Goal: Task Accomplishment & Management: Manage account settings

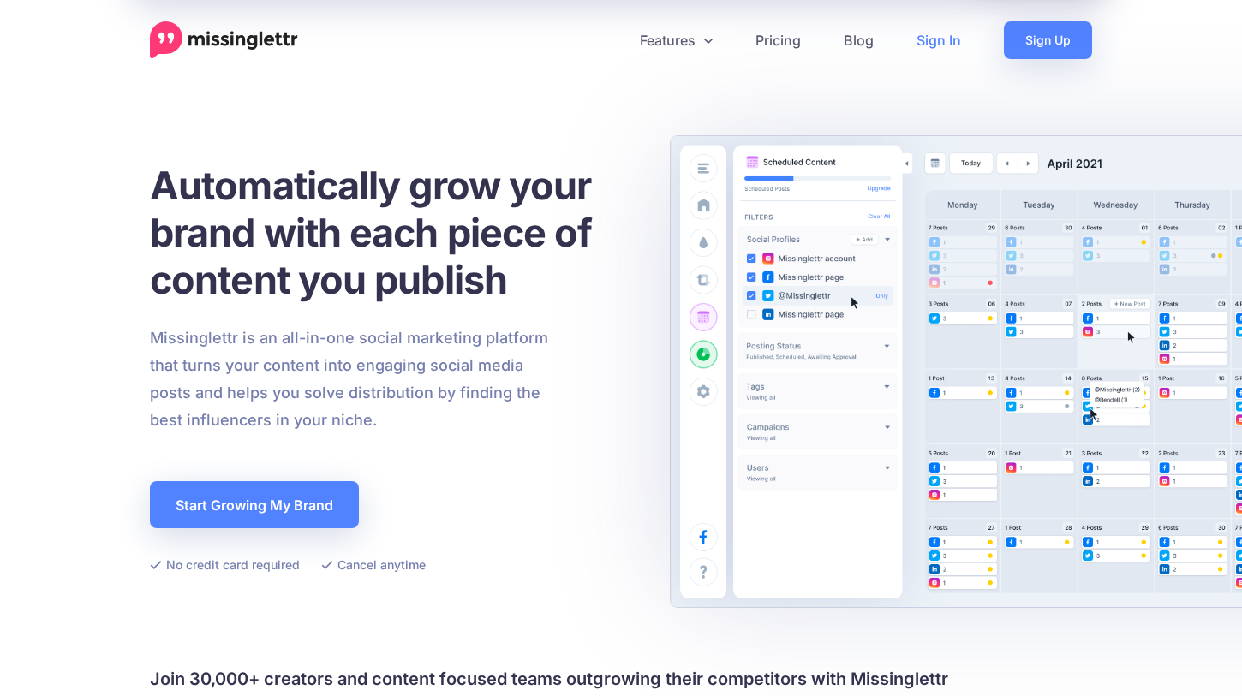
click at [948, 40] on link "Sign In" at bounding box center [938, 40] width 87 height 38
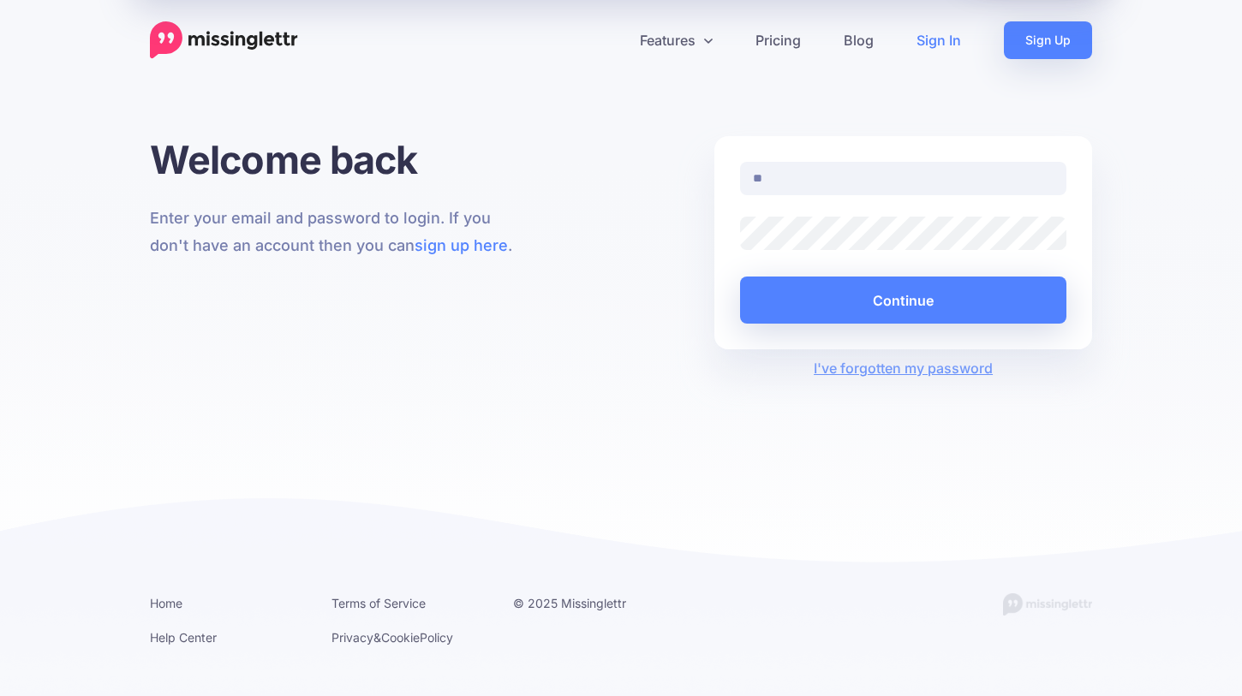
type input "**********"
click at [740, 277] on button "Continue" at bounding box center [903, 300] width 326 height 47
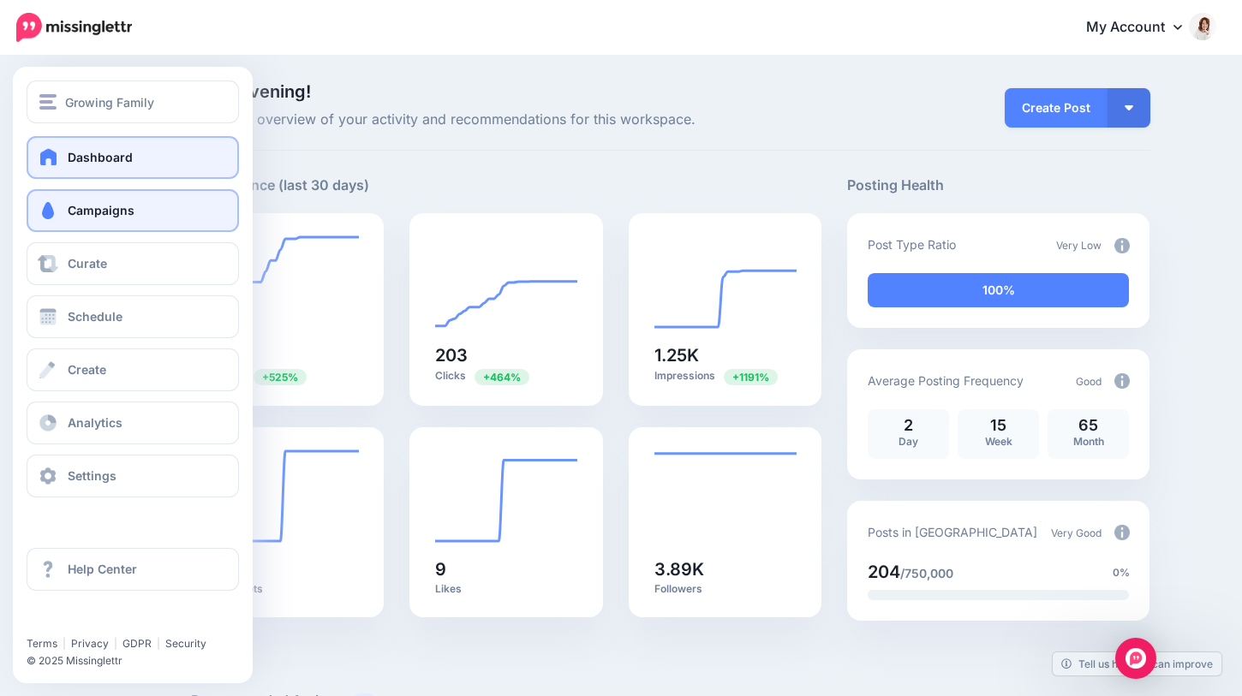
click at [118, 213] on span "Campaigns" at bounding box center [101, 210] width 67 height 15
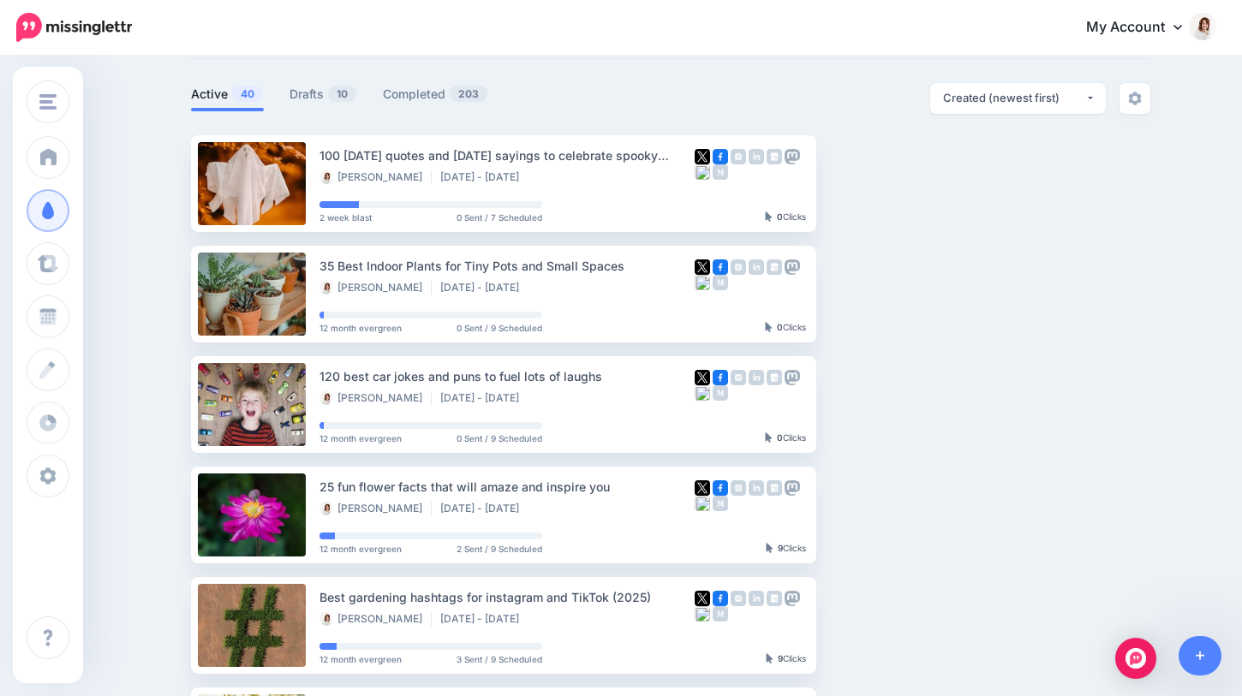
scroll to position [44, 0]
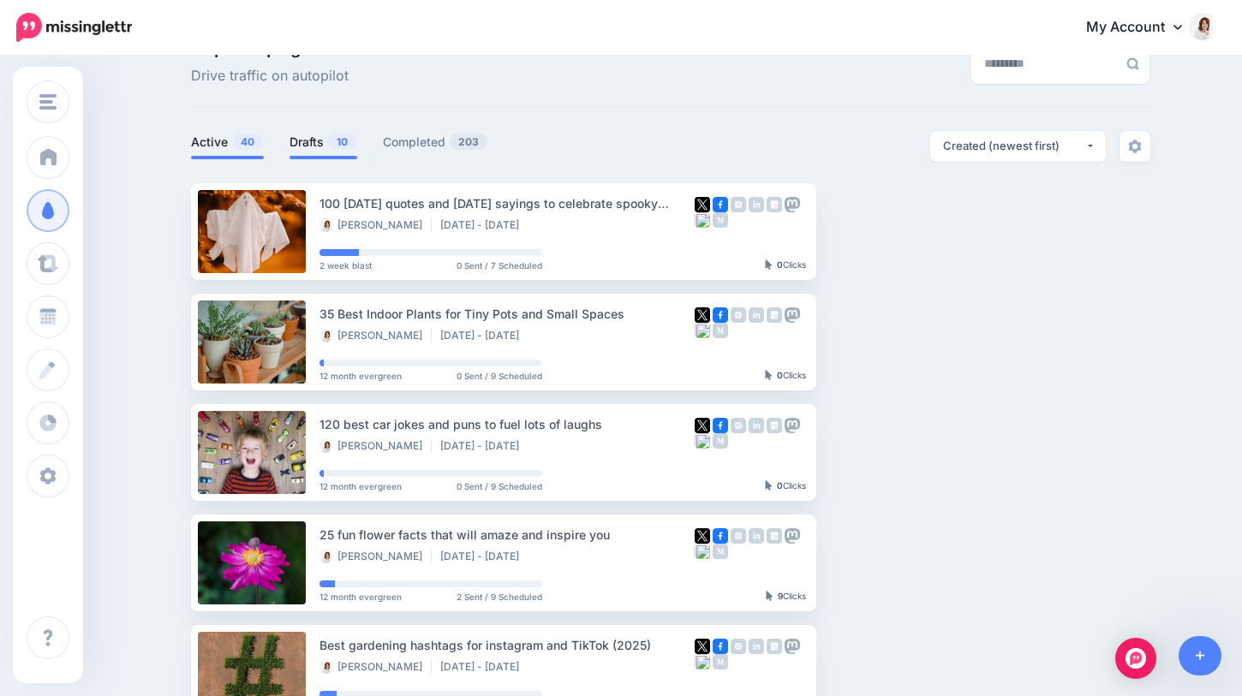
click at [309, 140] on link "Drafts 10" at bounding box center [323, 142] width 68 height 21
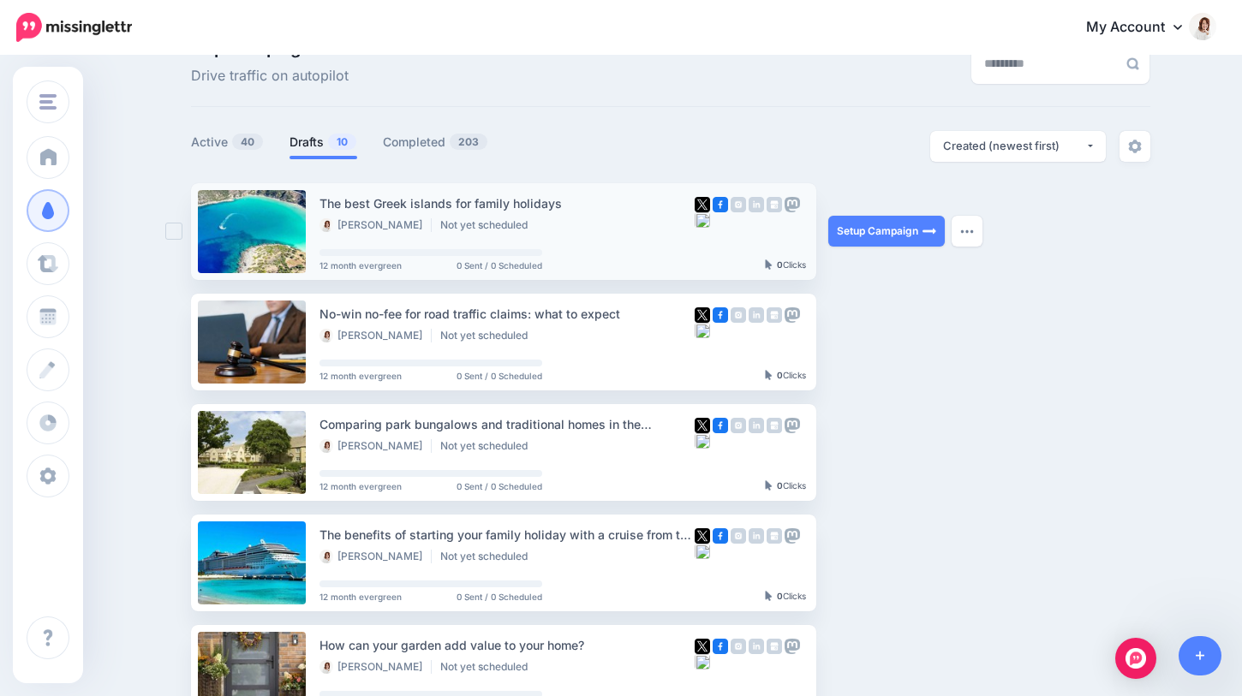
click at [170, 226] on ins at bounding box center [173, 231] width 17 height 17
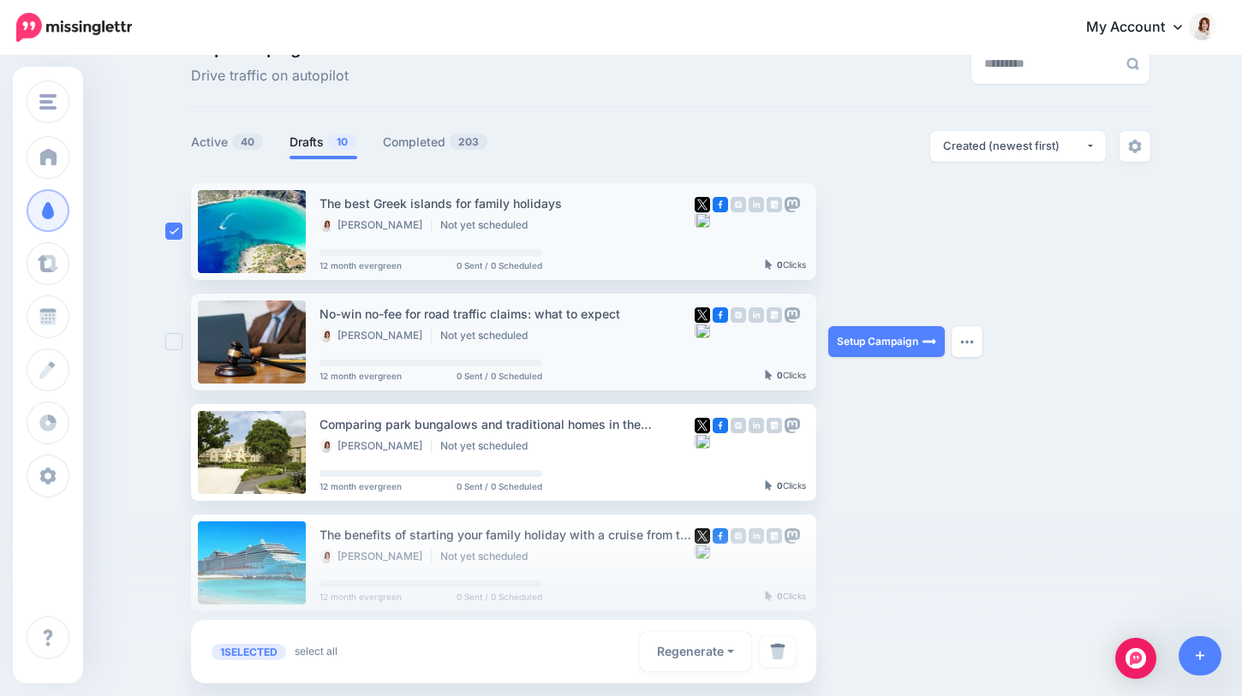
click at [176, 340] on ins at bounding box center [173, 341] width 17 height 17
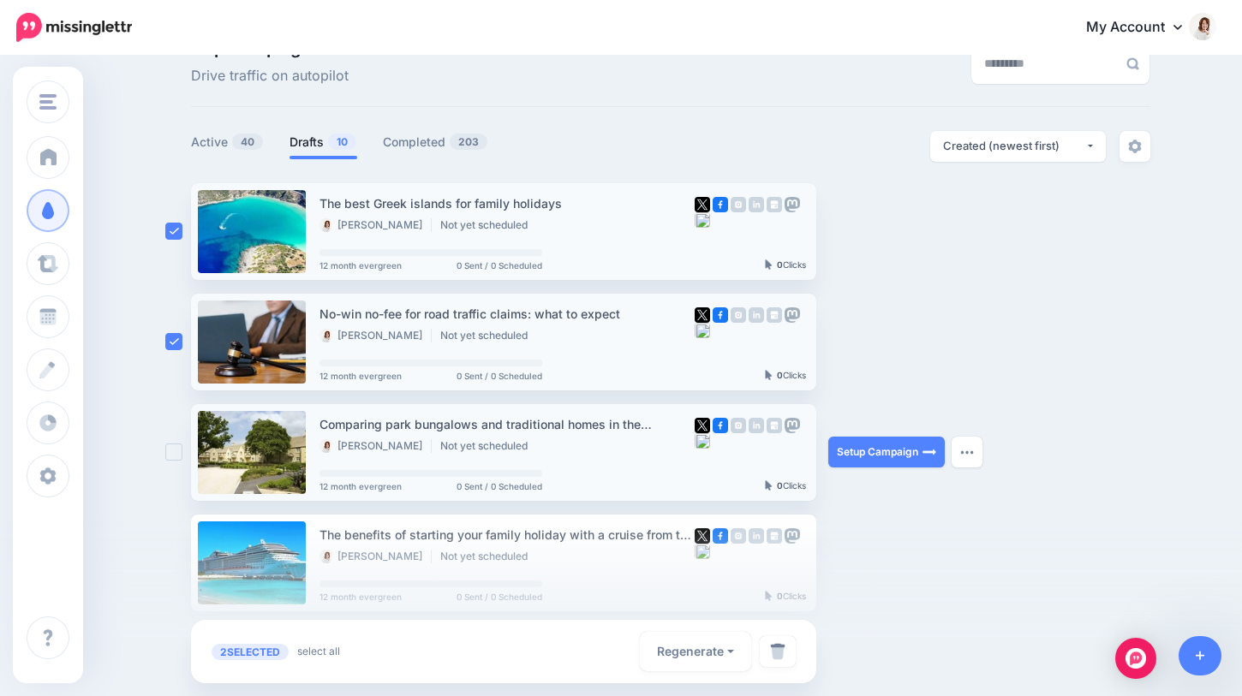
click at [172, 454] on ins at bounding box center [173, 452] width 17 height 17
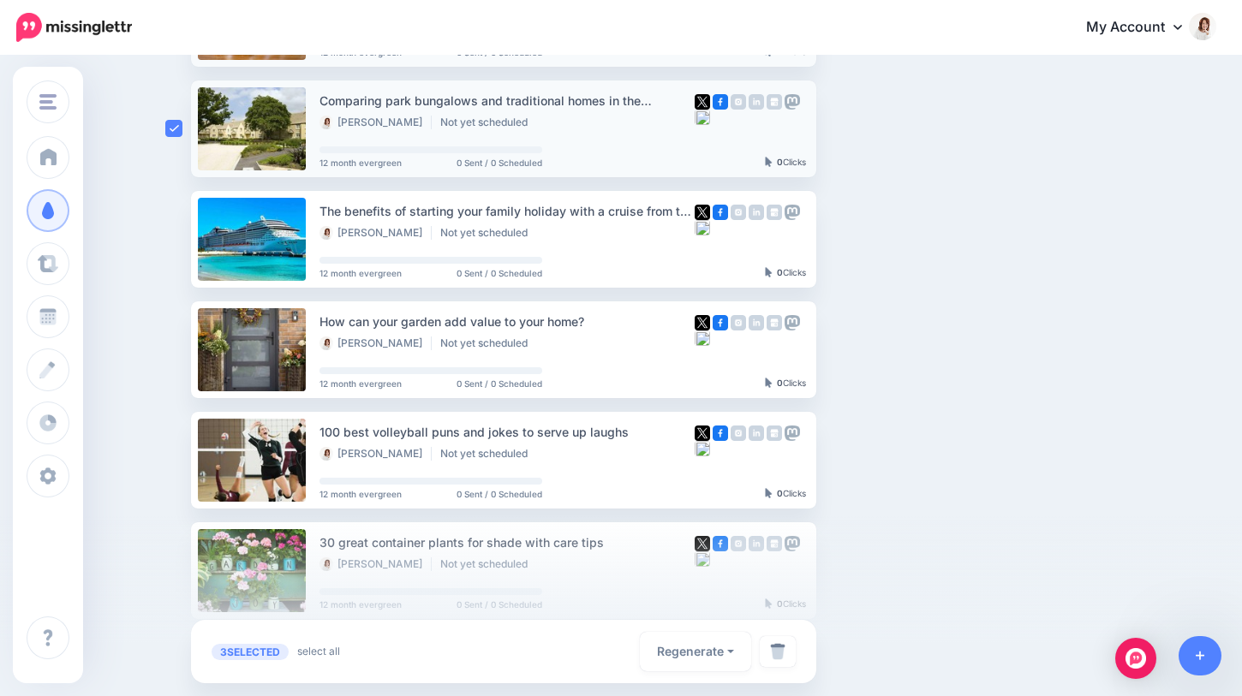
scroll to position [411, 0]
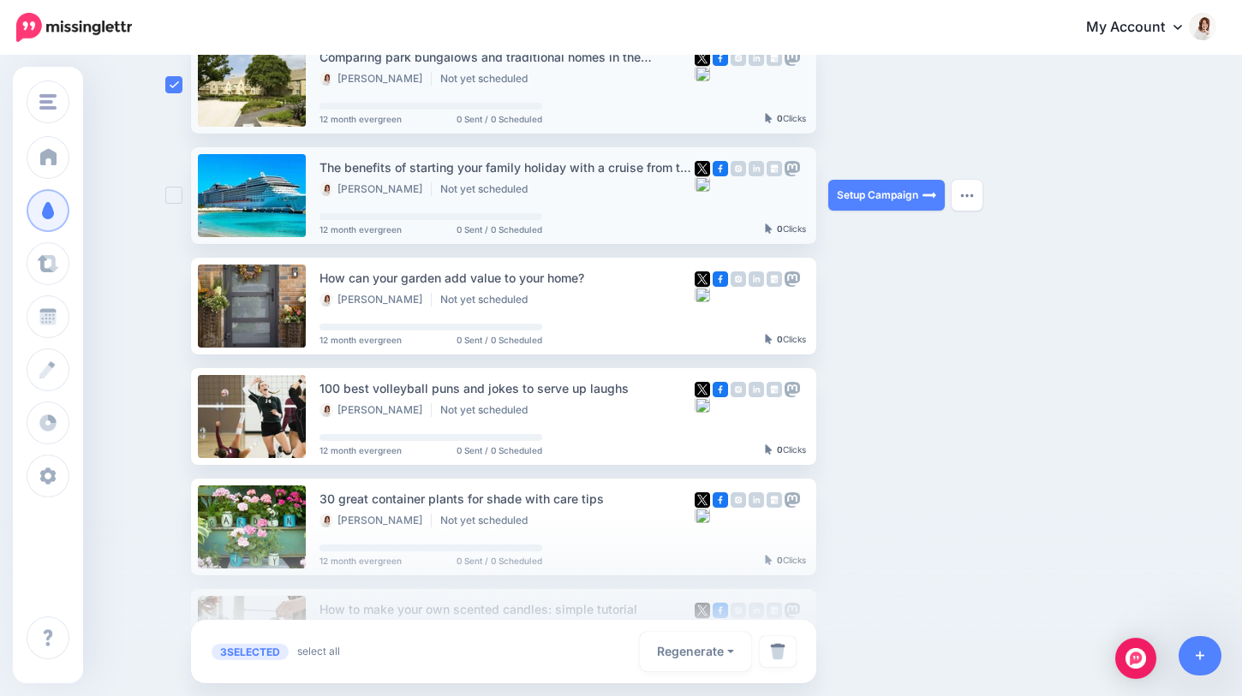
click at [172, 201] on ins at bounding box center [173, 195] width 17 height 17
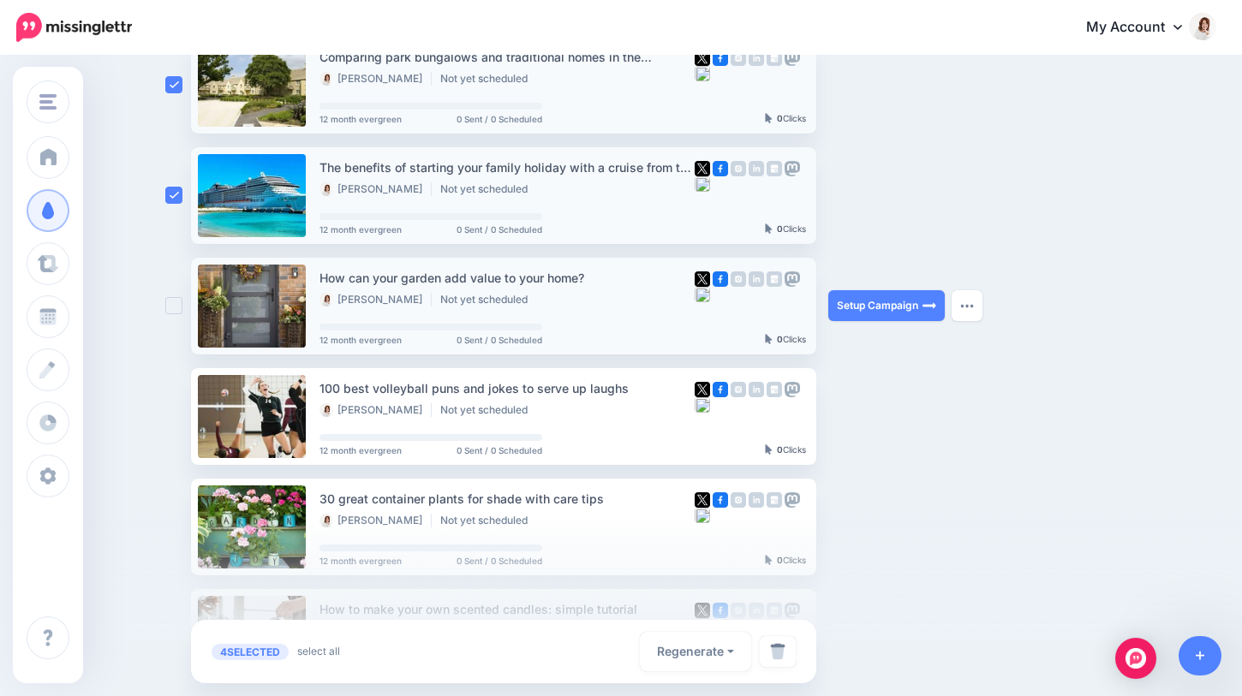
click at [174, 304] on ins at bounding box center [173, 305] width 17 height 17
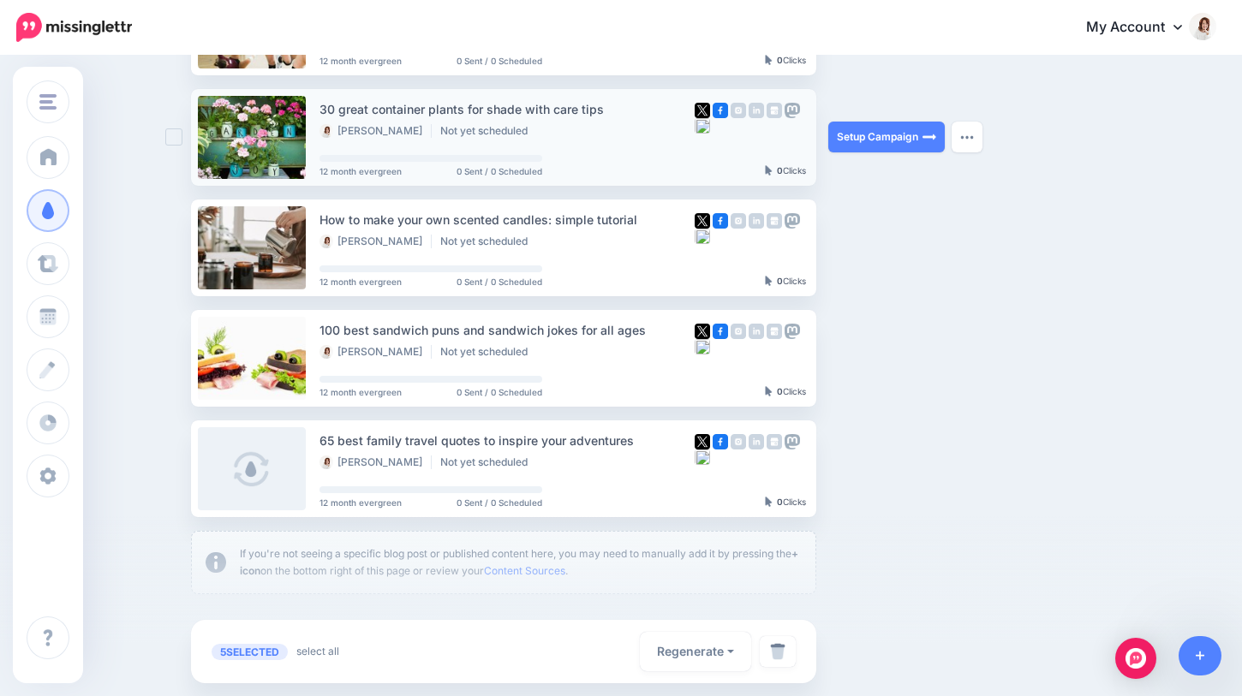
scroll to position [871, 0]
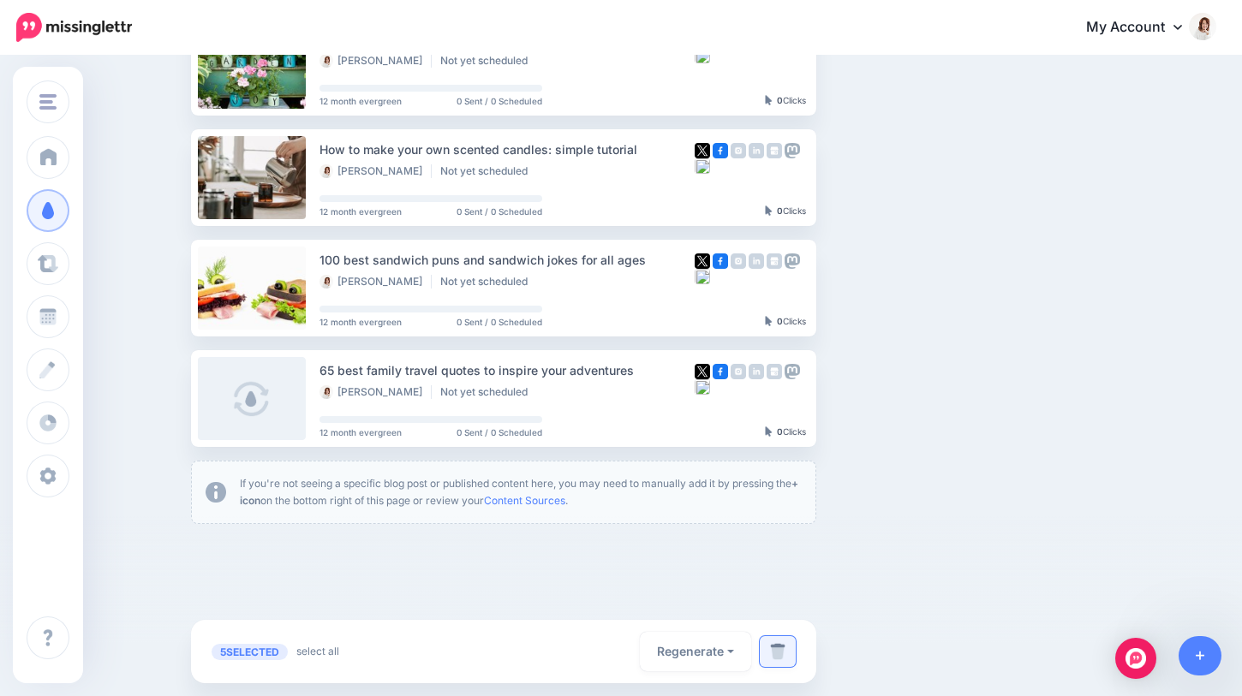
click at [783, 659] on img at bounding box center [777, 651] width 15 height 17
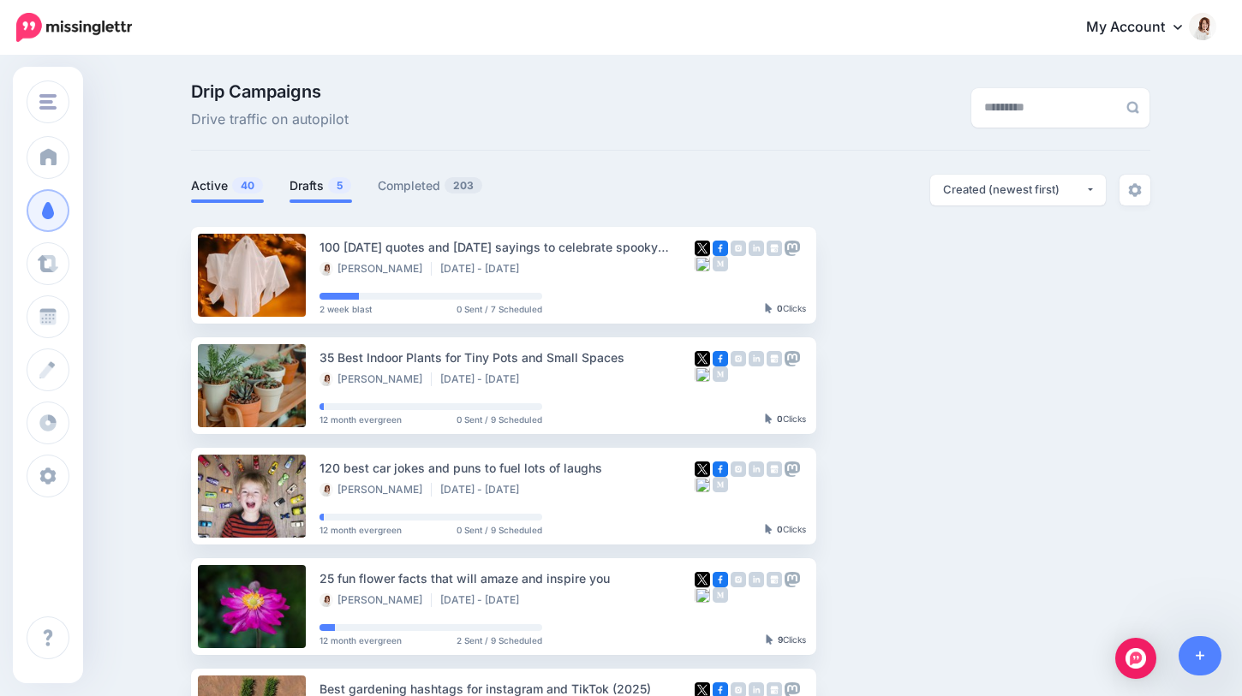
click at [300, 195] on link "Drafts 5" at bounding box center [320, 186] width 63 height 21
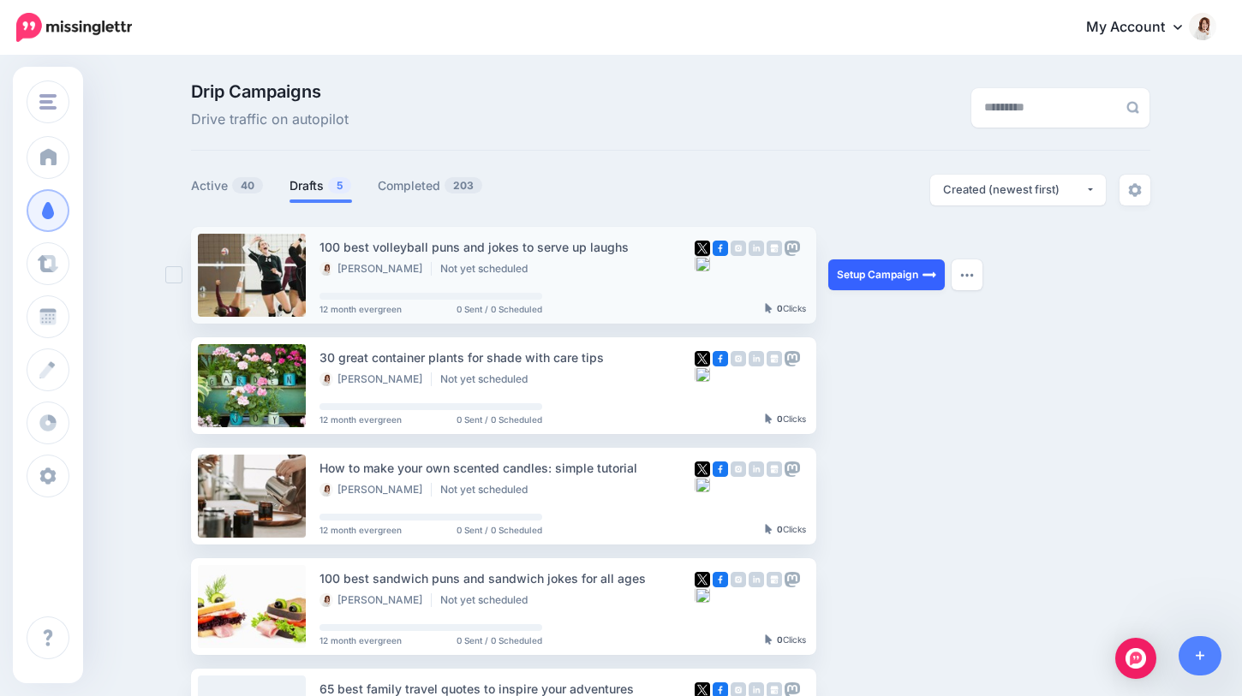
click at [862, 287] on link "Setup Campaign" at bounding box center [886, 274] width 116 height 31
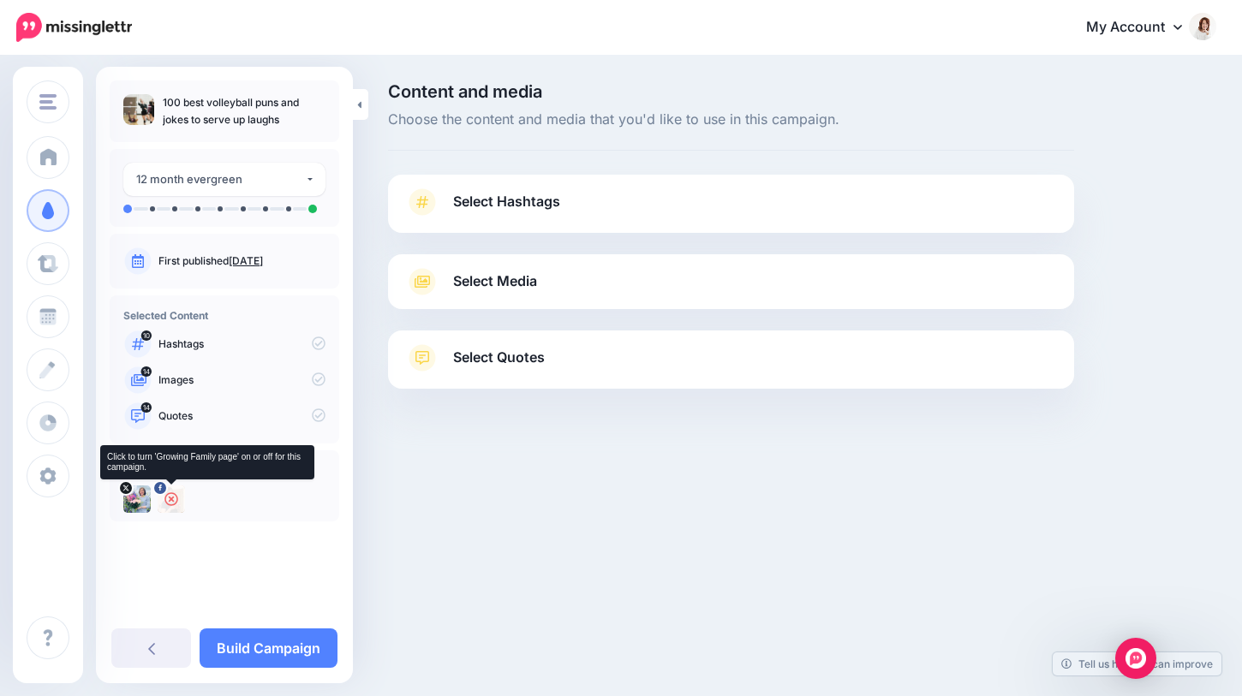
click at [172, 505] on icon at bounding box center [171, 499] width 14 height 14
click at [587, 206] on link "Select Hashtags" at bounding box center [731, 210] width 652 height 45
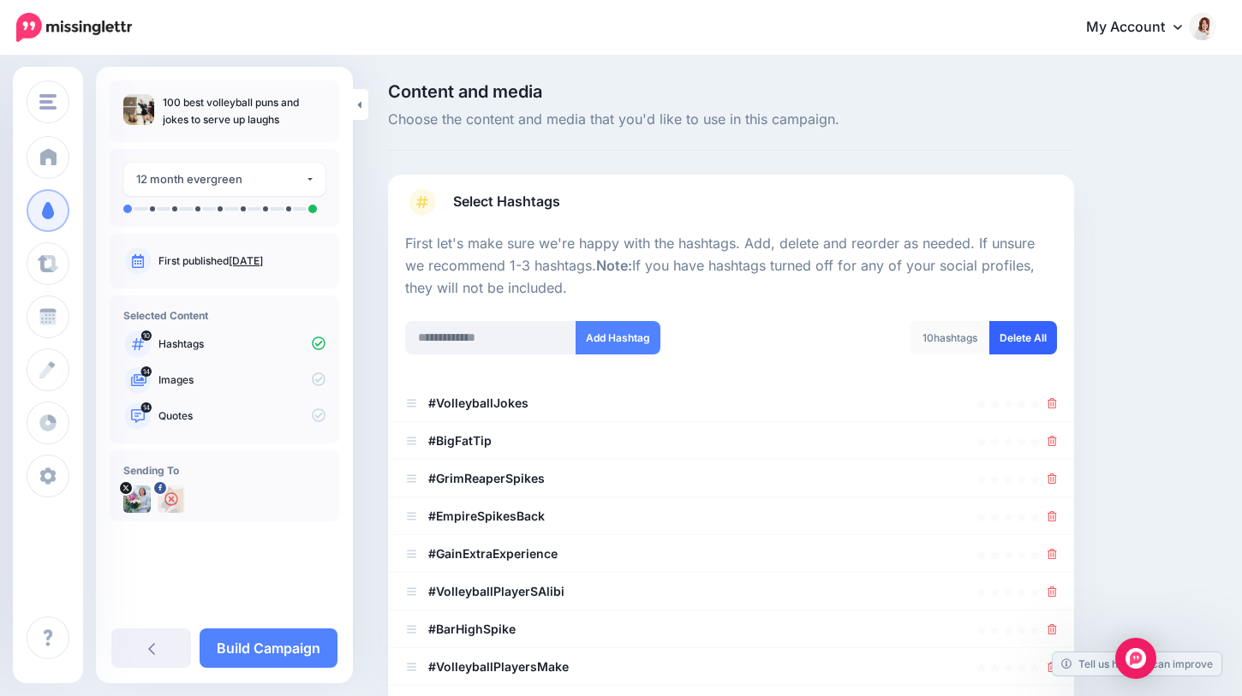
click at [993, 330] on link "Delete All" at bounding box center [1023, 337] width 68 height 33
click at [496, 341] on input "text" at bounding box center [490, 337] width 171 height 33
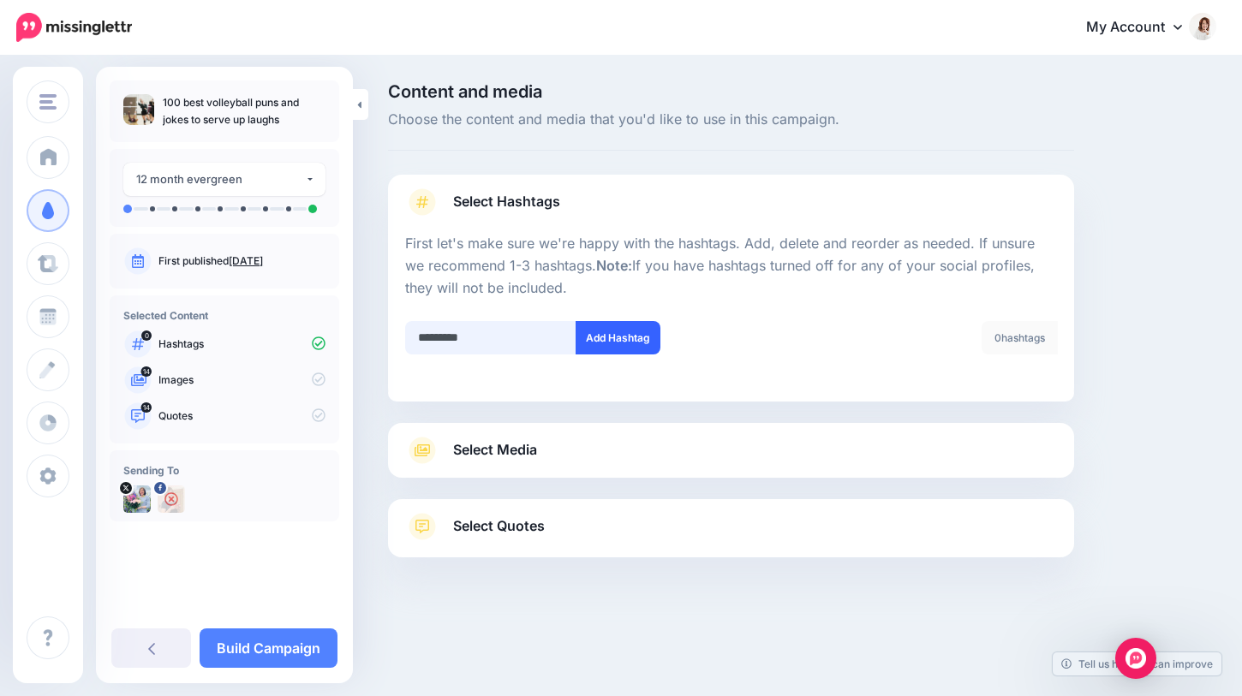
type input "*********"
click at [626, 334] on button "Add Hashtag" at bounding box center [617, 337] width 85 height 33
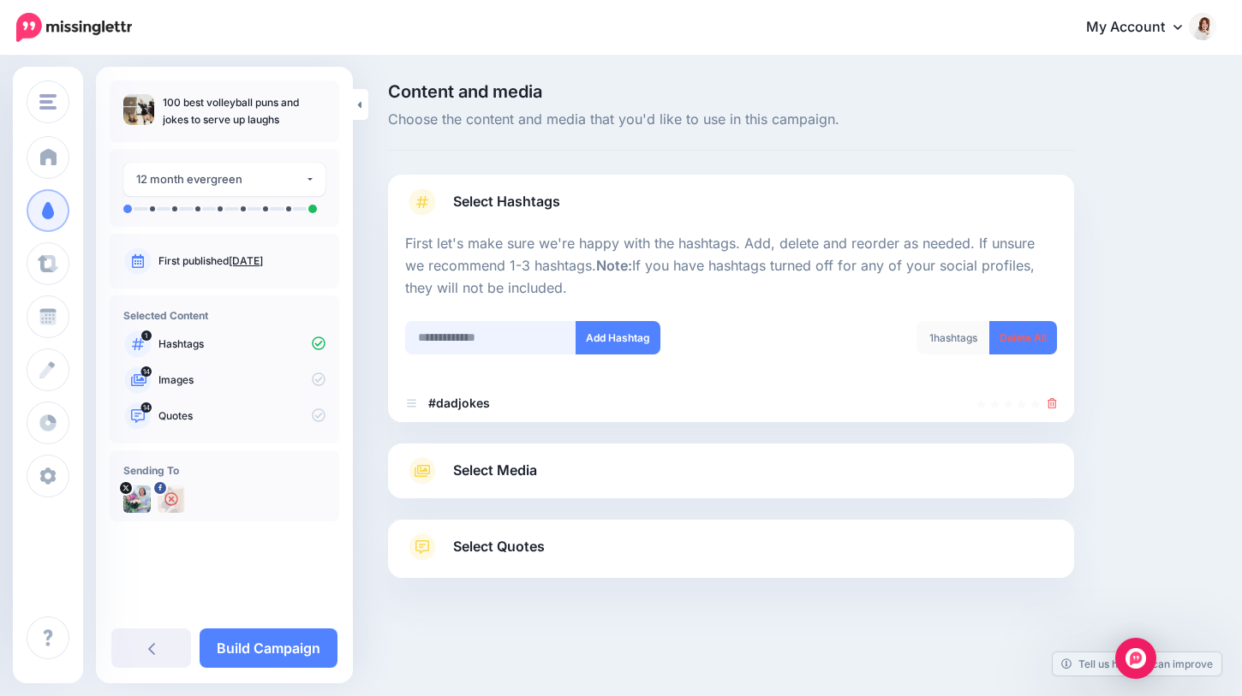
click at [492, 341] on input "text" at bounding box center [490, 337] width 171 height 33
type input "**********"
click at [599, 337] on button "Add Hashtag" at bounding box center [617, 337] width 85 height 33
click at [468, 476] on span "Select Media" at bounding box center [495, 470] width 84 height 23
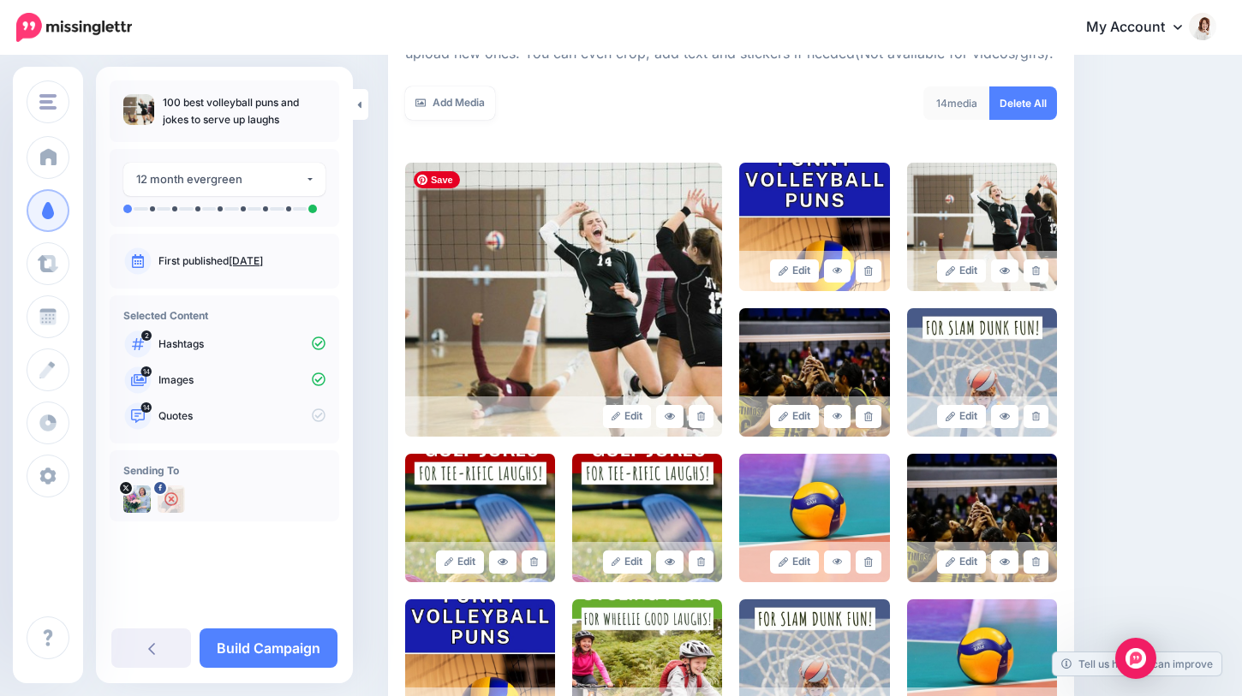
scroll to position [289, 0]
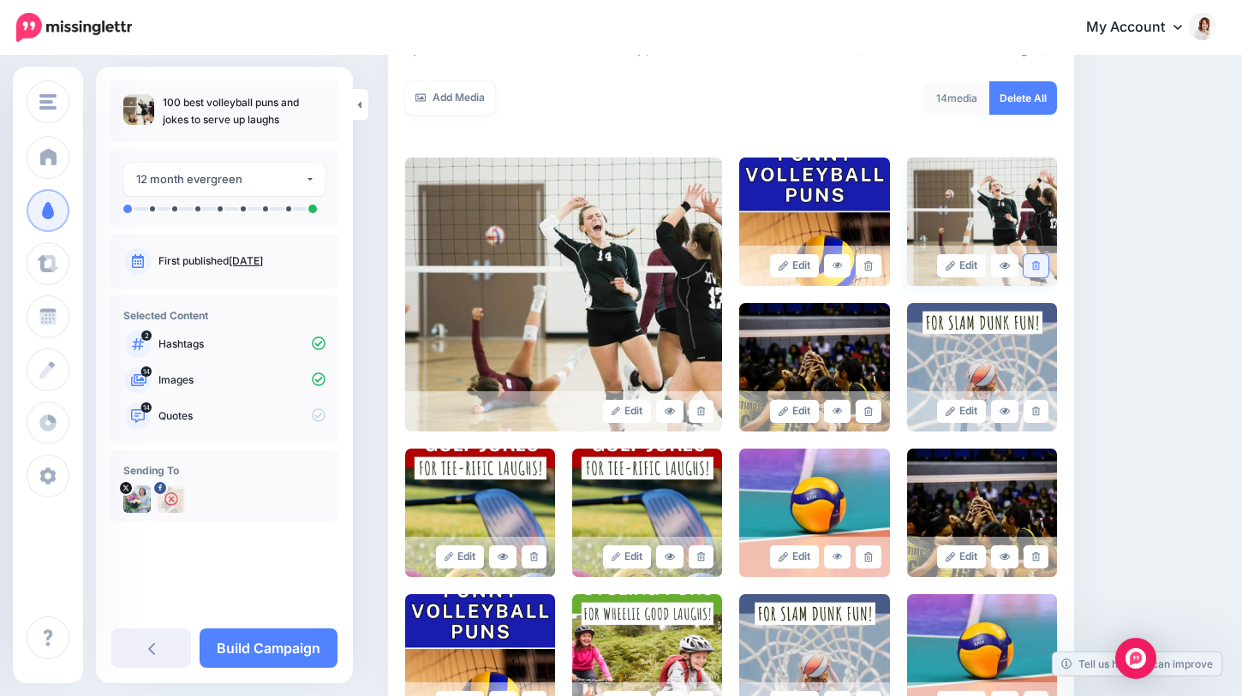
click at [1043, 263] on link at bounding box center [1035, 265] width 25 height 23
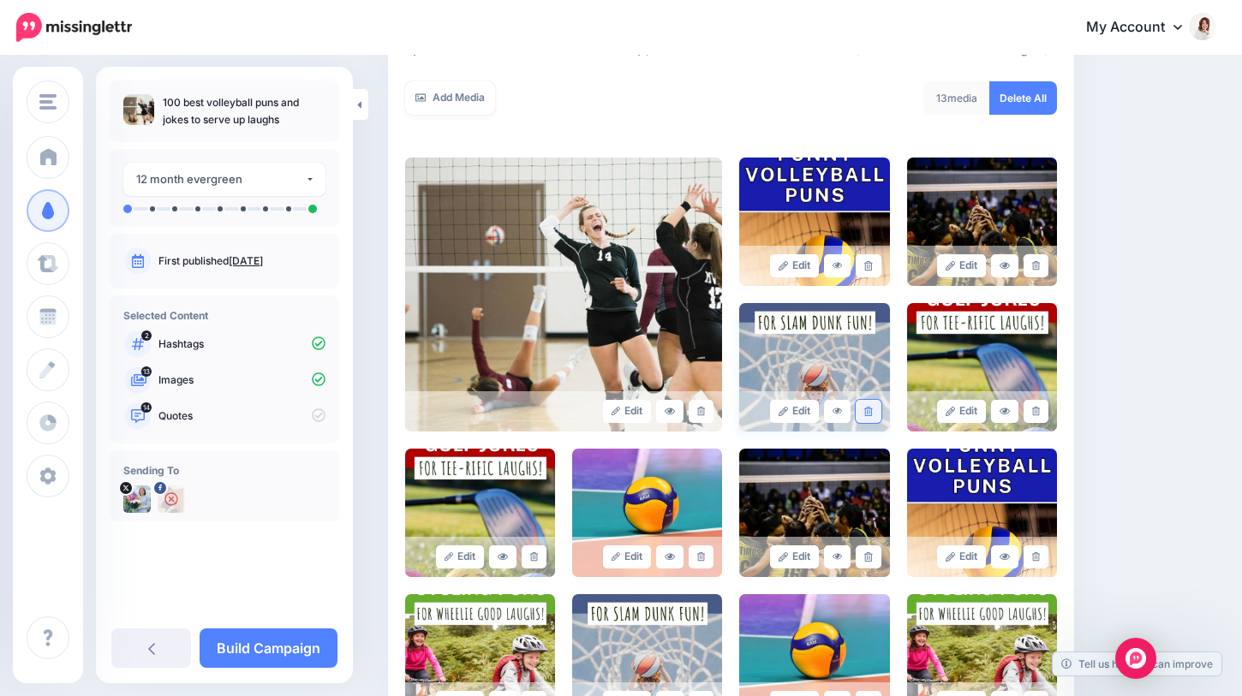
click at [867, 409] on icon at bounding box center [868, 411] width 8 height 9
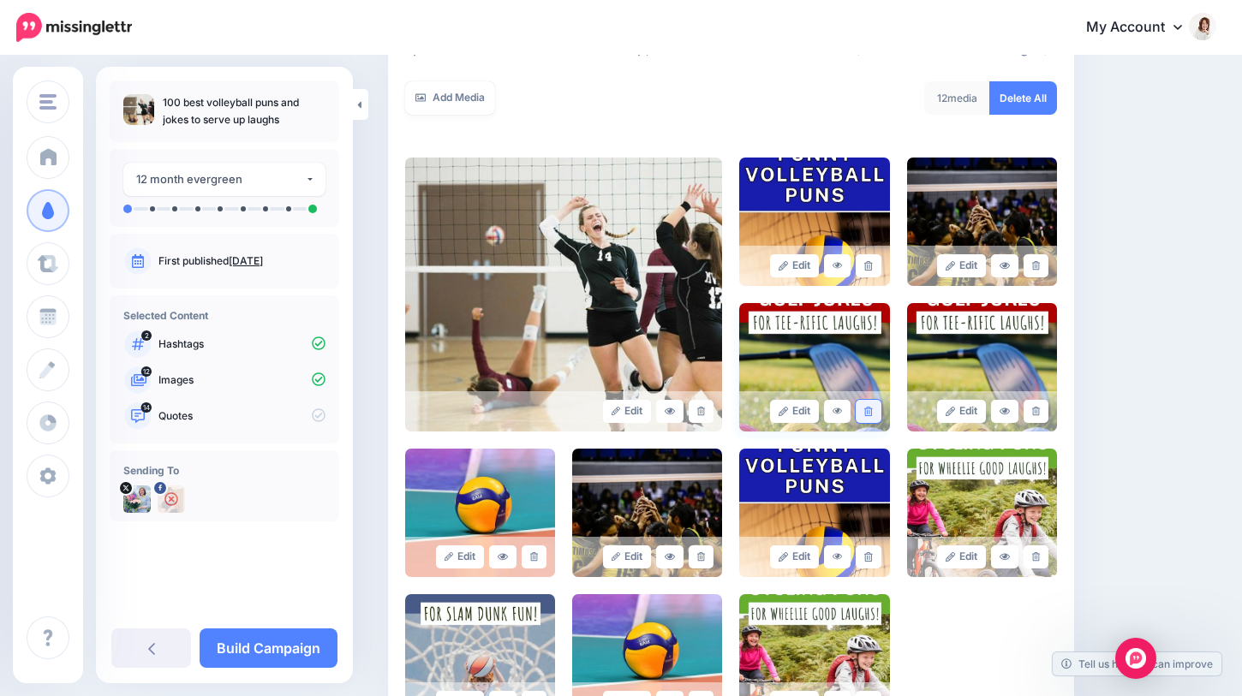
click at [867, 411] on icon at bounding box center [868, 411] width 8 height 9
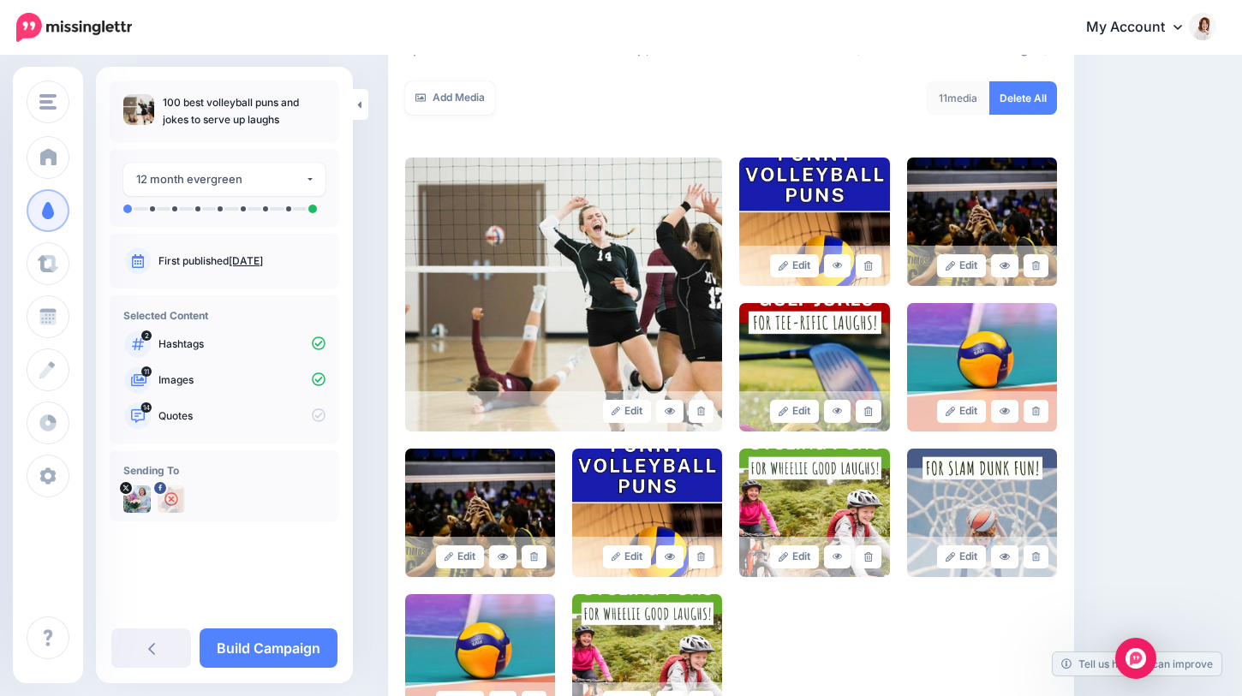
click at [867, 411] on icon at bounding box center [868, 411] width 8 height 9
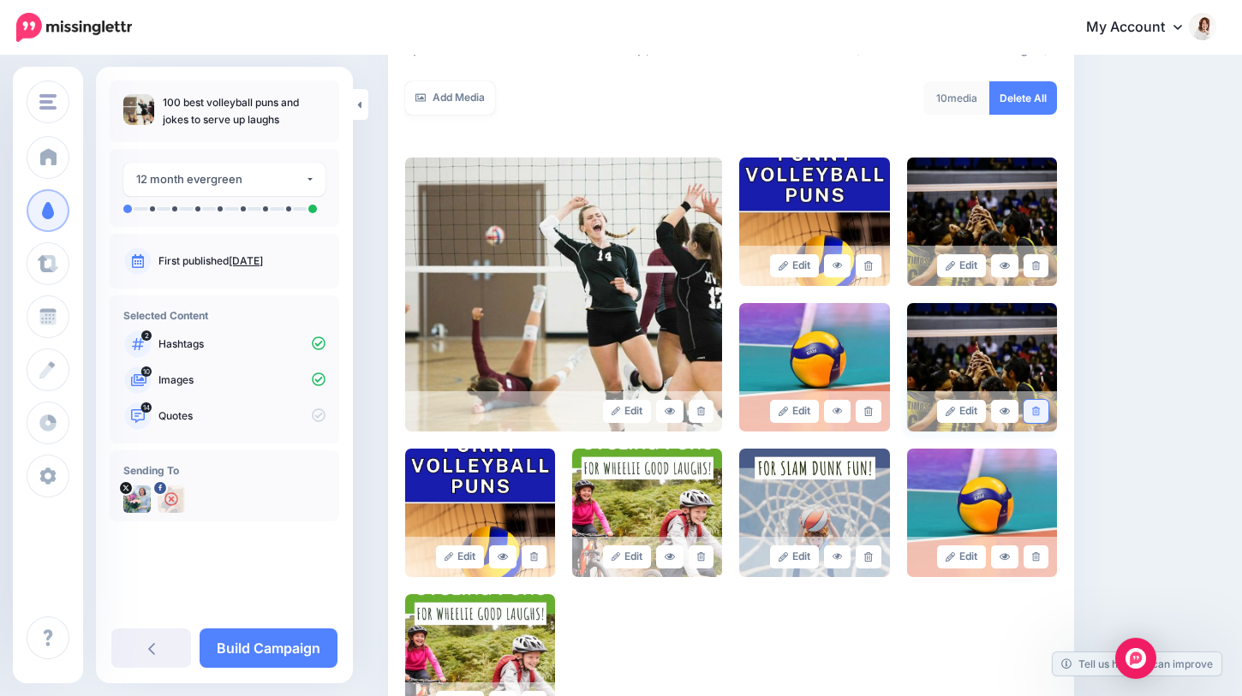
click at [1039, 407] on icon at bounding box center [1036, 411] width 8 height 9
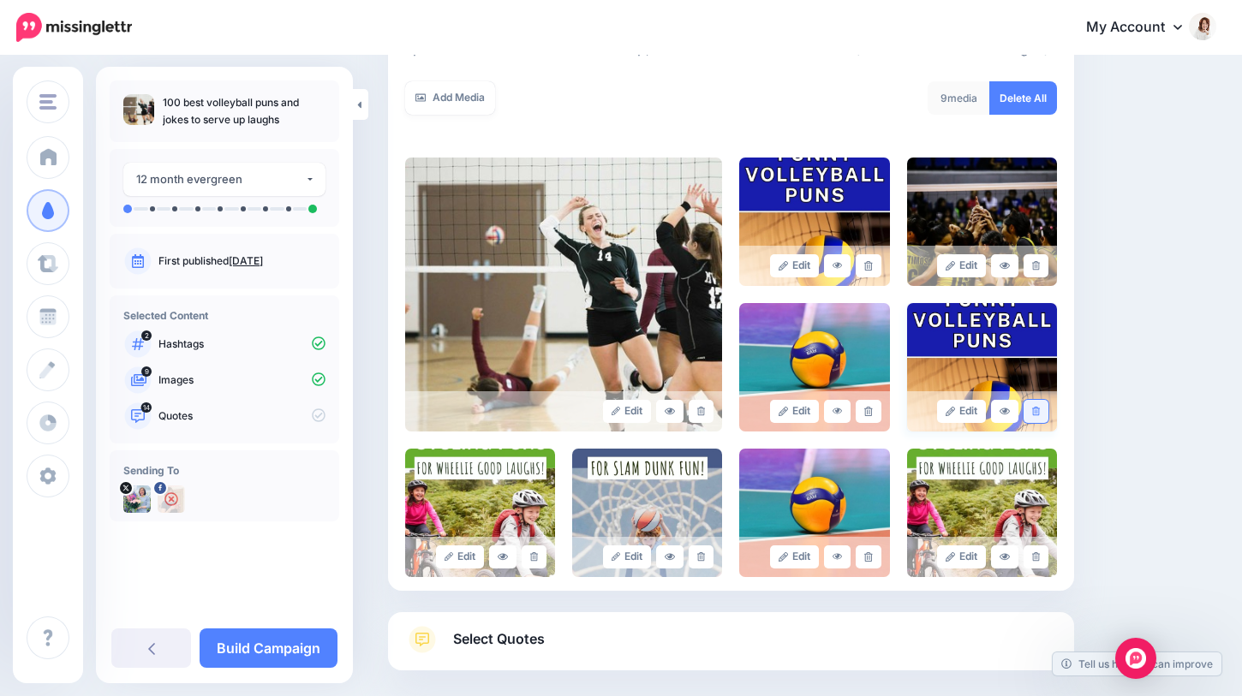
click at [1032, 419] on link at bounding box center [1035, 411] width 25 height 23
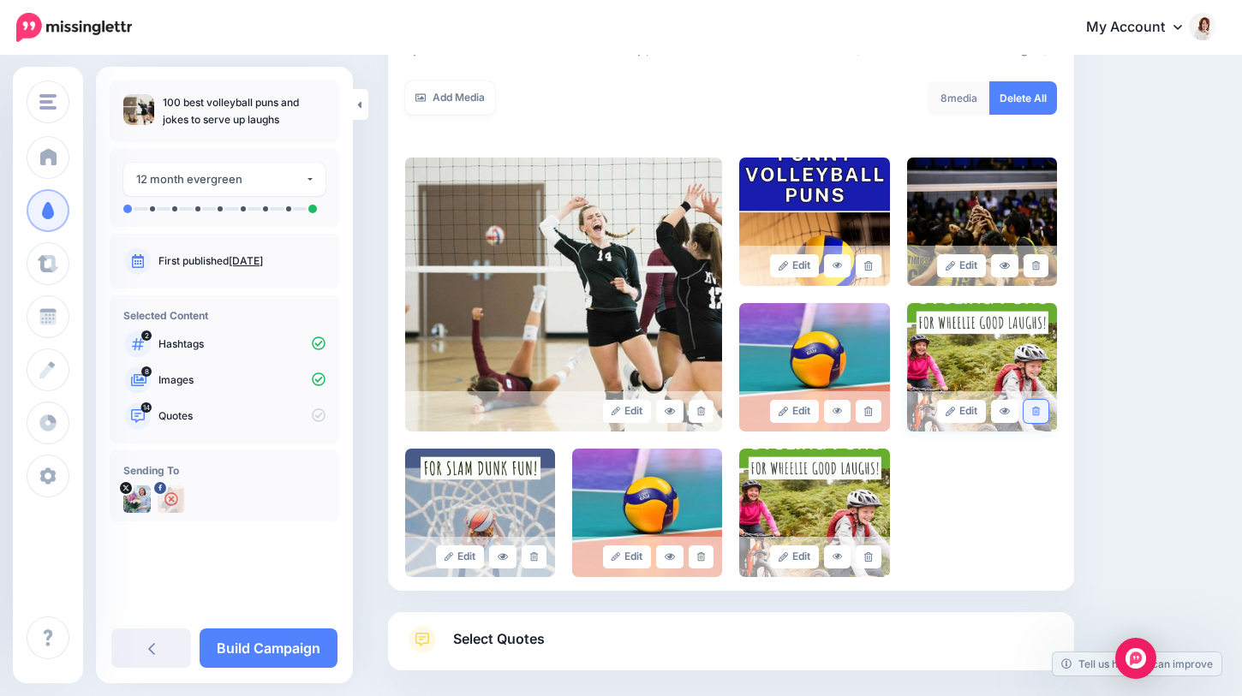
click at [1032, 416] on link at bounding box center [1035, 411] width 25 height 23
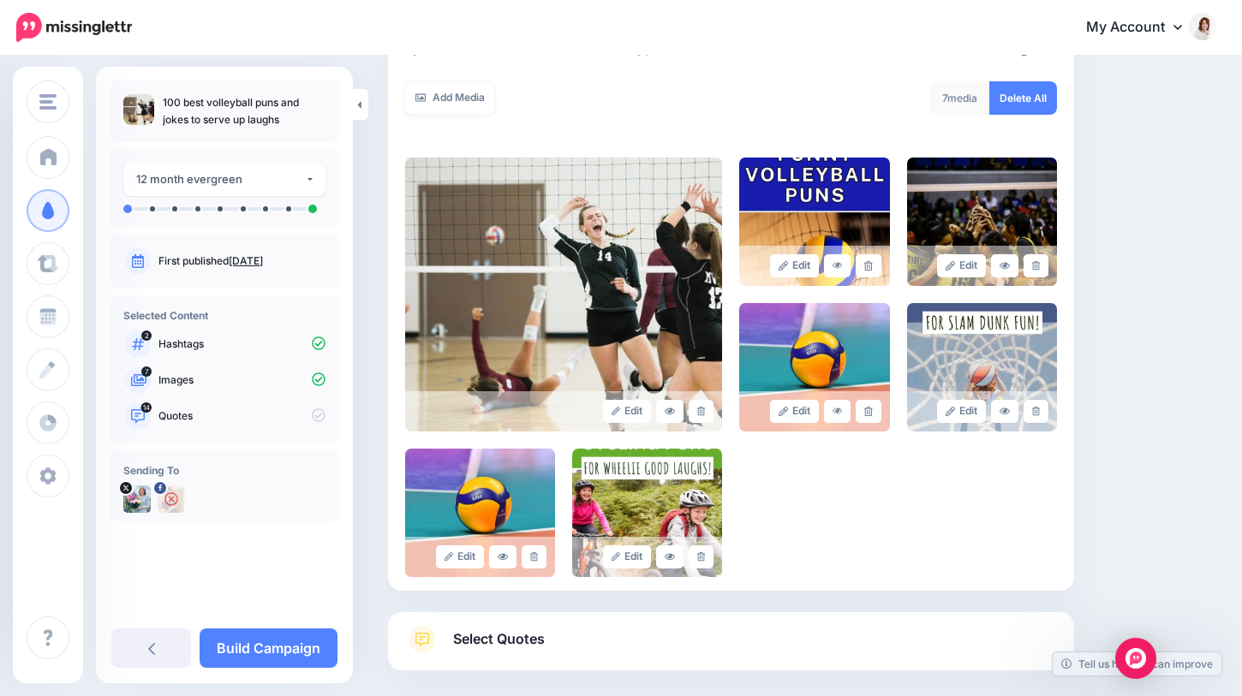
click at [1032, 416] on link at bounding box center [1035, 411] width 25 height 23
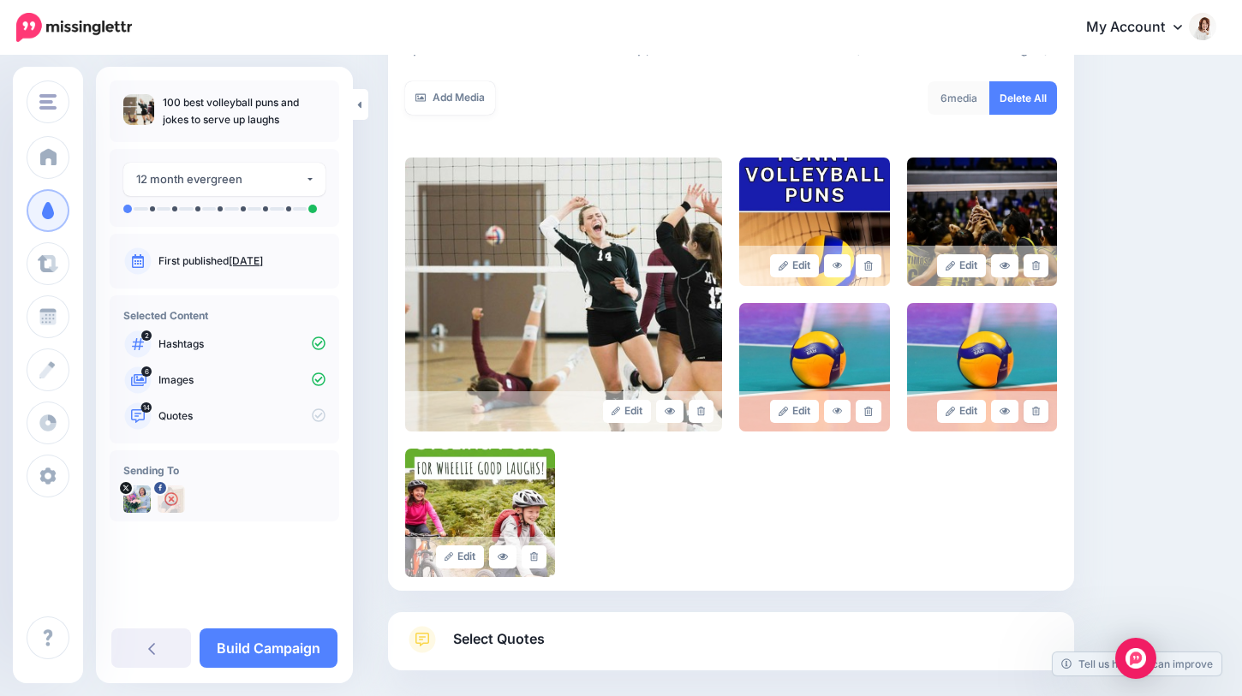
click at [1032, 416] on link at bounding box center [1035, 411] width 25 height 23
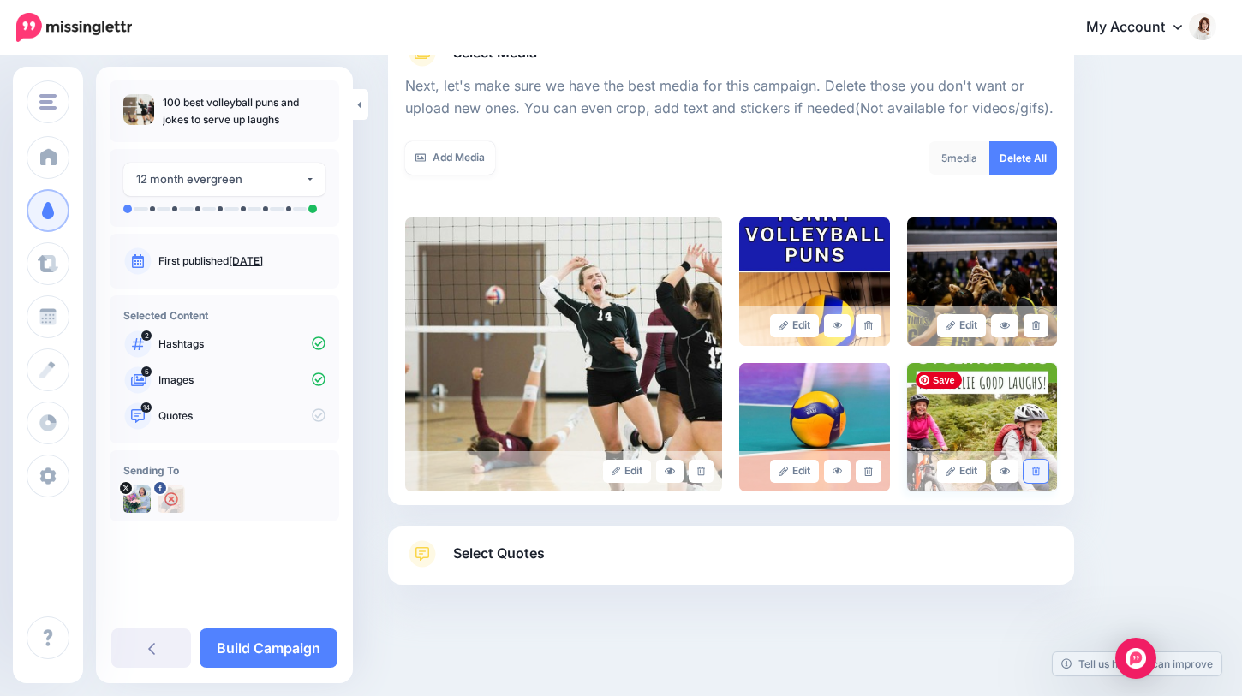
click at [1037, 460] on link at bounding box center [1035, 471] width 25 height 23
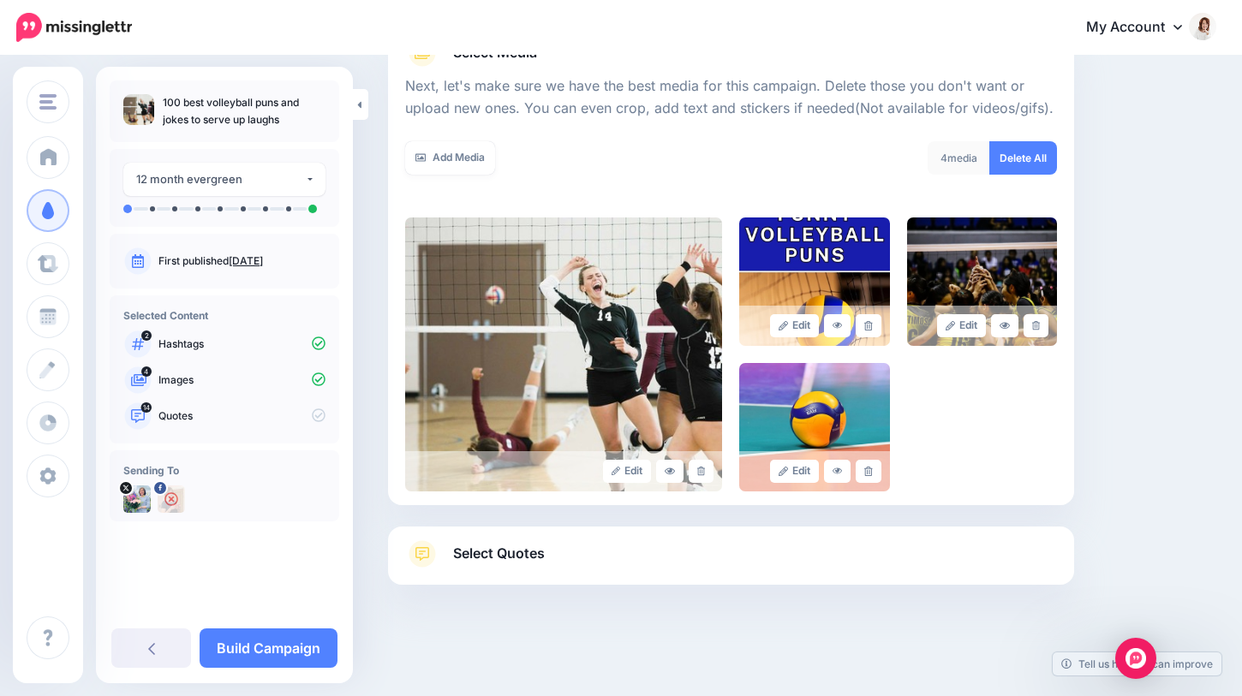
click at [635, 567] on link "Select Quotes" at bounding box center [731, 562] width 652 height 45
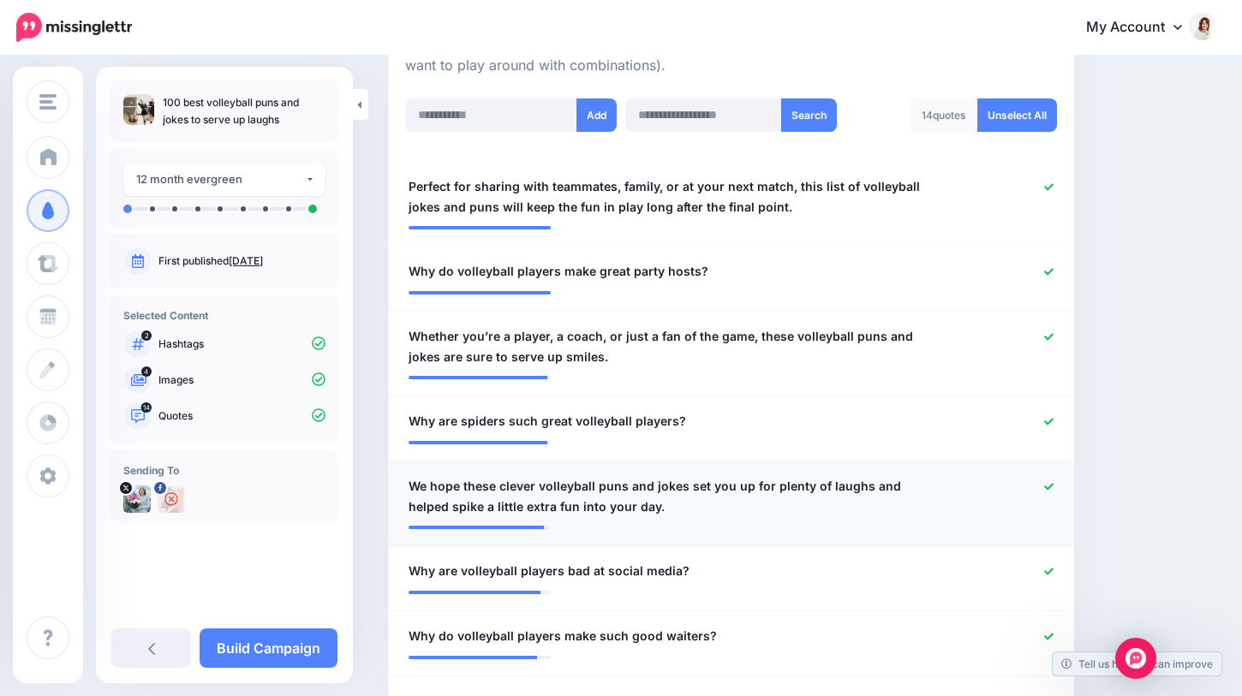
scroll to position [445, 0]
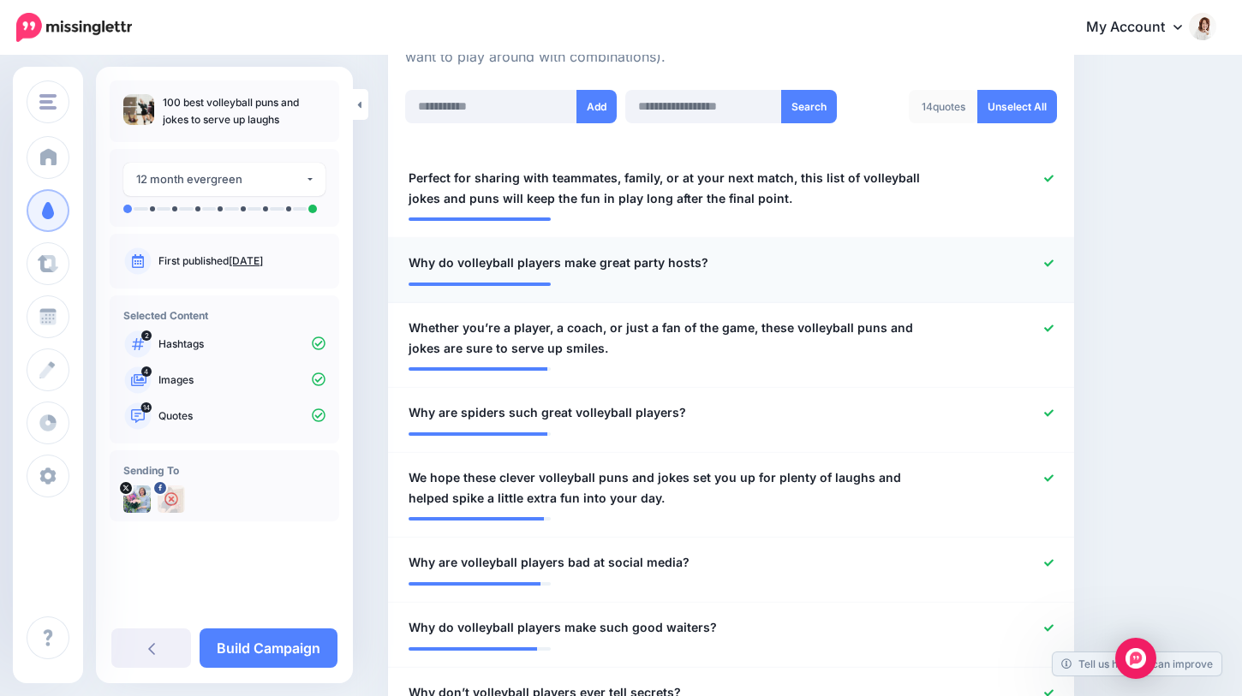
click at [1047, 265] on icon at bounding box center [1048, 262] width 9 height 7
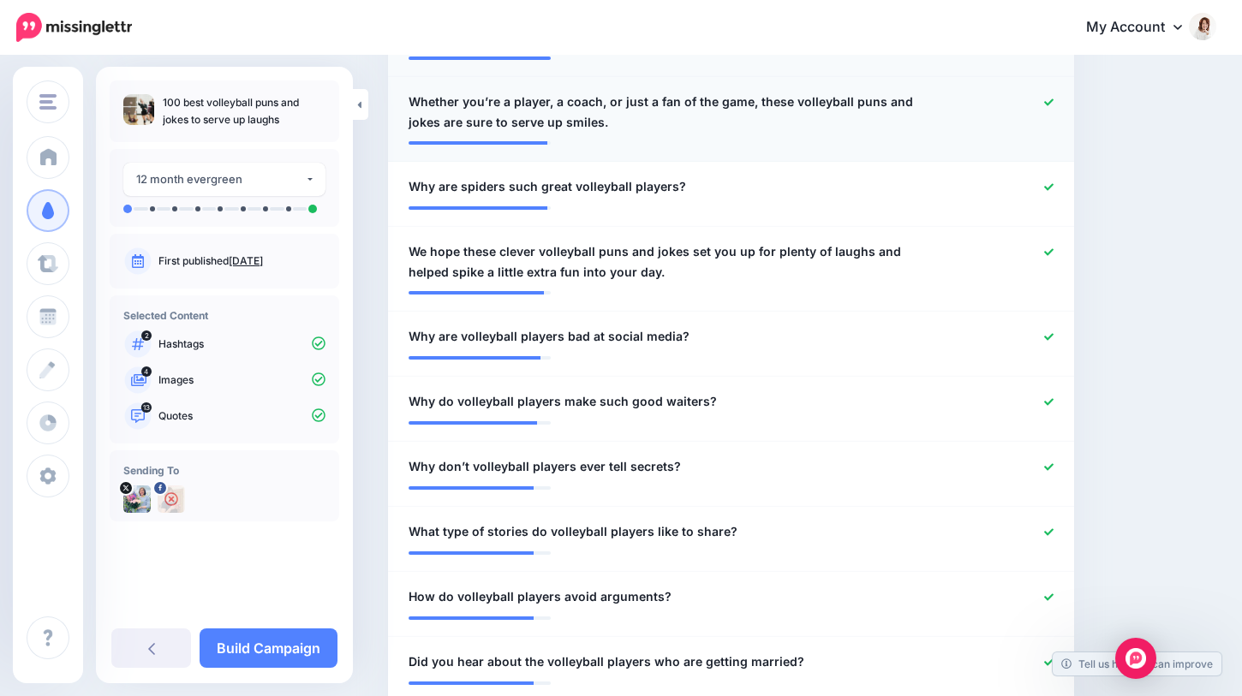
scroll to position [697, 0]
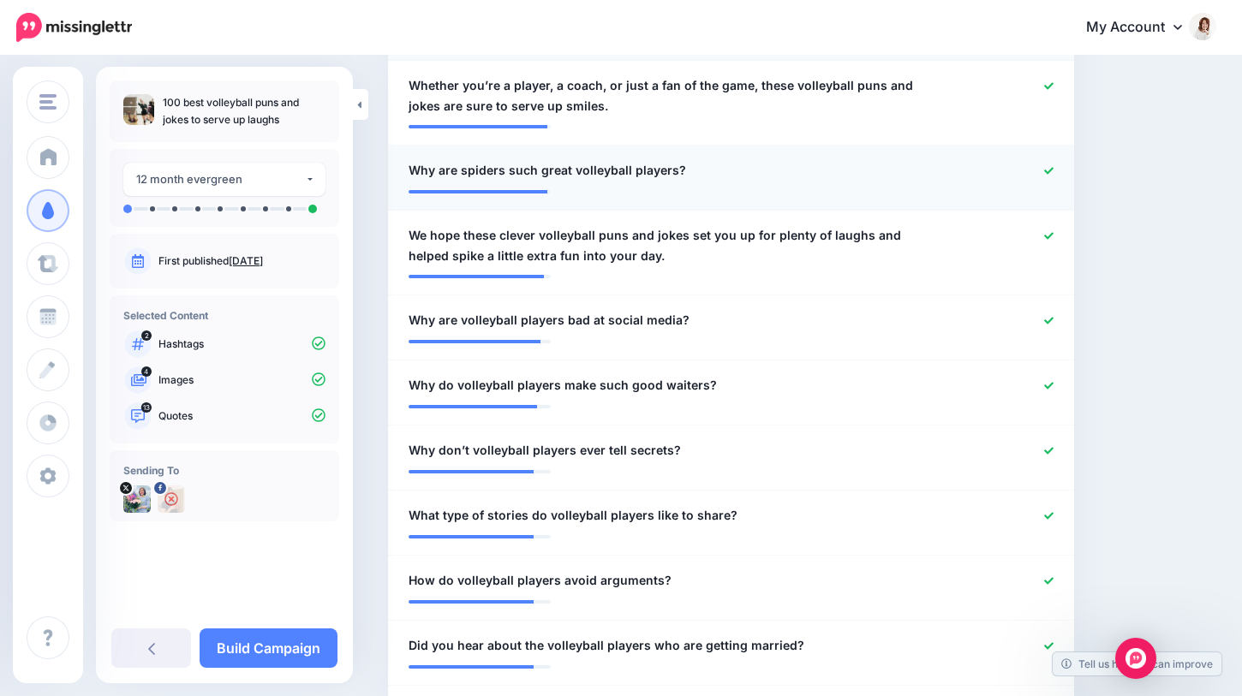
click at [1046, 174] on icon at bounding box center [1048, 170] width 9 height 9
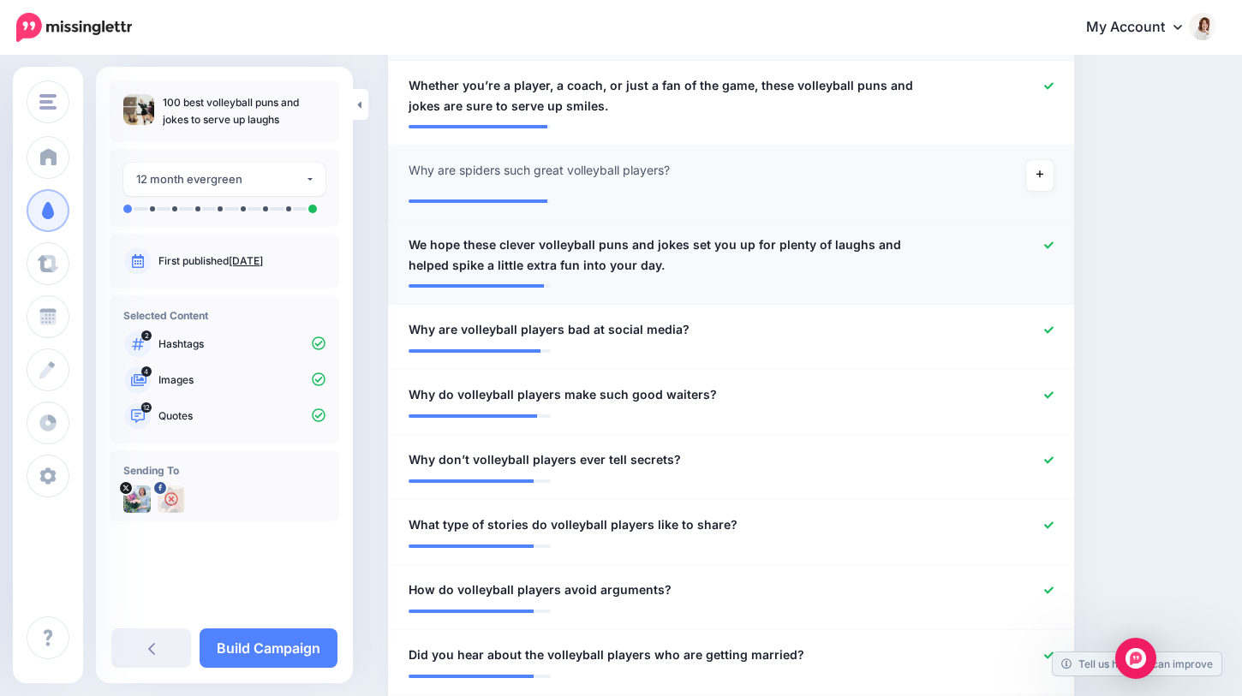
click at [1049, 249] on icon at bounding box center [1048, 245] width 9 height 9
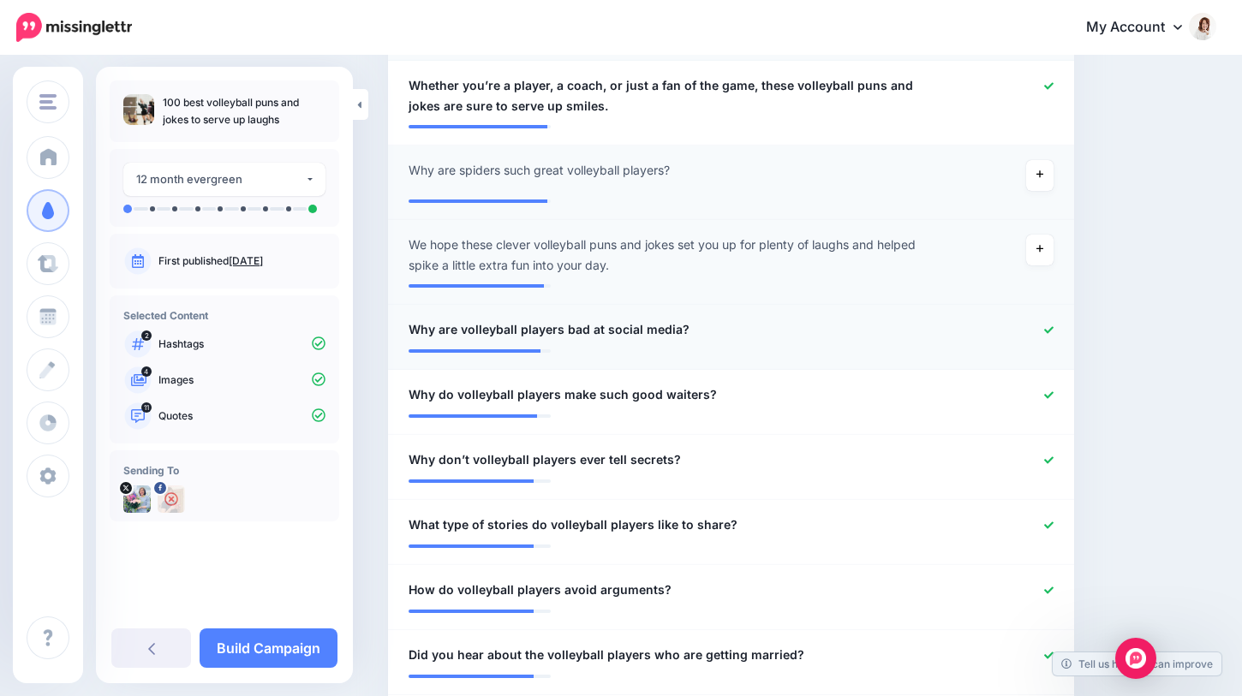
click at [1052, 329] on icon at bounding box center [1048, 329] width 9 height 9
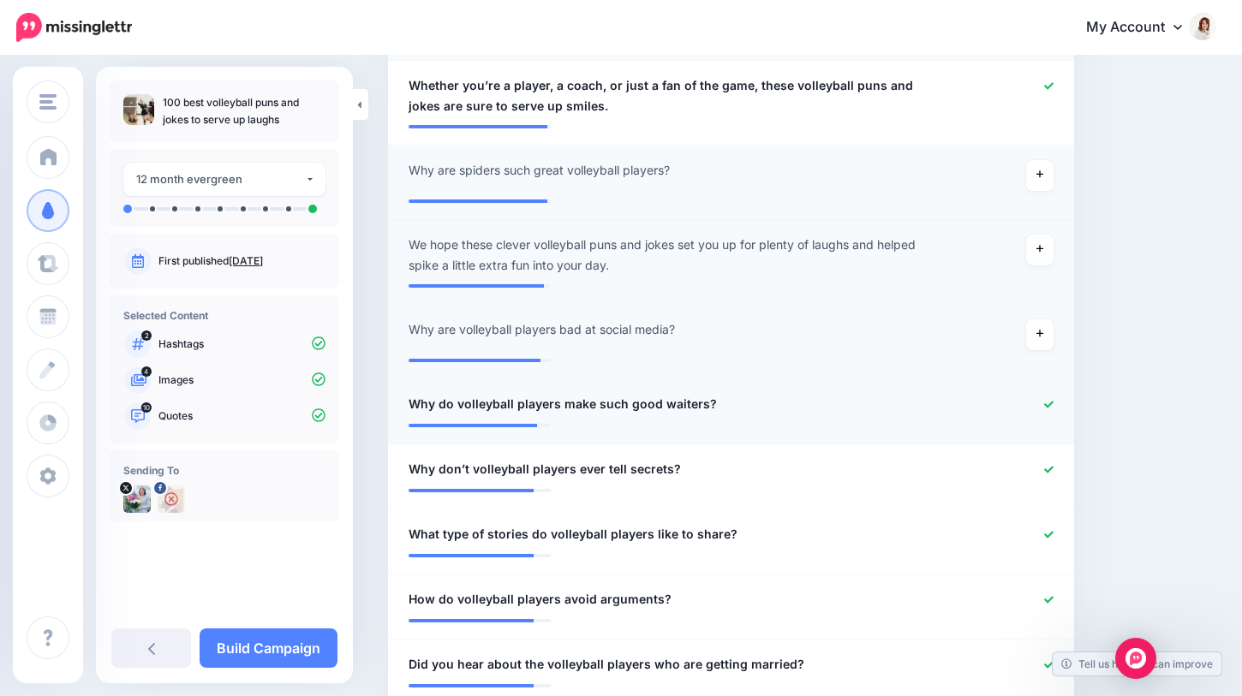
click at [1050, 395] on div at bounding box center [1009, 404] width 111 height 21
click at [1046, 409] on link at bounding box center [1048, 405] width 9 height 12
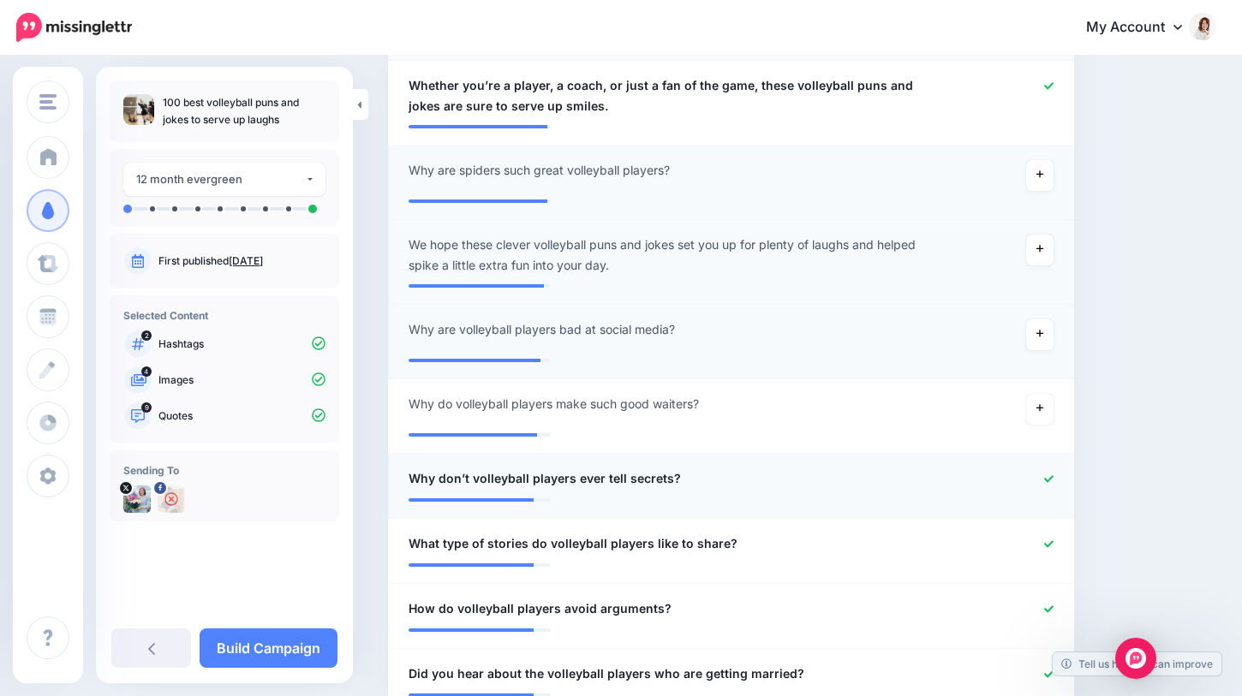
click at [1051, 470] on div at bounding box center [1009, 478] width 111 height 21
click at [1049, 542] on icon at bounding box center [1048, 543] width 9 height 9
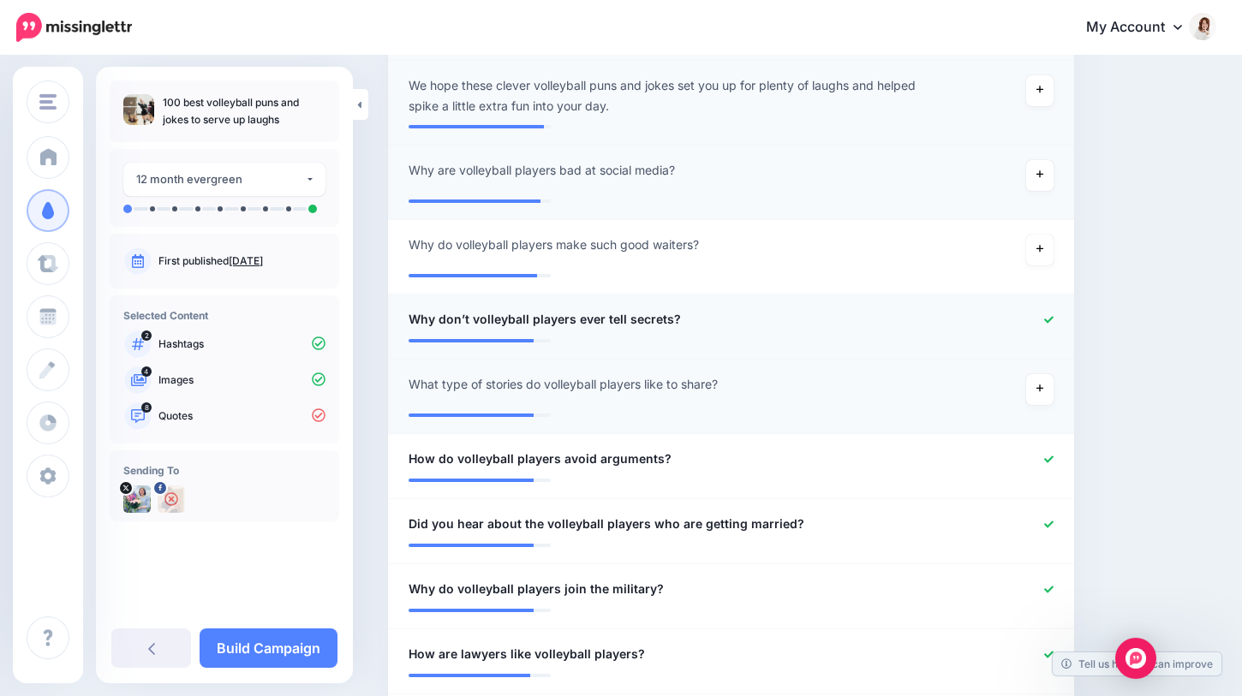
click at [1049, 319] on icon at bounding box center [1048, 319] width 9 height 7
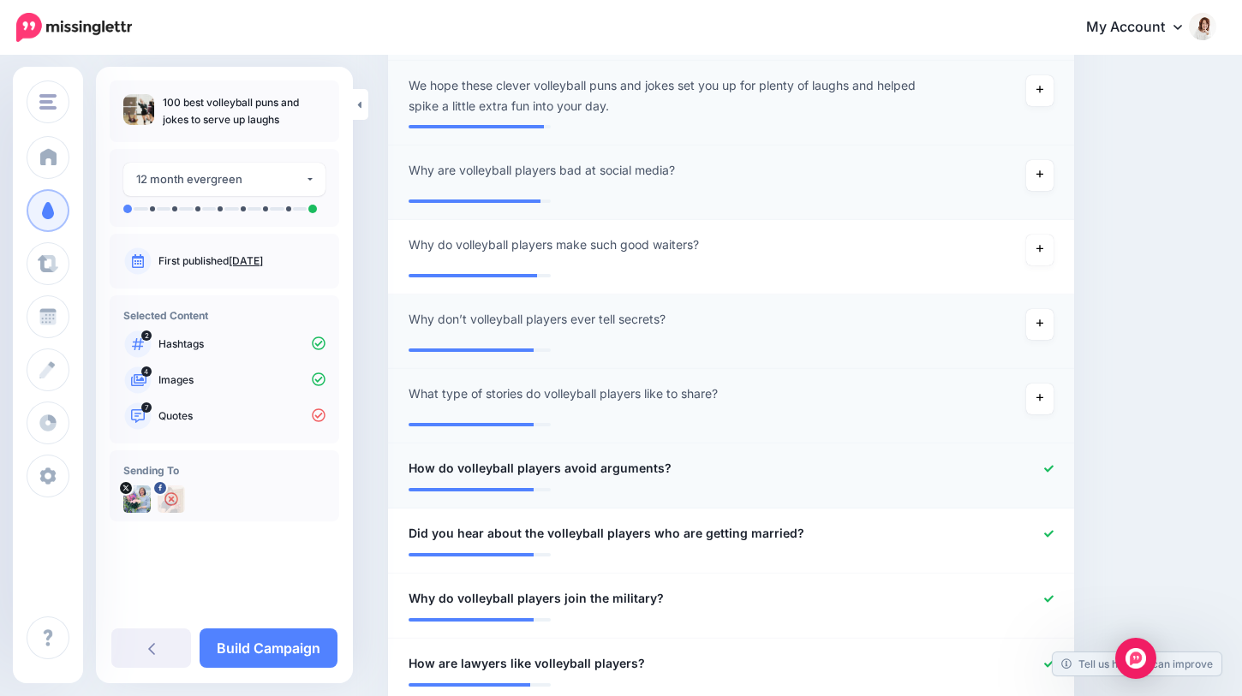
click at [1045, 466] on icon at bounding box center [1048, 468] width 9 height 9
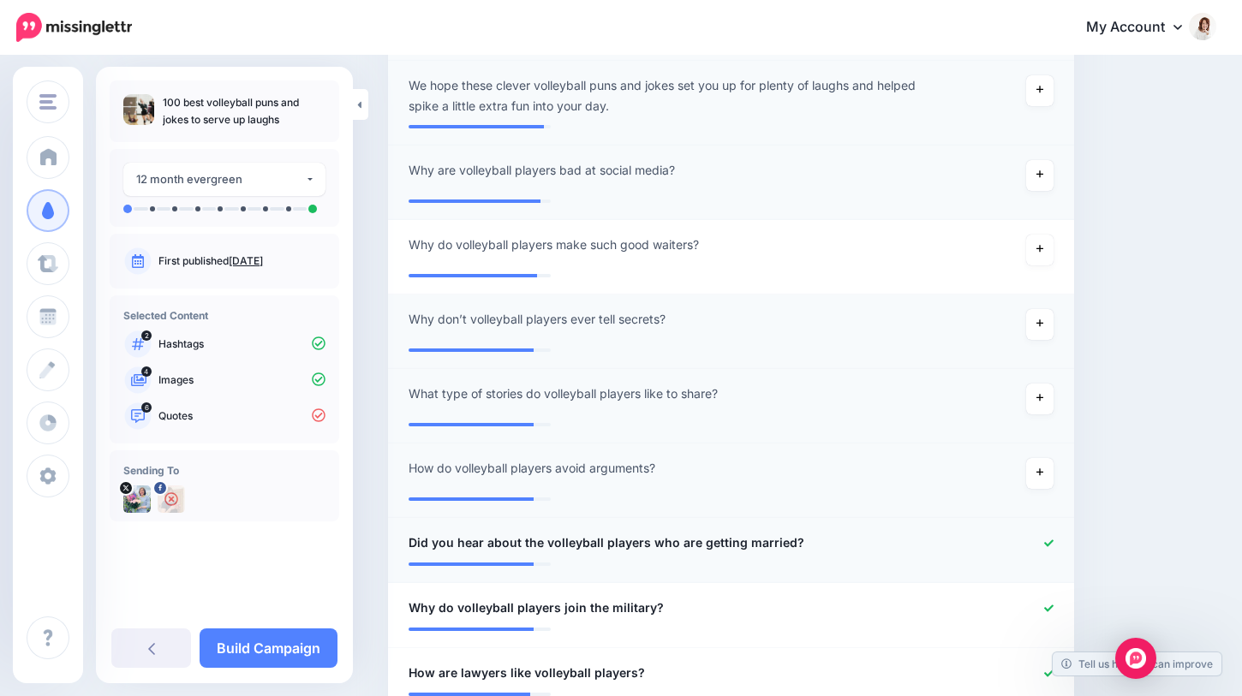
click at [1044, 533] on div at bounding box center [1009, 543] width 111 height 21
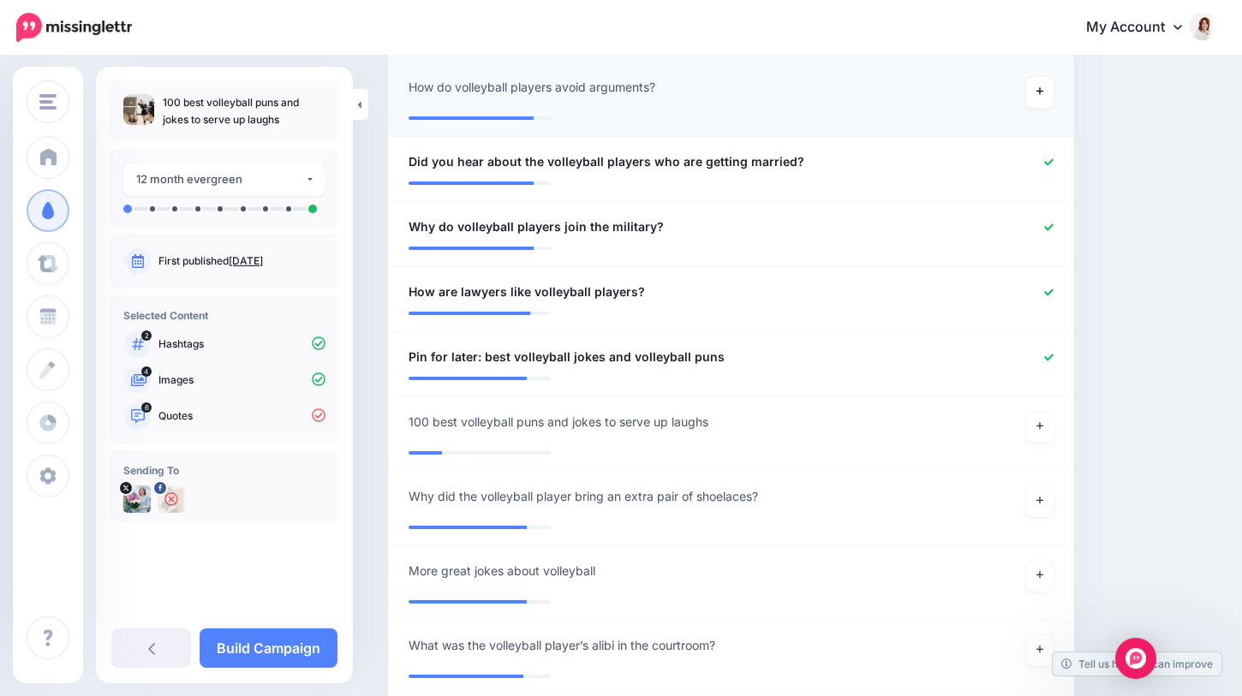
scroll to position [1289, 0]
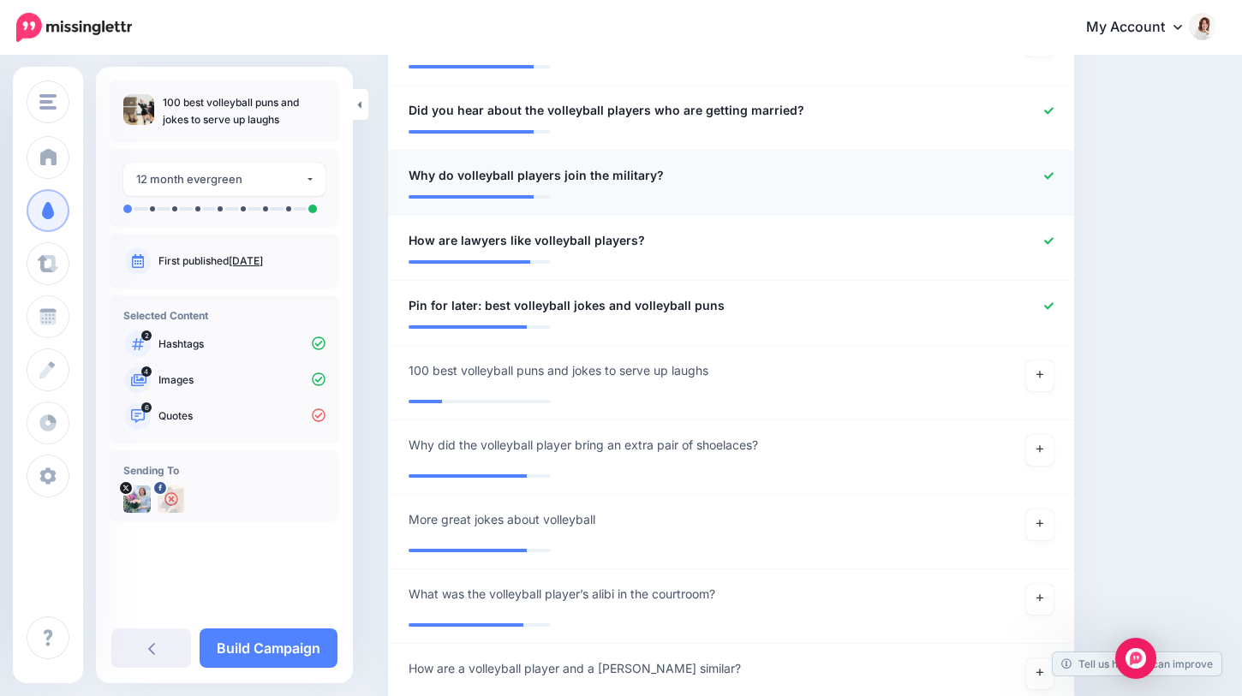
click at [1050, 178] on icon at bounding box center [1048, 175] width 9 height 9
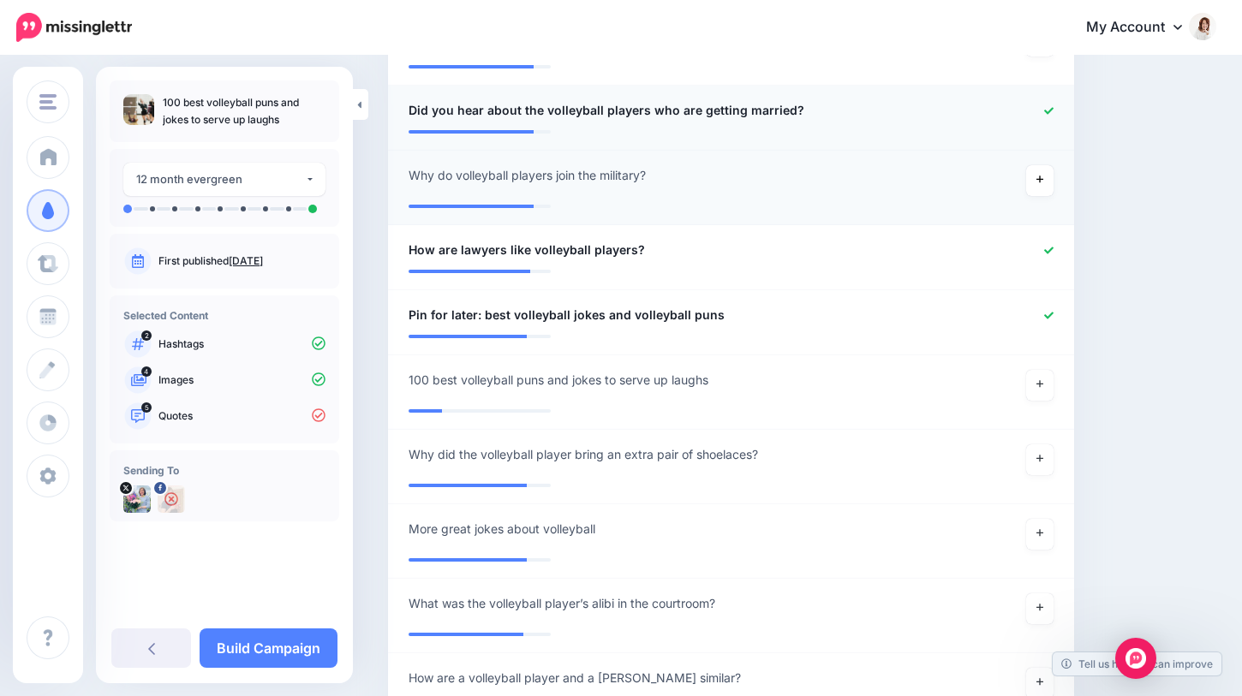
click at [1046, 109] on icon at bounding box center [1048, 110] width 9 height 9
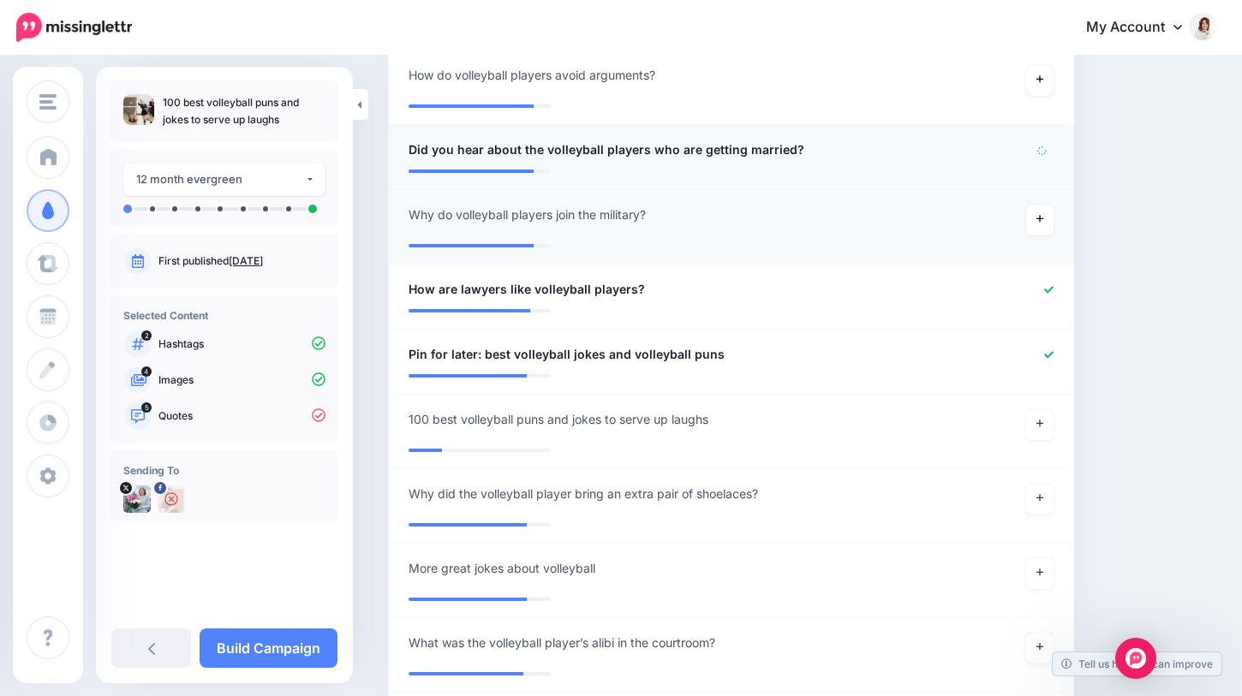
scroll to position [1246, 0]
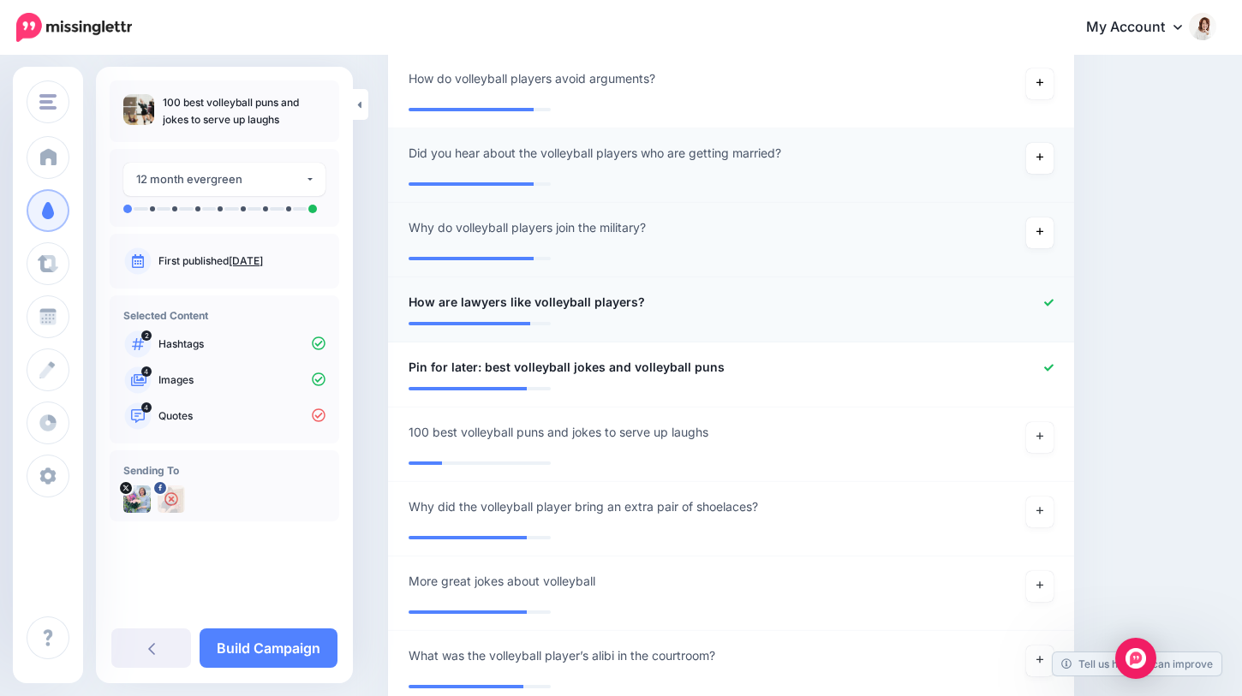
click at [1050, 303] on icon at bounding box center [1048, 302] width 9 height 9
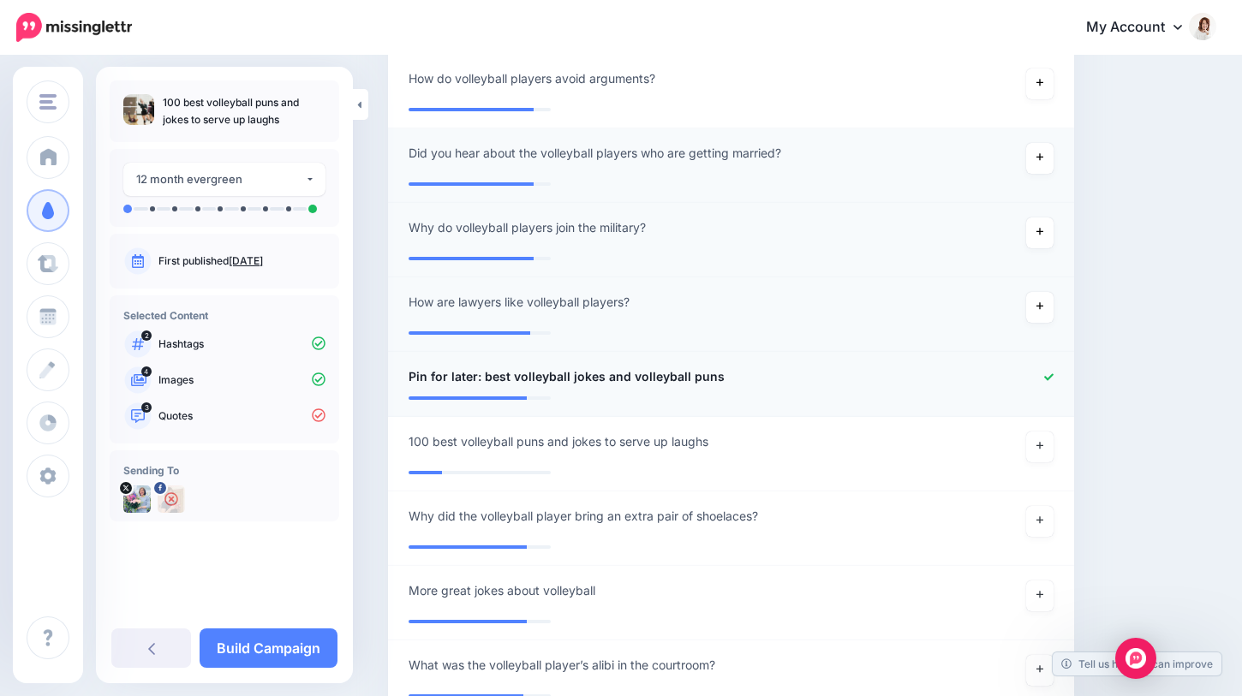
click at [1049, 378] on icon at bounding box center [1048, 376] width 9 height 7
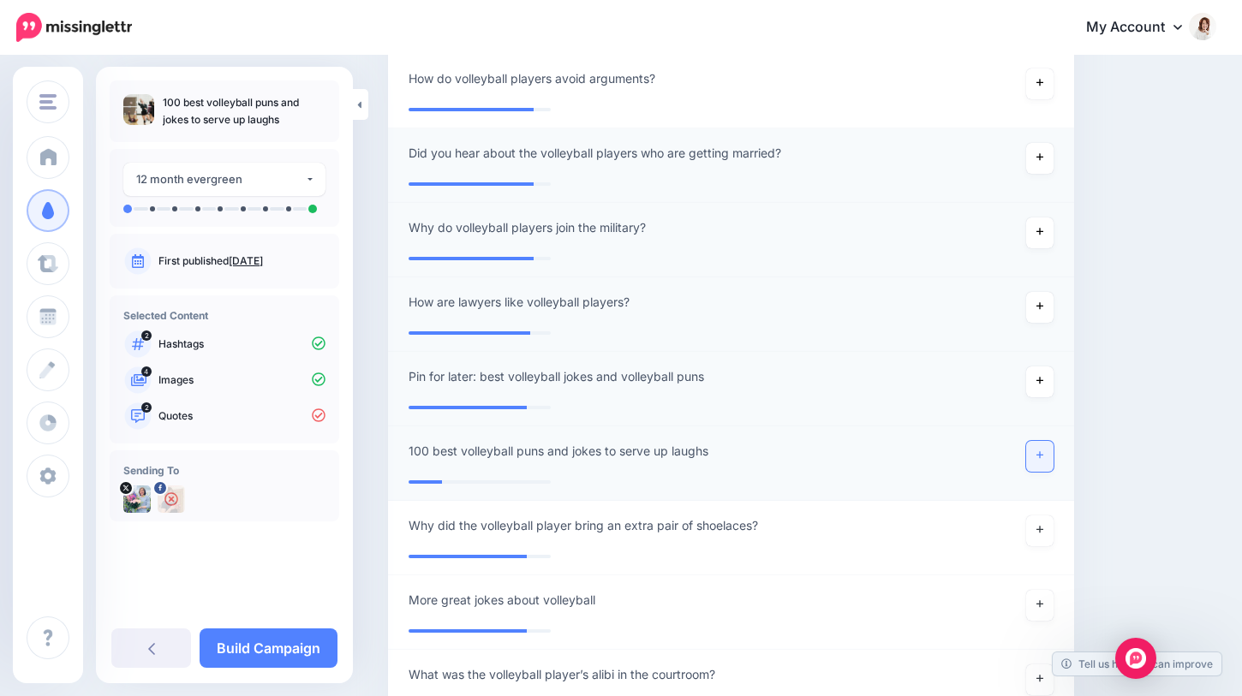
click at [1041, 465] on link at bounding box center [1039, 456] width 27 height 31
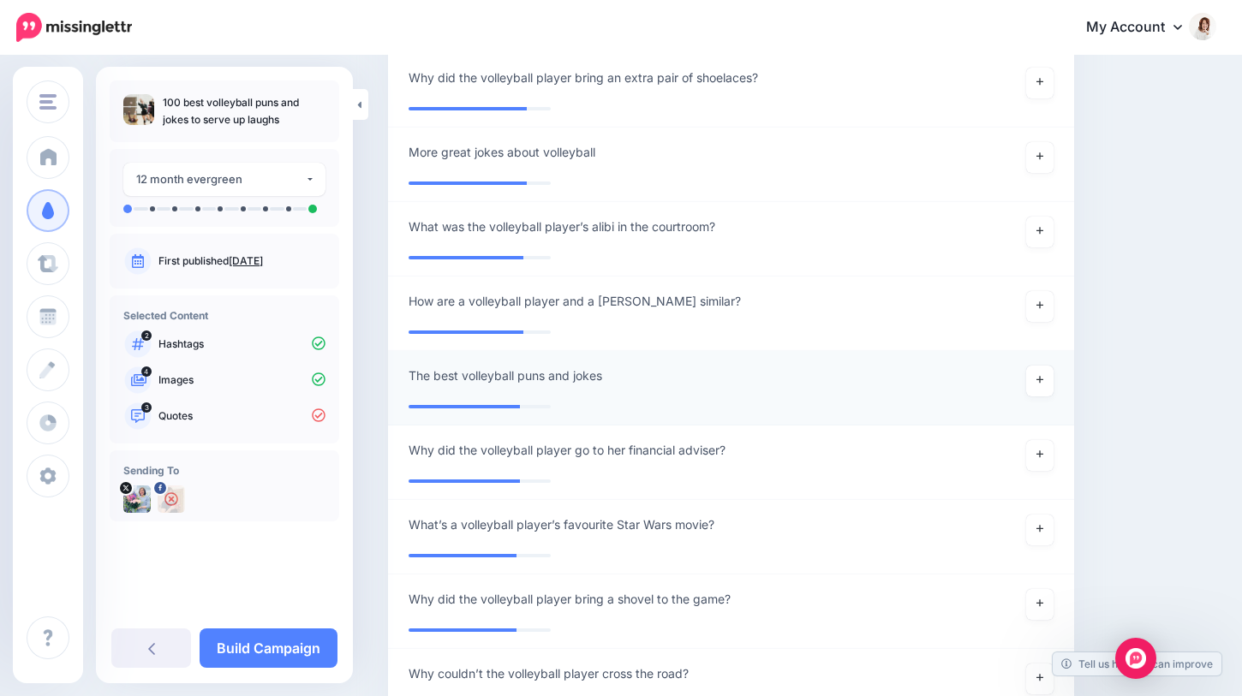
scroll to position [1686, 0]
click at [1038, 380] on icon at bounding box center [1039, 377] width 7 height 9
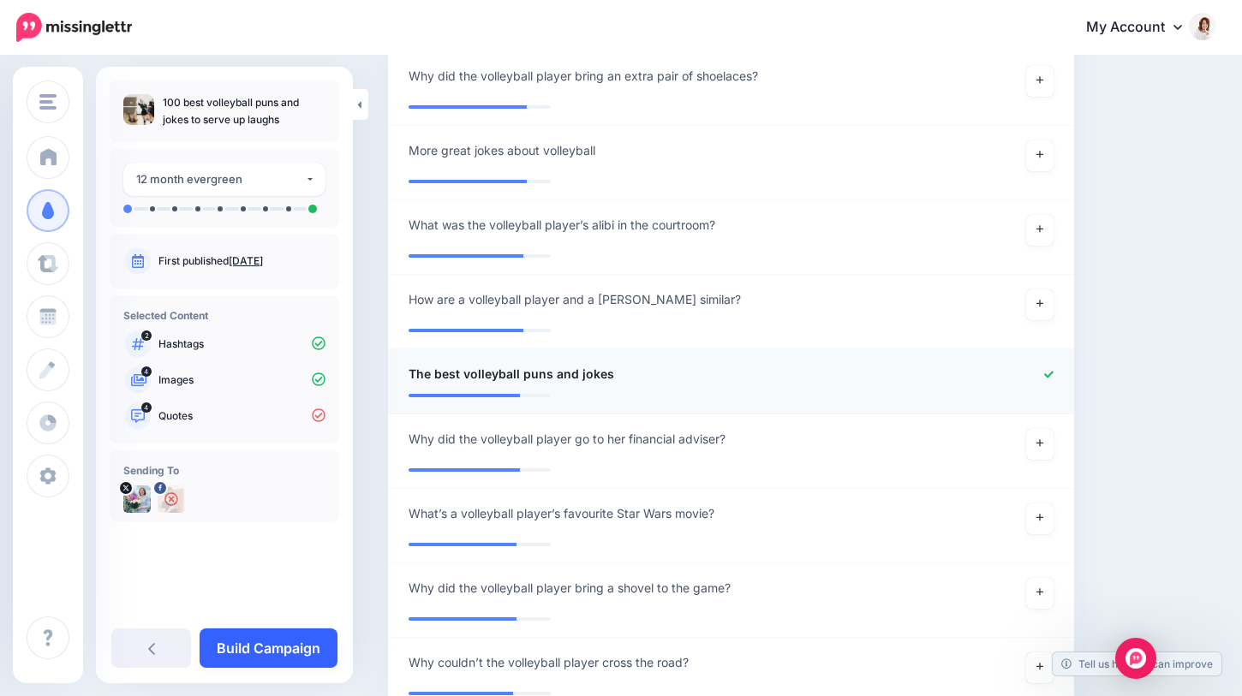
click at [280, 647] on link "Build Campaign" at bounding box center [269, 648] width 138 height 39
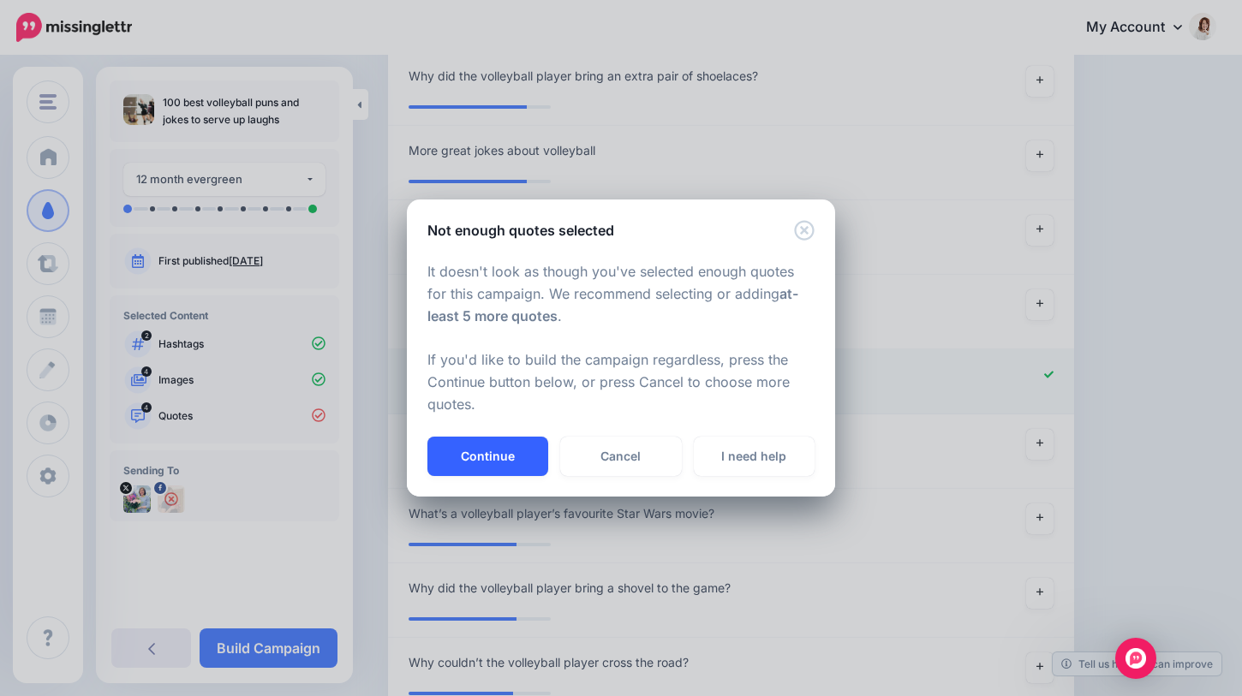
click at [506, 443] on button "Continue" at bounding box center [487, 456] width 121 height 39
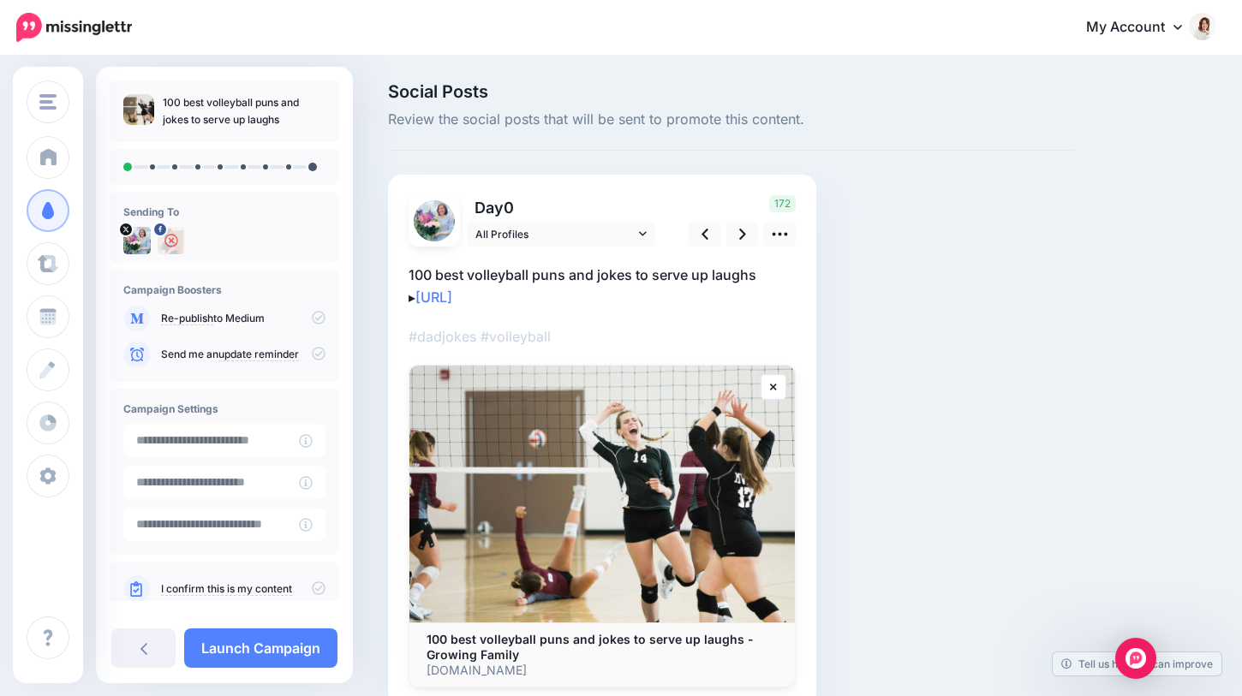
scroll to position [3, 0]
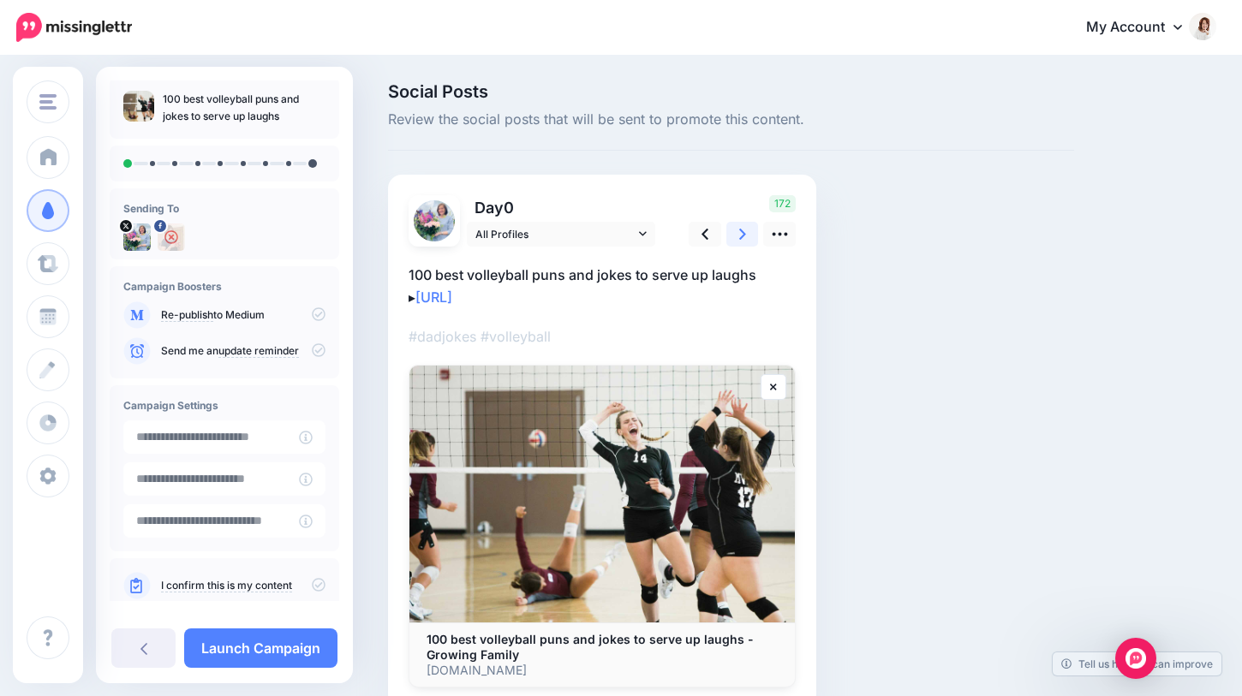
click at [732, 232] on link at bounding box center [742, 234] width 33 height 25
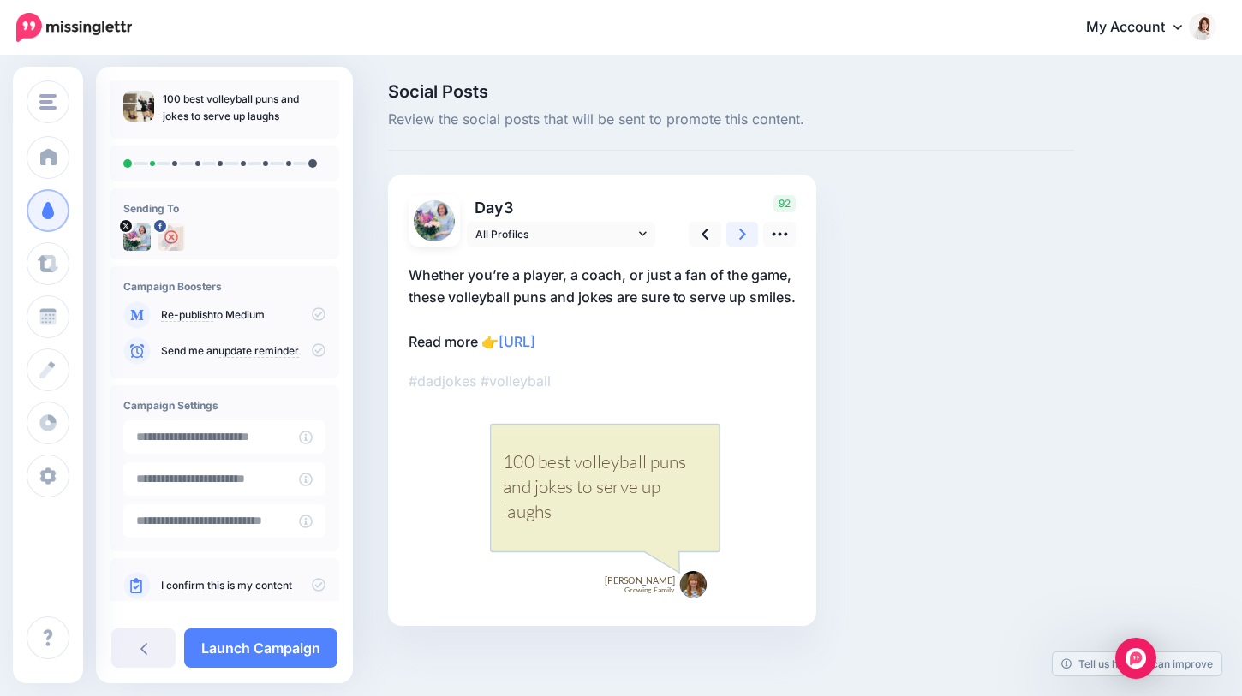
click at [742, 235] on icon at bounding box center [742, 234] width 7 height 11
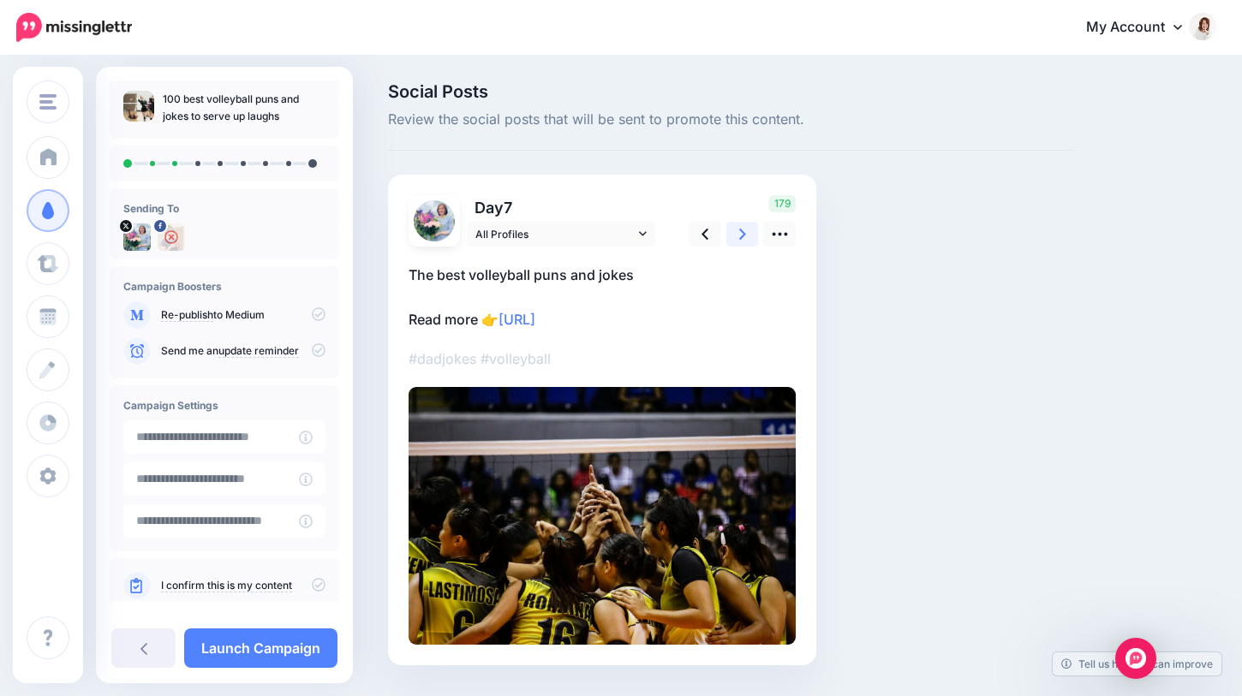
click at [742, 235] on icon at bounding box center [742, 234] width 7 height 11
click at [742, 240] on icon at bounding box center [742, 234] width 7 height 18
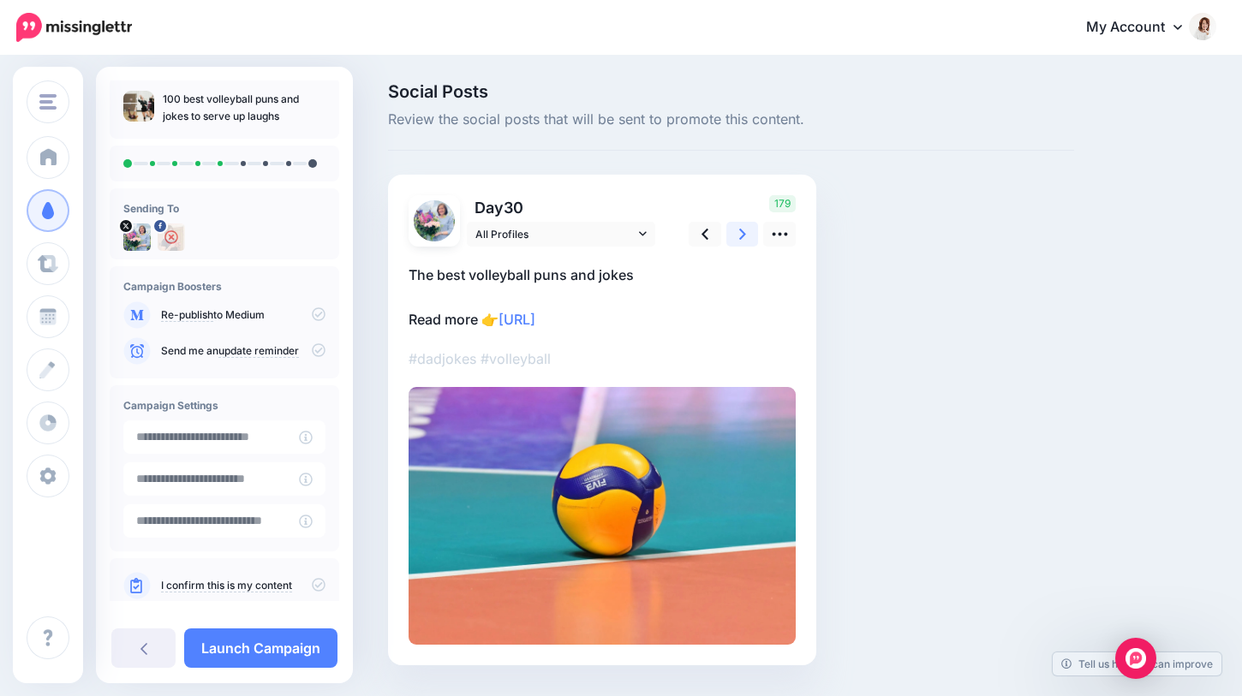
click at [742, 240] on icon at bounding box center [742, 234] width 7 height 18
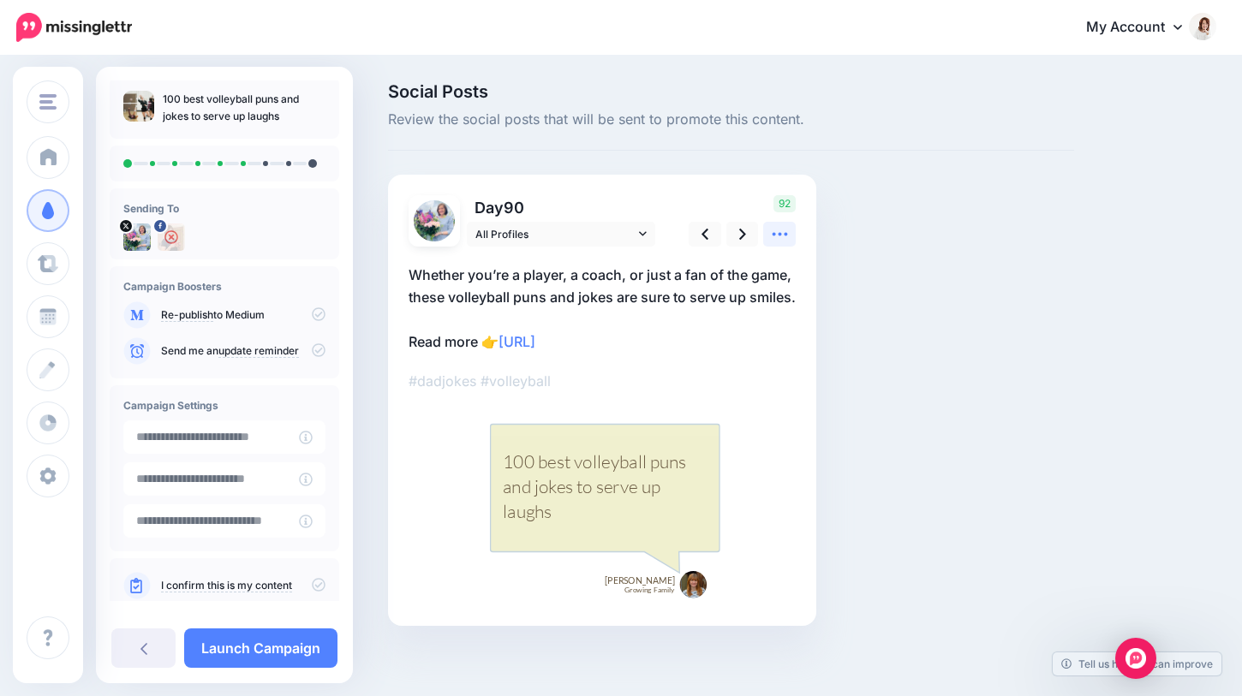
click at [778, 235] on icon at bounding box center [779, 234] width 15 height 3
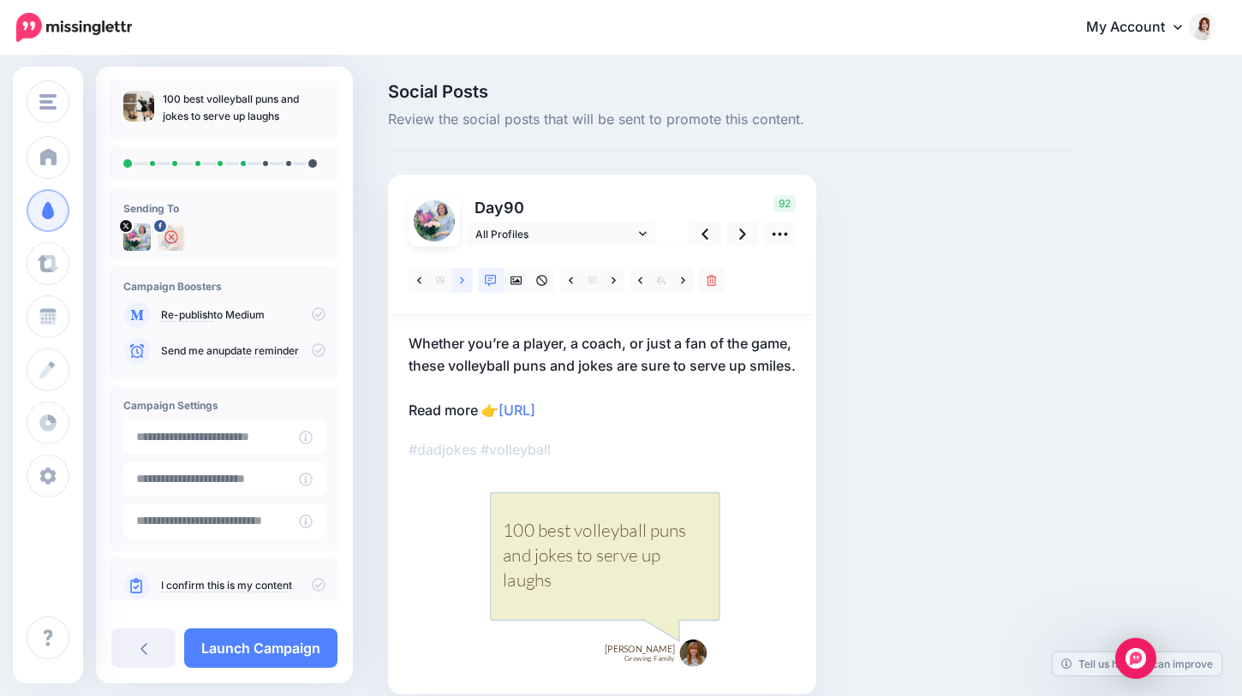
click at [461, 284] on icon at bounding box center [462, 281] width 4 height 12
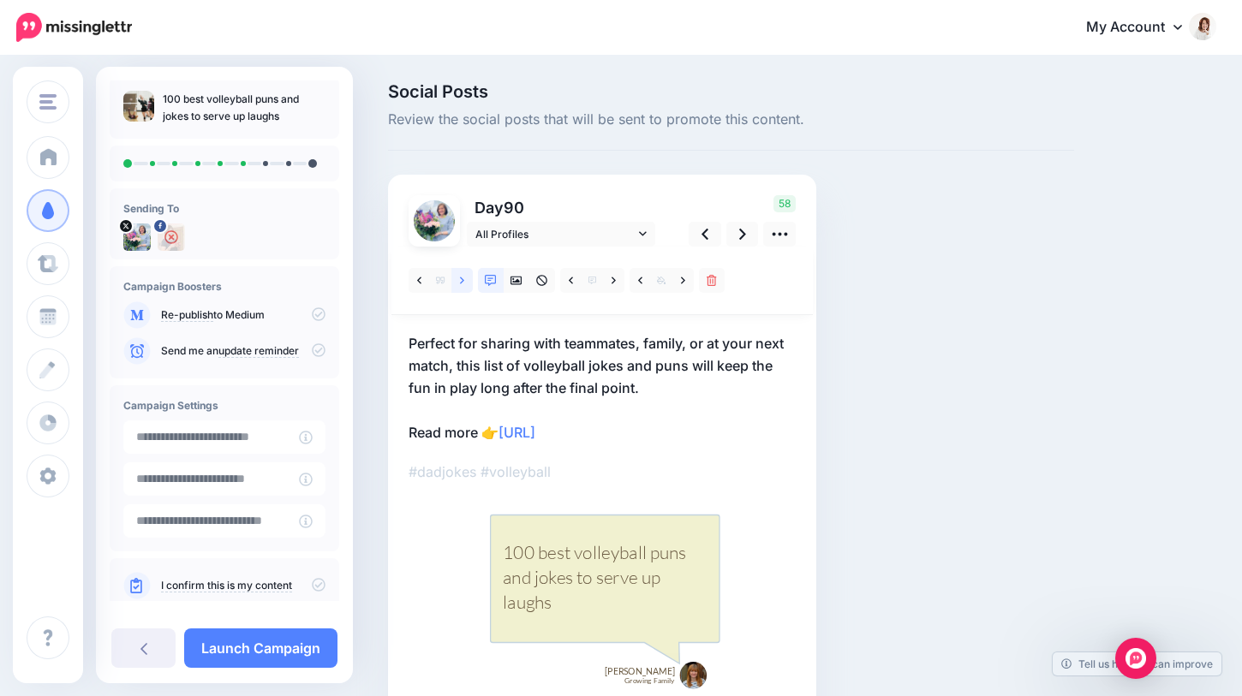
click at [461, 284] on icon at bounding box center [462, 281] width 4 height 12
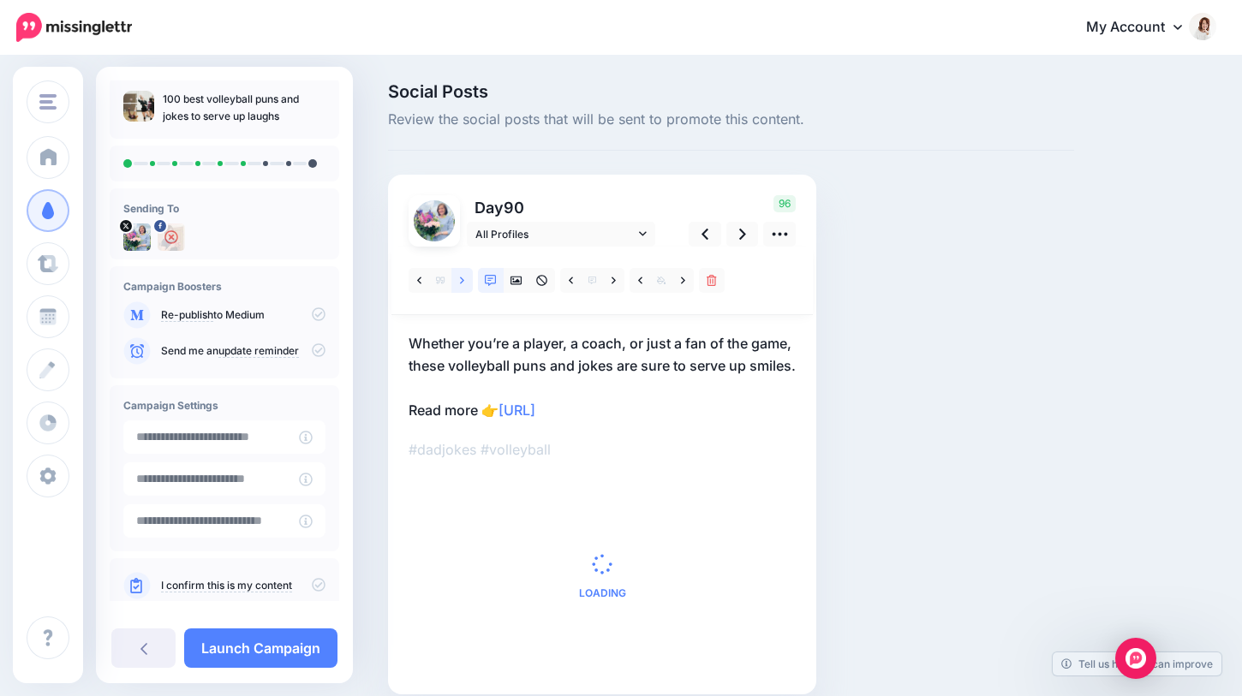
click at [461, 284] on icon at bounding box center [462, 281] width 4 height 12
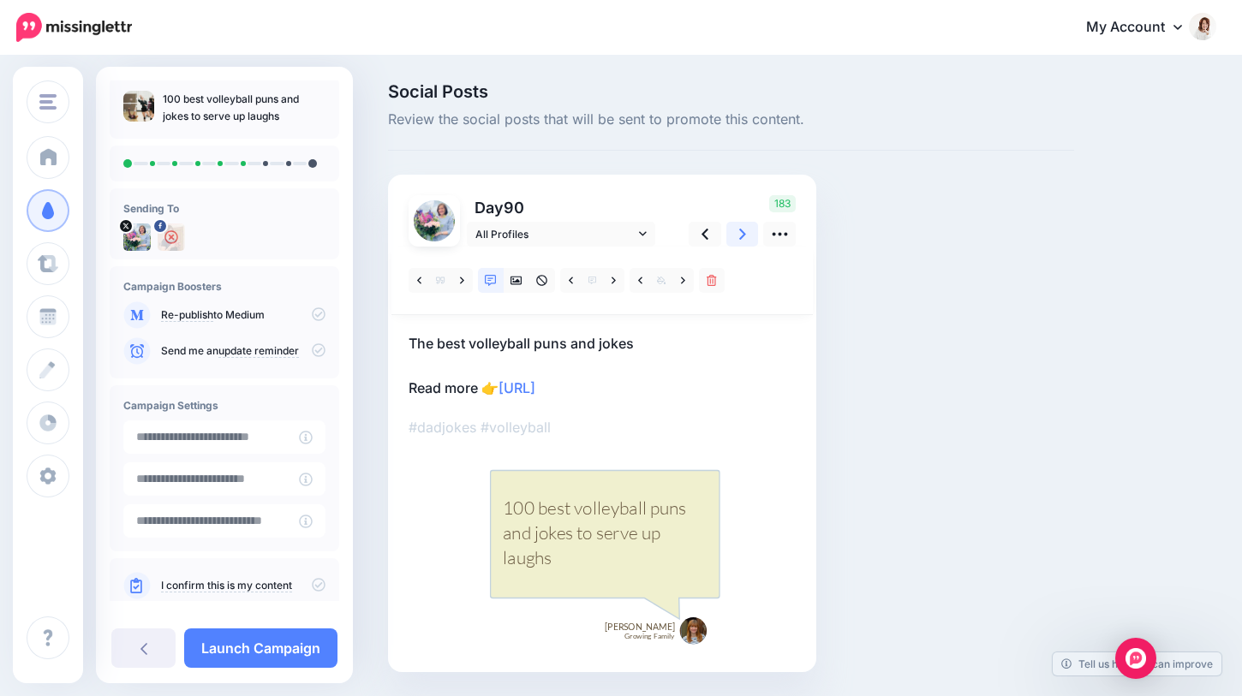
click at [743, 236] on icon at bounding box center [742, 234] width 7 height 18
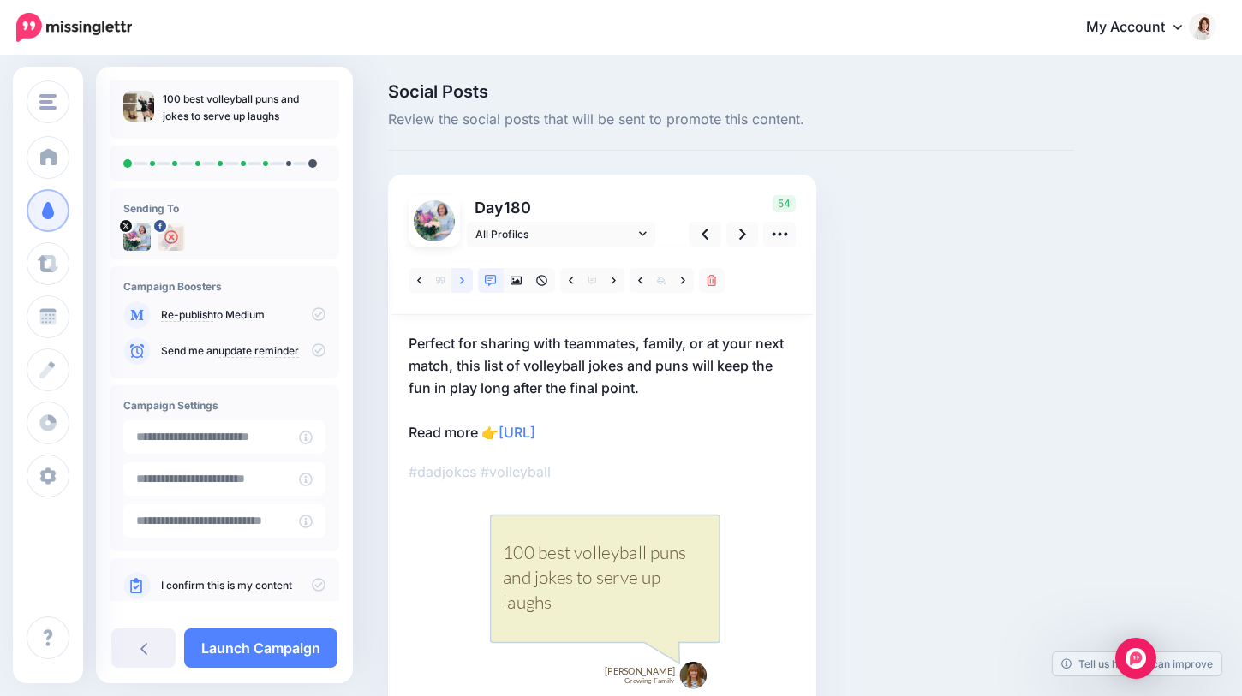
click at [461, 278] on icon at bounding box center [462, 281] width 4 height 12
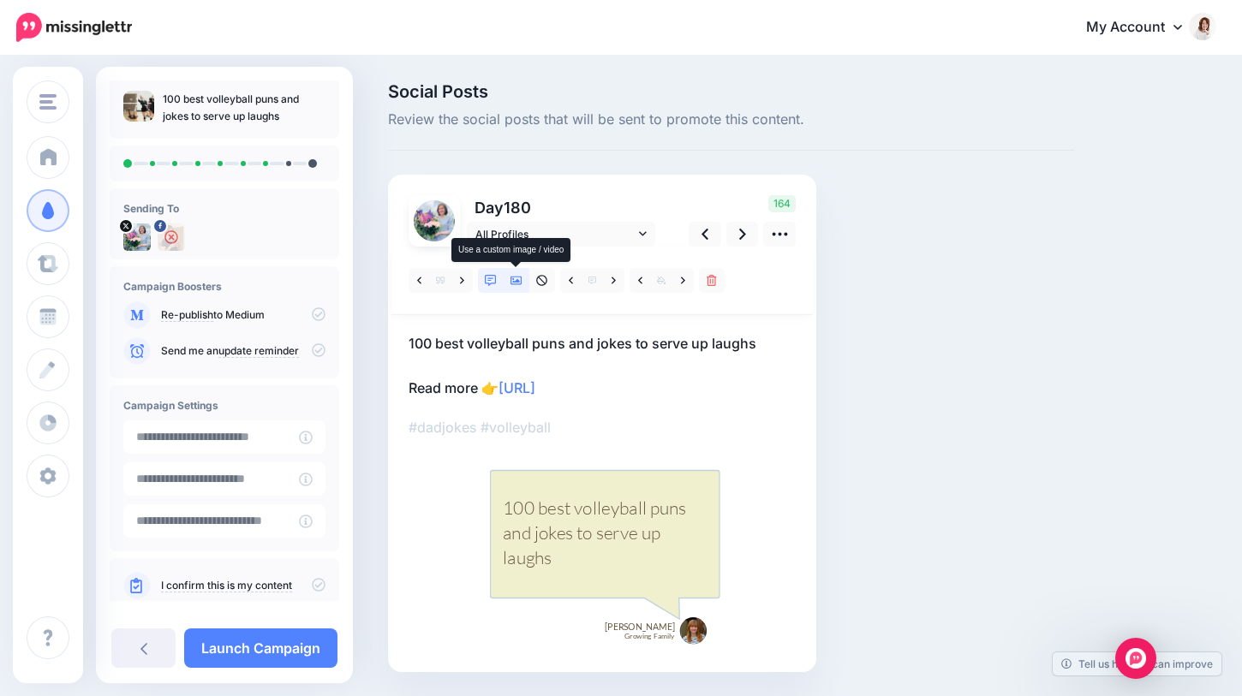
click at [519, 280] on icon at bounding box center [516, 281] width 12 height 9
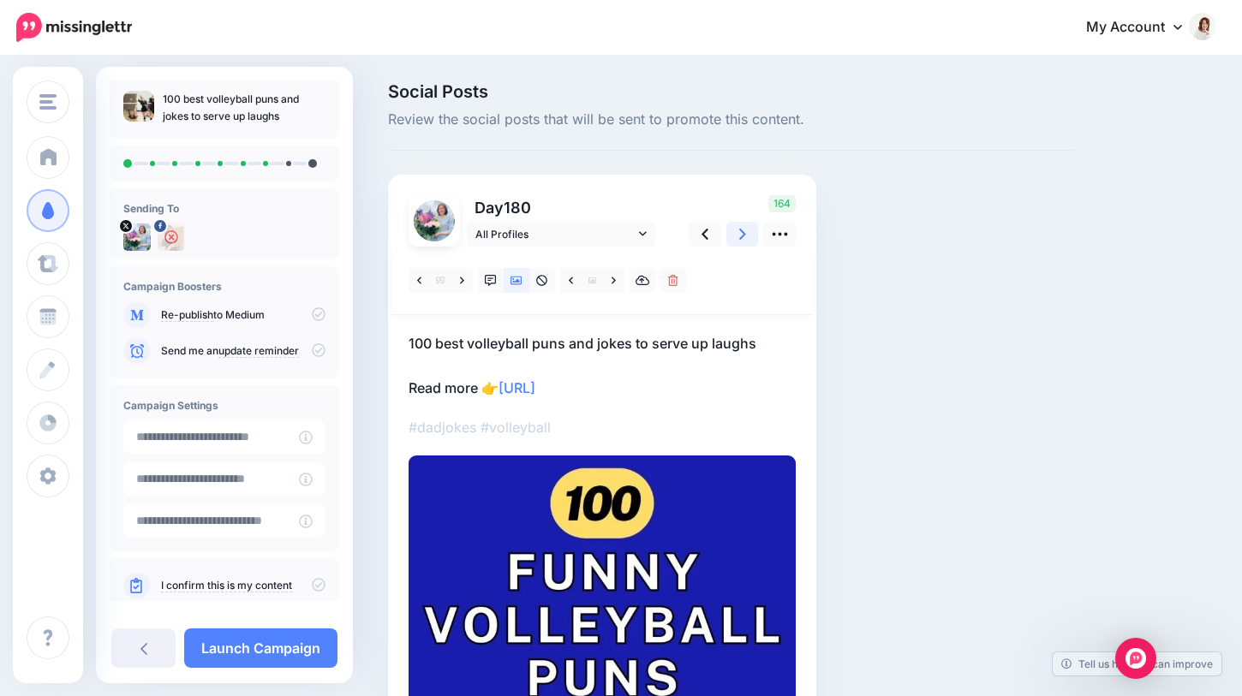
click at [741, 232] on icon at bounding box center [742, 234] width 7 height 18
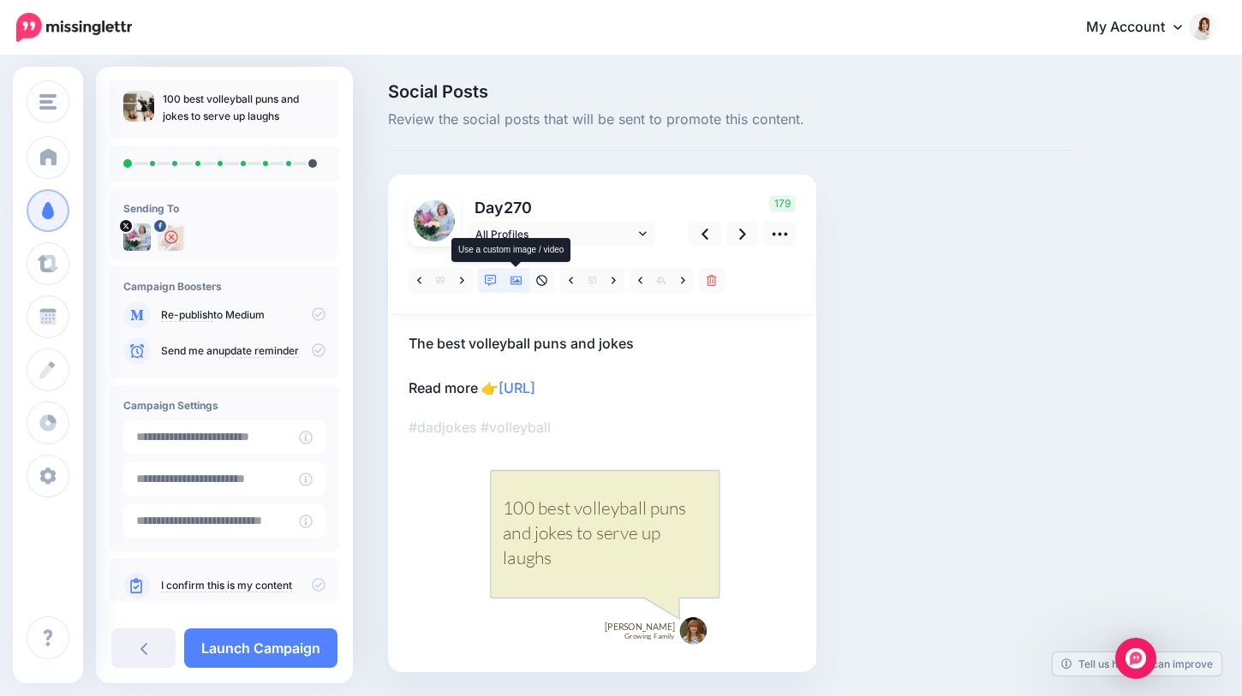
click at [517, 283] on icon at bounding box center [516, 281] width 12 height 12
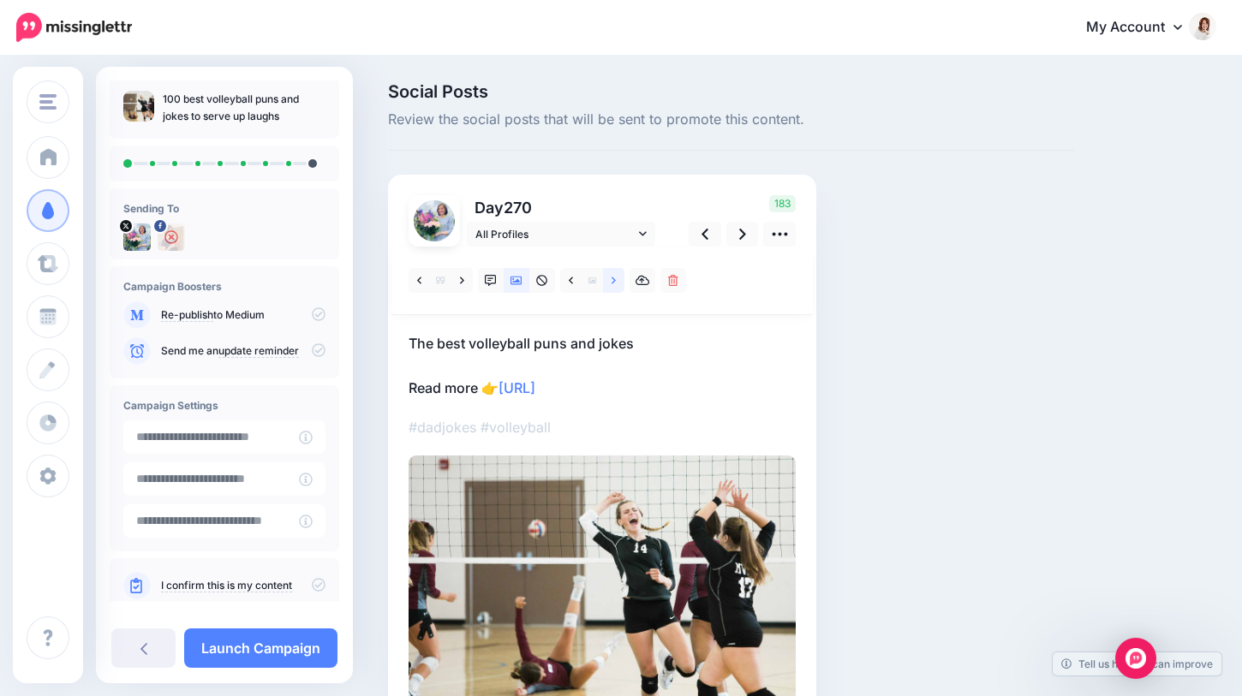
click at [622, 280] on link at bounding box center [613, 280] width 21 height 25
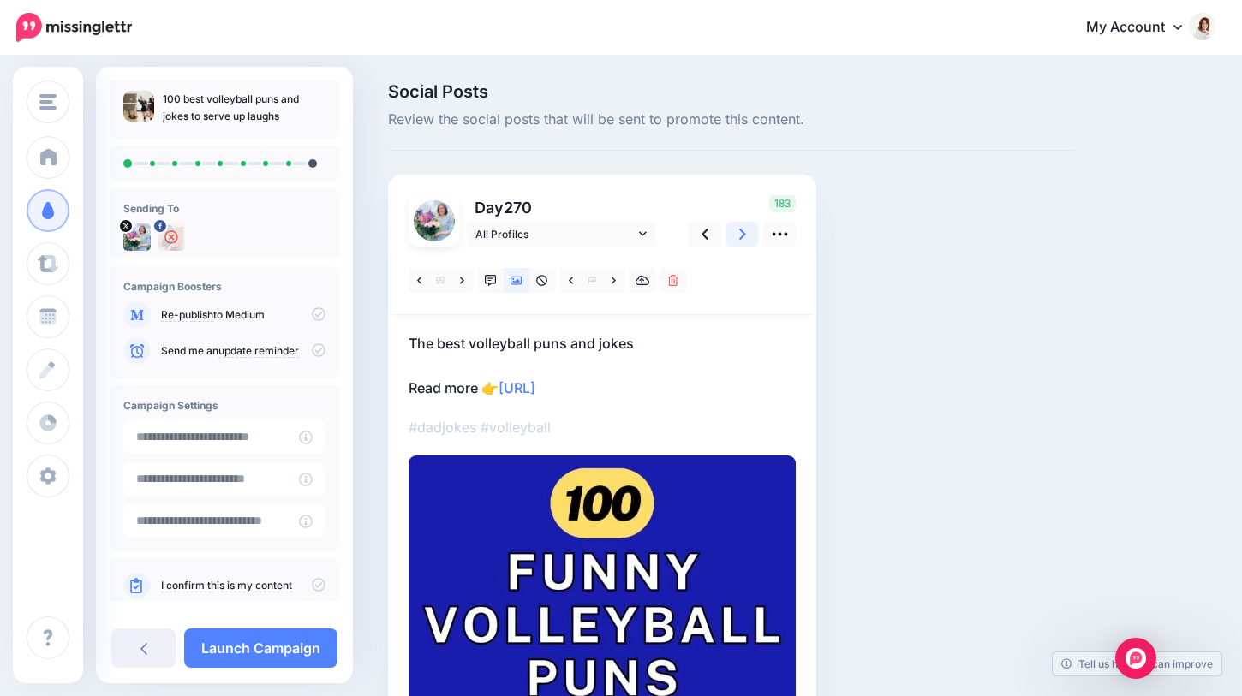
click at [746, 237] on link at bounding box center [742, 234] width 33 height 25
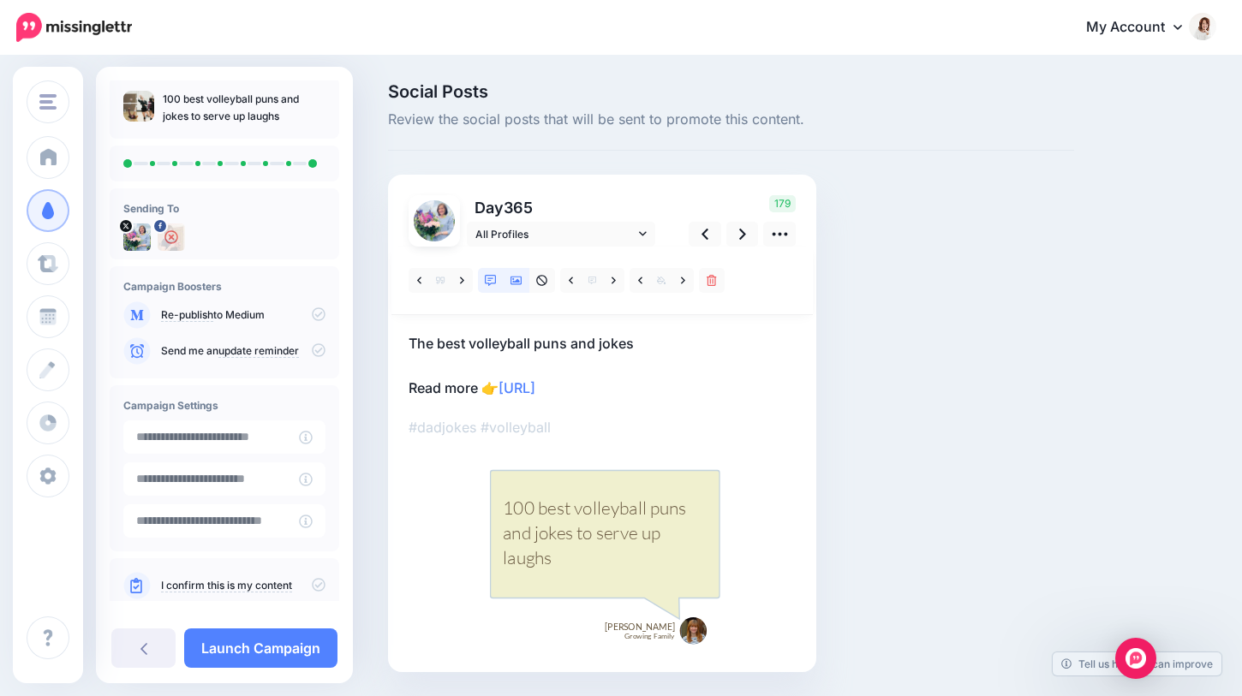
click at [516, 284] on icon at bounding box center [516, 281] width 12 height 12
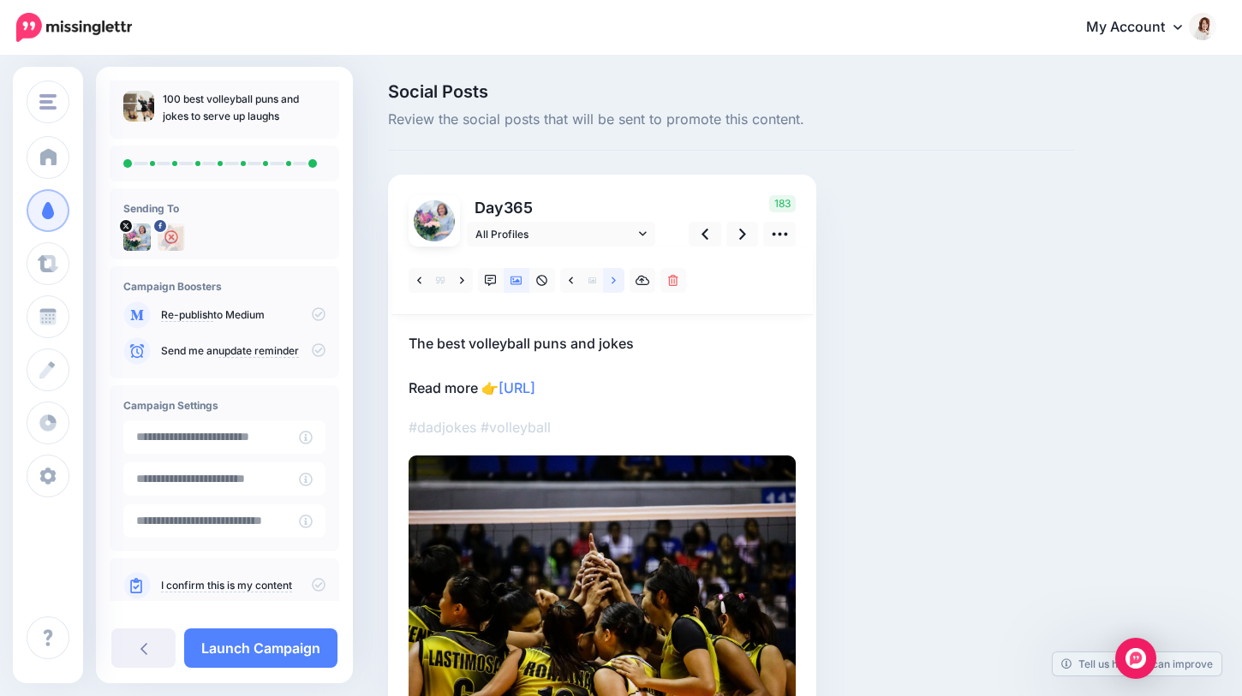
click at [607, 287] on link at bounding box center [613, 280] width 21 height 25
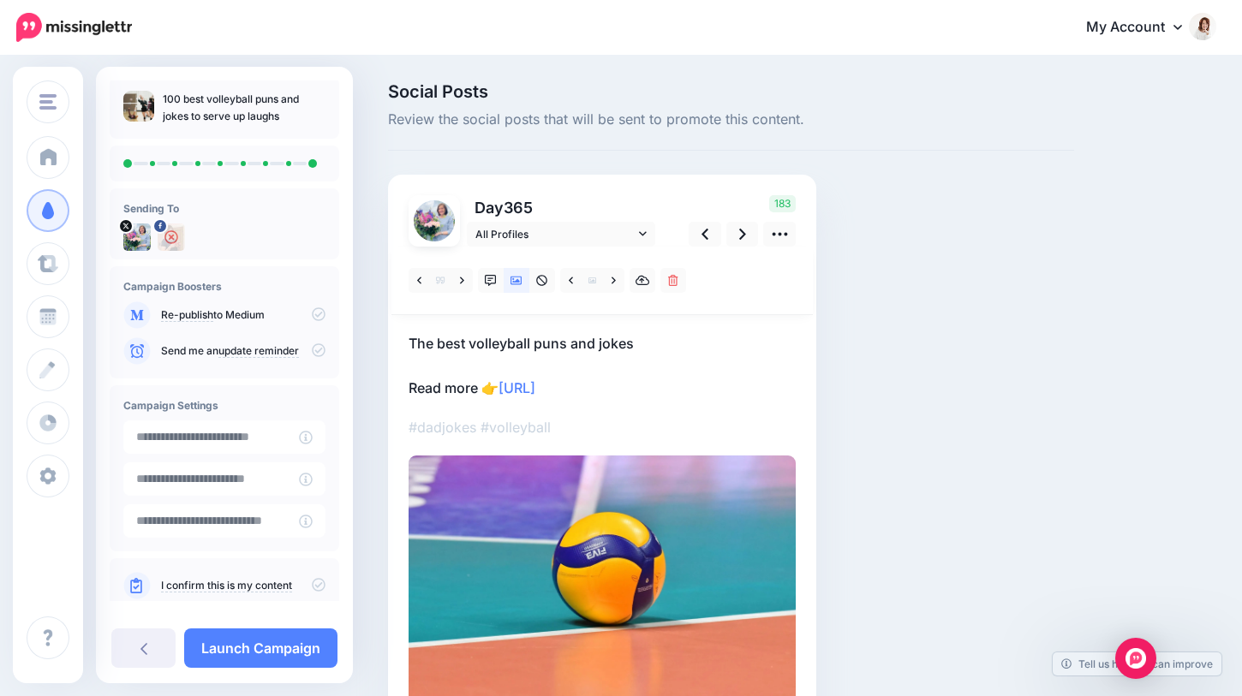
drag, startPoint x: 144, startPoint y: 590, endPoint x: 155, endPoint y: 617, distance: 28.8
click at [146, 617] on div "100 best volleyball puns and jokes to serve up laughs Sending To" at bounding box center [224, 375] width 257 height 617
click at [312, 590] on icon at bounding box center [319, 585] width 14 height 14
click at [245, 646] on link "Launch Campaign" at bounding box center [260, 648] width 153 height 39
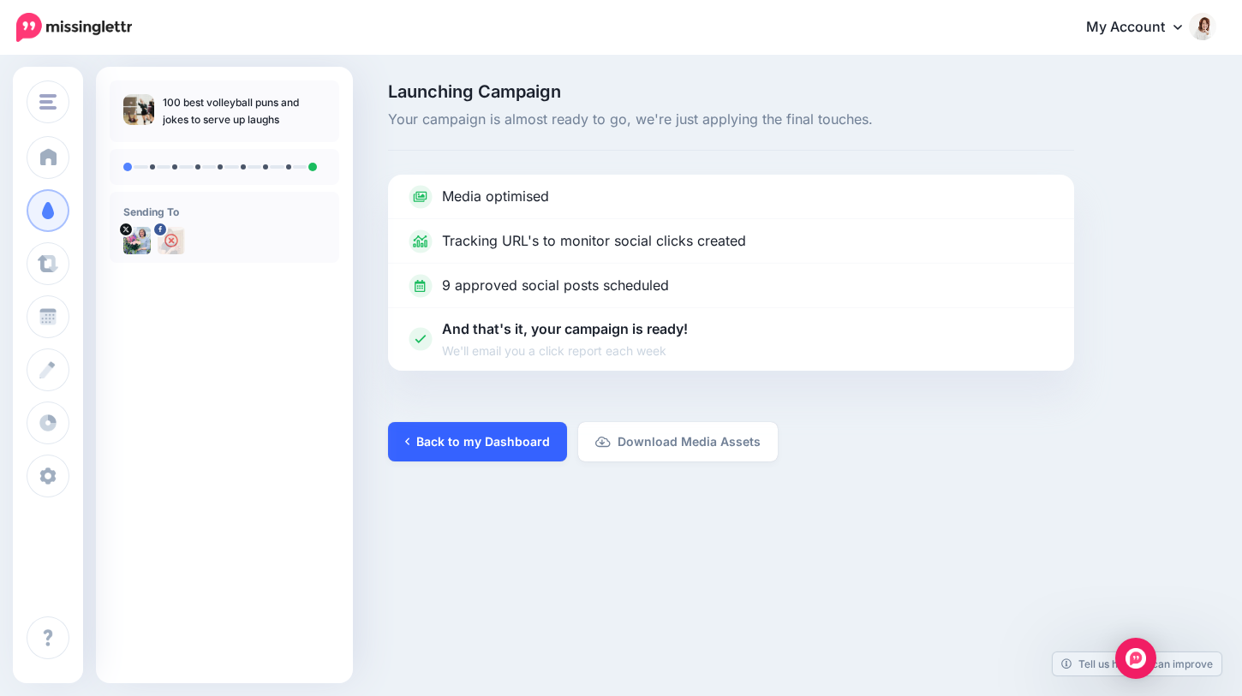
click at [480, 438] on link "Back to my Dashboard" at bounding box center [477, 441] width 179 height 39
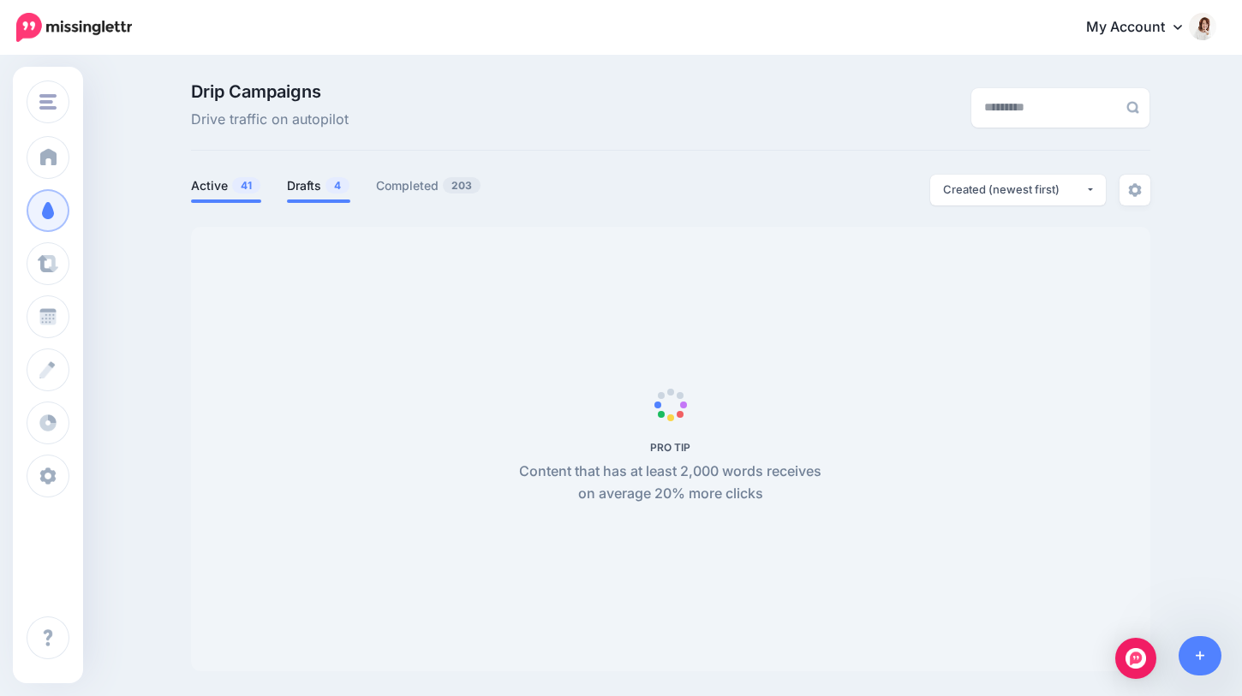
click at [307, 187] on link "Drafts 4" at bounding box center [318, 186] width 63 height 21
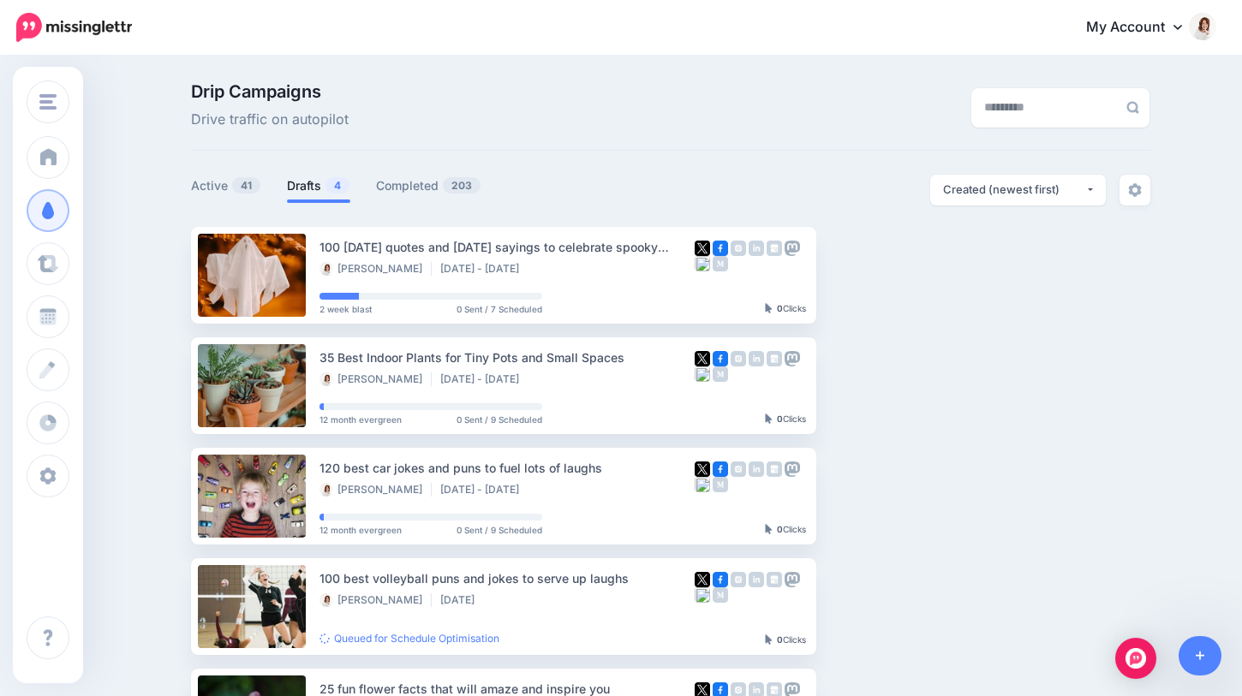
click at [315, 187] on link "Drafts 4" at bounding box center [318, 186] width 63 height 21
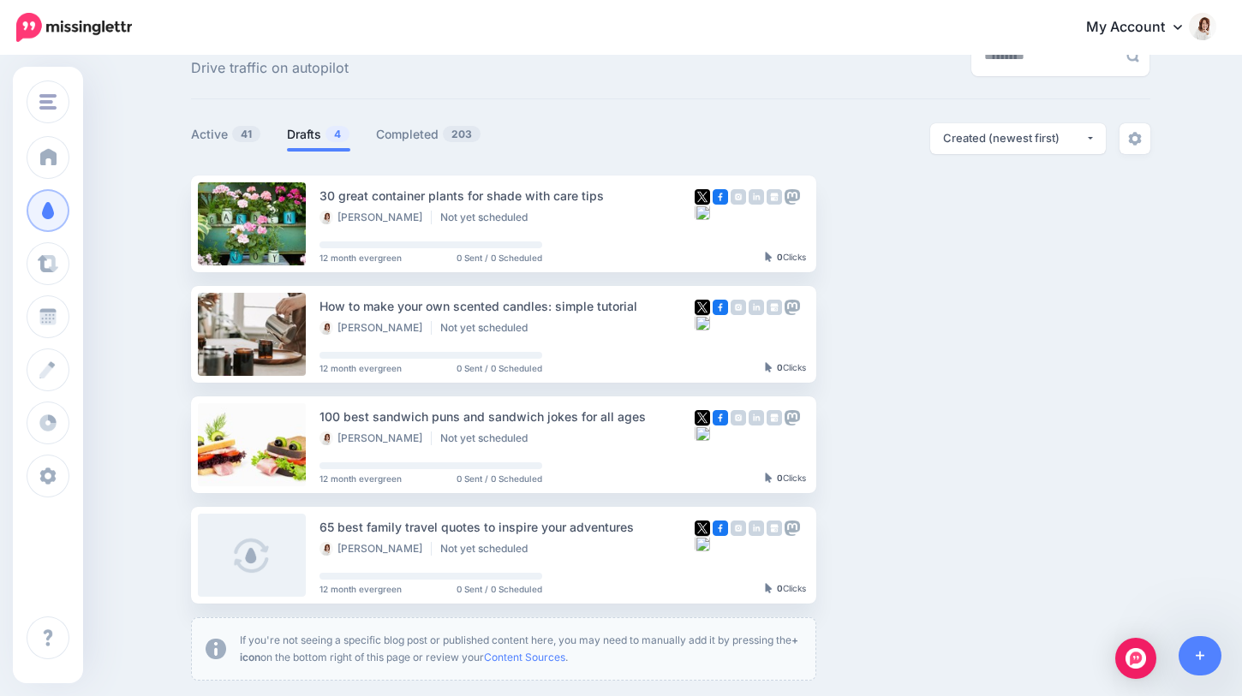
scroll to position [53, 0]
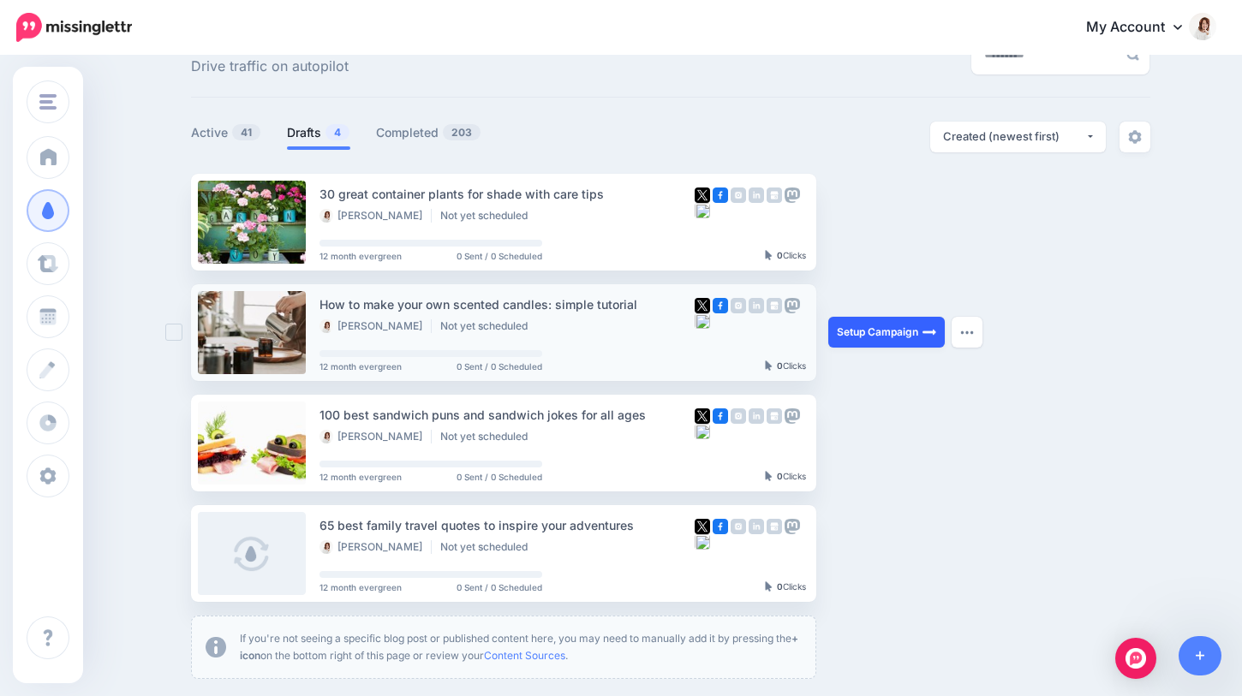
click at [893, 333] on link "Setup Campaign" at bounding box center [886, 332] width 116 height 31
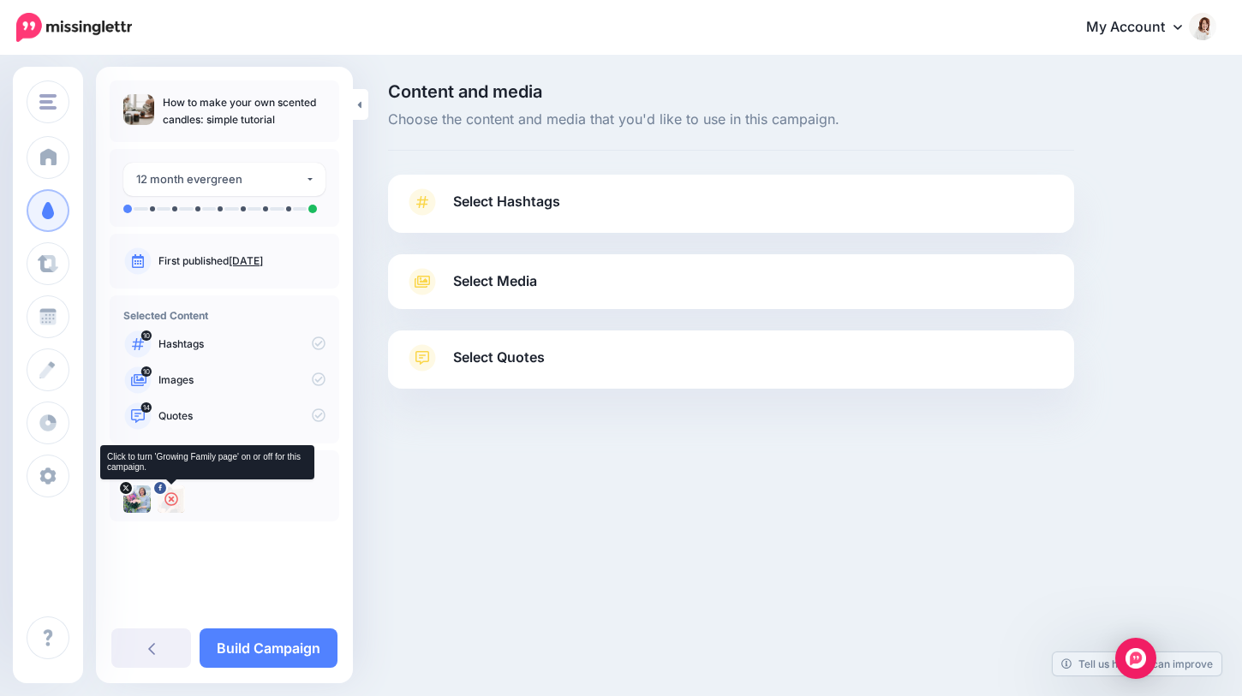
click at [175, 500] on icon at bounding box center [171, 499] width 14 height 14
click at [706, 211] on link "Select Hashtags" at bounding box center [731, 210] width 652 height 45
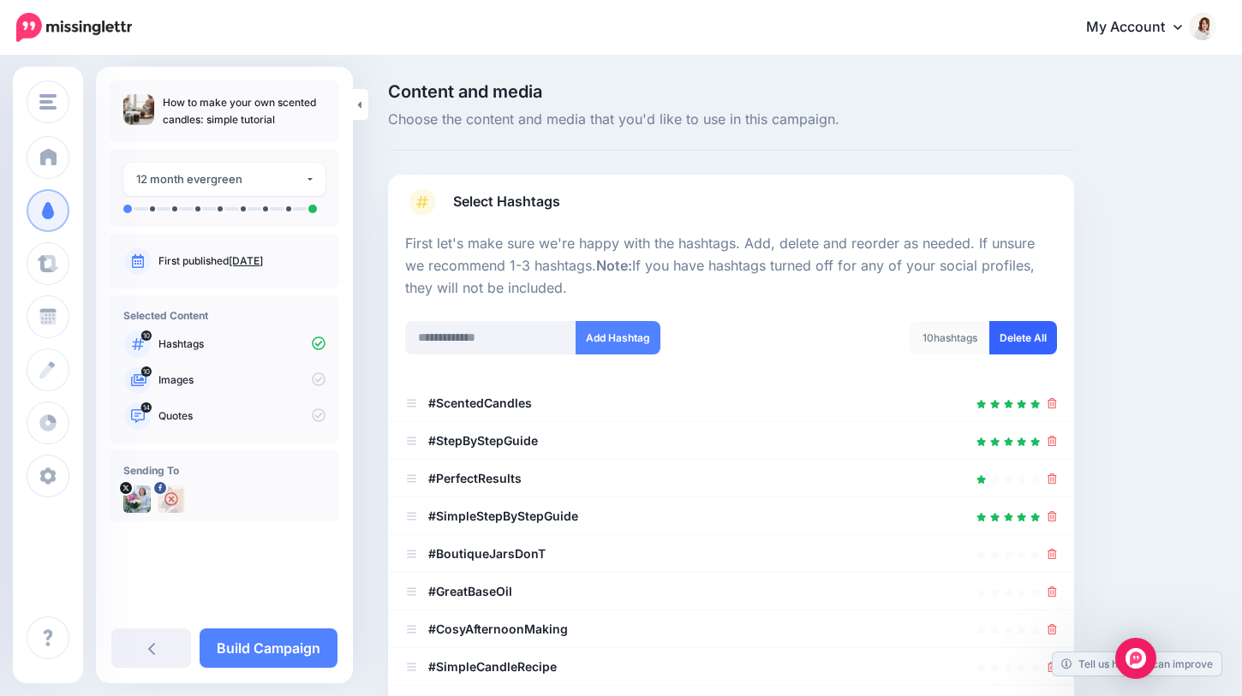
click at [1003, 338] on link "Delete All" at bounding box center [1023, 337] width 68 height 33
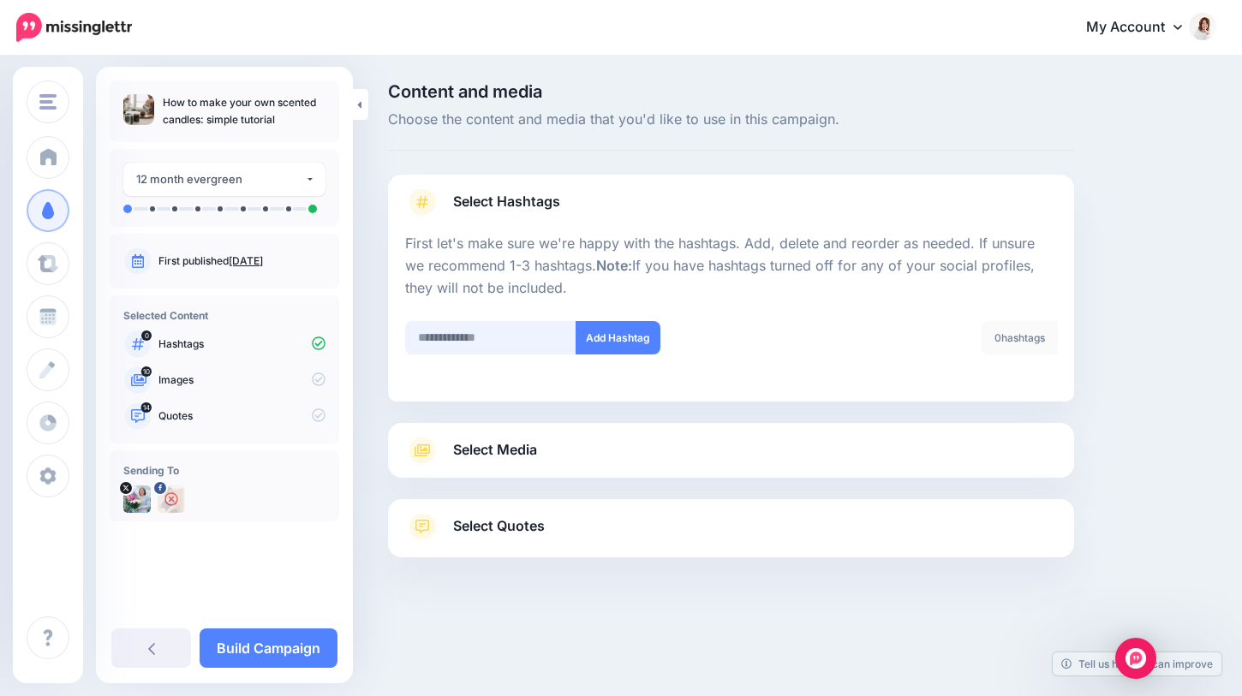
click at [486, 335] on input "text" at bounding box center [490, 337] width 171 height 33
type input "*******"
click at [607, 333] on button "Add Hashtag" at bounding box center [617, 337] width 85 height 33
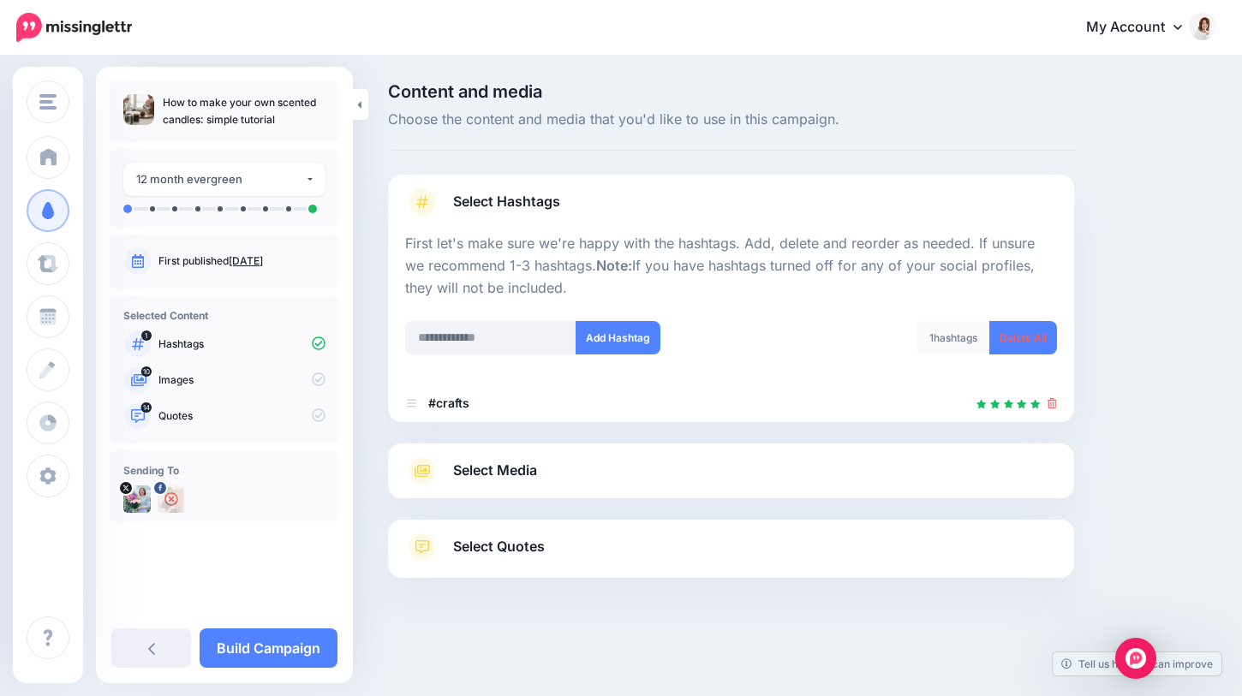
click at [680, 472] on link "Select Media" at bounding box center [731, 470] width 652 height 27
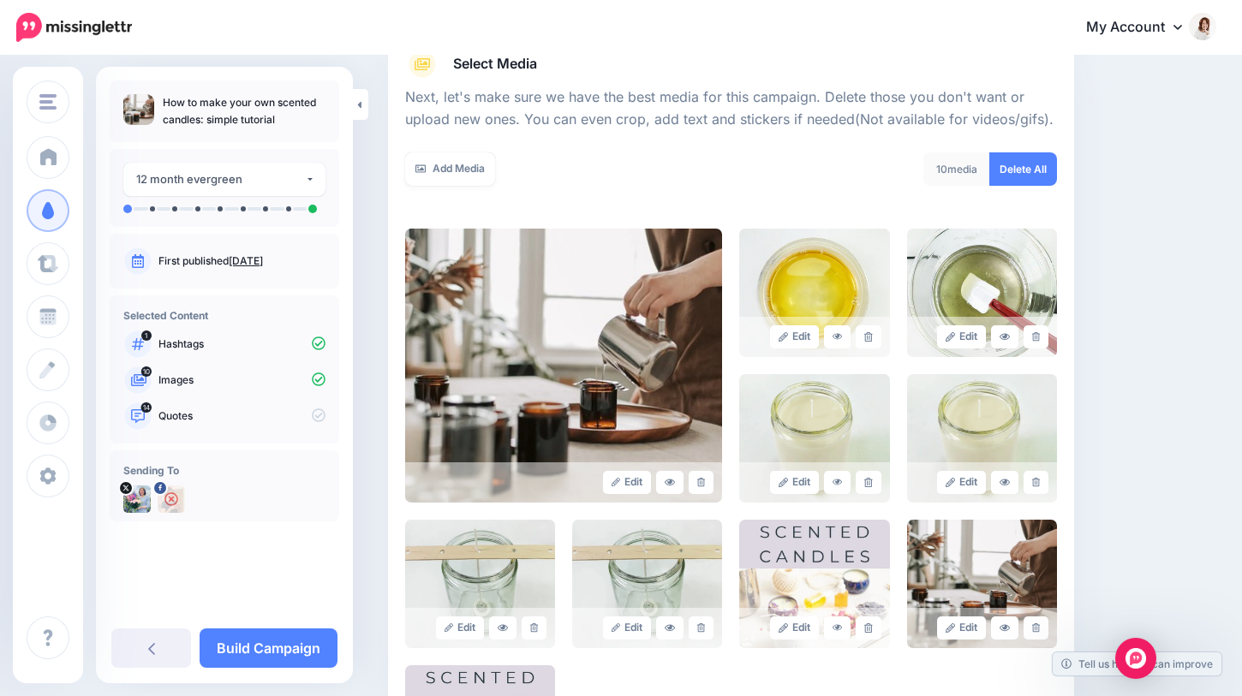
scroll to position [222, 0]
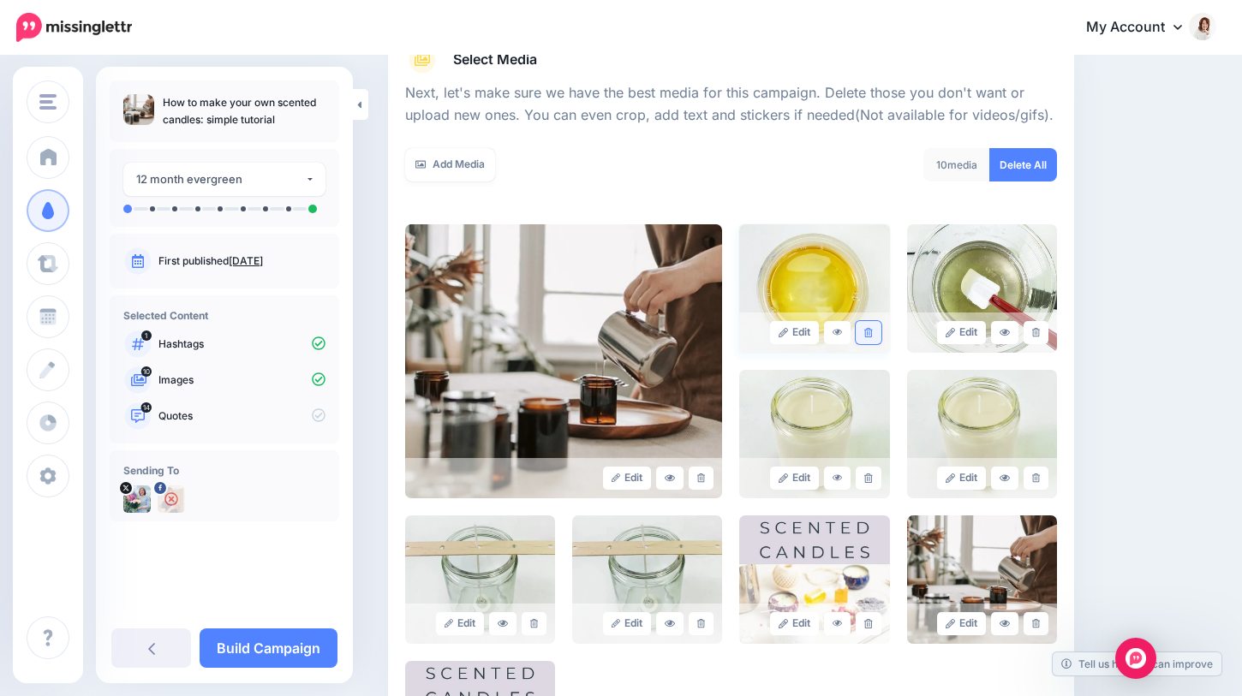
click at [861, 332] on link at bounding box center [867, 332] width 25 height 23
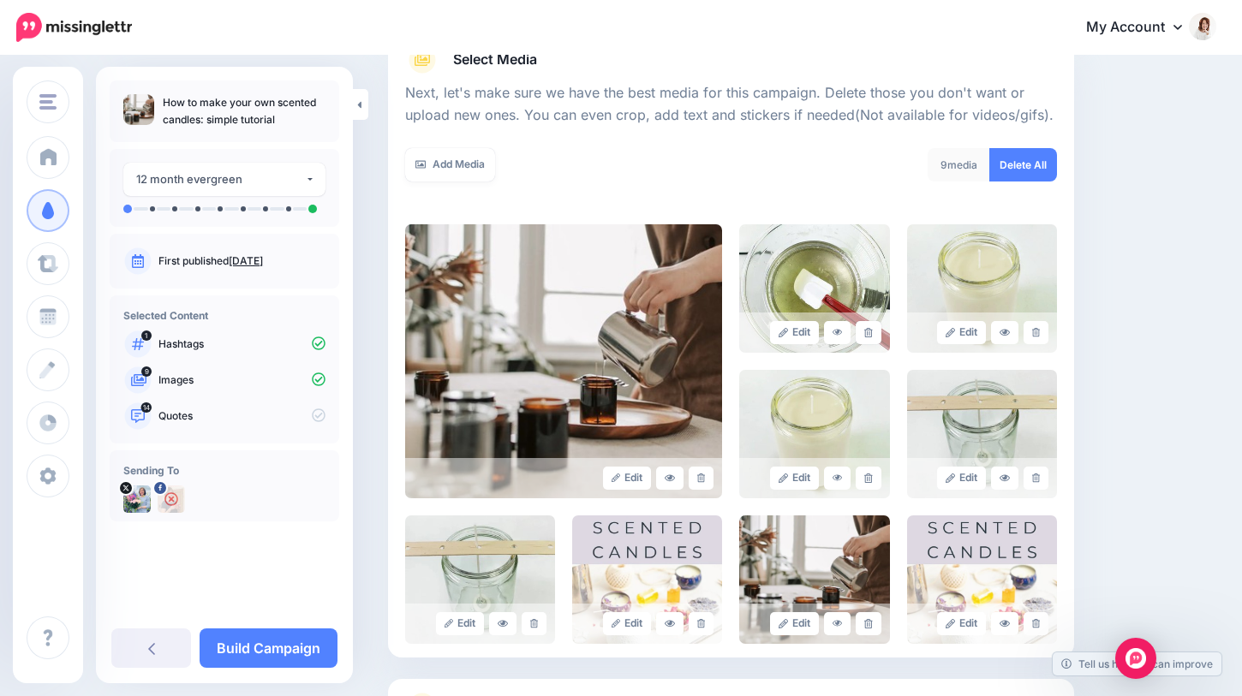
click at [861, 332] on link at bounding box center [867, 332] width 25 height 23
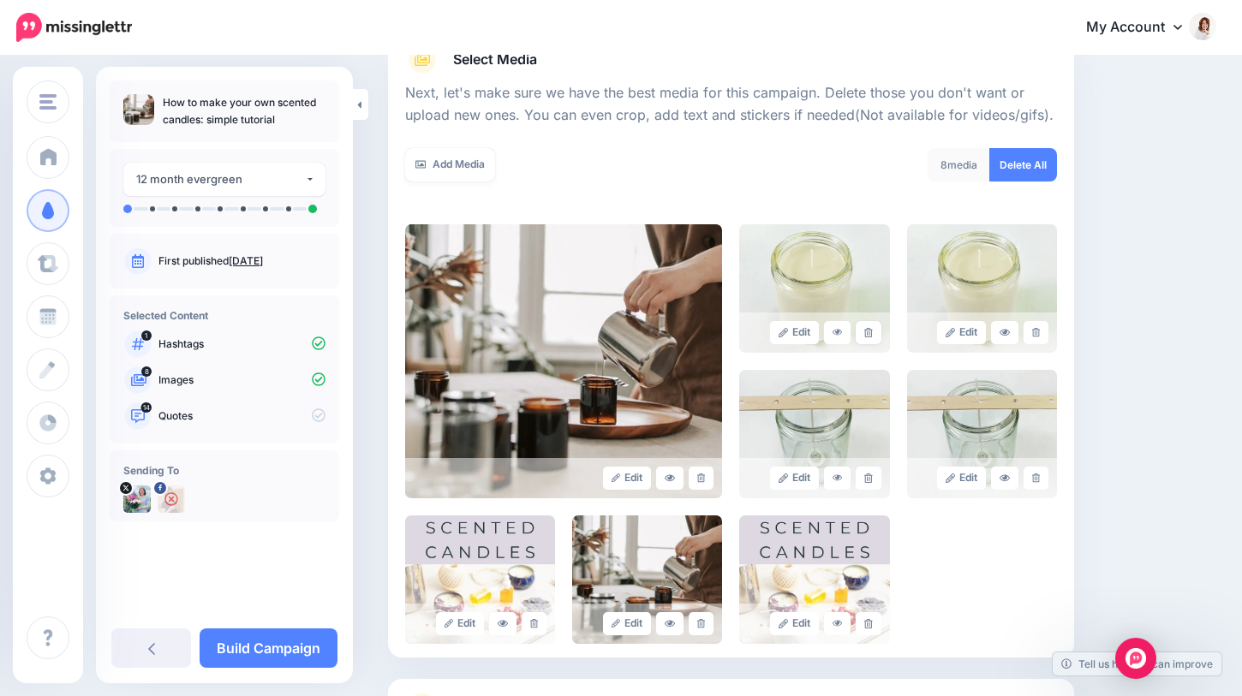
click at [861, 332] on link at bounding box center [867, 332] width 25 height 23
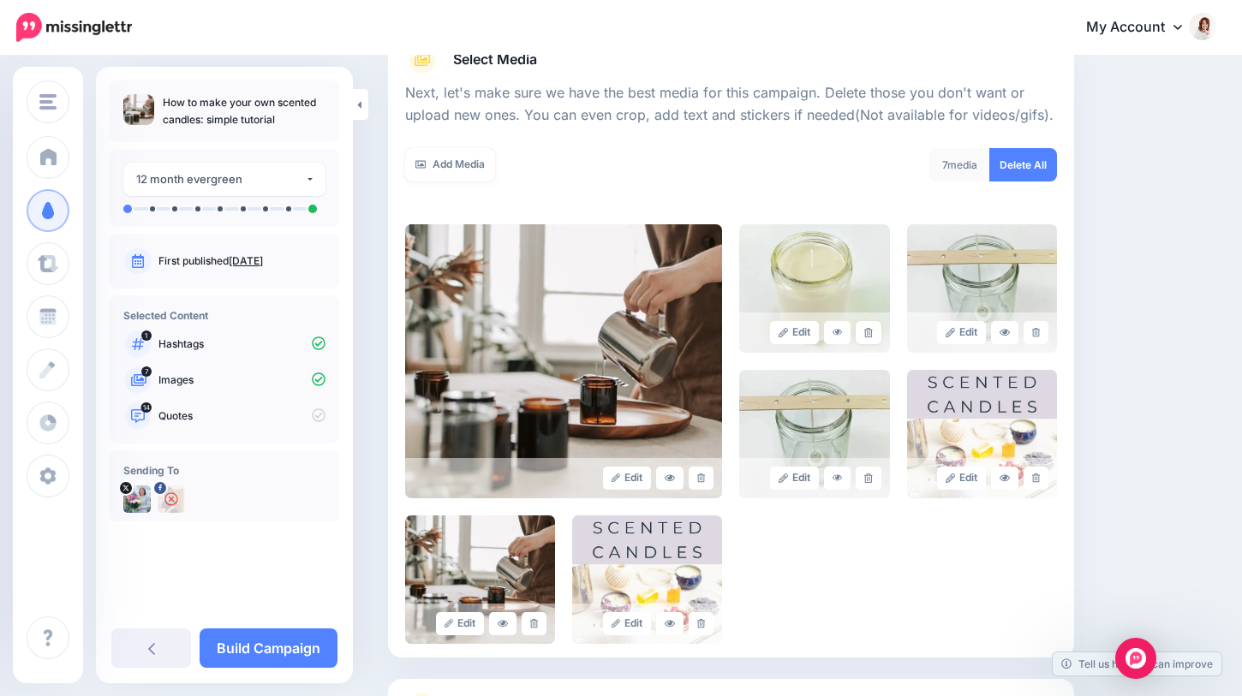
click at [861, 332] on link at bounding box center [867, 332] width 25 height 23
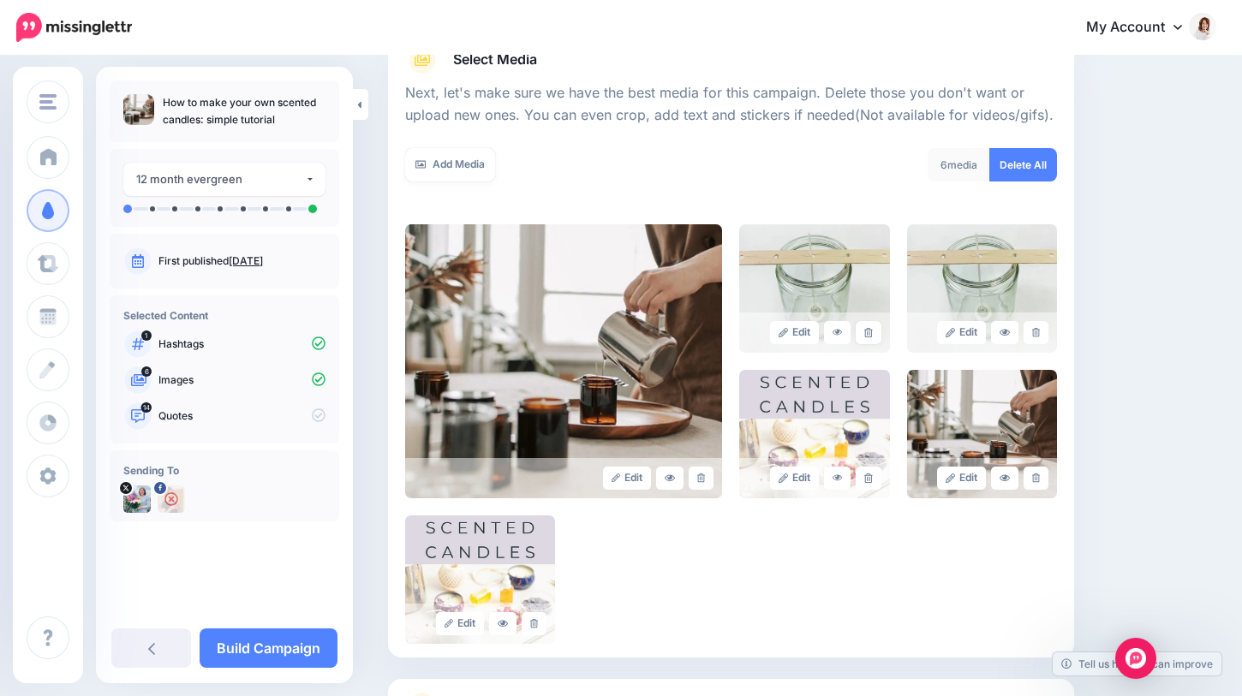
click at [861, 332] on link at bounding box center [867, 332] width 25 height 23
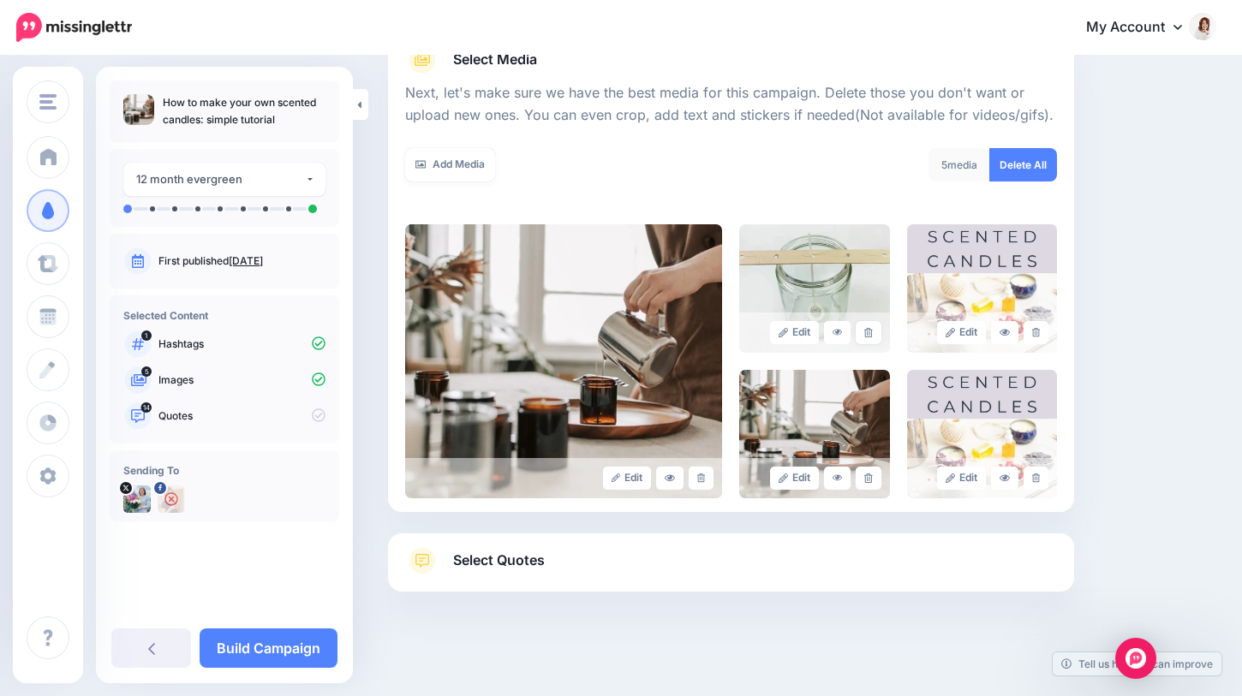
click at [861, 332] on link at bounding box center [867, 332] width 25 height 23
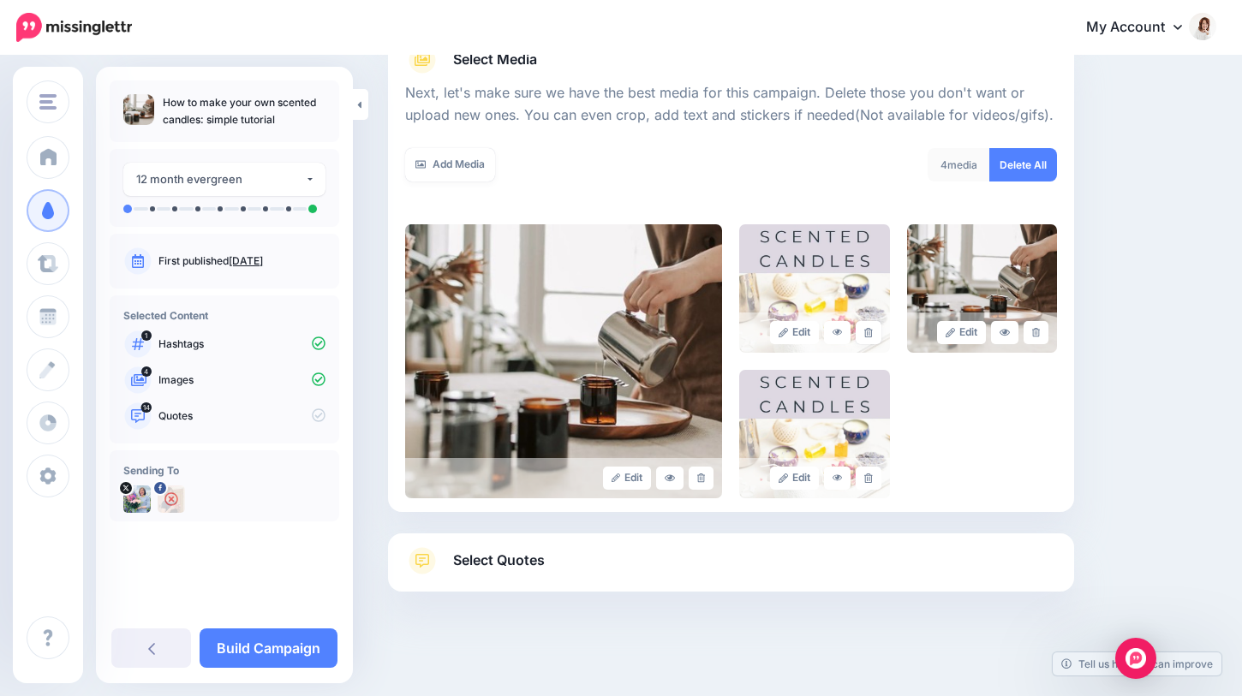
click at [861, 332] on link at bounding box center [867, 332] width 25 height 23
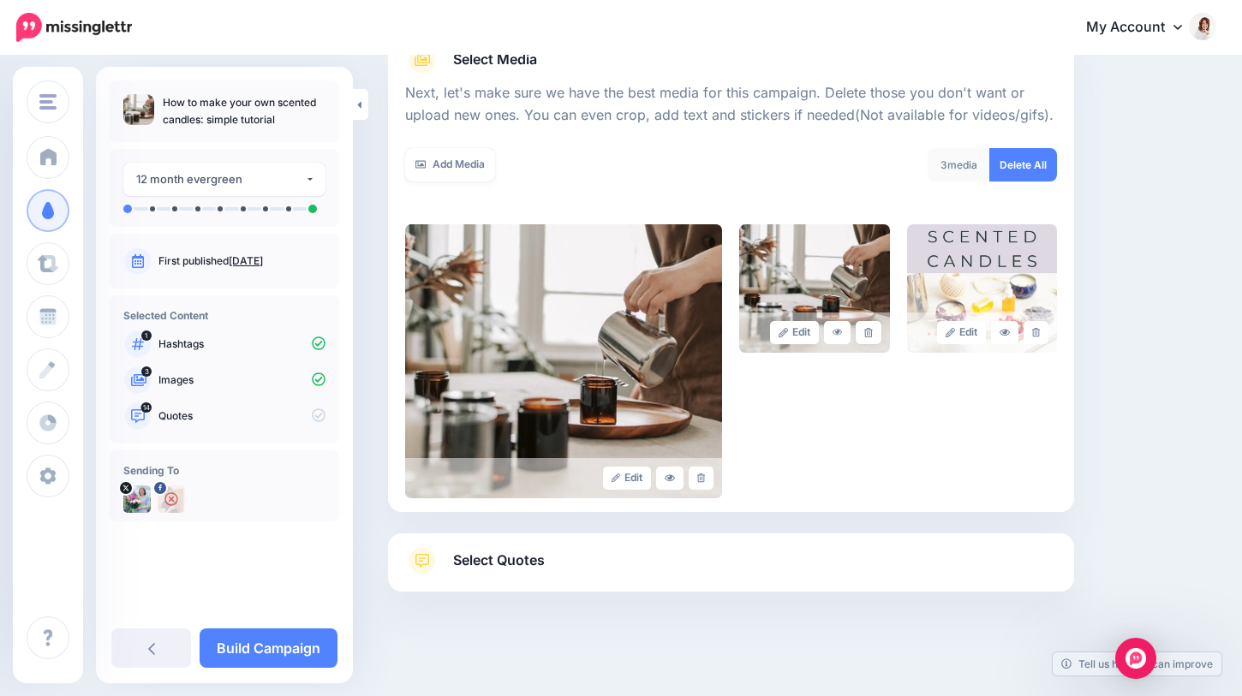
click at [861, 332] on link at bounding box center [867, 332] width 25 height 23
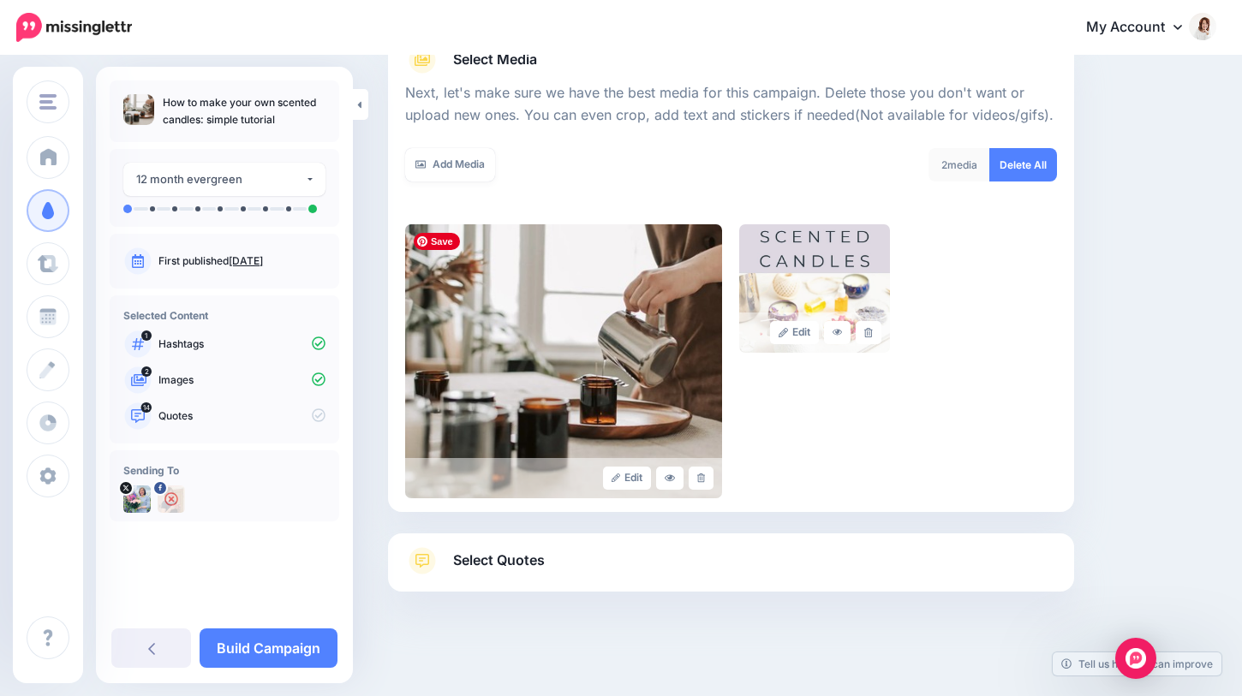
click at [530, 557] on span "Select Quotes" at bounding box center [499, 560] width 92 height 23
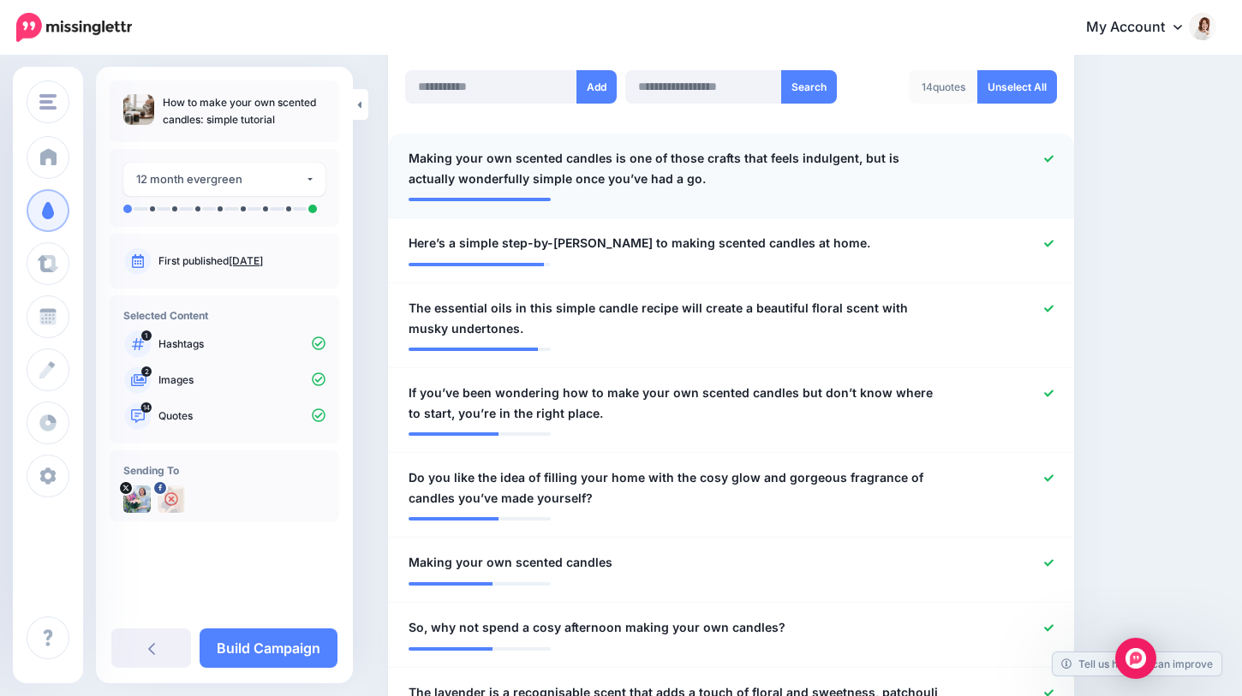
scroll to position [480, 0]
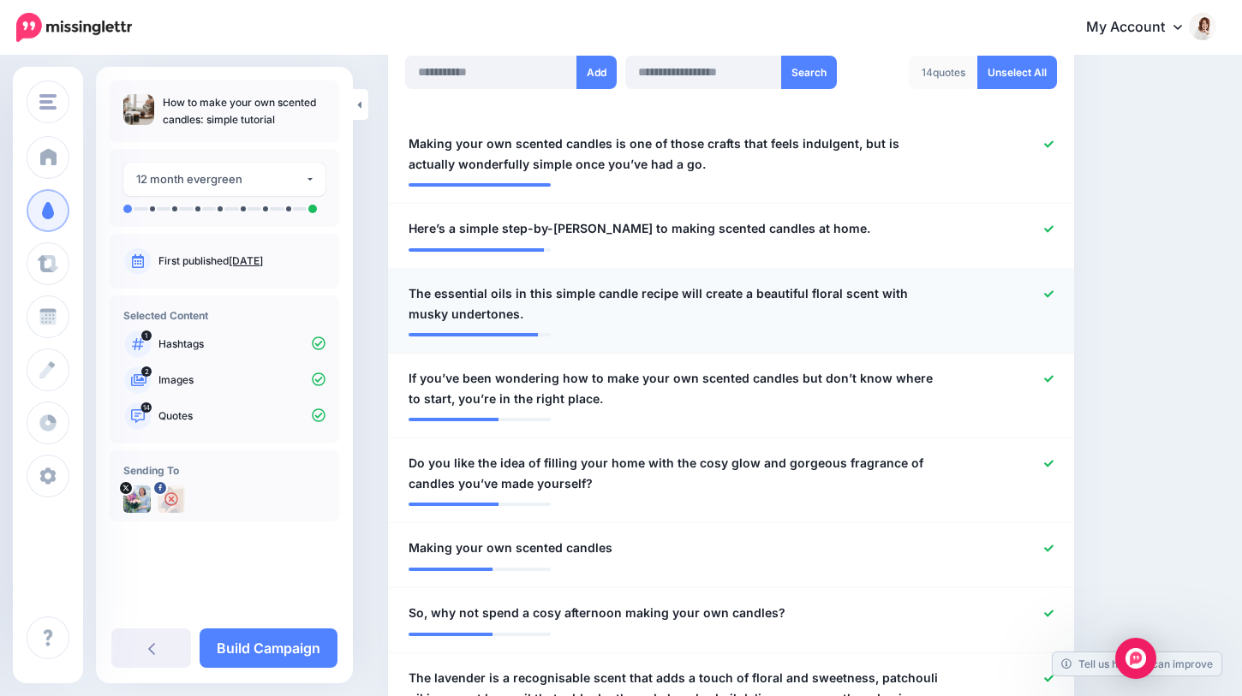
click at [1044, 295] on icon at bounding box center [1048, 293] width 9 height 9
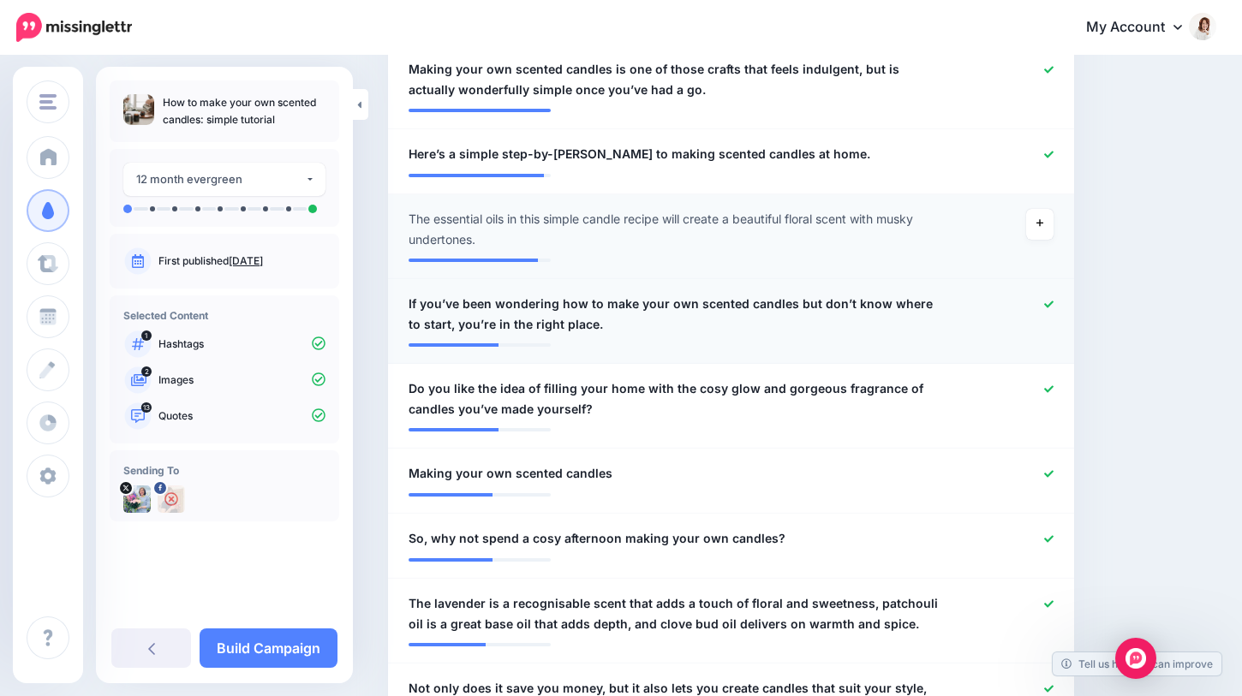
scroll to position [558, 0]
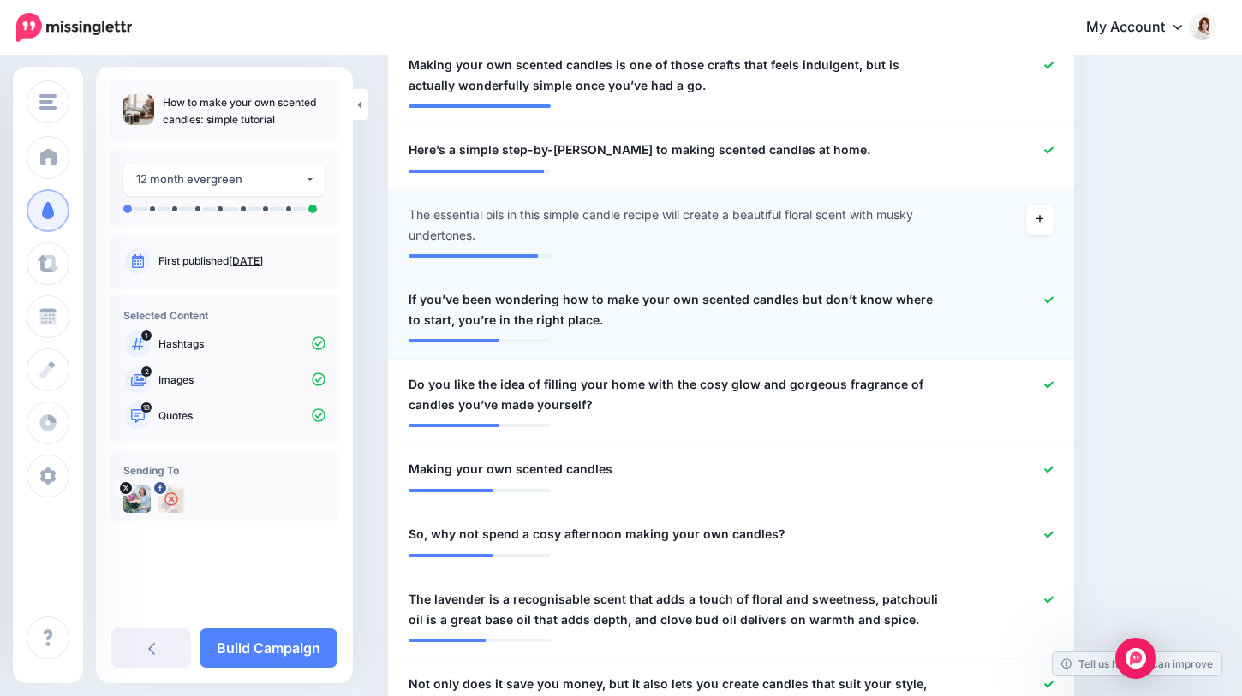
click at [1046, 302] on icon at bounding box center [1048, 299] width 9 height 7
click at [1046, 383] on icon at bounding box center [1048, 384] width 9 height 9
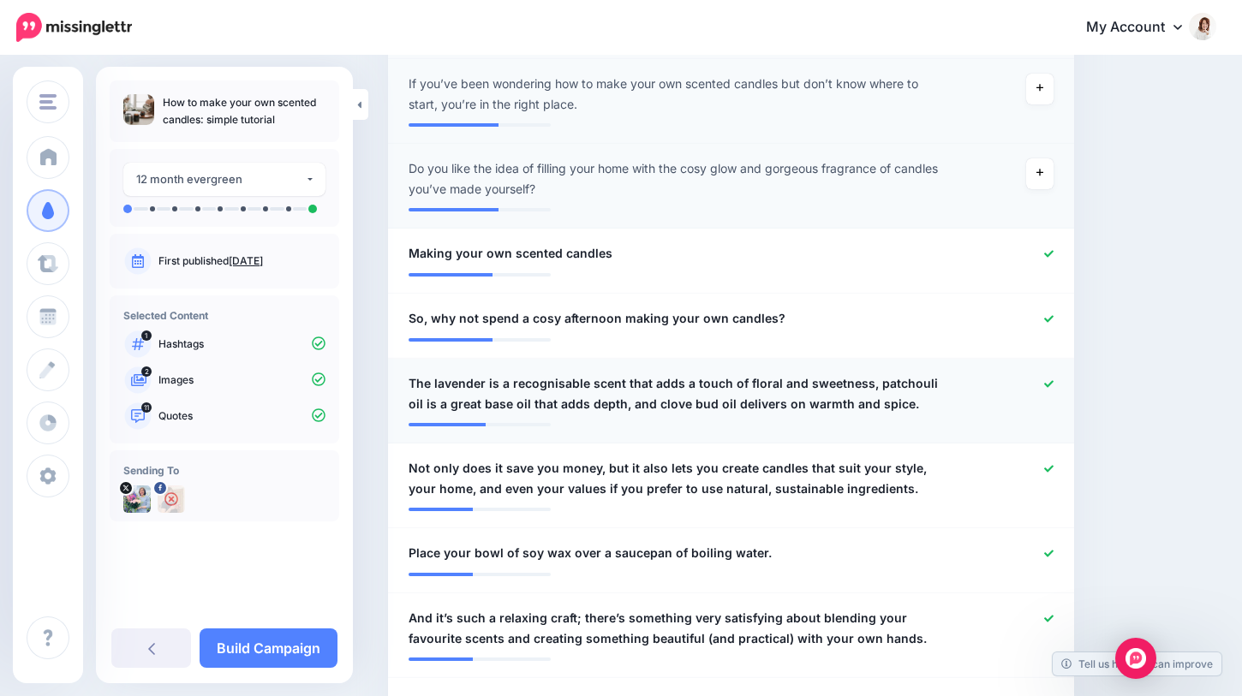
scroll to position [782, 0]
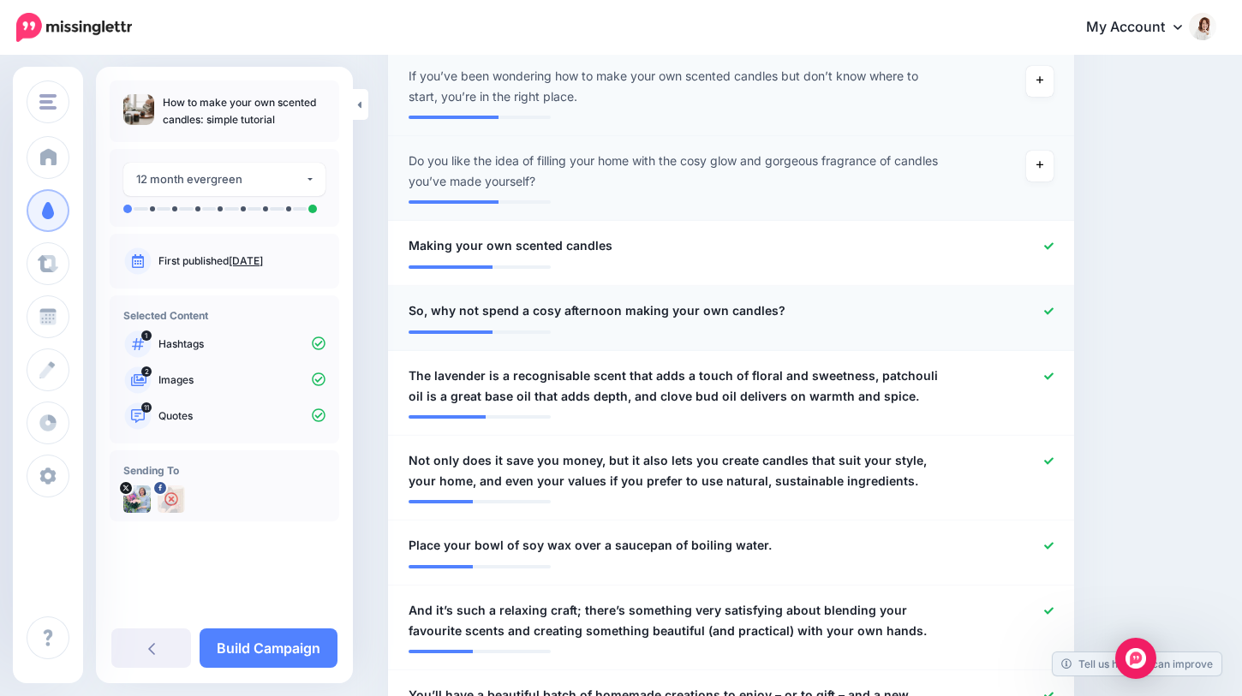
click at [1044, 307] on icon at bounding box center [1048, 311] width 9 height 9
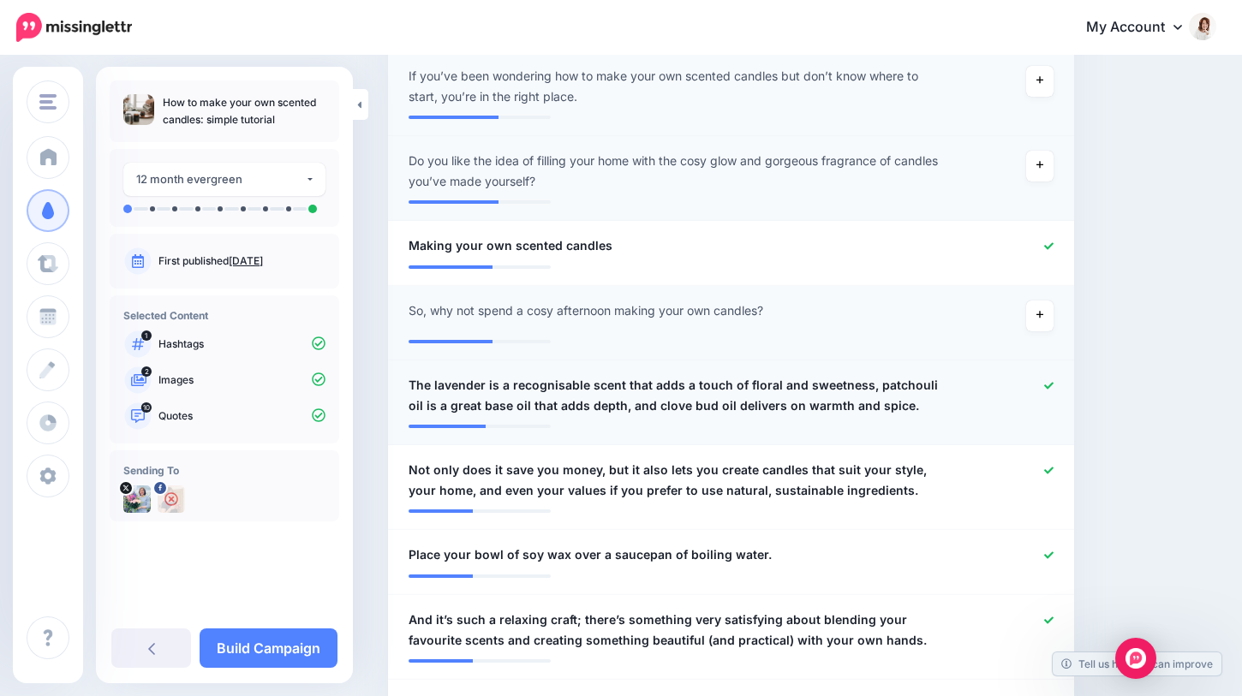
click at [1046, 381] on icon at bounding box center [1048, 385] width 9 height 9
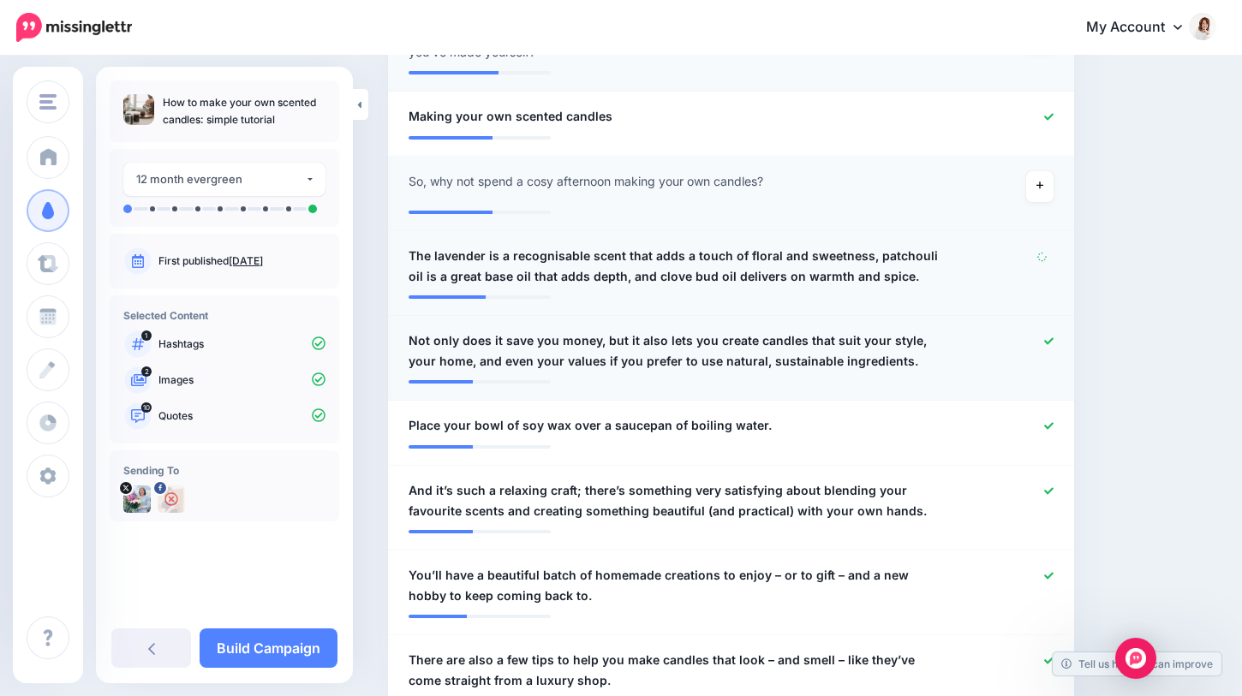
scroll to position [922, 0]
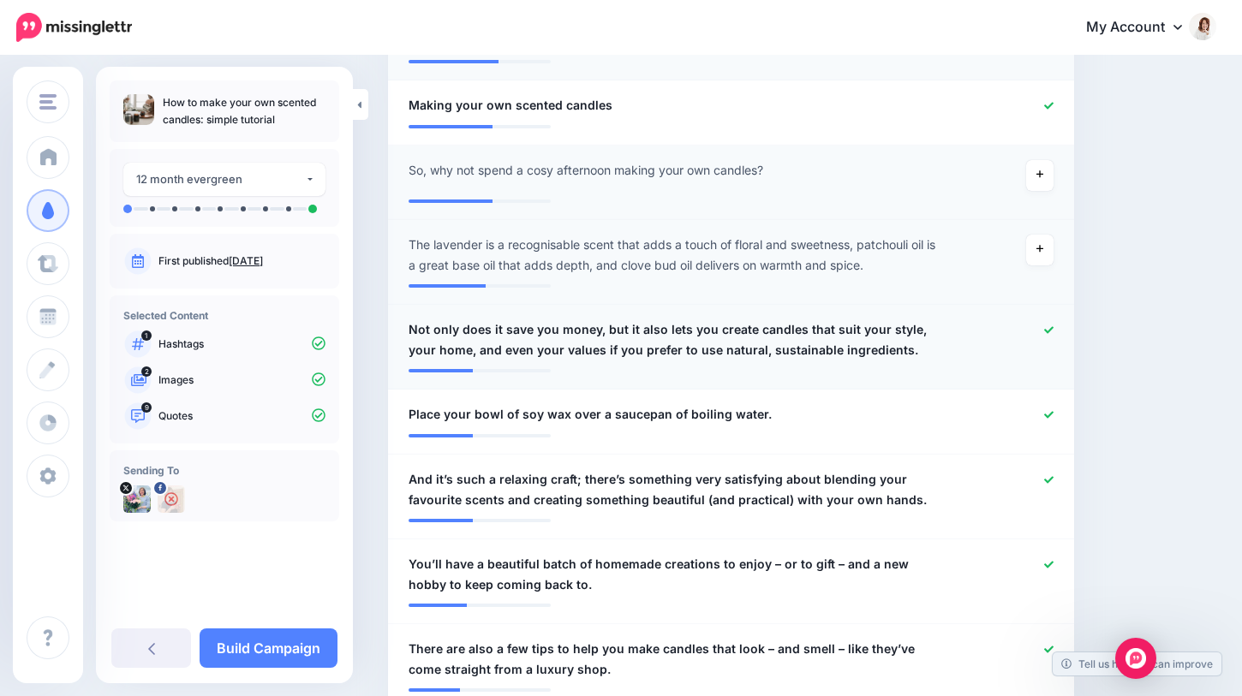
click at [1050, 330] on icon at bounding box center [1048, 329] width 9 height 7
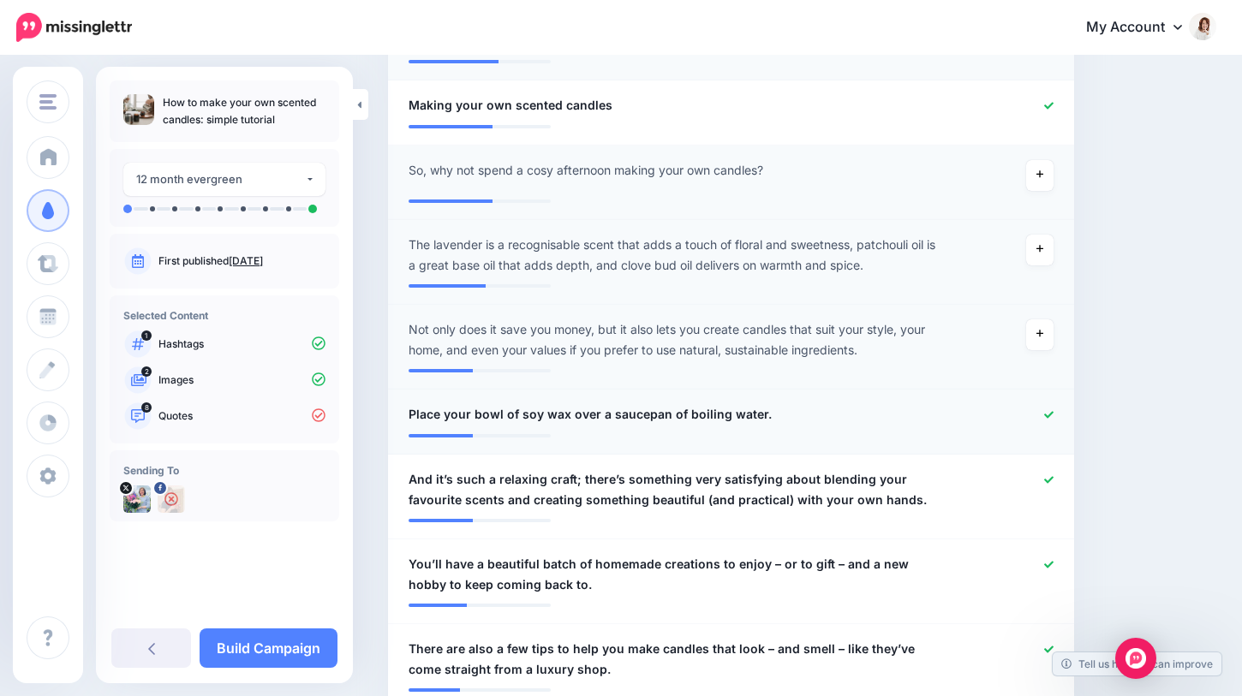
click at [1046, 414] on icon at bounding box center [1048, 414] width 9 height 7
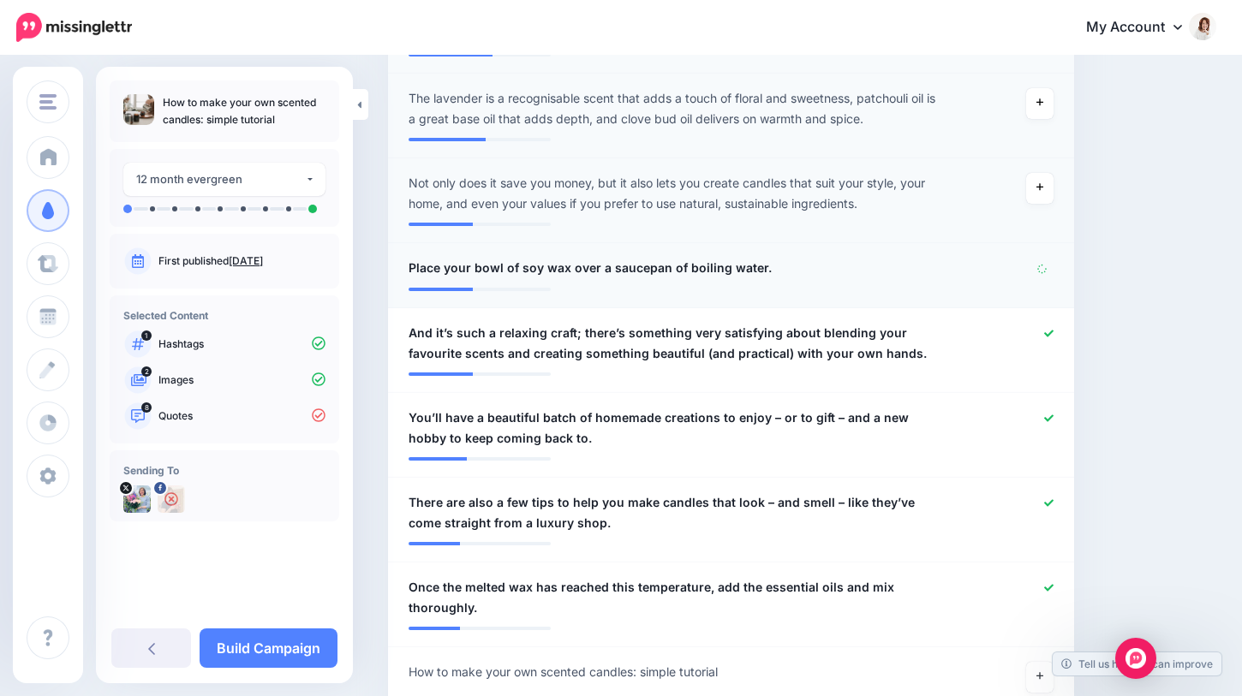
scroll to position [1106, 0]
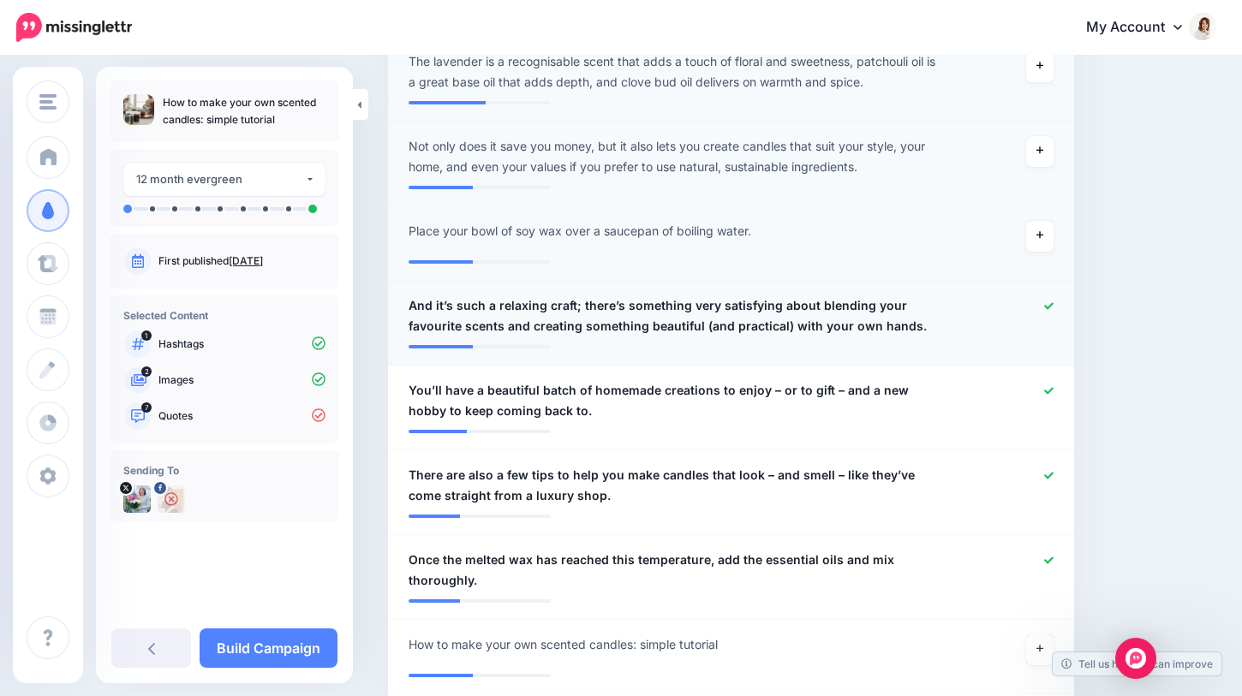
click at [1048, 306] on icon at bounding box center [1048, 305] width 9 height 7
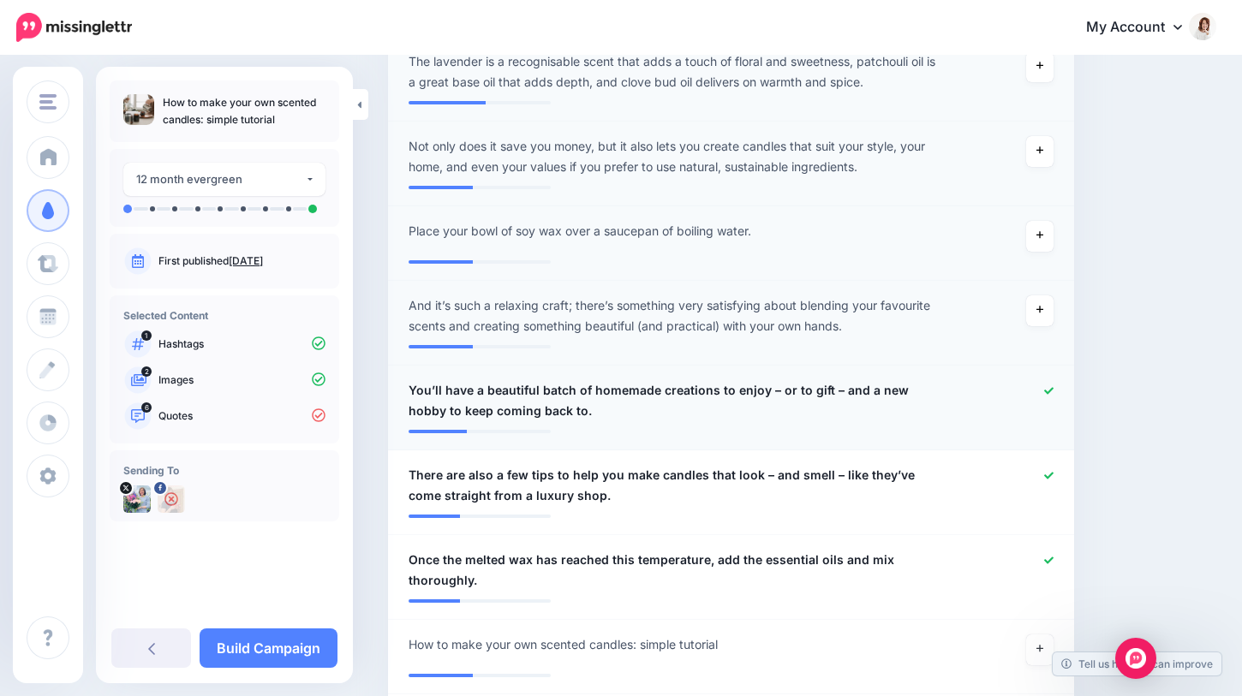
click at [1048, 389] on icon at bounding box center [1048, 390] width 9 height 9
click at [1051, 476] on icon at bounding box center [1048, 475] width 9 height 9
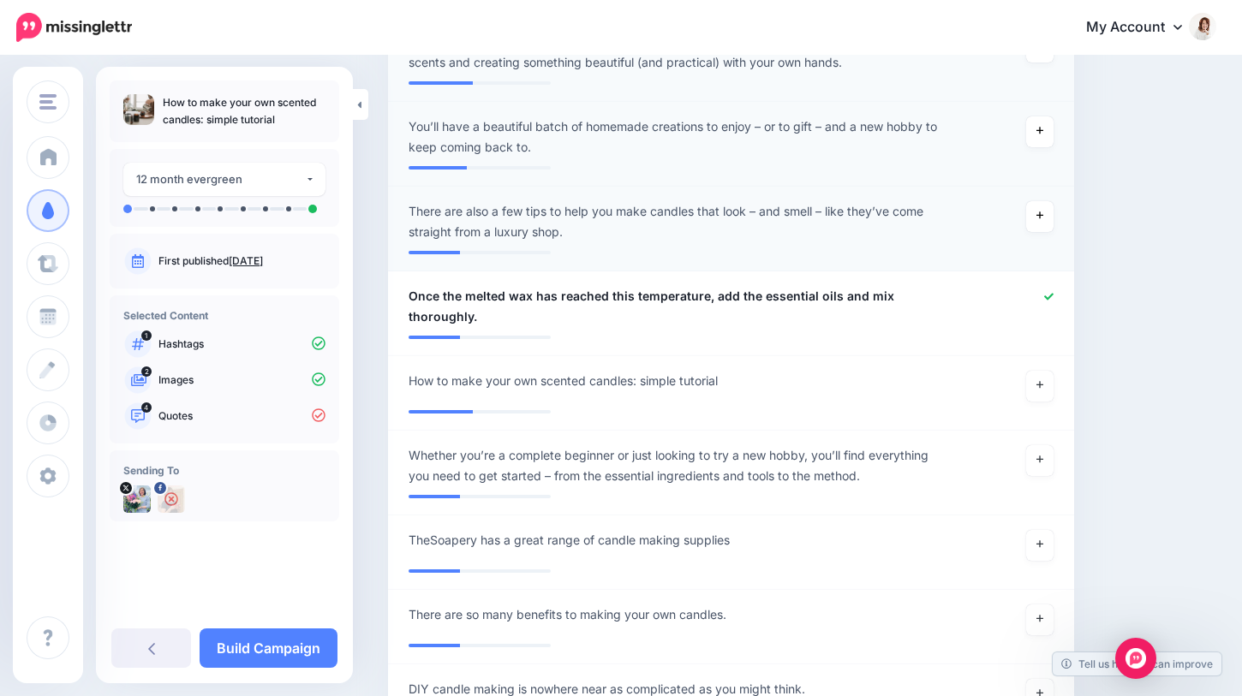
scroll to position [1374, 0]
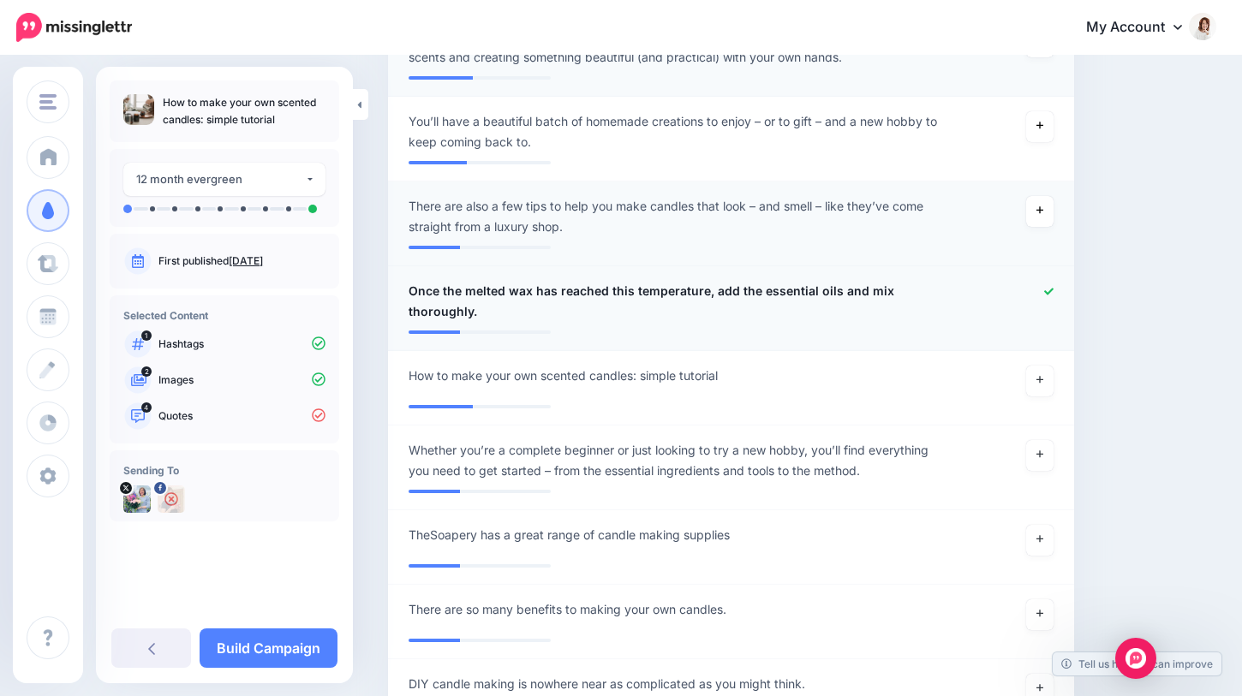
click at [1051, 292] on icon at bounding box center [1048, 291] width 9 height 9
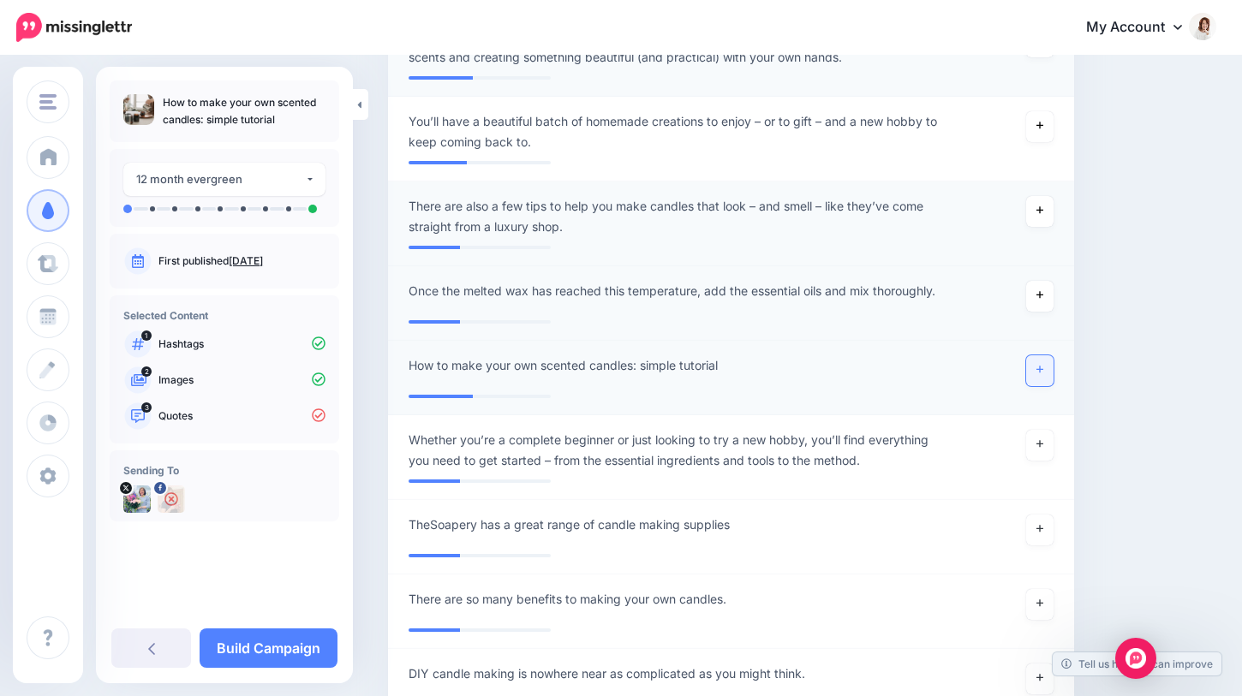
click at [1038, 373] on icon at bounding box center [1039, 369] width 7 height 9
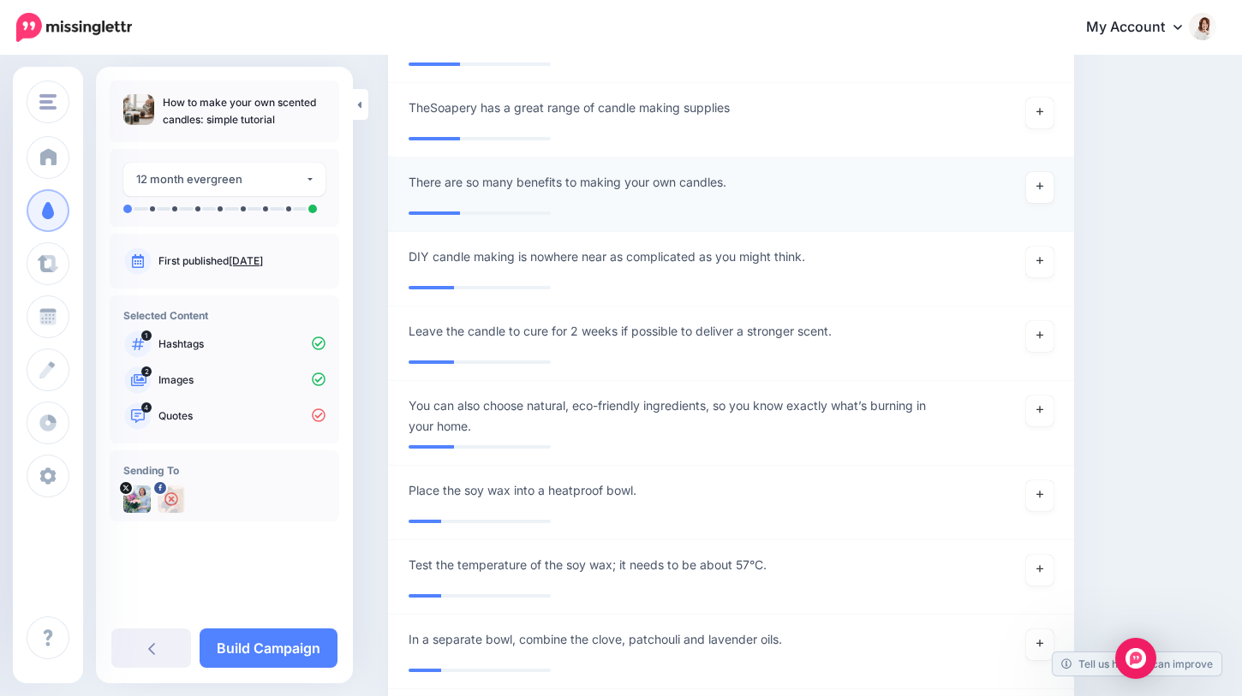
scroll to position [1783, 0]
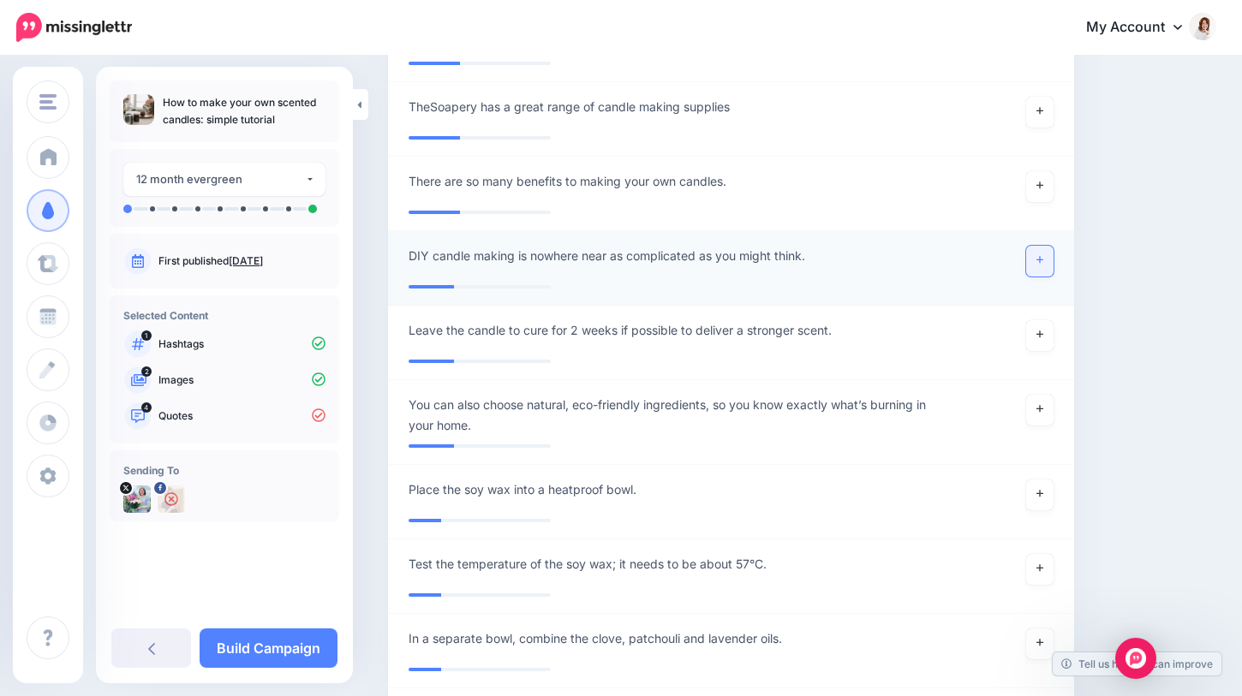
click at [1037, 267] on link at bounding box center [1039, 261] width 27 height 31
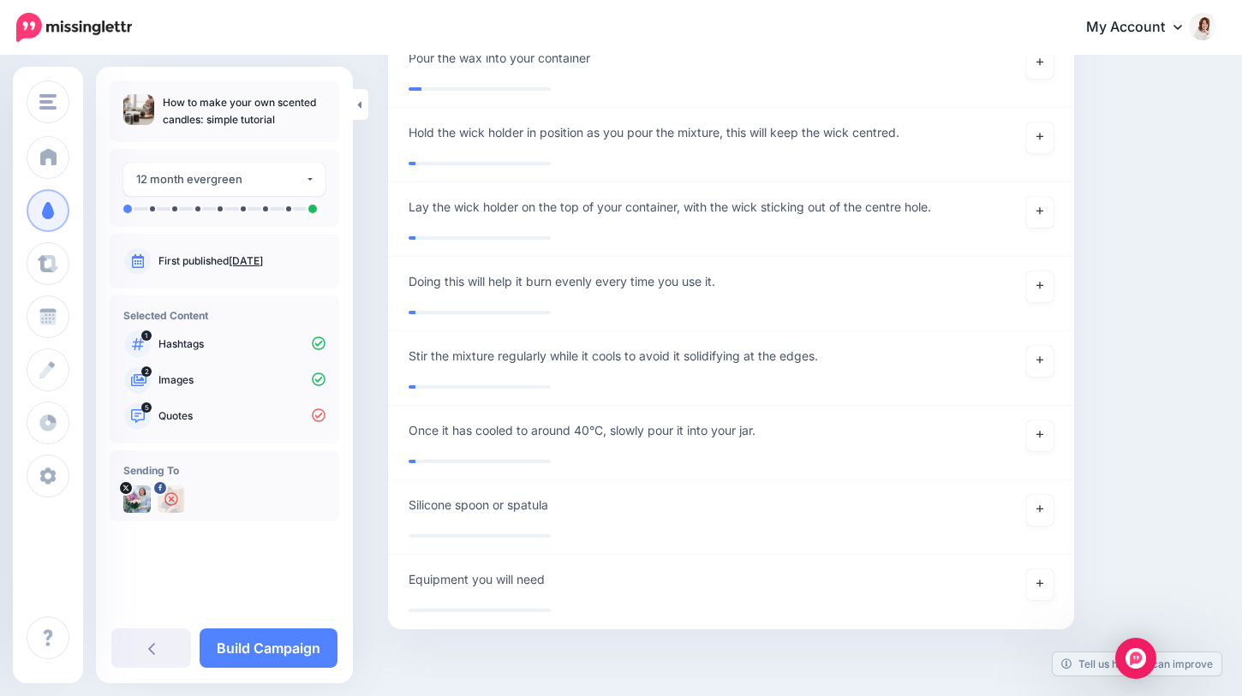
scroll to position [3600, 0]
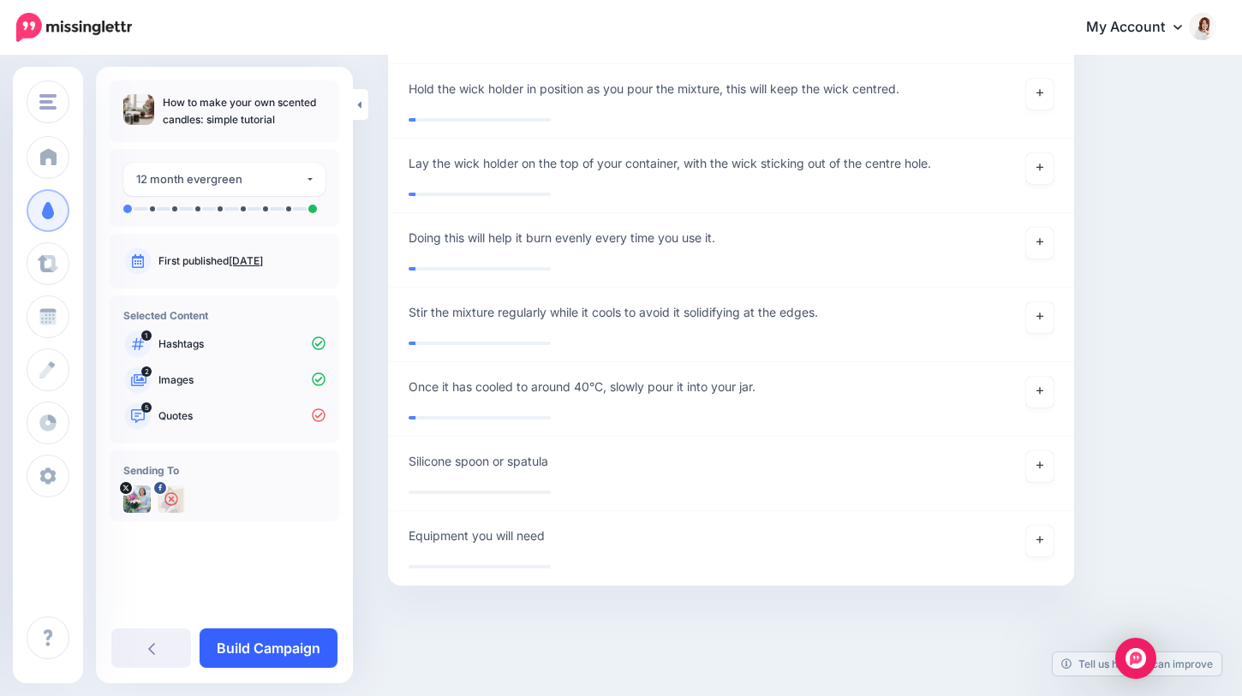
click at [309, 653] on link "Build Campaign" at bounding box center [269, 648] width 138 height 39
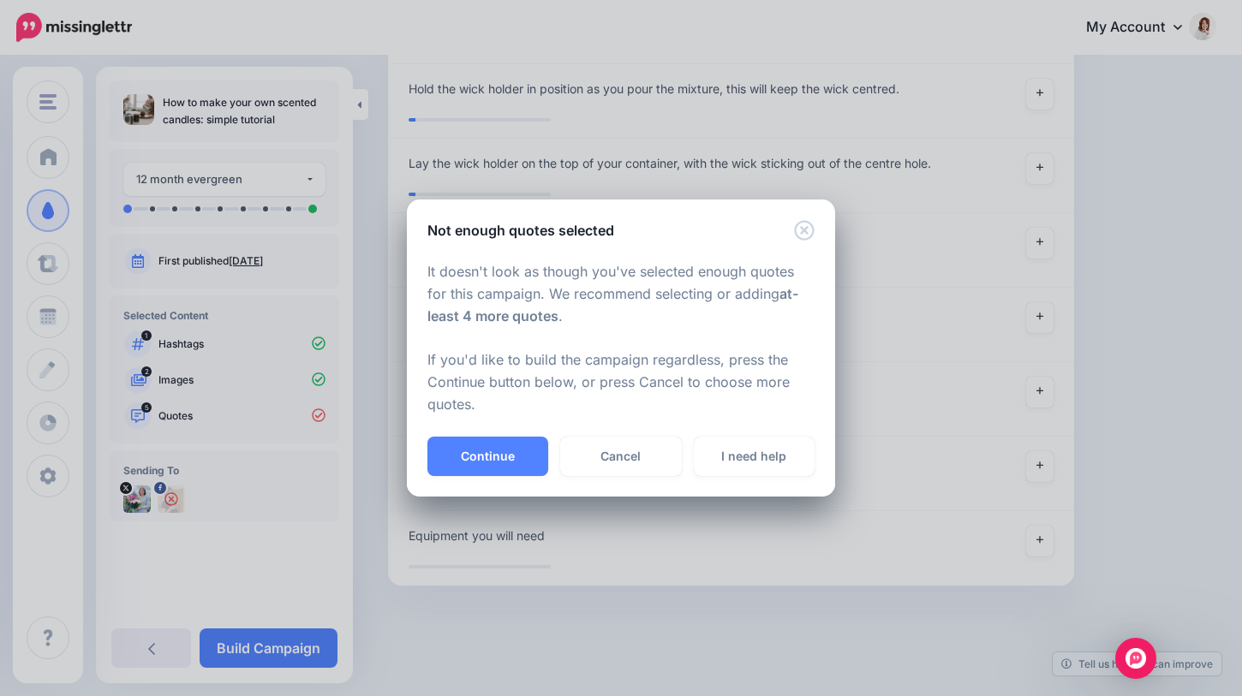
click at [492, 479] on div "Continue Cancel I need help" at bounding box center [621, 467] width 428 height 60
click at [492, 464] on button "Continue" at bounding box center [487, 456] width 121 height 39
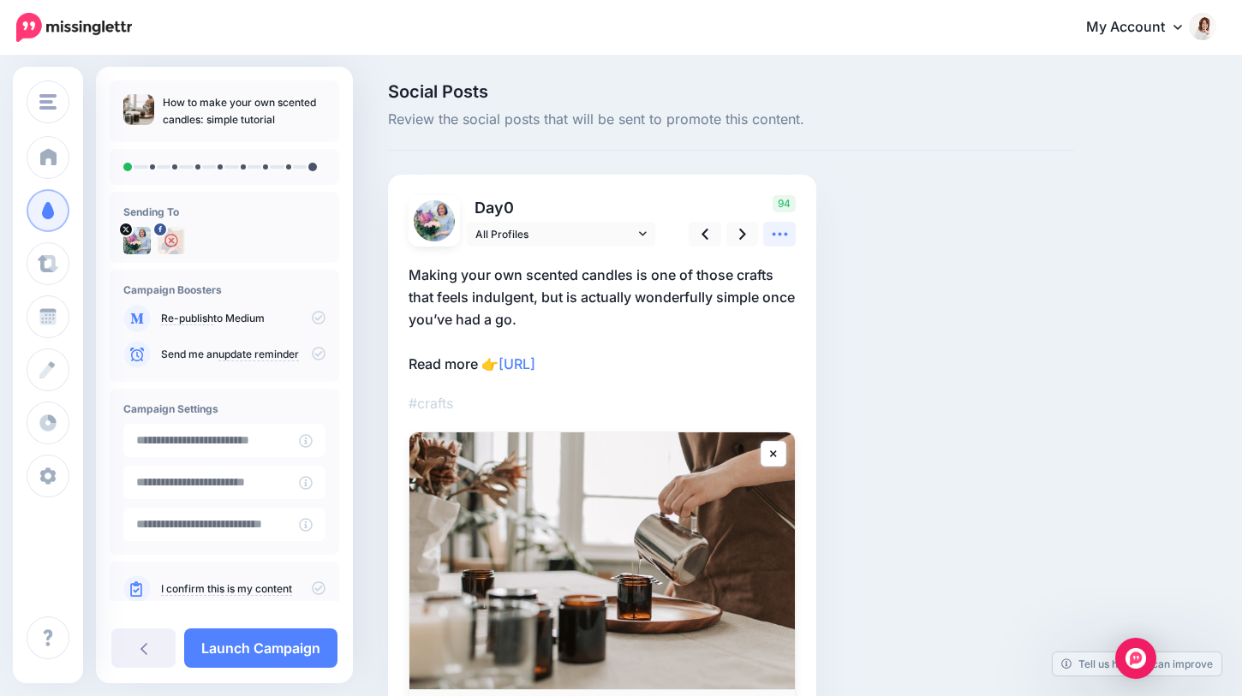
click at [777, 229] on icon at bounding box center [780, 234] width 18 height 18
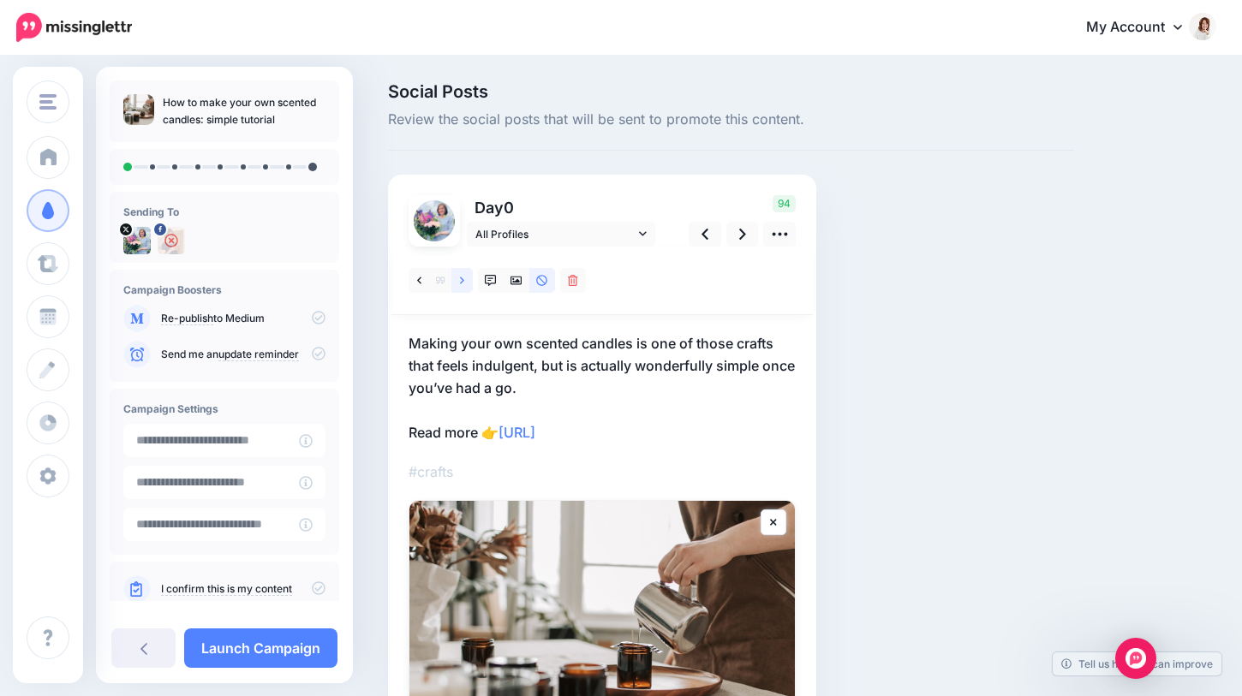
click at [466, 283] on link at bounding box center [461, 280] width 21 height 25
click at [457, 285] on link at bounding box center [461, 280] width 21 height 25
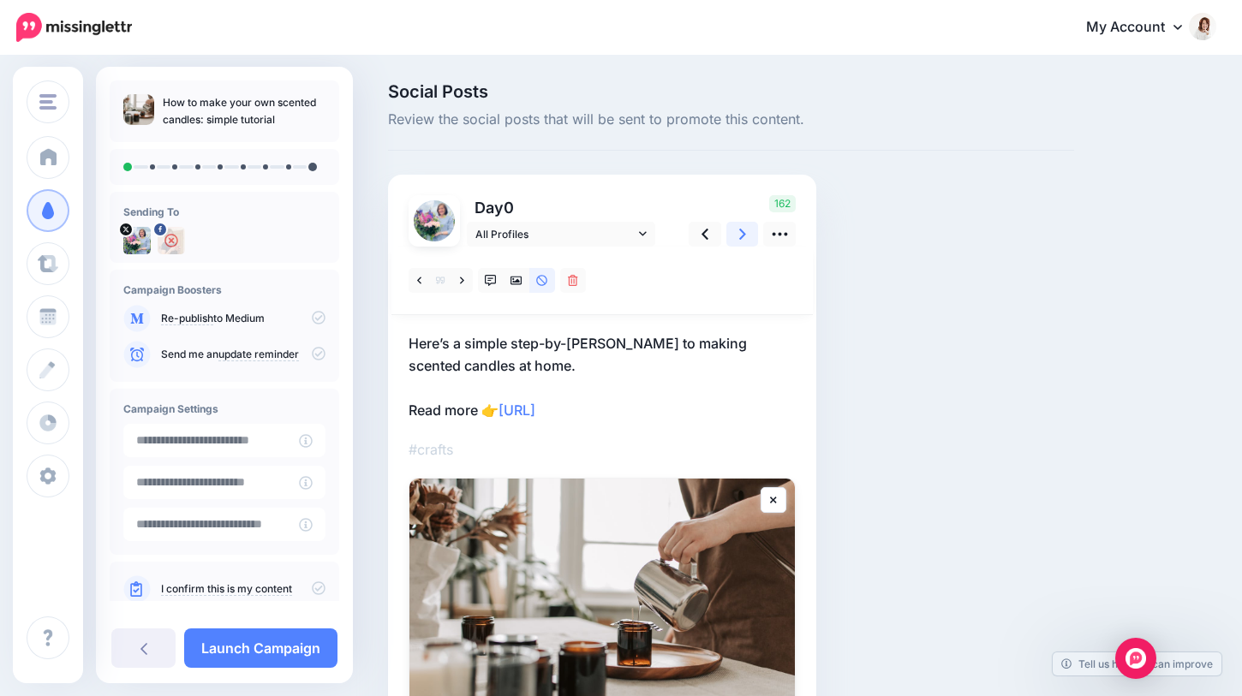
click at [745, 229] on icon at bounding box center [742, 234] width 7 height 18
click at [456, 283] on link at bounding box center [461, 280] width 21 height 25
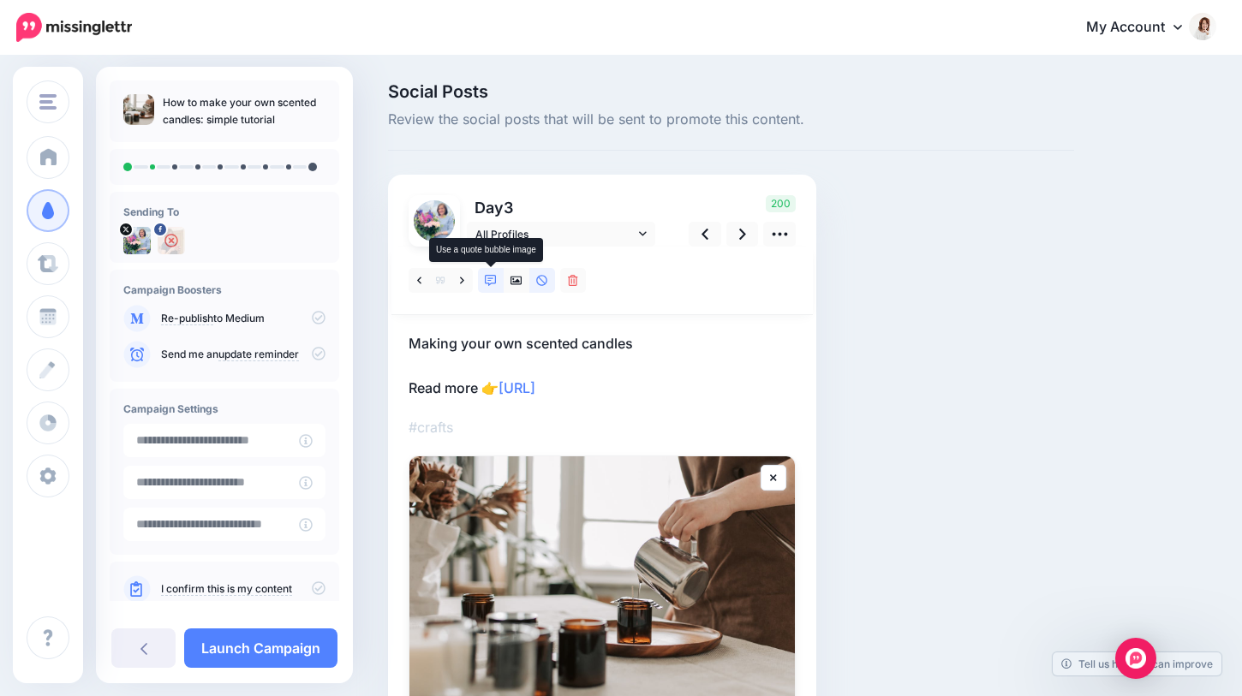
click at [493, 281] on icon at bounding box center [491, 281] width 12 height 12
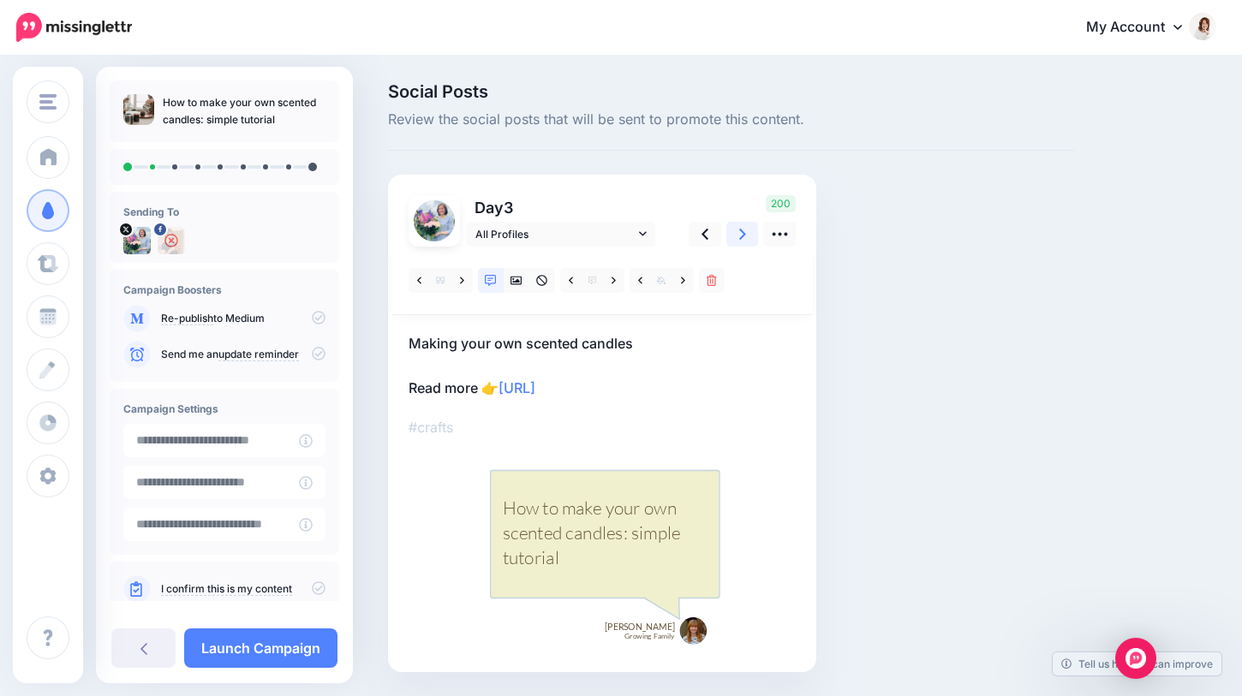
click at [742, 238] on icon at bounding box center [742, 234] width 7 height 18
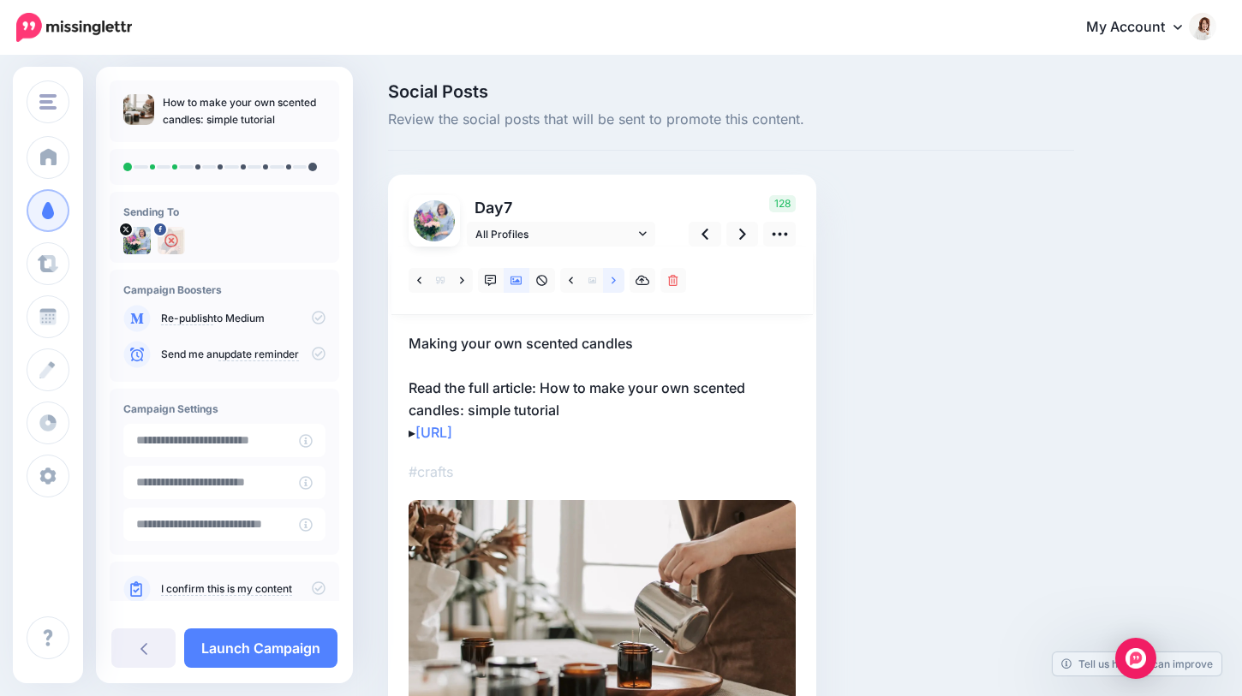
click at [614, 280] on icon at bounding box center [613, 280] width 4 height 7
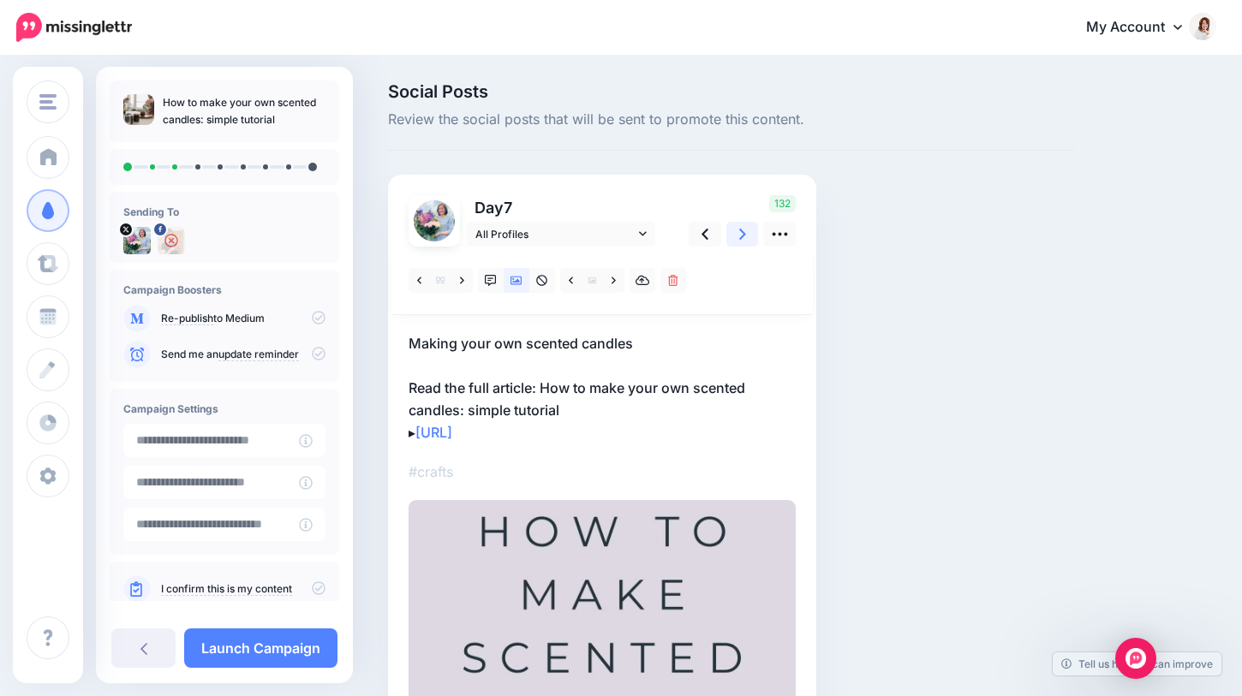
click at [737, 233] on link at bounding box center [742, 234] width 33 height 25
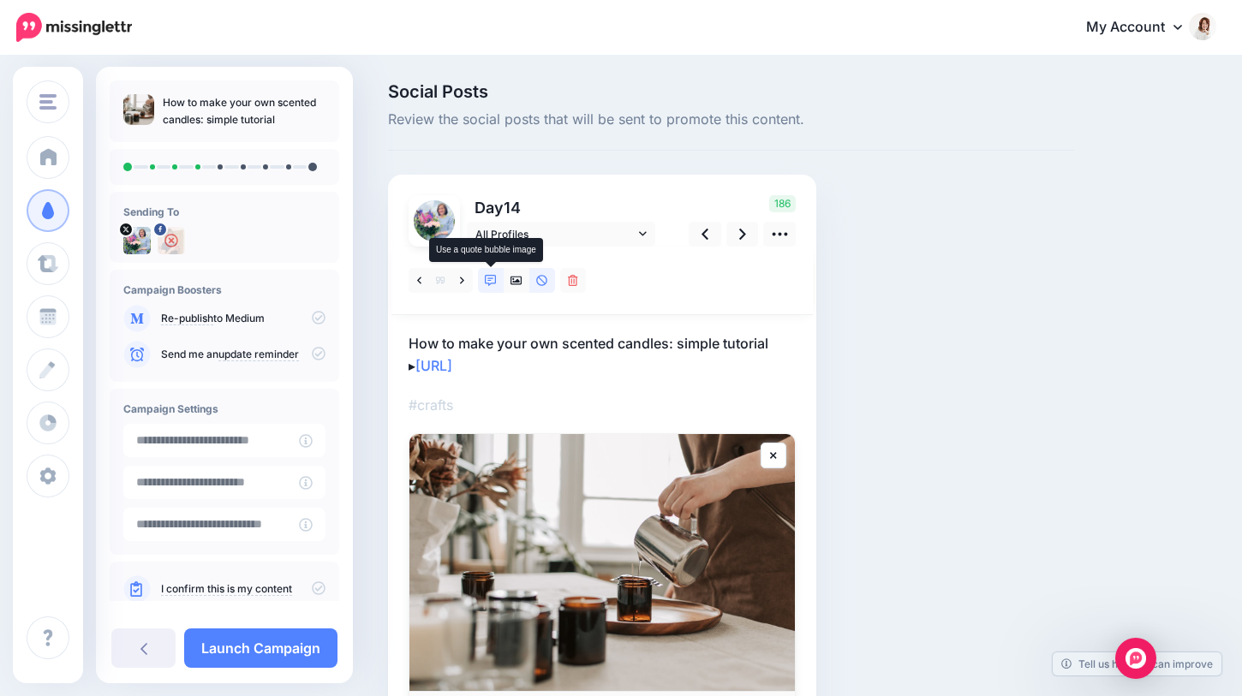
click at [493, 280] on icon at bounding box center [491, 281] width 12 height 12
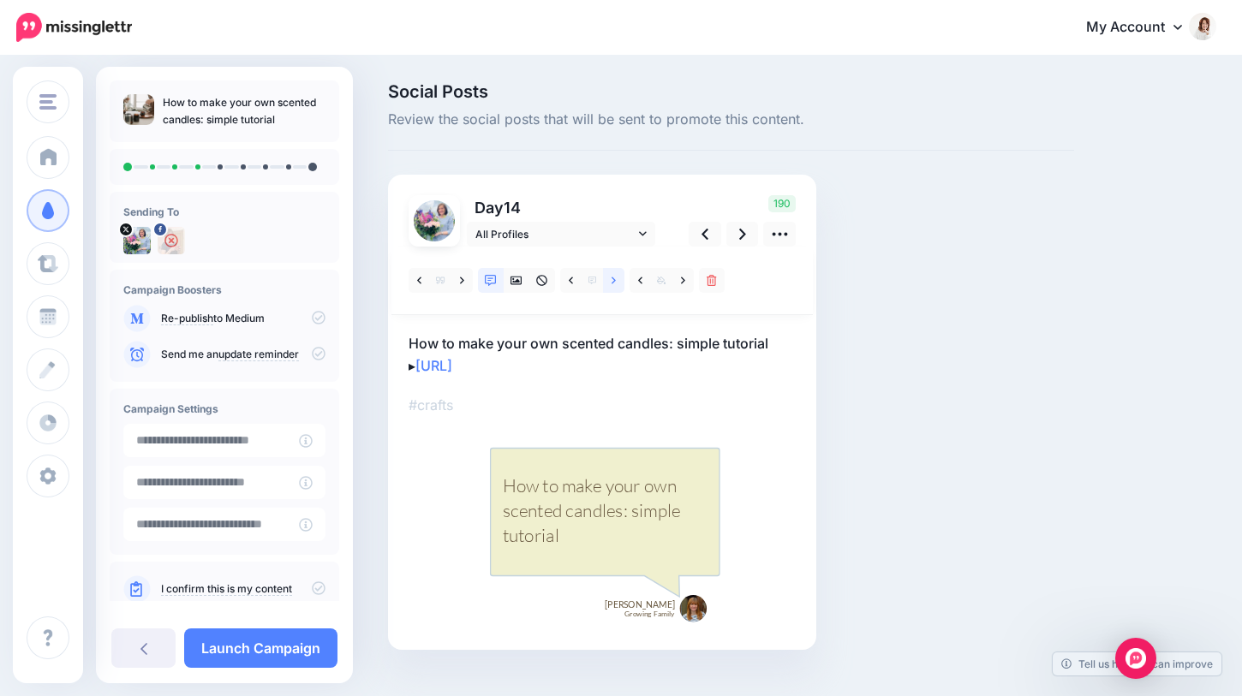
click at [617, 283] on link at bounding box center [613, 280] width 21 height 25
click at [739, 239] on icon at bounding box center [742, 234] width 7 height 18
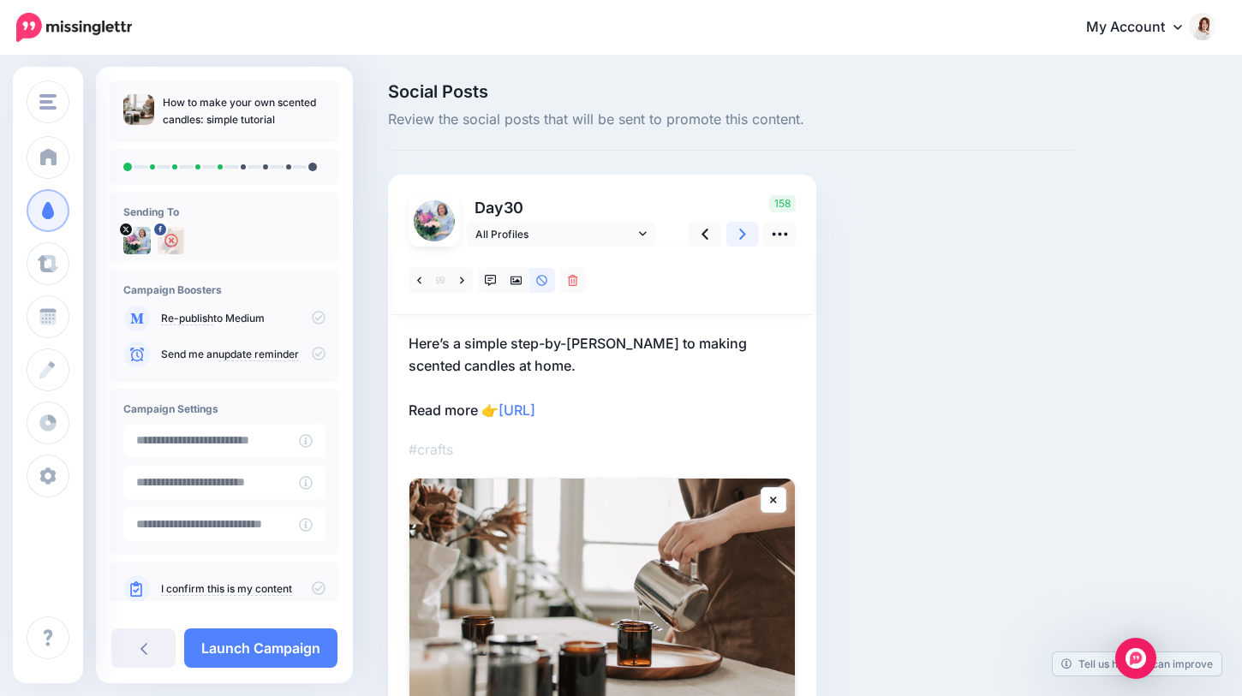
click at [739, 239] on icon at bounding box center [742, 234] width 7 height 18
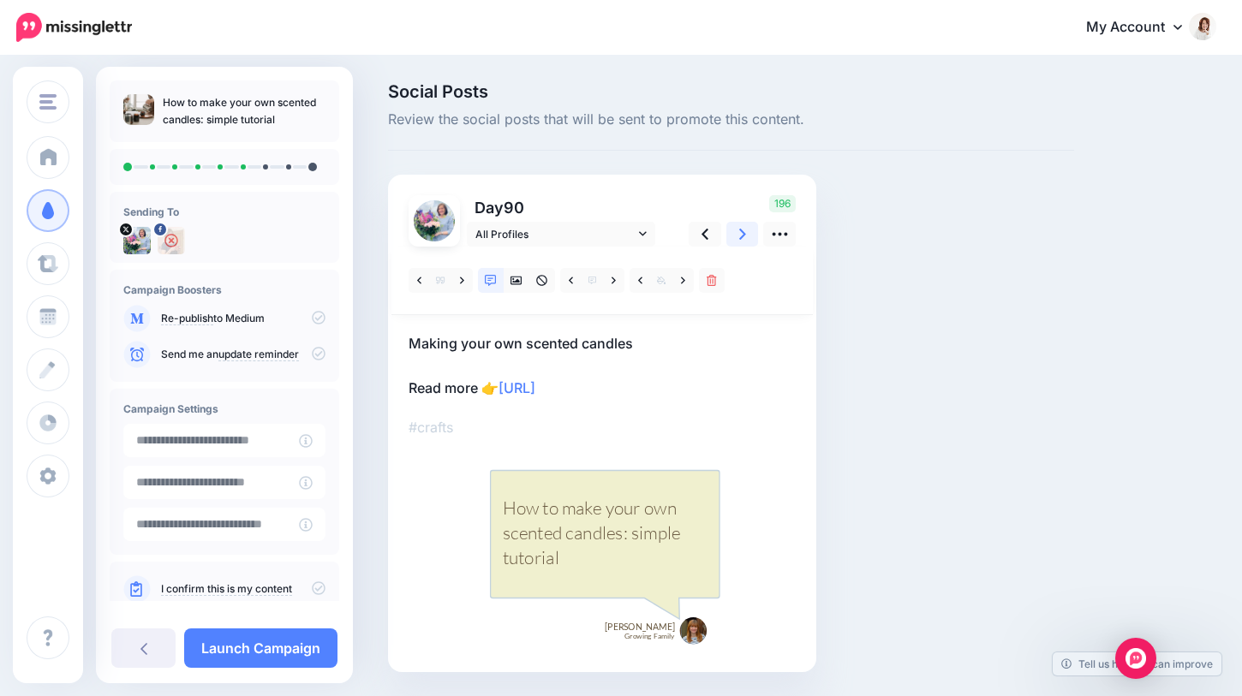
click at [739, 239] on icon at bounding box center [742, 234] width 7 height 18
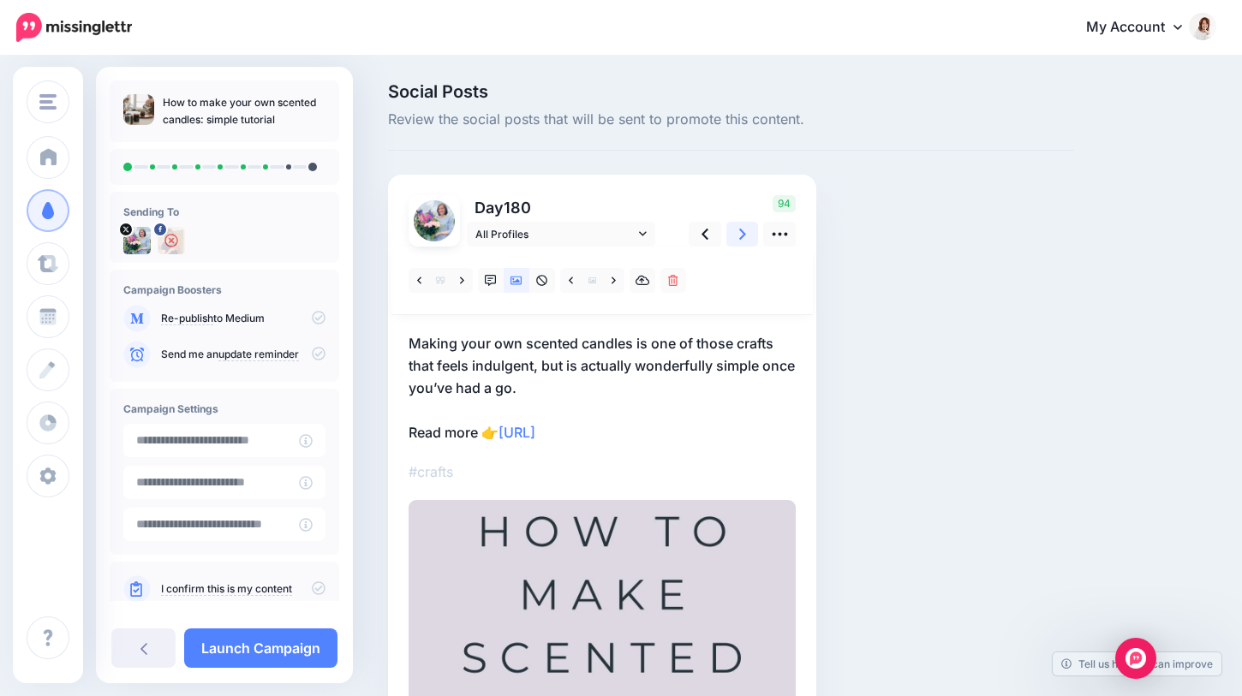
click at [739, 239] on icon at bounding box center [742, 234] width 7 height 18
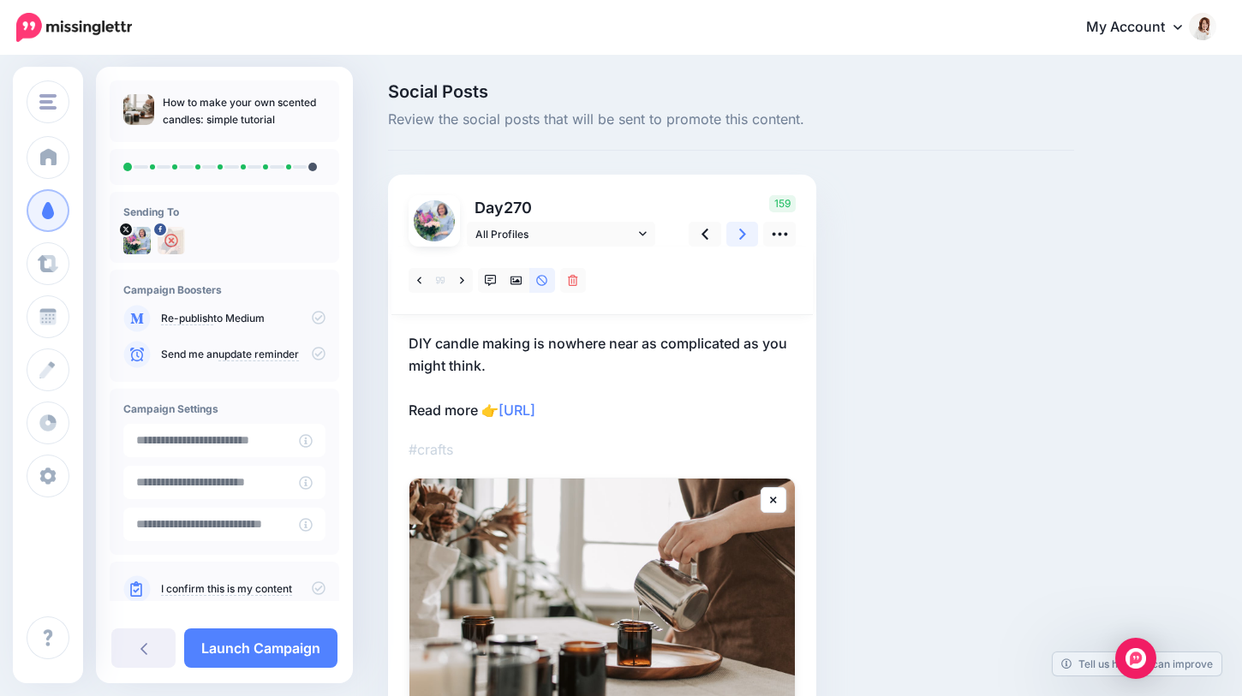
click at [746, 229] on link at bounding box center [742, 234] width 33 height 25
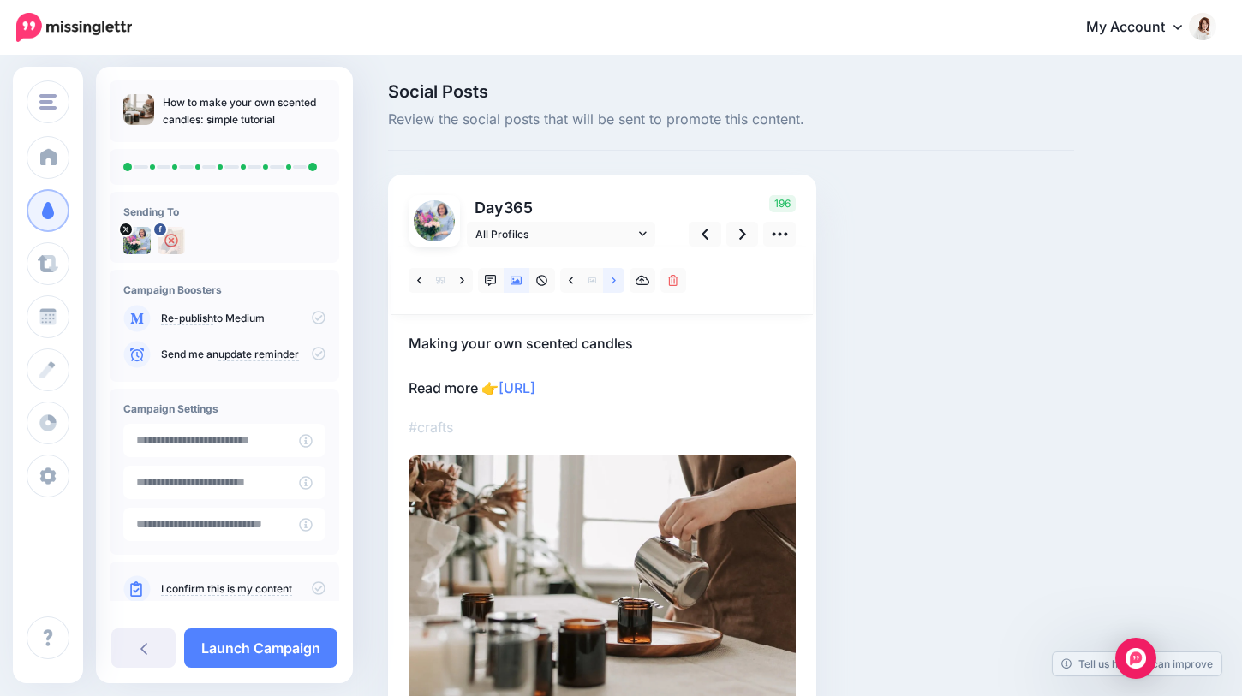
click at [612, 277] on icon at bounding box center [613, 281] width 4 height 12
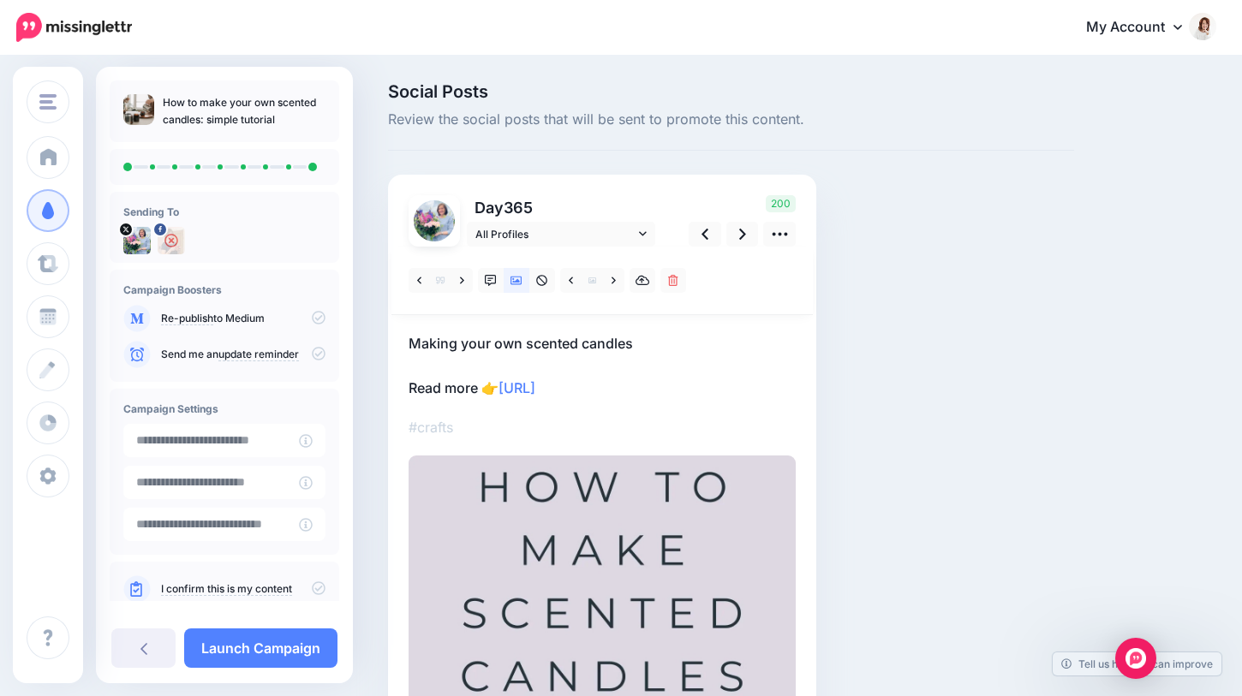
click at [229, 591] on link "I confirm this is my content" at bounding box center [226, 589] width 131 height 14
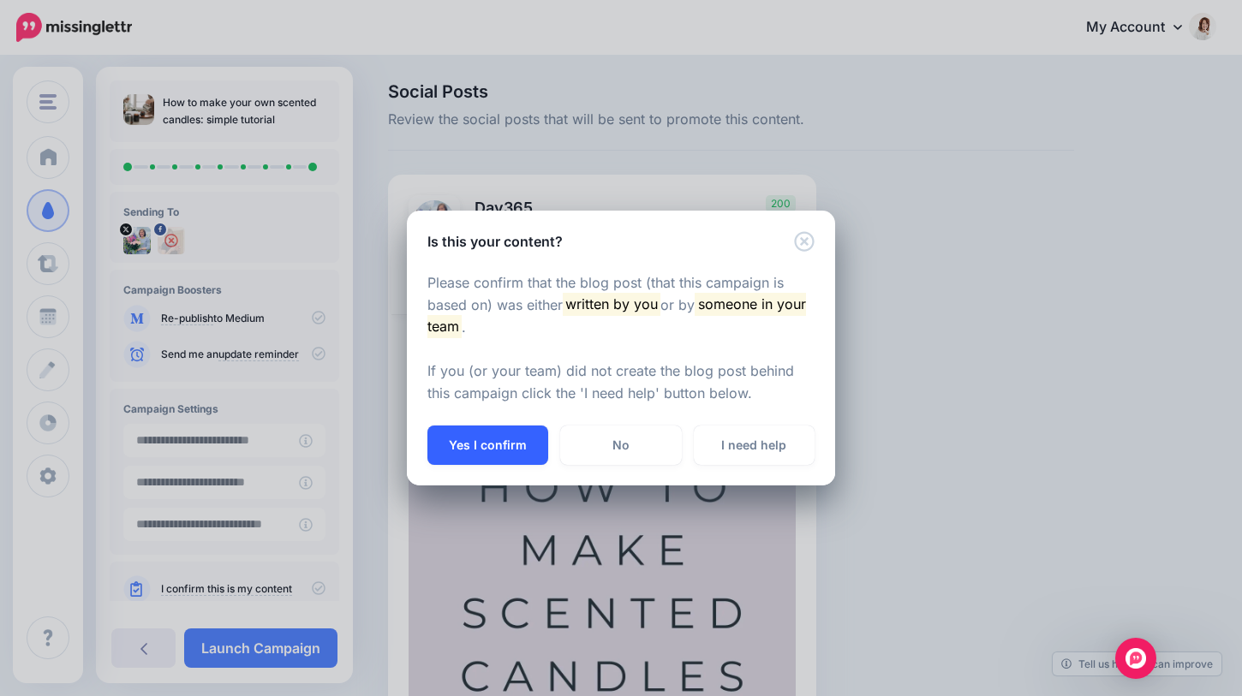
click at [526, 451] on button "Yes I confirm" at bounding box center [487, 445] width 121 height 39
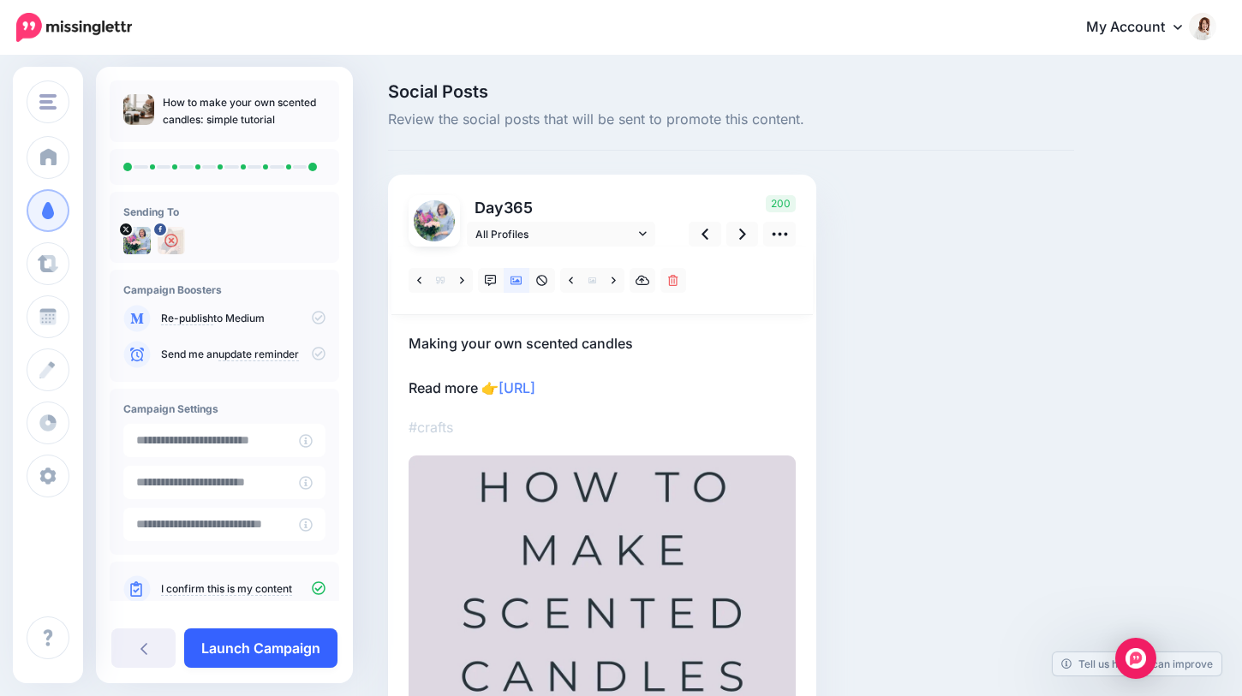
click at [247, 645] on link "Launch Campaign" at bounding box center [260, 648] width 153 height 39
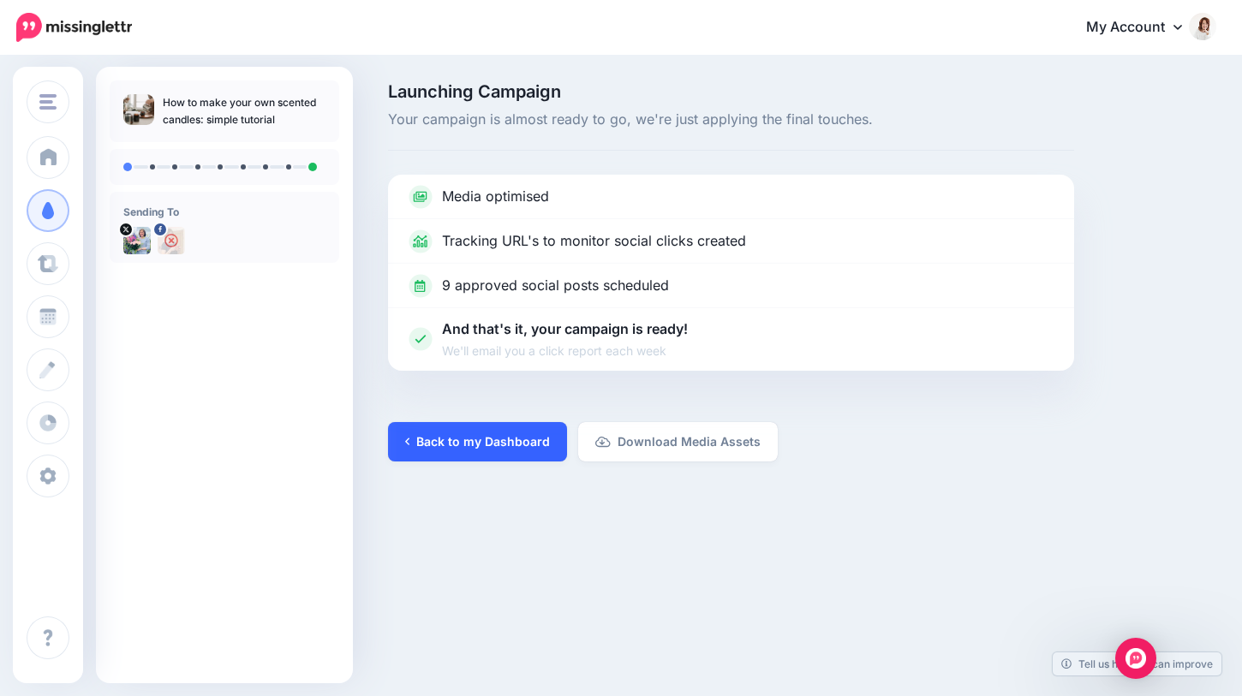
click at [418, 443] on link "Back to my Dashboard" at bounding box center [477, 441] width 179 height 39
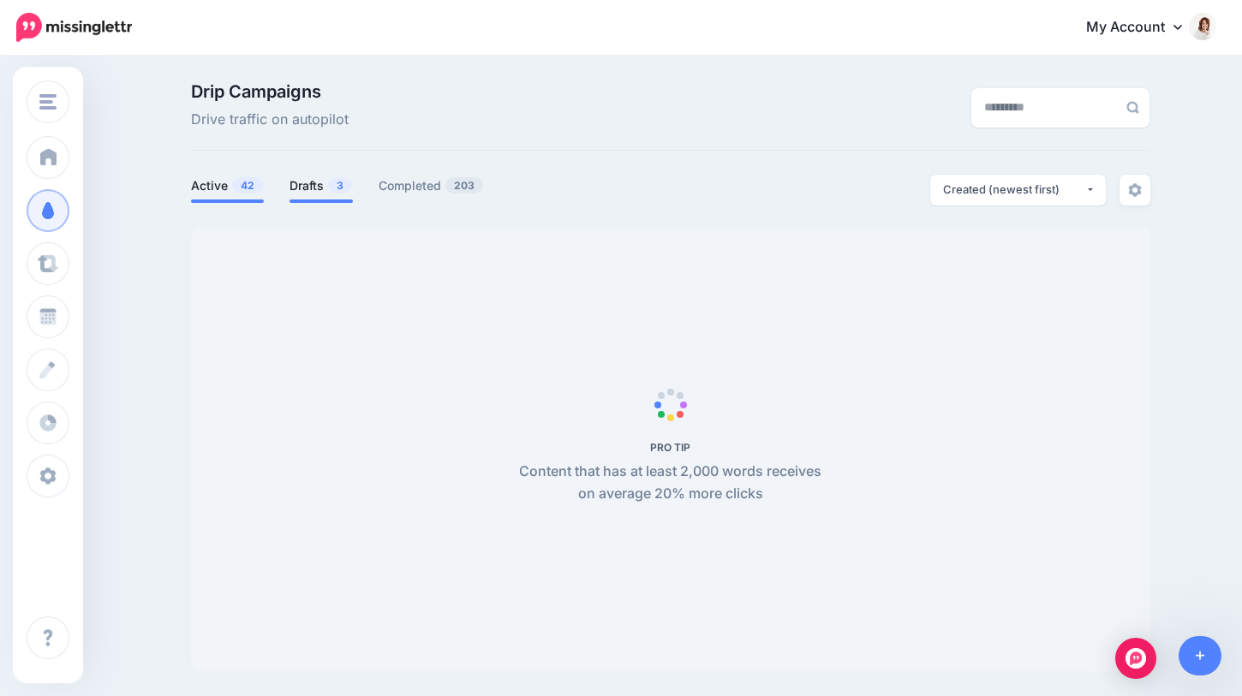
click at [309, 194] on link "Drafts 3" at bounding box center [320, 186] width 63 height 21
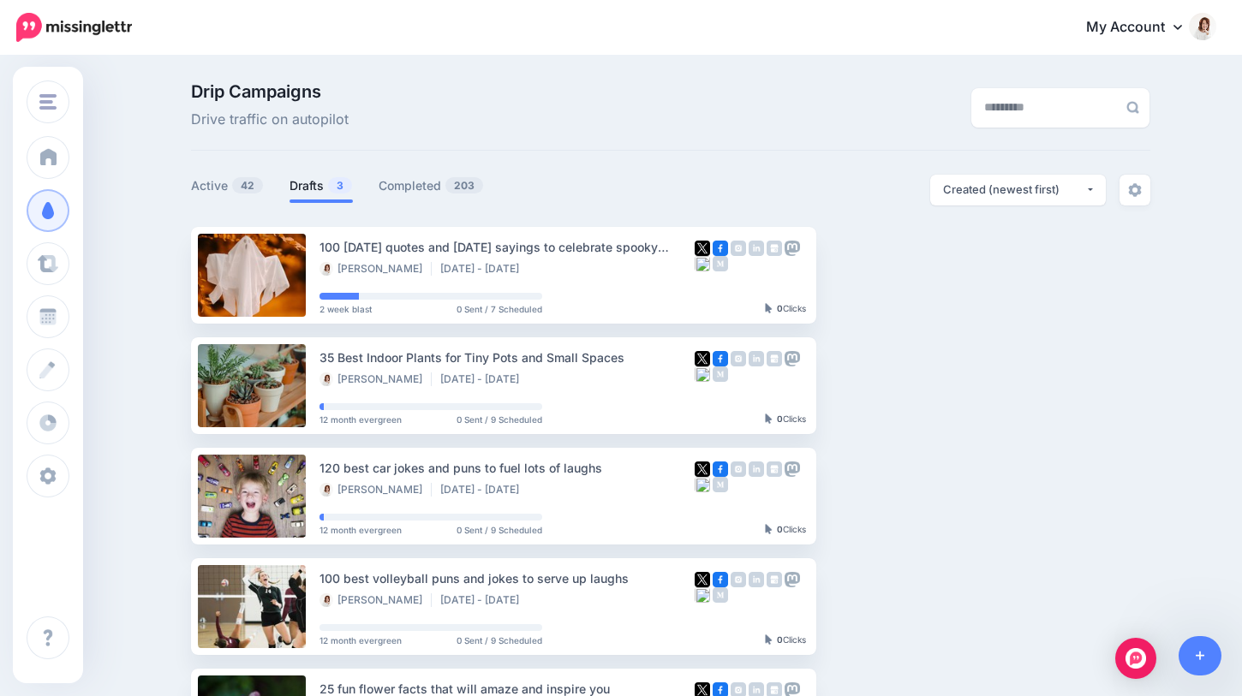
click at [321, 188] on link "Drafts 3" at bounding box center [320, 186] width 63 height 21
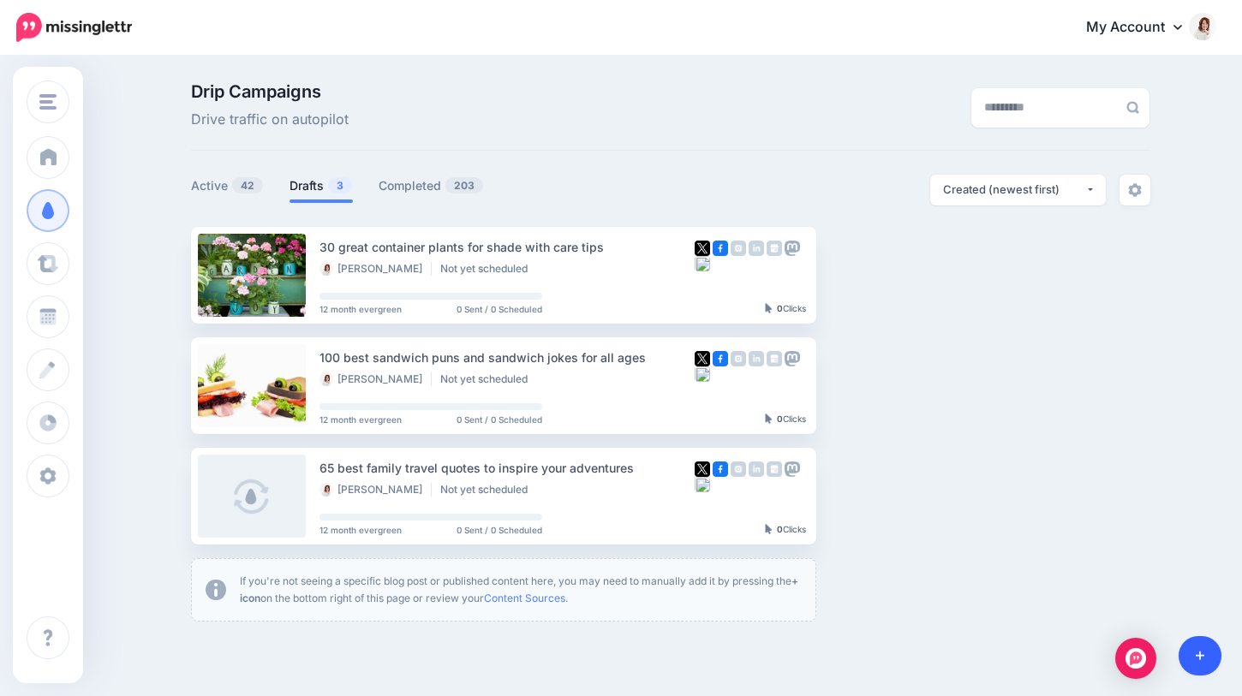
click at [1213, 657] on link at bounding box center [1200, 655] width 44 height 39
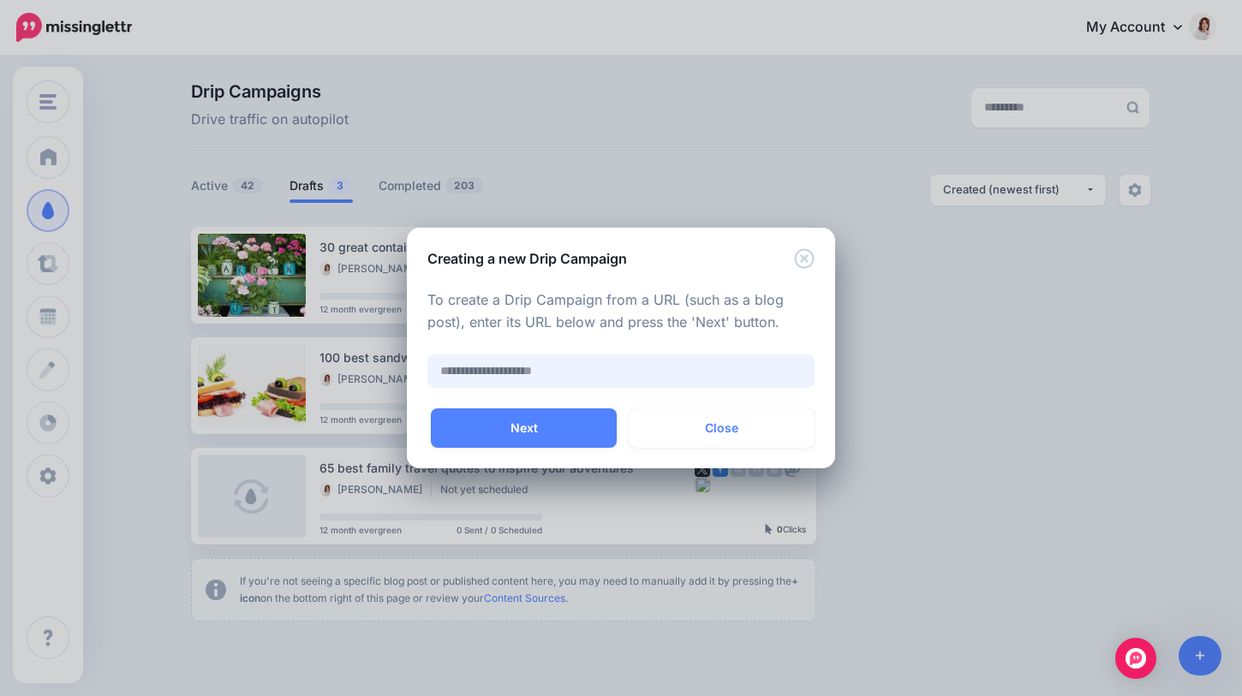
paste input "**********"
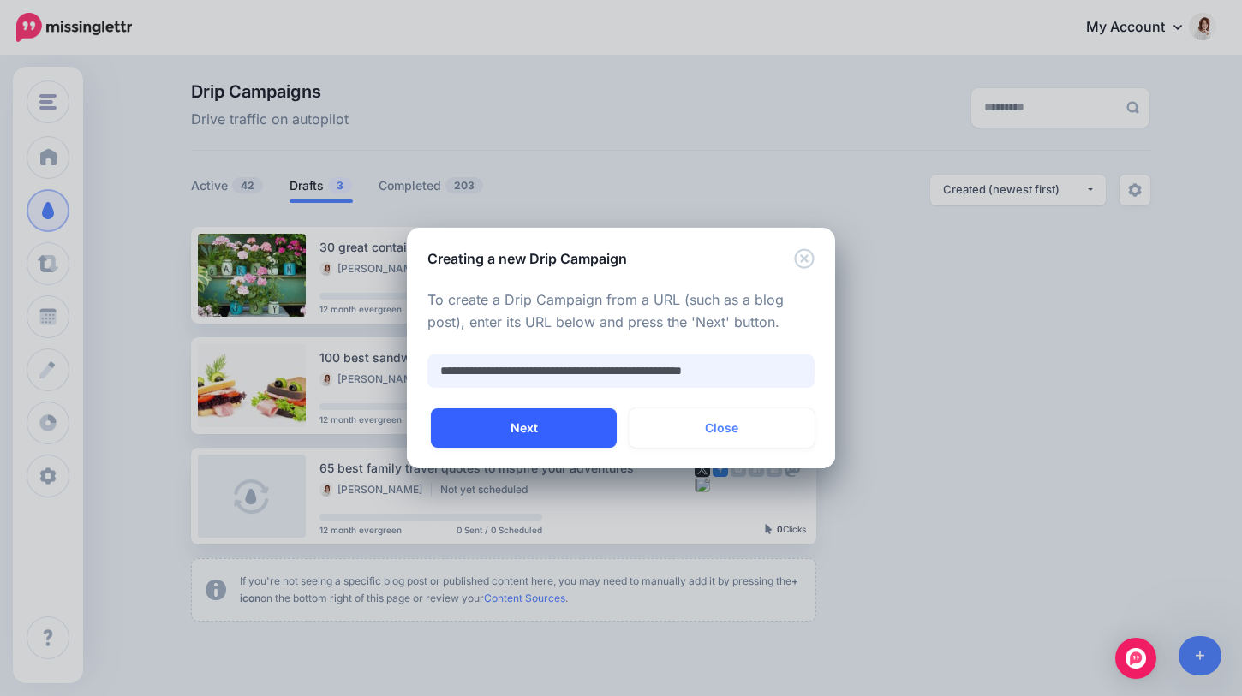
type input "**********"
click at [551, 428] on button "Next" at bounding box center [524, 427] width 186 height 39
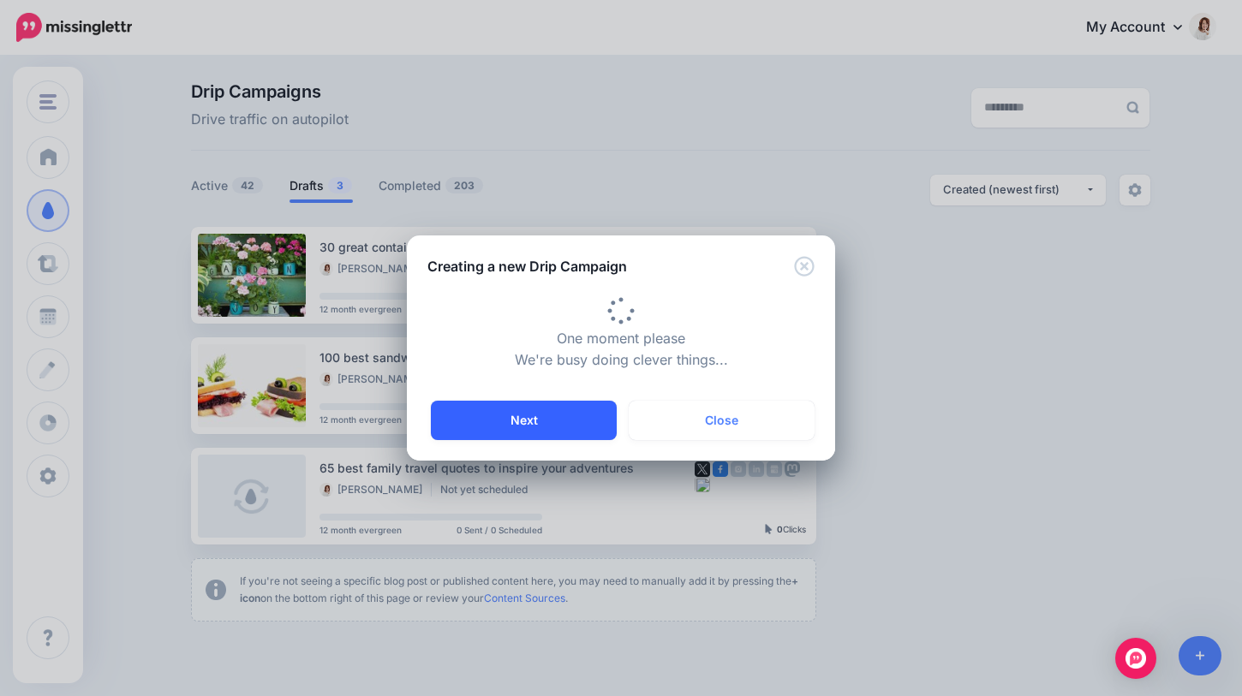
type input "**********"
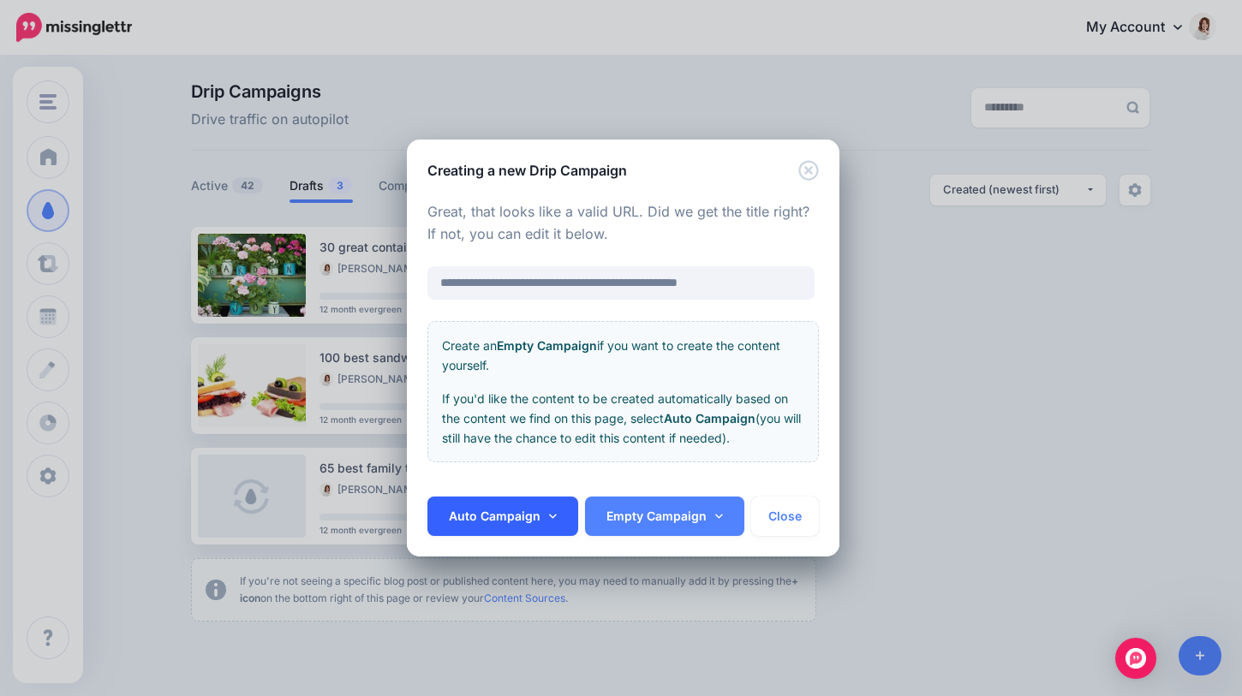
click at [551, 508] on link "Auto Campaign" at bounding box center [502, 516] width 151 height 39
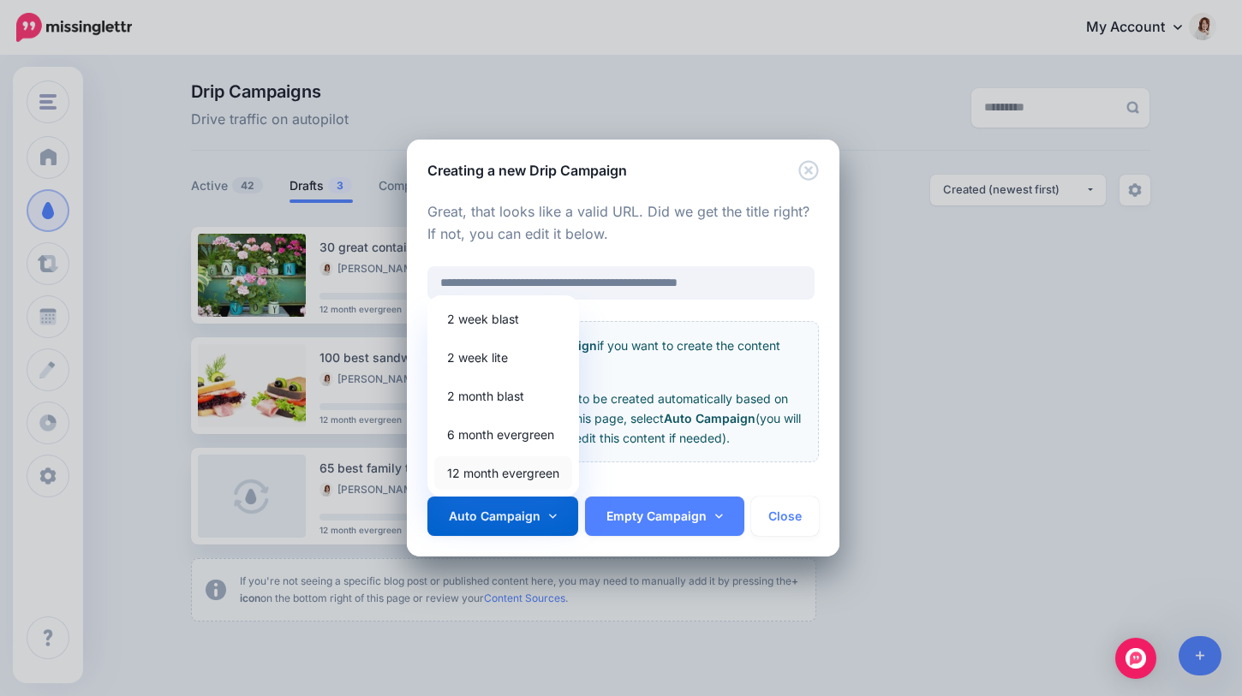
click at [540, 476] on link "12 month evergreen" at bounding box center [503, 472] width 138 height 33
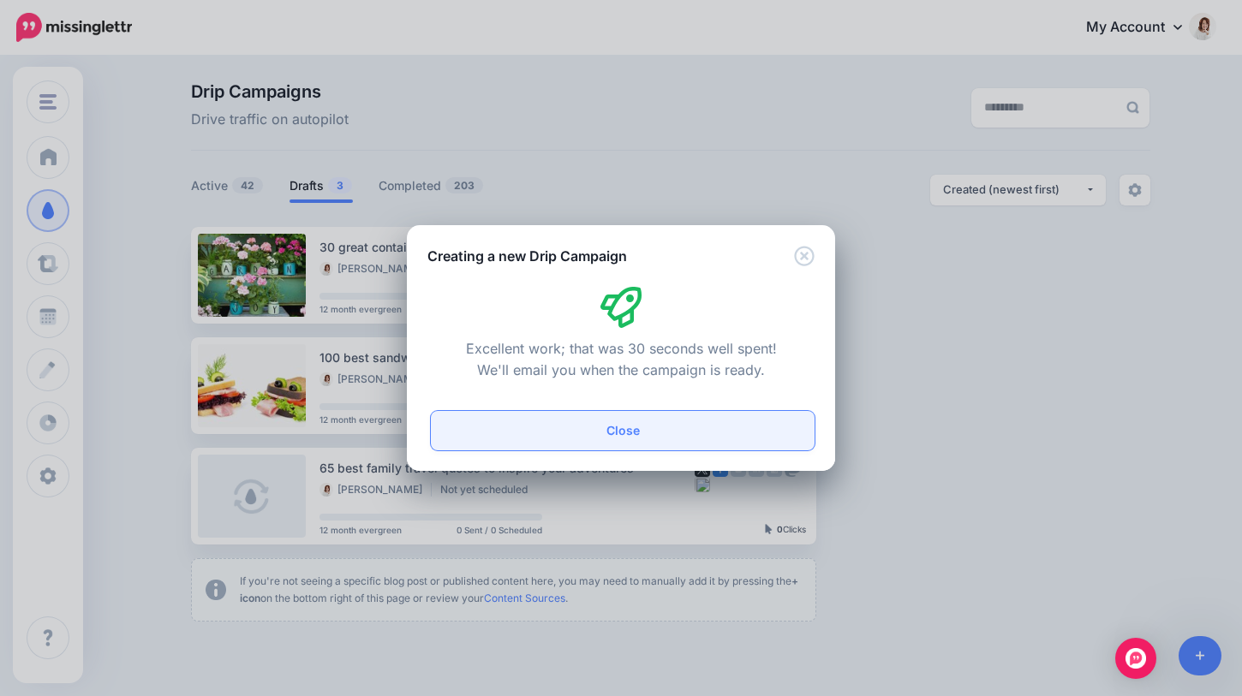
click at [741, 429] on button "Close" at bounding box center [623, 430] width 384 height 39
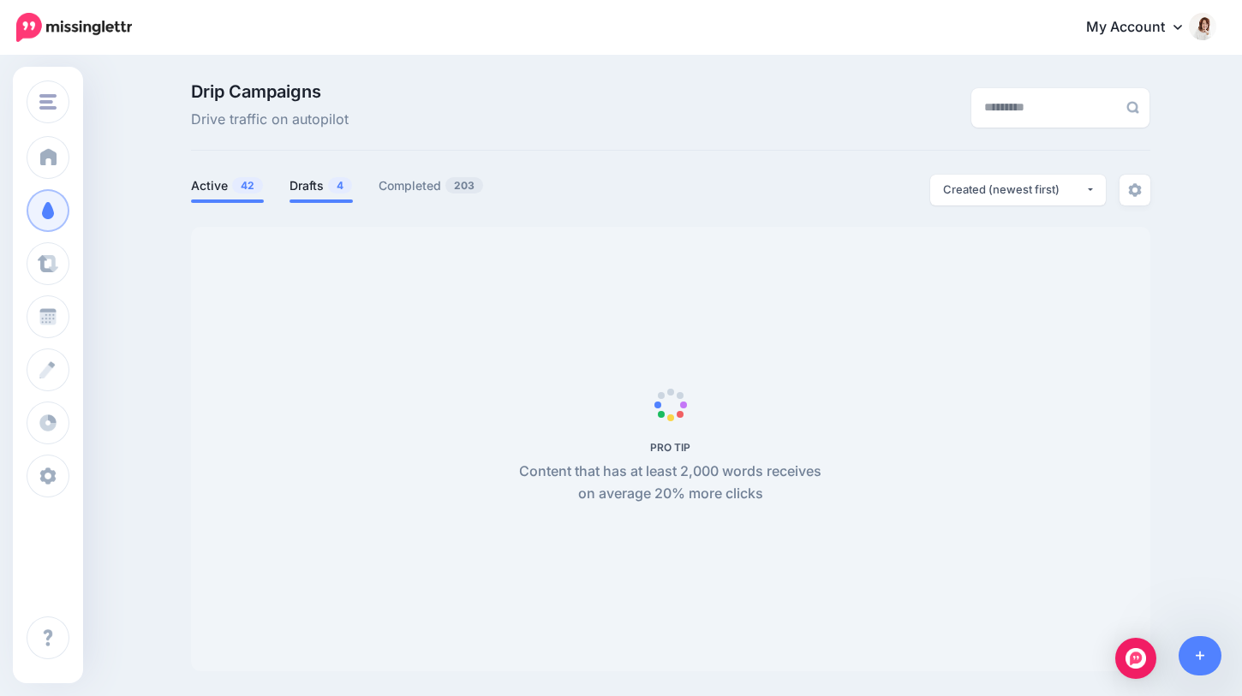
click at [317, 186] on link "Drafts 4" at bounding box center [320, 186] width 63 height 21
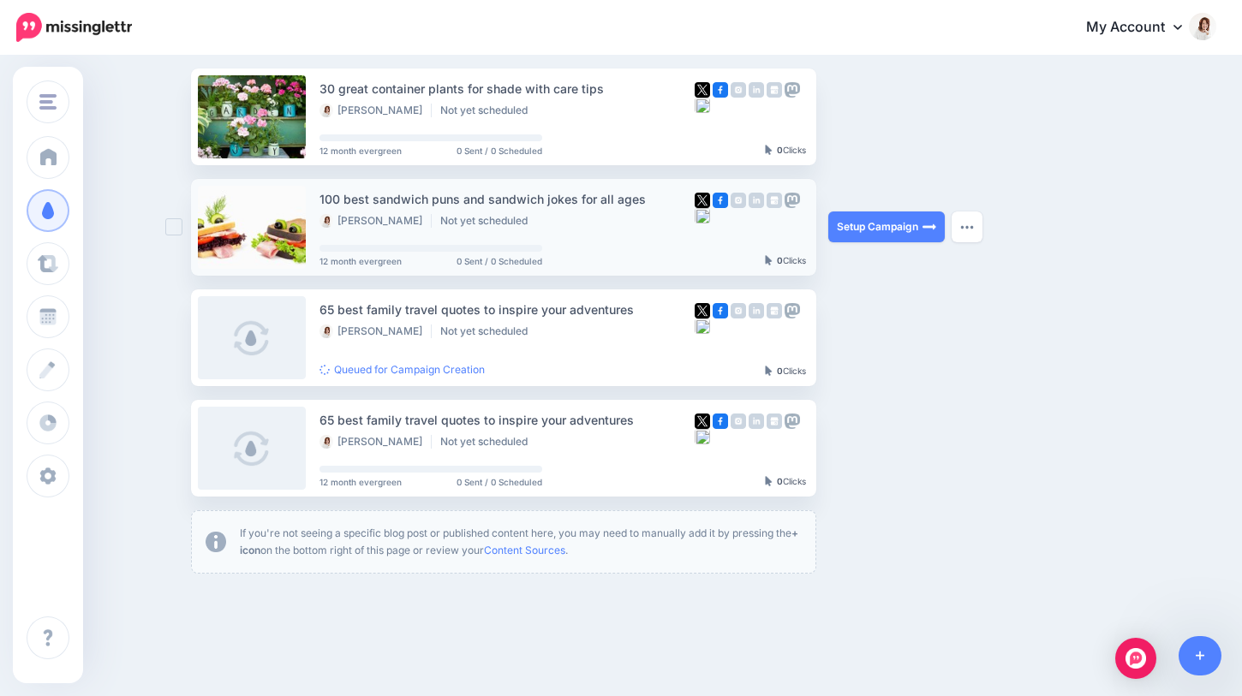
scroll to position [160, 0]
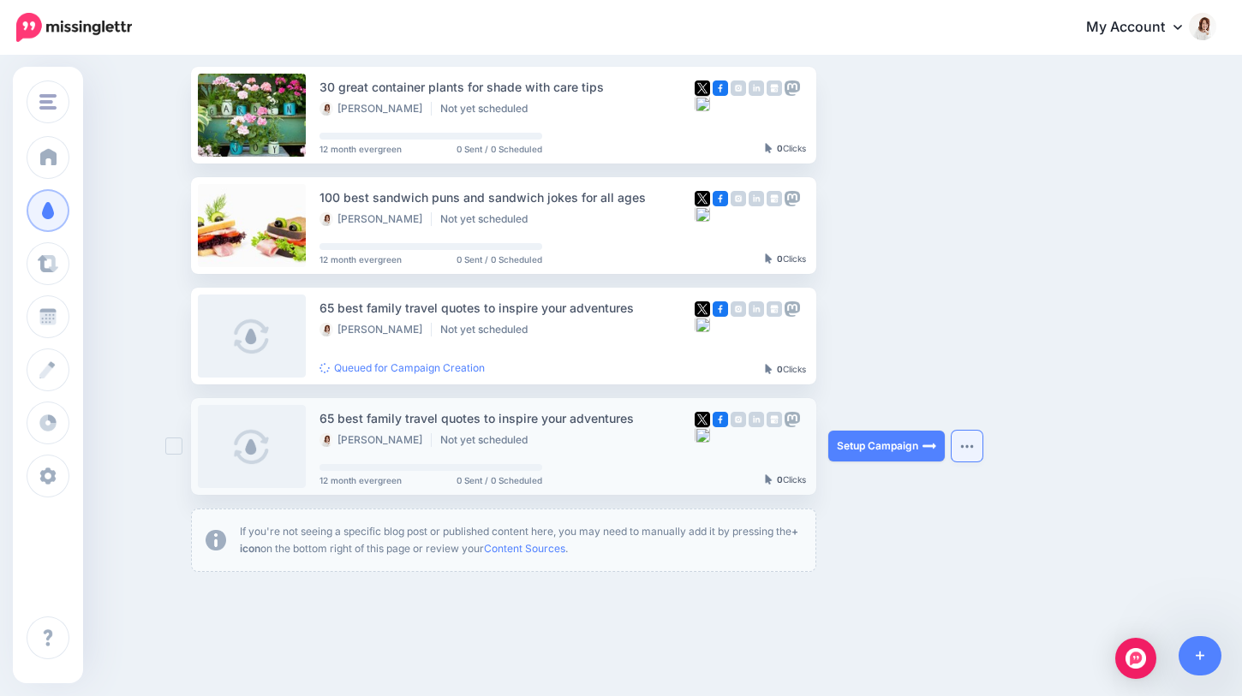
click at [961, 450] on button "button" at bounding box center [966, 446] width 31 height 31
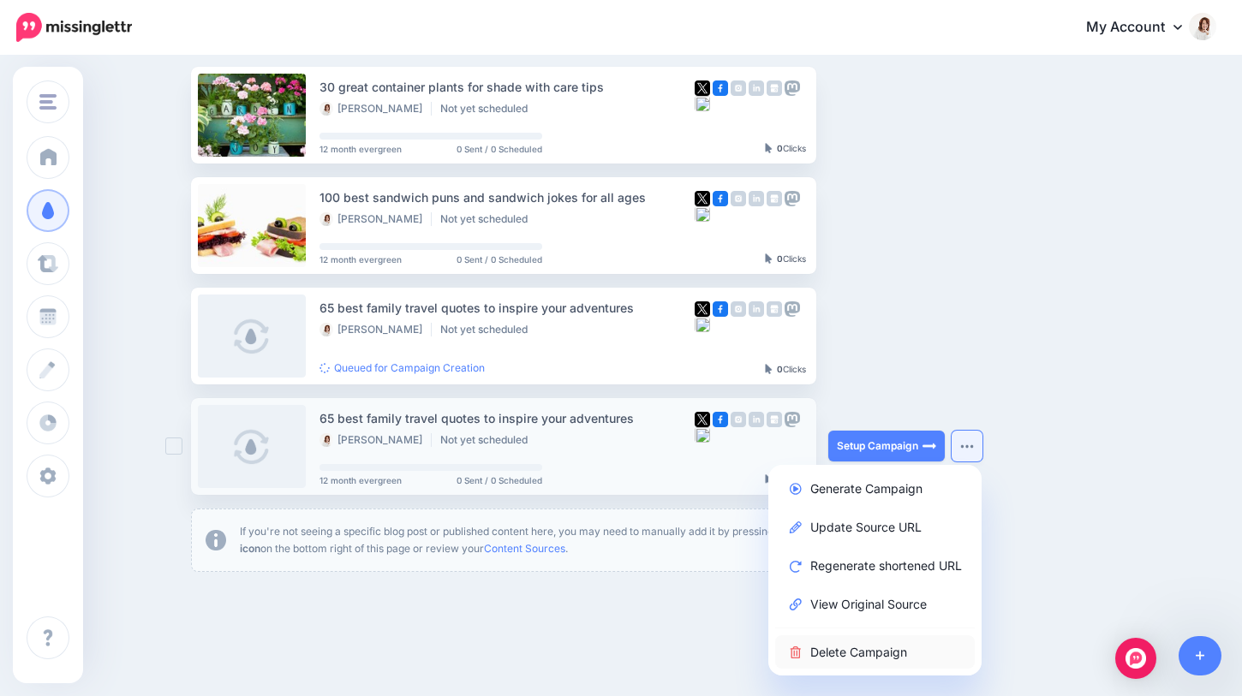
click at [843, 647] on link "Delete Campaign" at bounding box center [875, 651] width 200 height 33
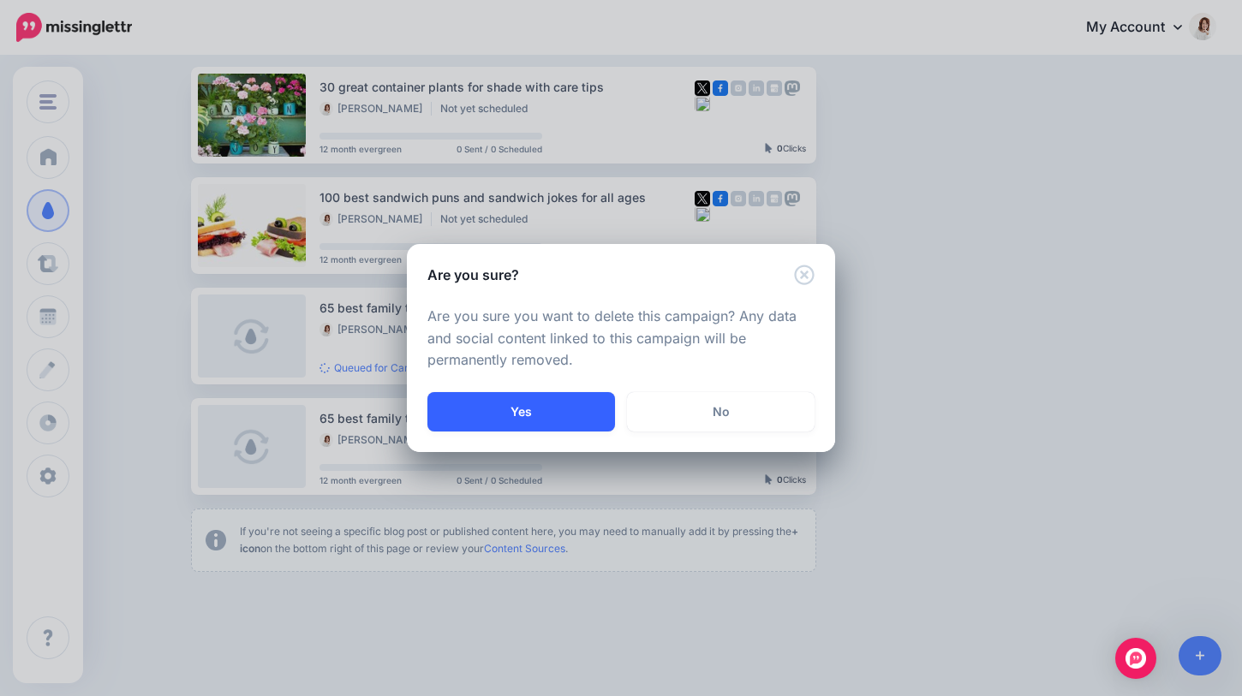
click at [557, 413] on button "Yes" at bounding box center [521, 411] width 188 height 39
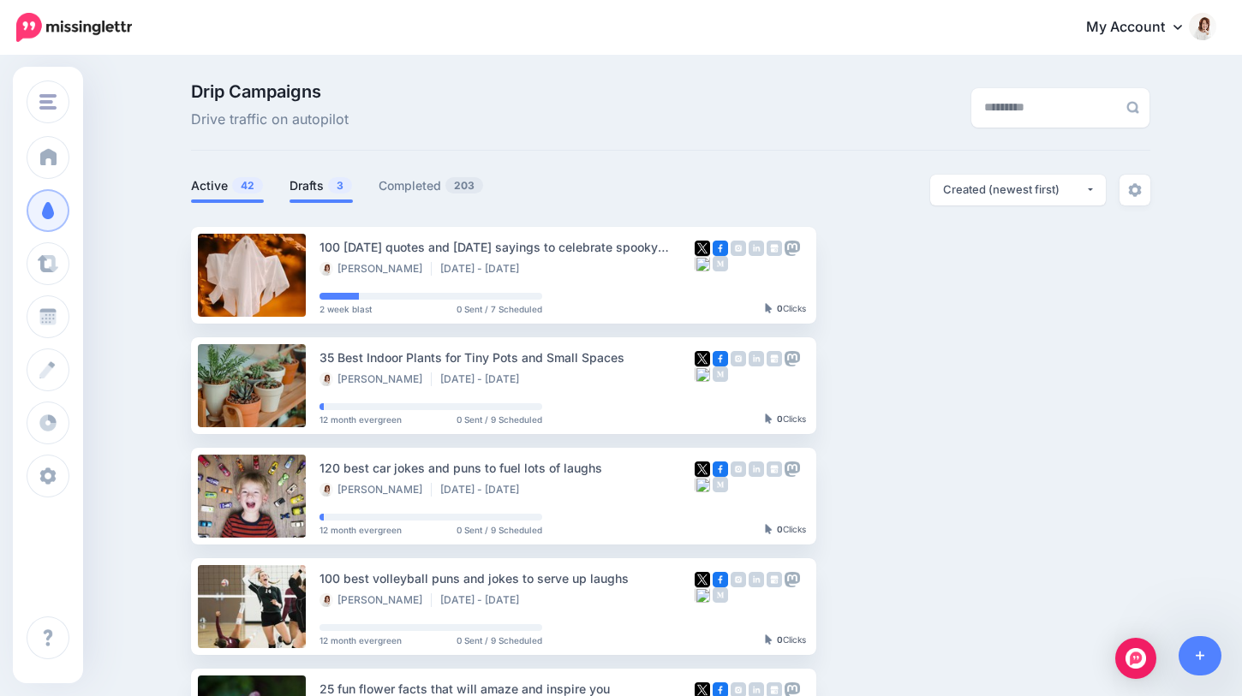
click at [309, 187] on link "Drafts 3" at bounding box center [320, 186] width 63 height 21
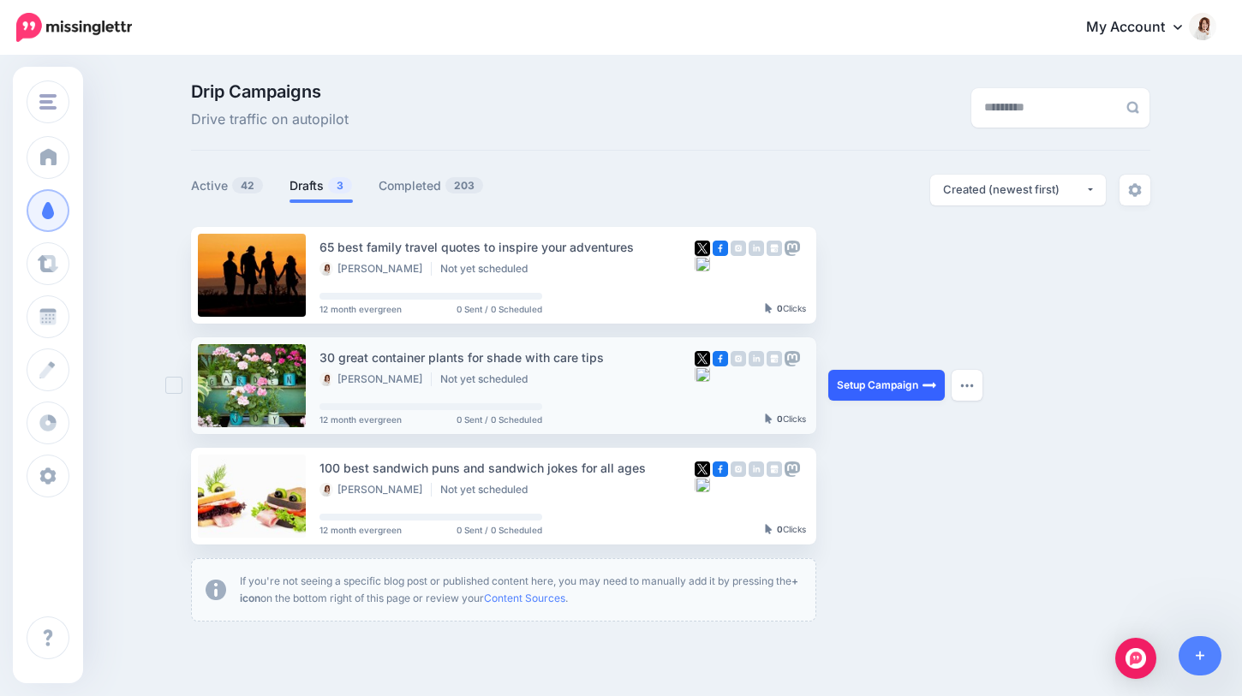
click at [867, 383] on link "Setup Campaign" at bounding box center [886, 385] width 116 height 31
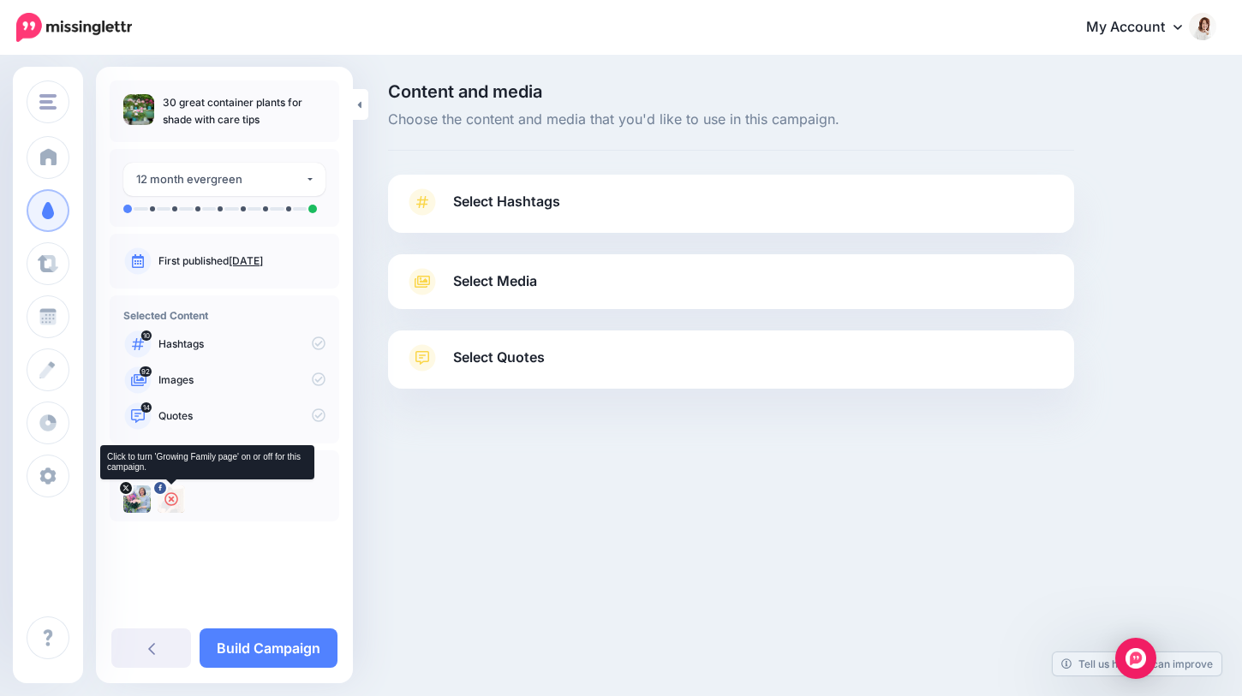
click at [167, 499] on icon at bounding box center [171, 499] width 14 height 14
click at [597, 209] on link "Select Hashtags" at bounding box center [731, 210] width 652 height 45
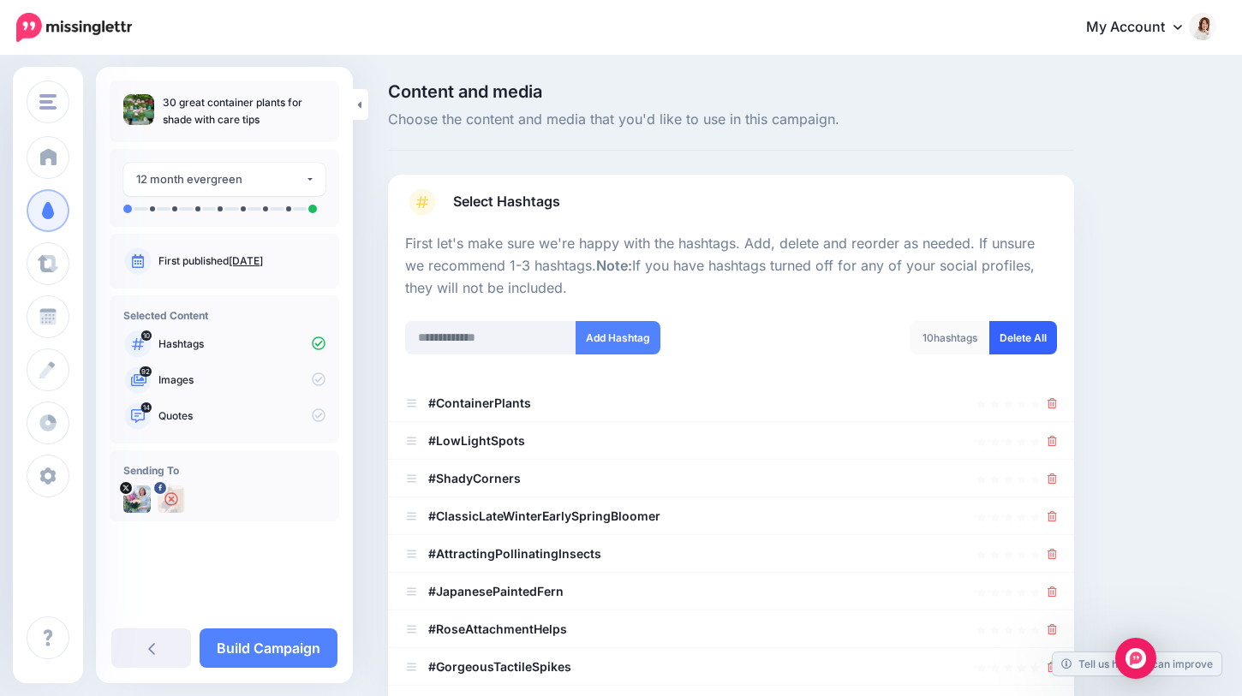
click at [1014, 328] on link "Delete All" at bounding box center [1023, 337] width 68 height 33
click at [493, 339] on input "text" at bounding box center [490, 337] width 171 height 33
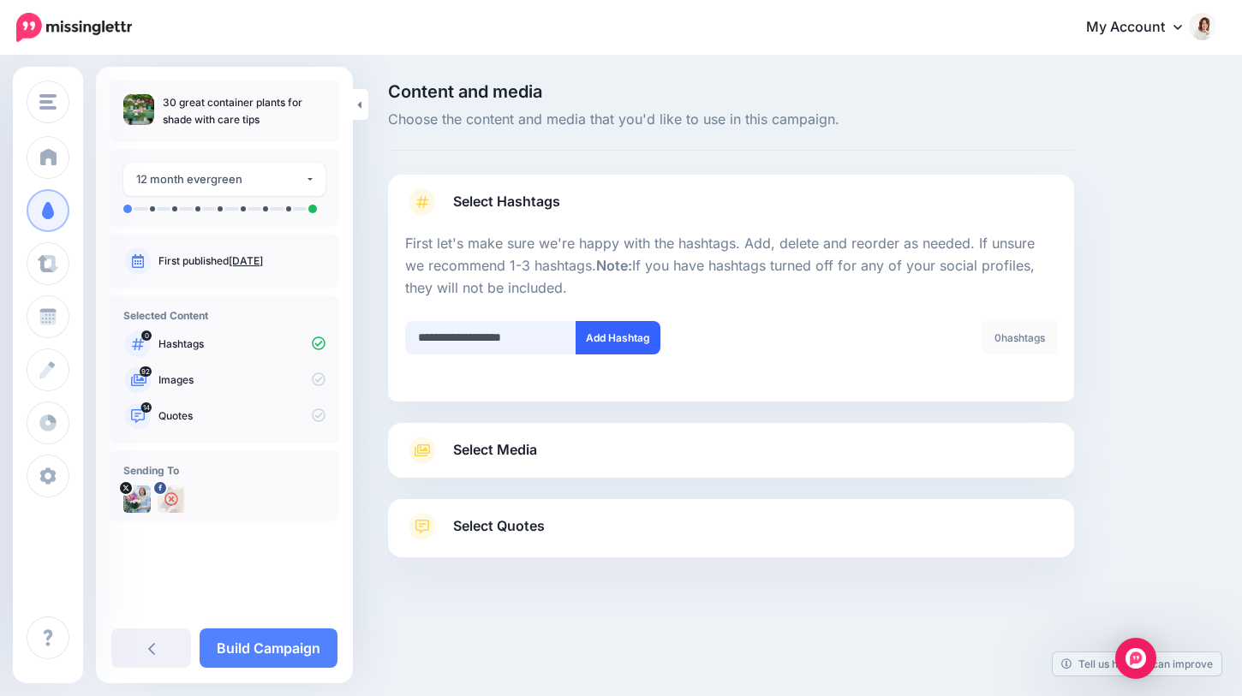
type input "**********"
click at [601, 346] on button "Add Hashtag" at bounding box center [617, 337] width 85 height 33
click at [465, 343] on input "text" at bounding box center [490, 337] width 171 height 33
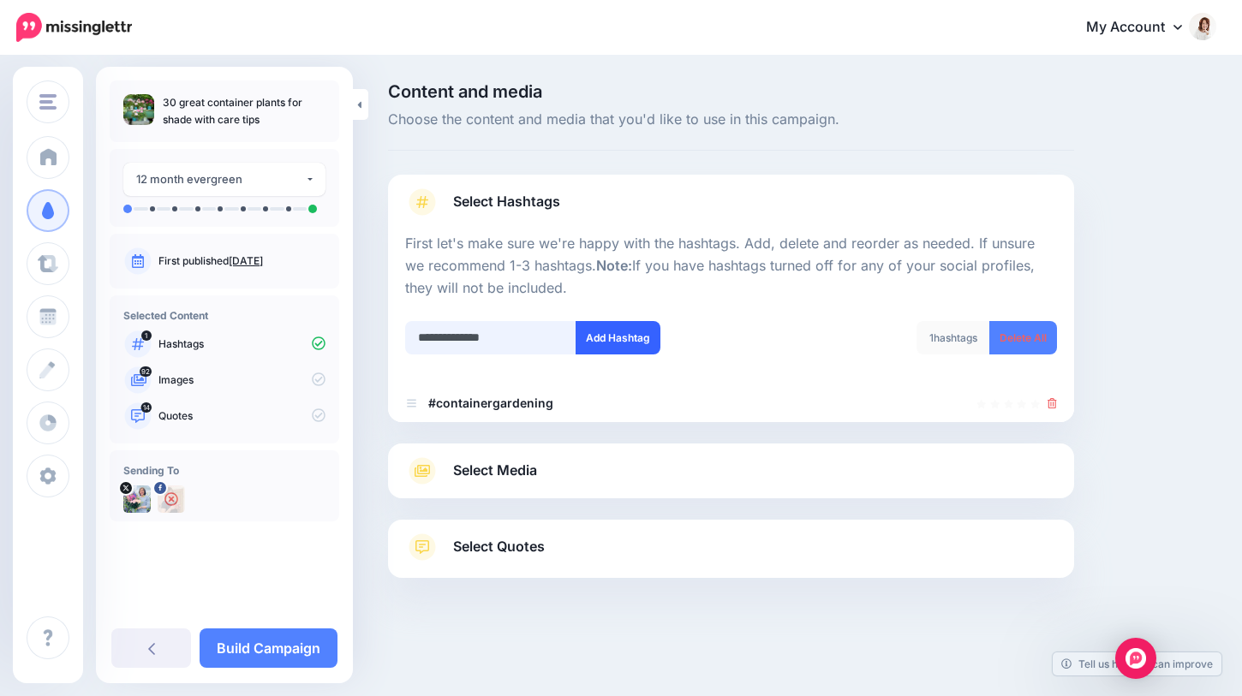
type input "**********"
click at [593, 341] on button "Add Hashtag" at bounding box center [617, 337] width 85 height 33
click at [575, 468] on link "Select Media" at bounding box center [731, 470] width 652 height 27
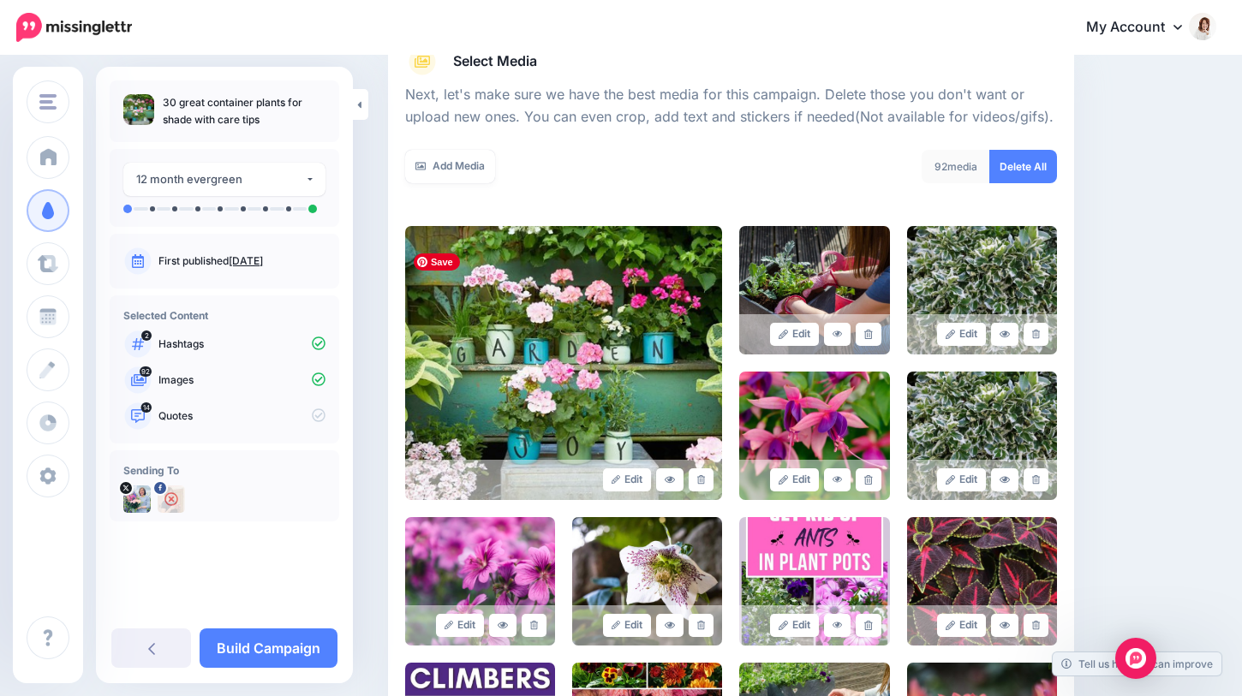
scroll to position [236, 0]
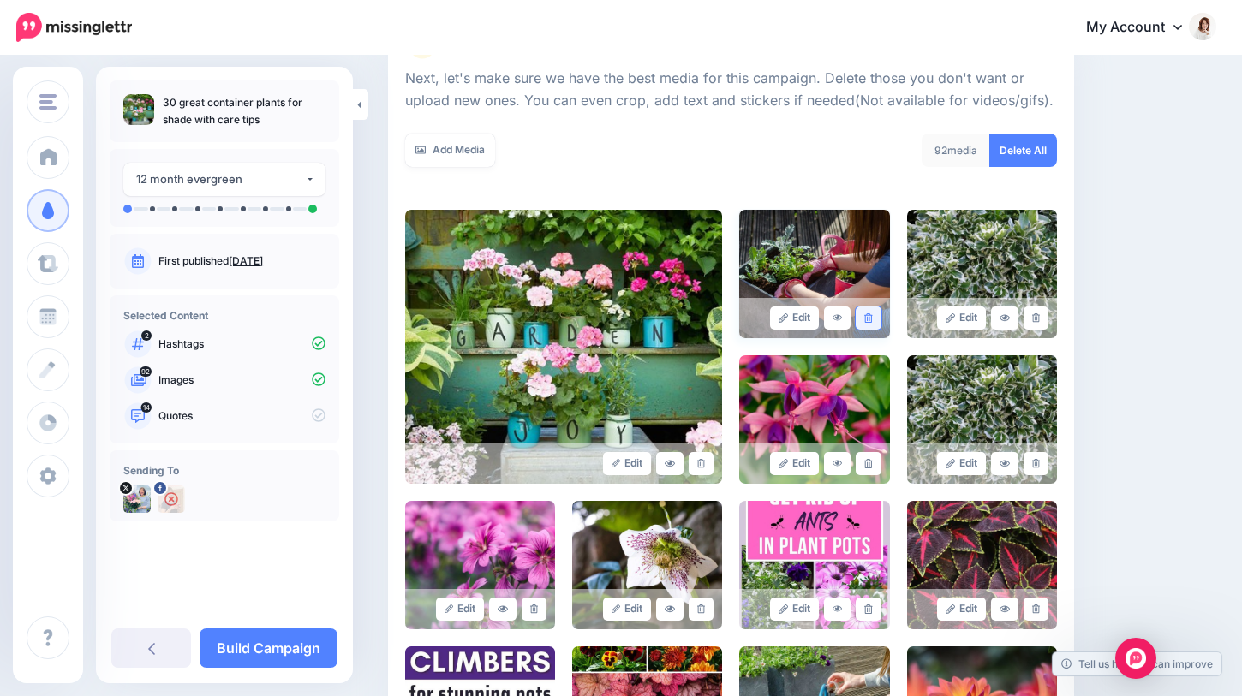
click at [871, 319] on icon at bounding box center [868, 317] width 8 height 9
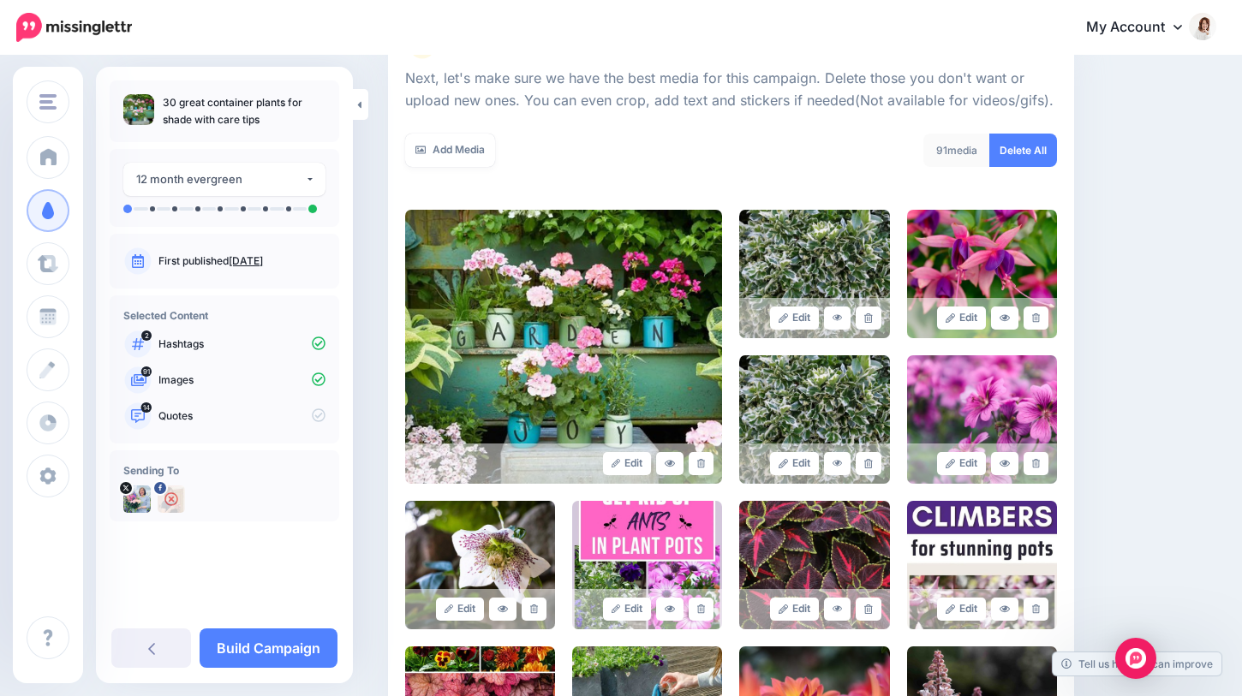
click at [871, 319] on icon at bounding box center [868, 317] width 8 height 9
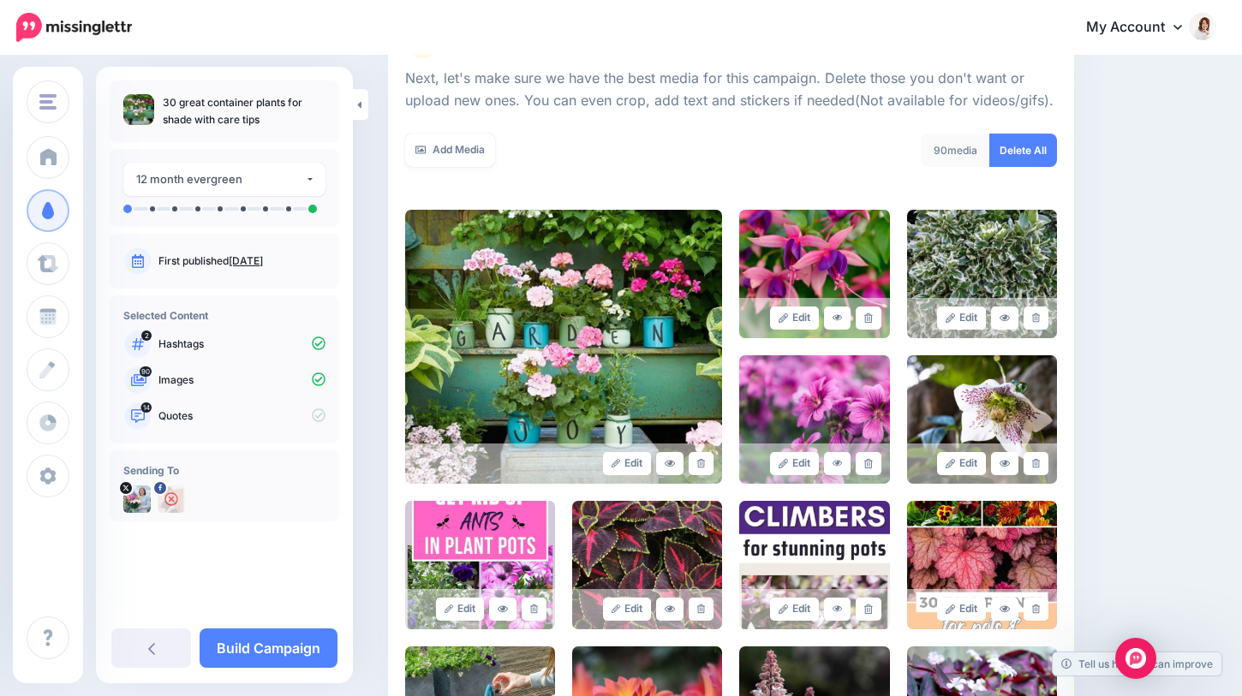
click at [871, 319] on icon at bounding box center [868, 317] width 8 height 9
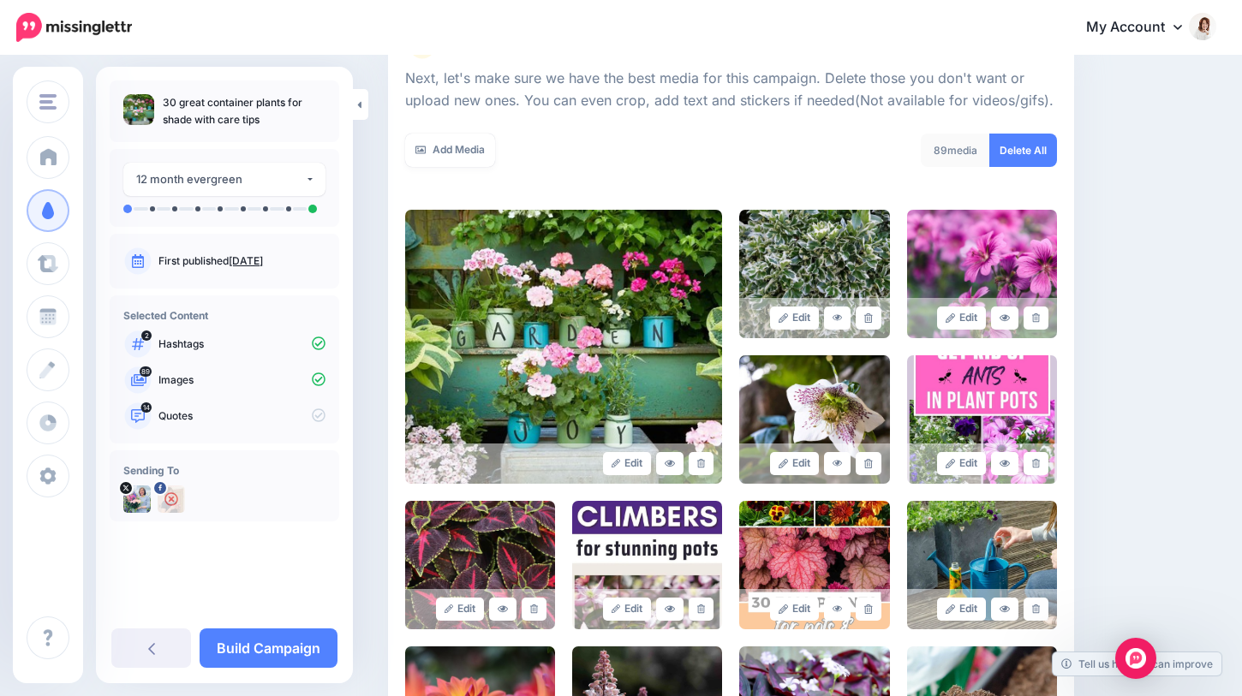
click at [871, 319] on icon at bounding box center [868, 317] width 8 height 9
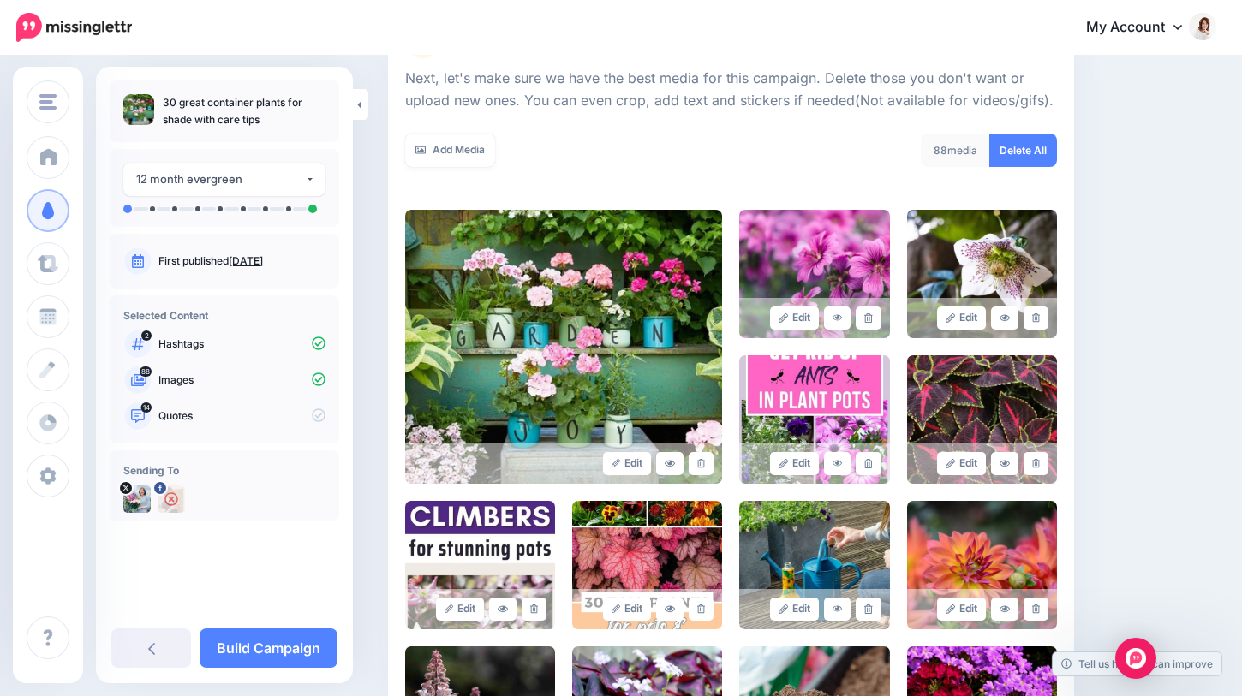
click at [871, 319] on icon at bounding box center [868, 317] width 8 height 9
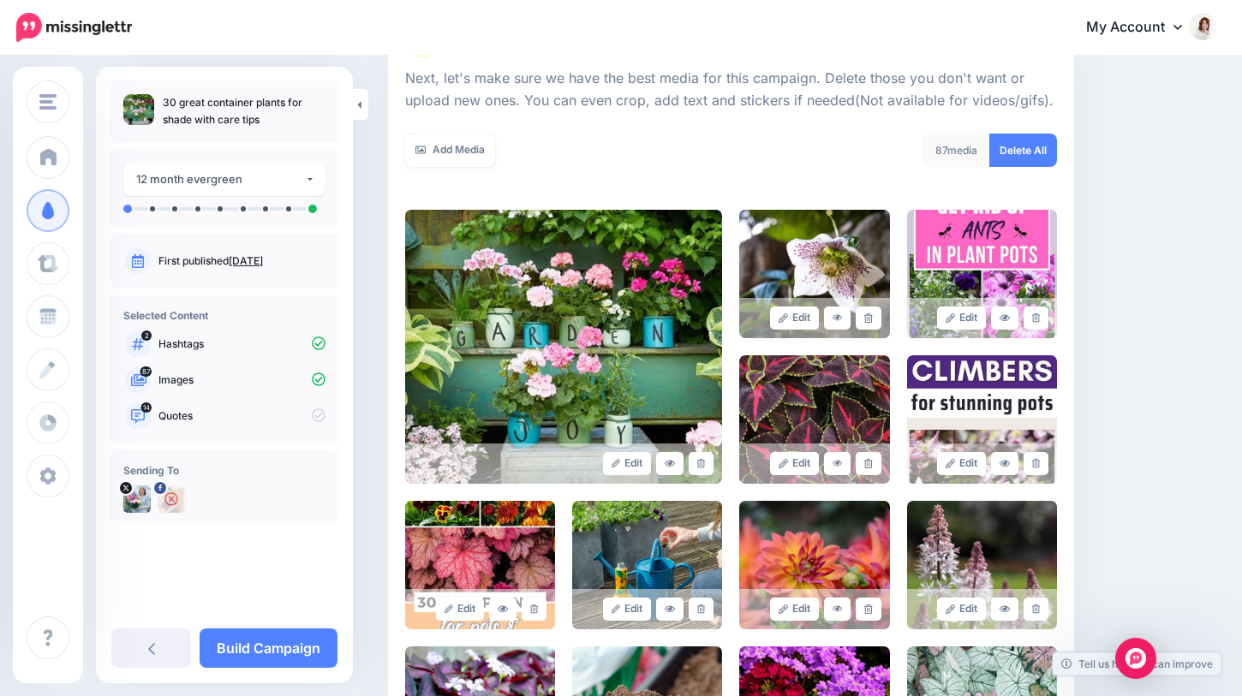
click at [871, 319] on icon at bounding box center [868, 317] width 8 height 9
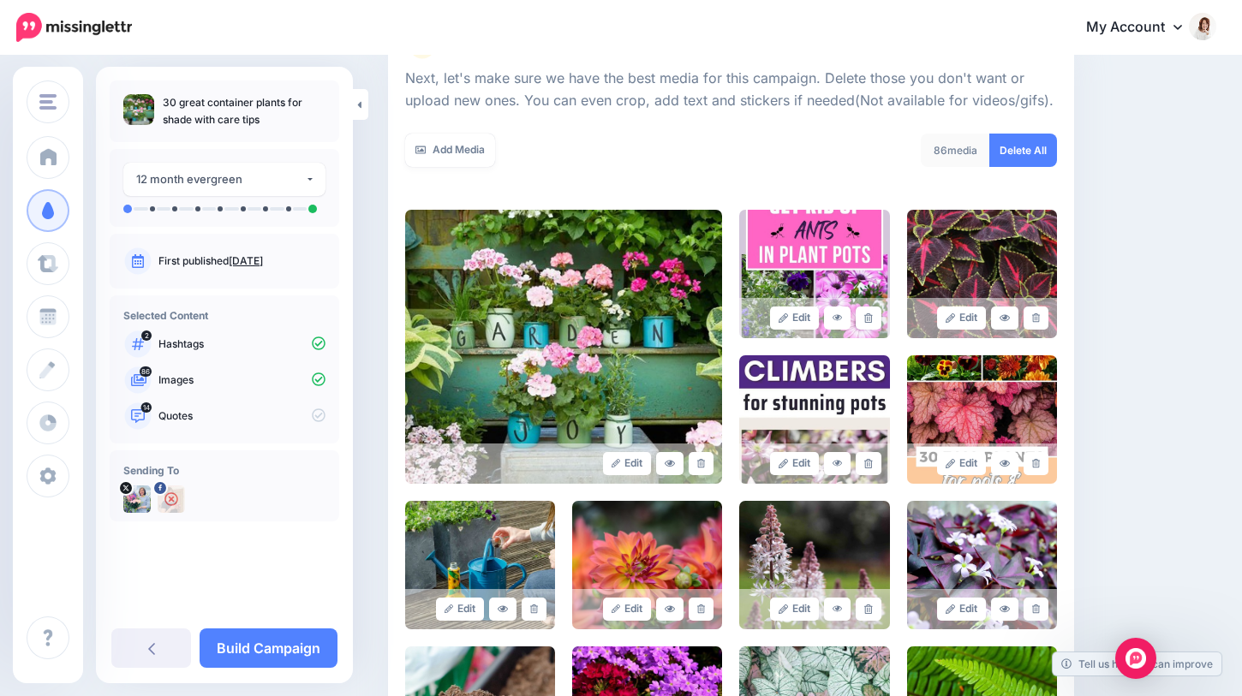
click at [871, 319] on icon at bounding box center [868, 317] width 8 height 9
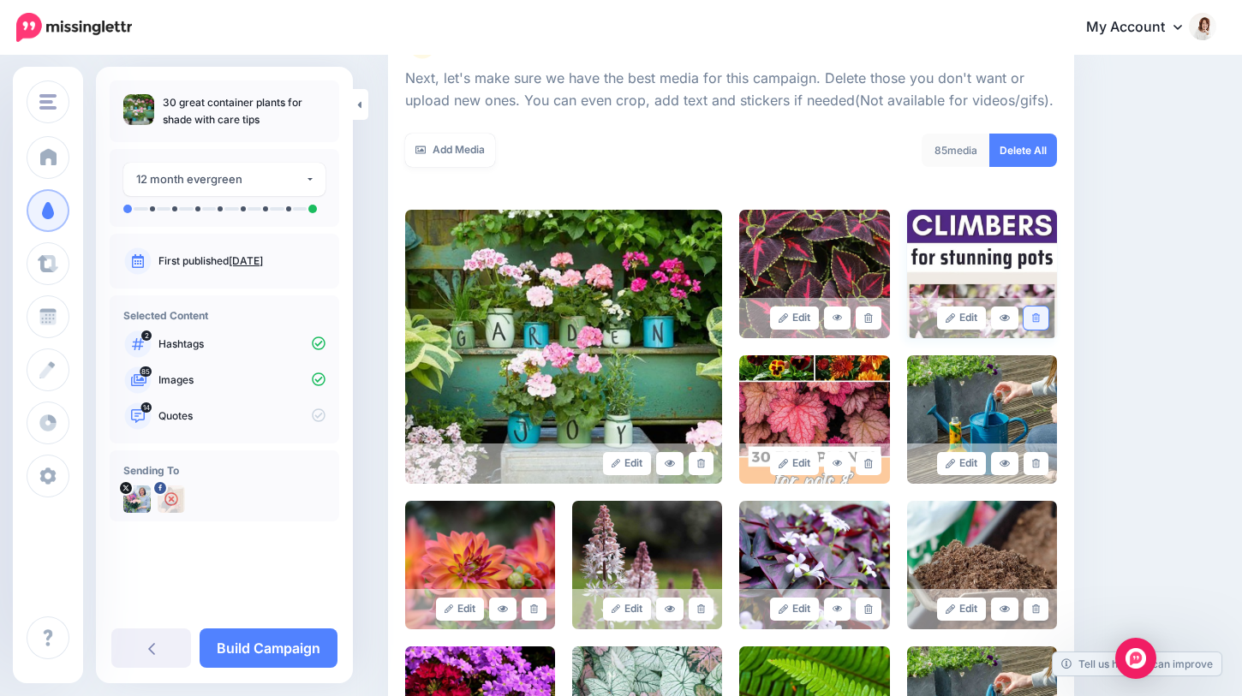
click at [1034, 319] on icon at bounding box center [1036, 317] width 8 height 9
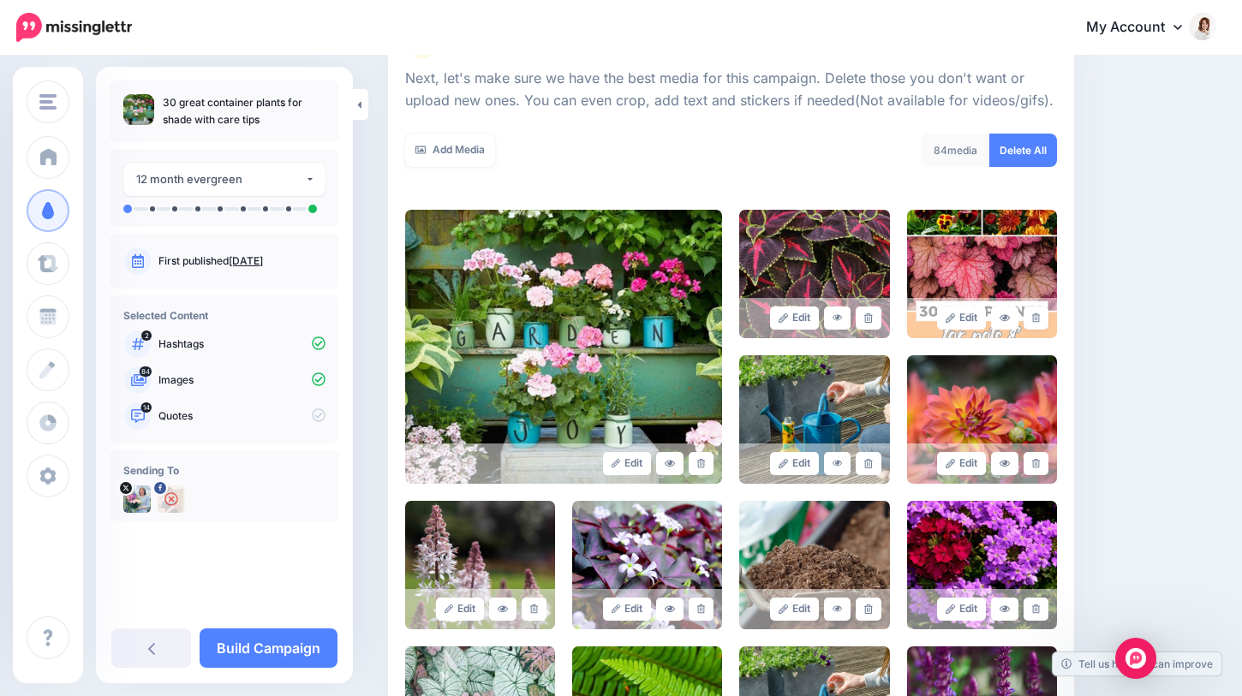
click at [1034, 319] on icon at bounding box center [1036, 317] width 8 height 9
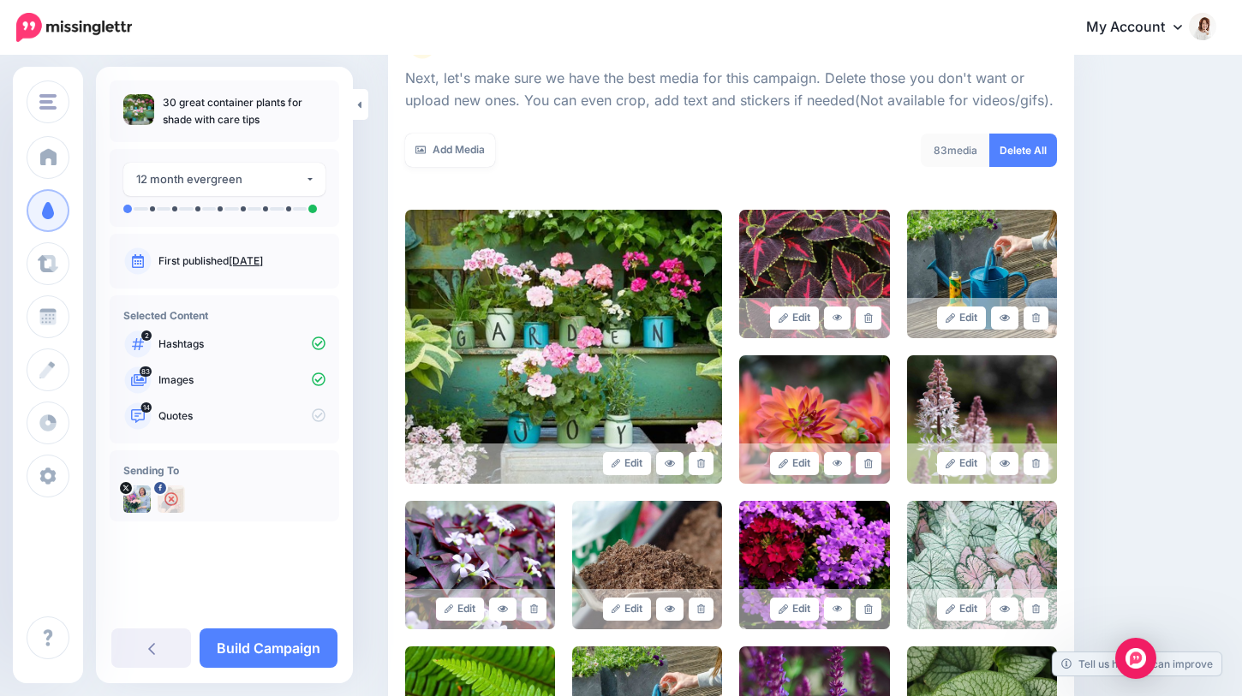
click at [1034, 319] on icon at bounding box center [1036, 317] width 8 height 9
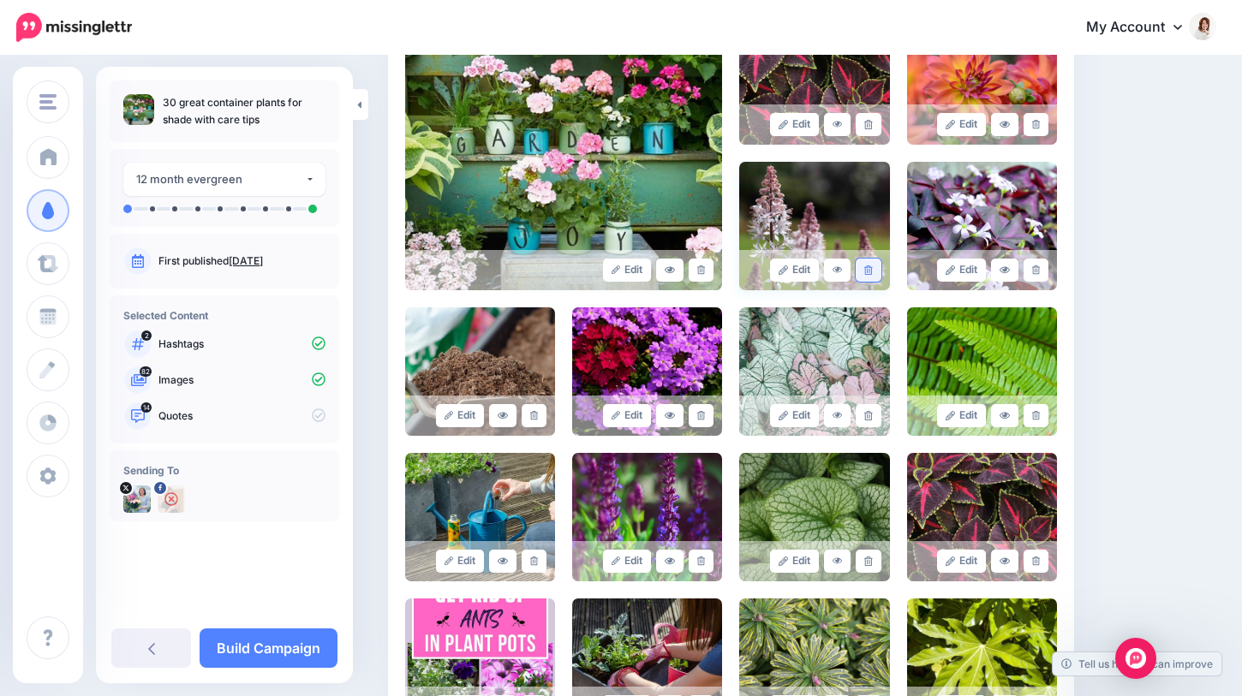
scroll to position [444, 0]
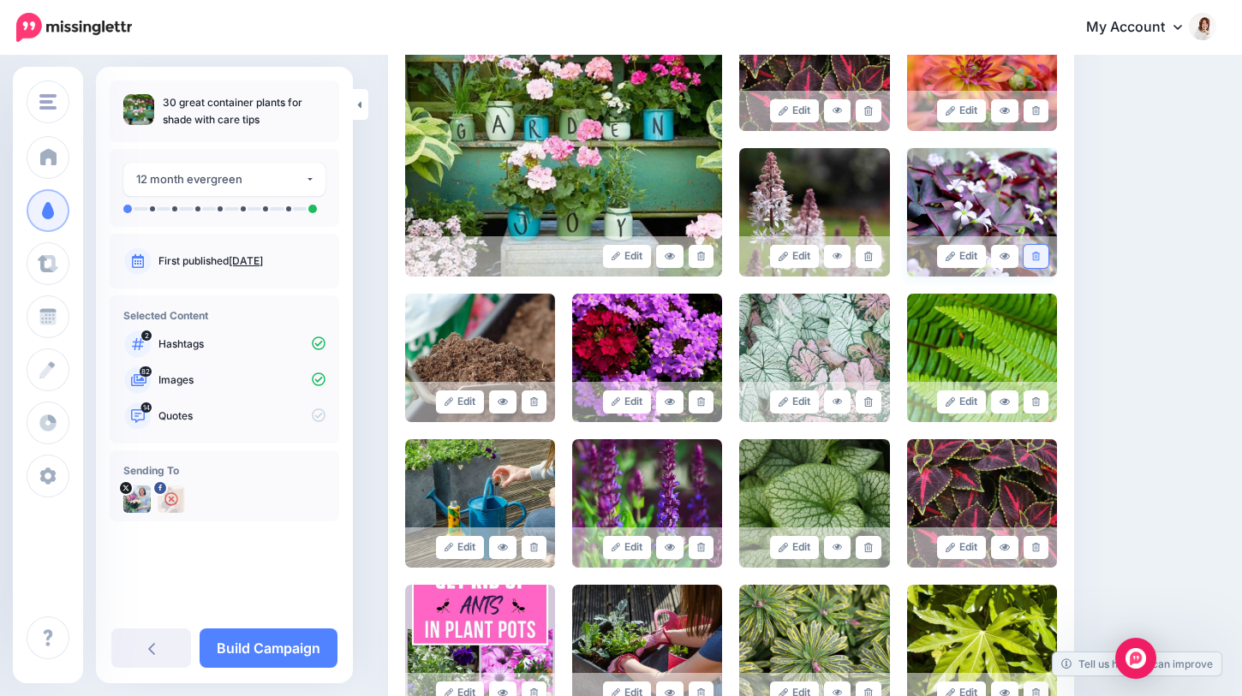
click at [1036, 256] on icon at bounding box center [1036, 256] width 8 height 9
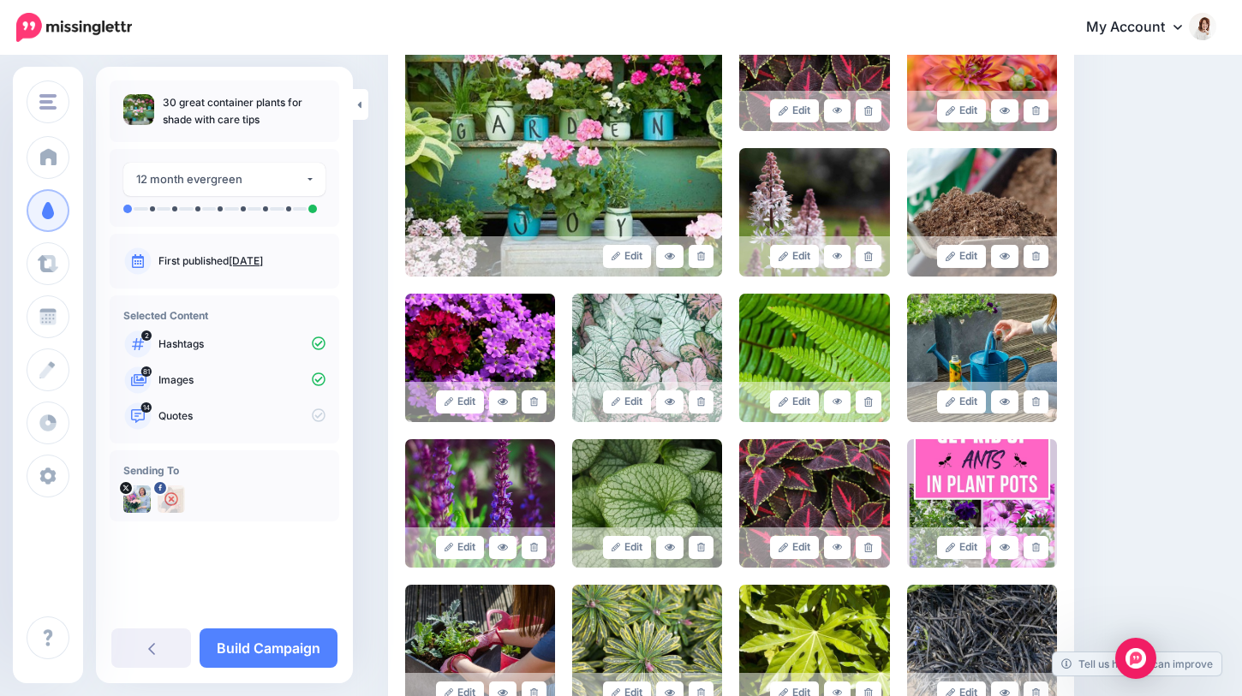
click at [1036, 256] on icon at bounding box center [1036, 256] width 8 height 9
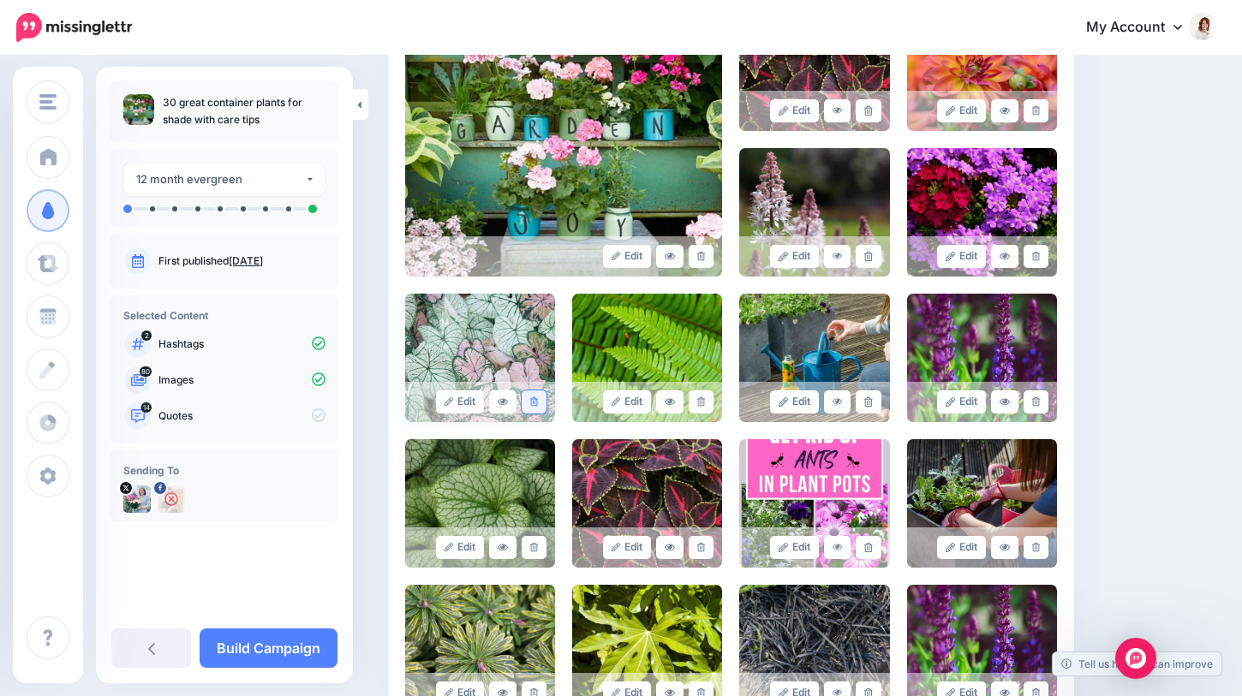
click at [532, 403] on icon at bounding box center [534, 401] width 8 height 9
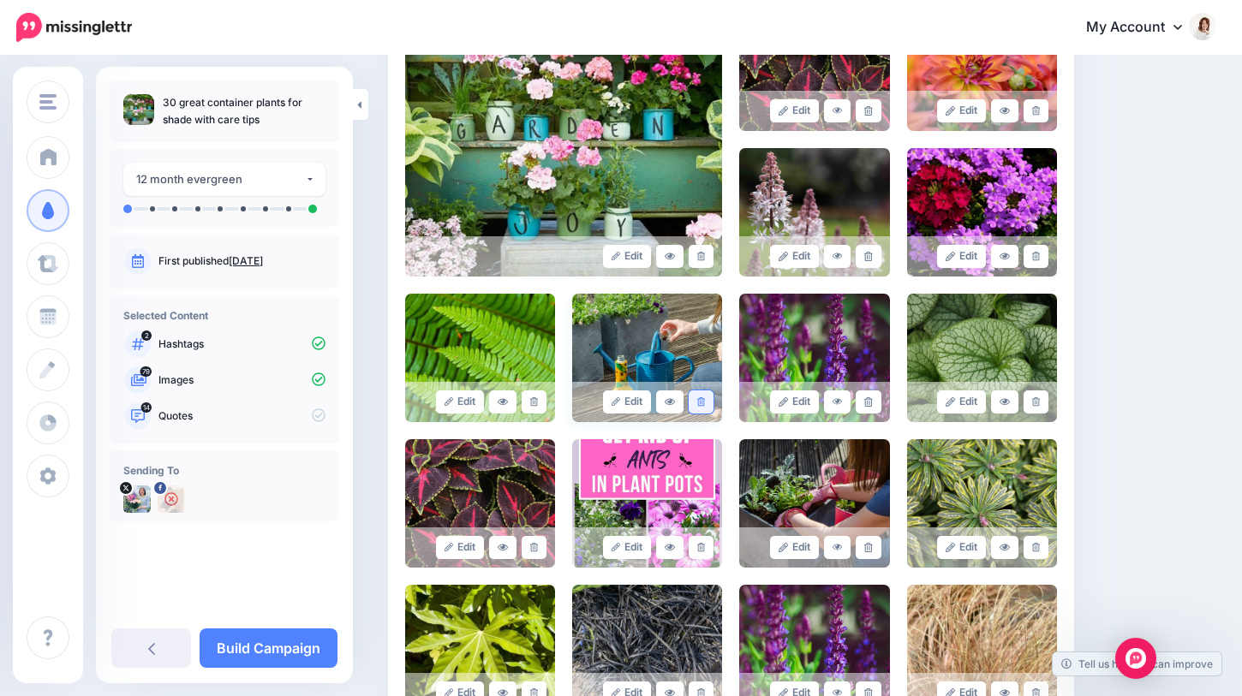
click at [703, 397] on icon at bounding box center [701, 401] width 8 height 9
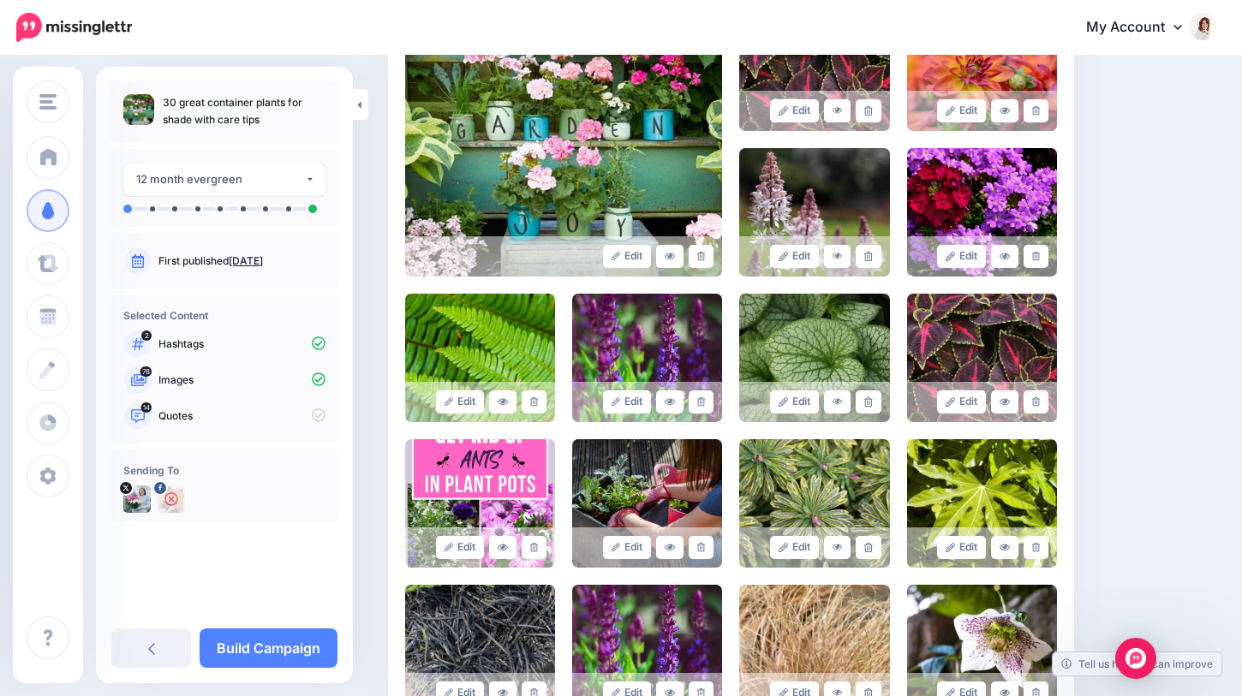
click at [703, 397] on icon at bounding box center [701, 401] width 8 height 9
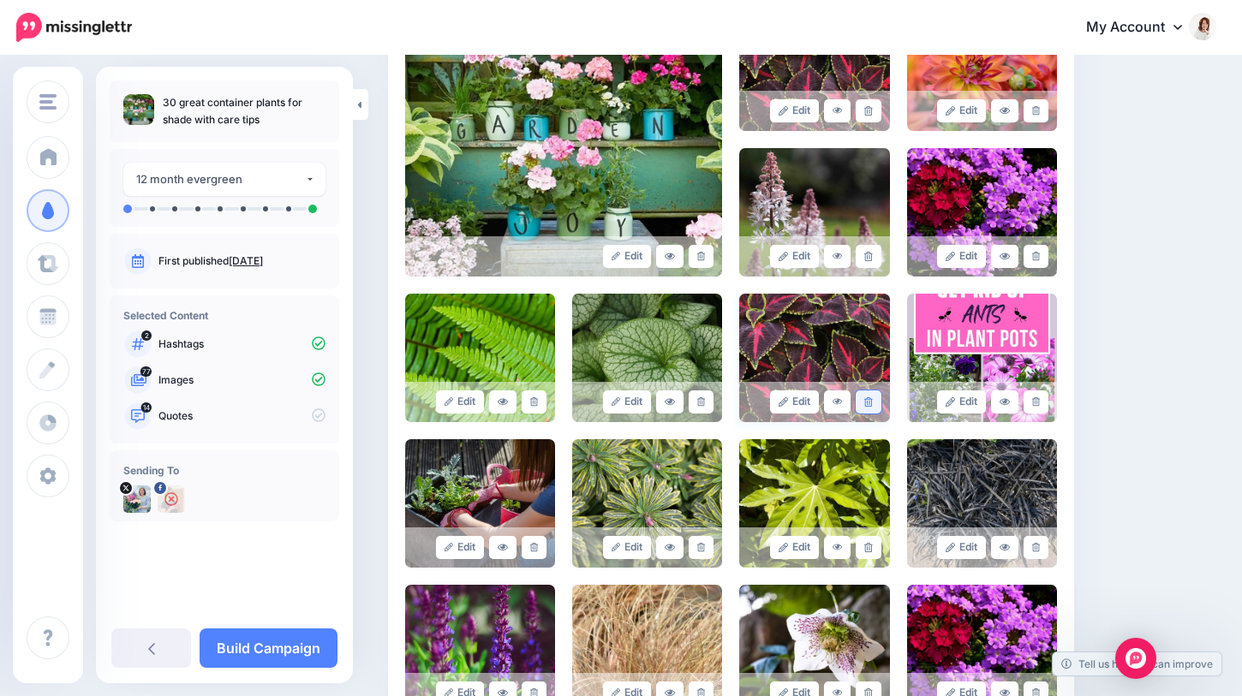
click at [872, 402] on link at bounding box center [867, 401] width 25 height 23
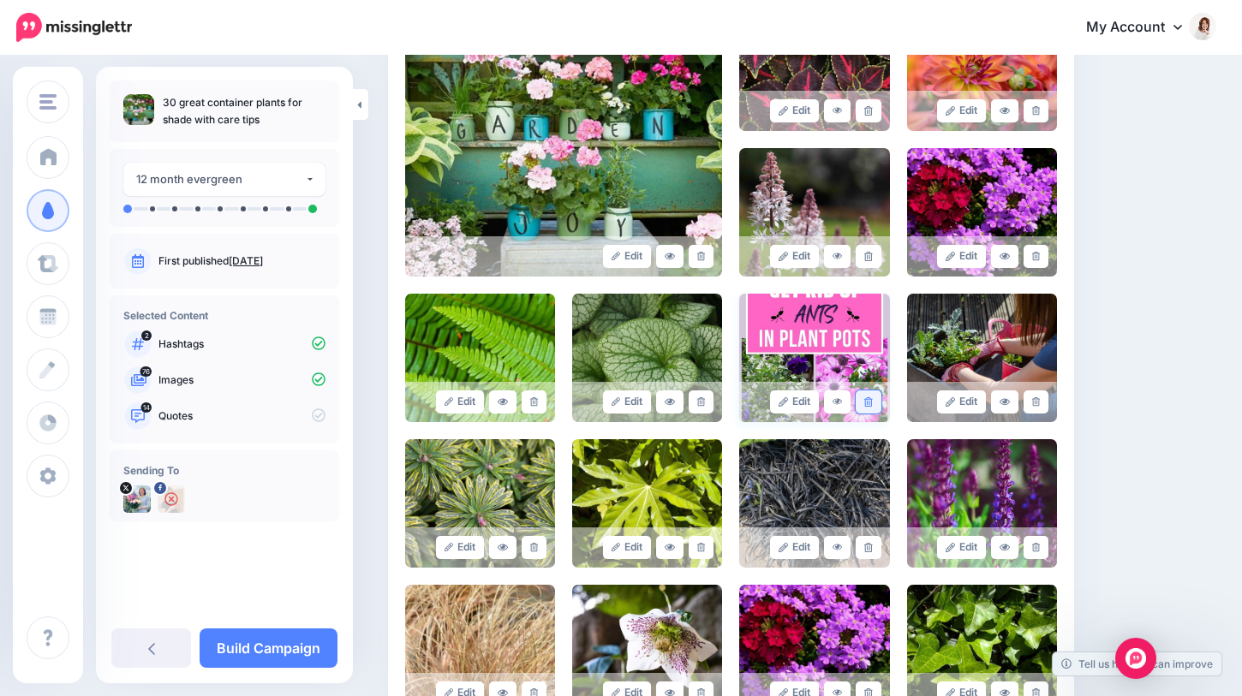
click at [873, 402] on link at bounding box center [867, 401] width 25 height 23
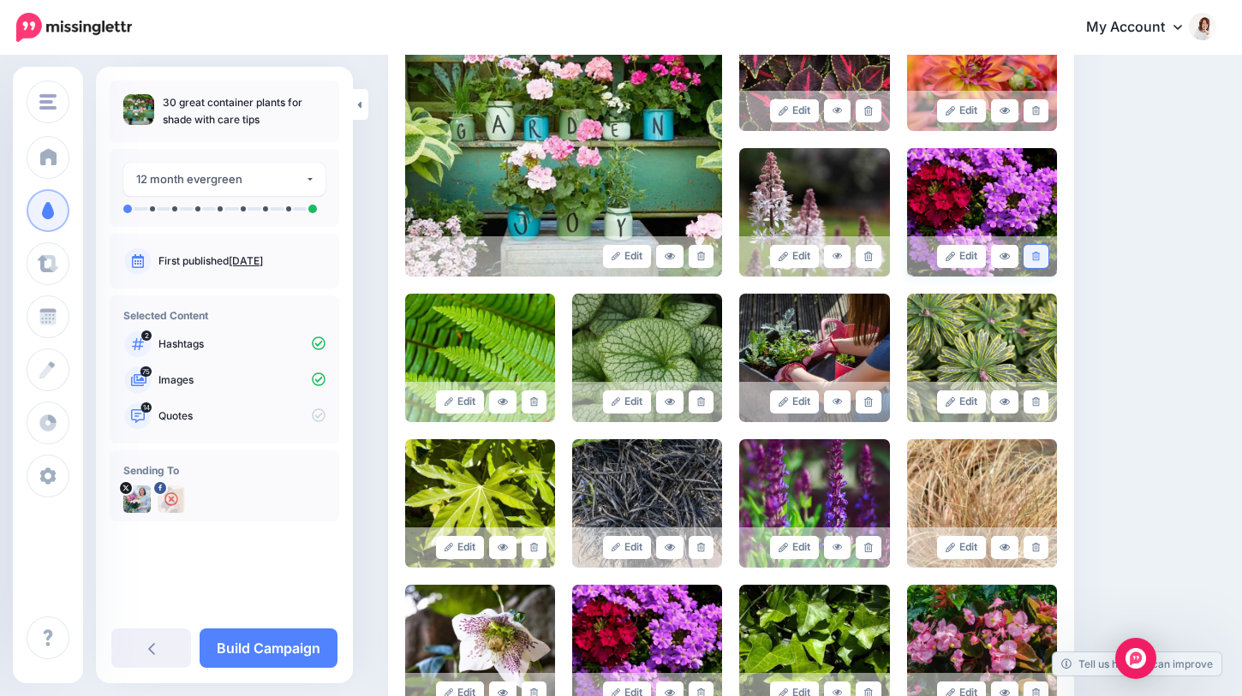
click at [1037, 257] on icon at bounding box center [1036, 256] width 8 height 9
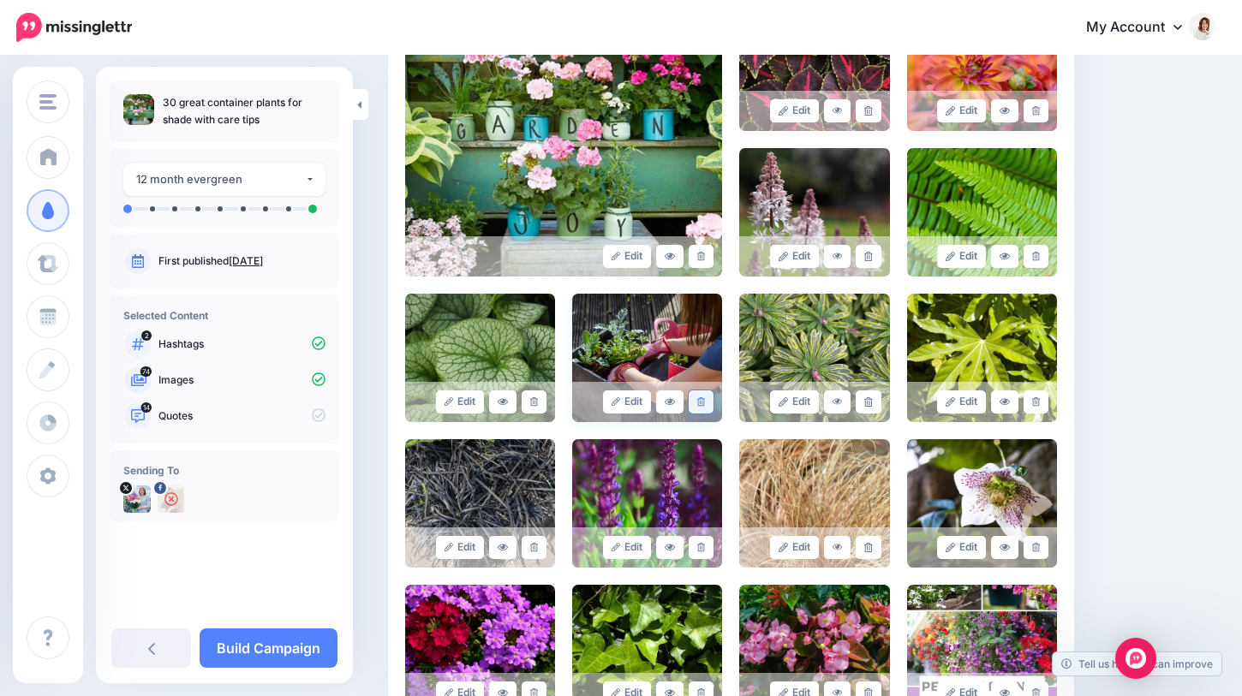
click at [703, 401] on icon at bounding box center [701, 401] width 8 height 9
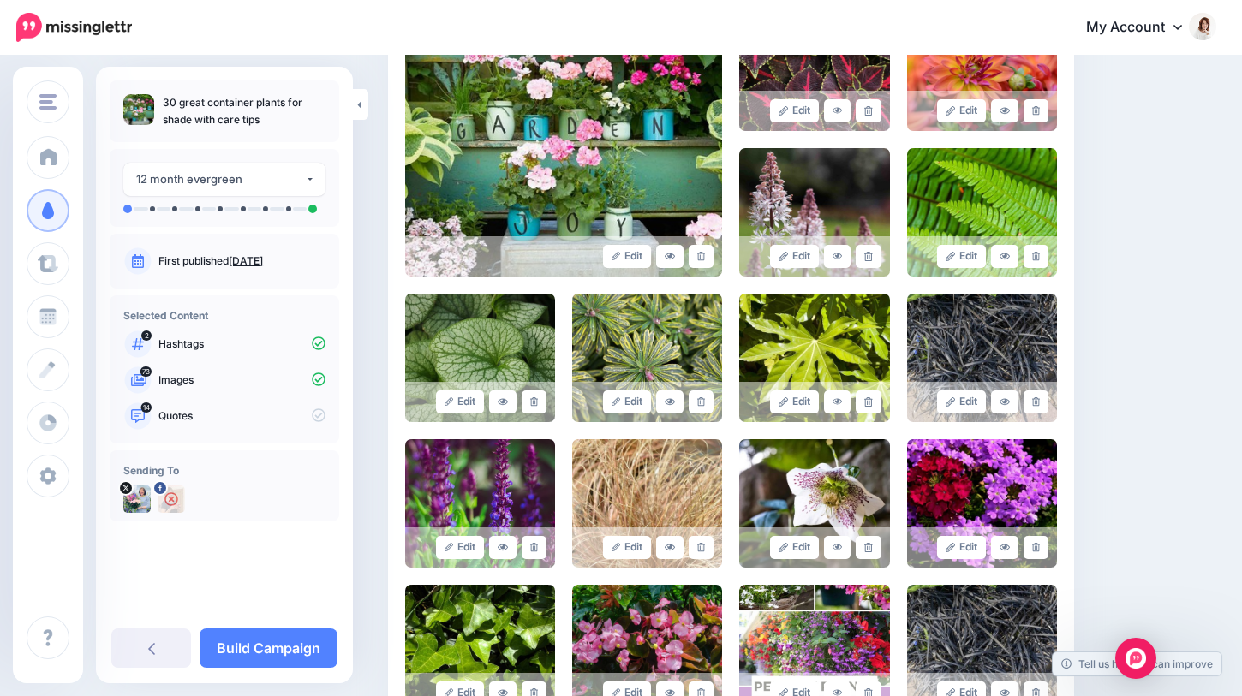
click at [703, 401] on icon at bounding box center [701, 401] width 8 height 9
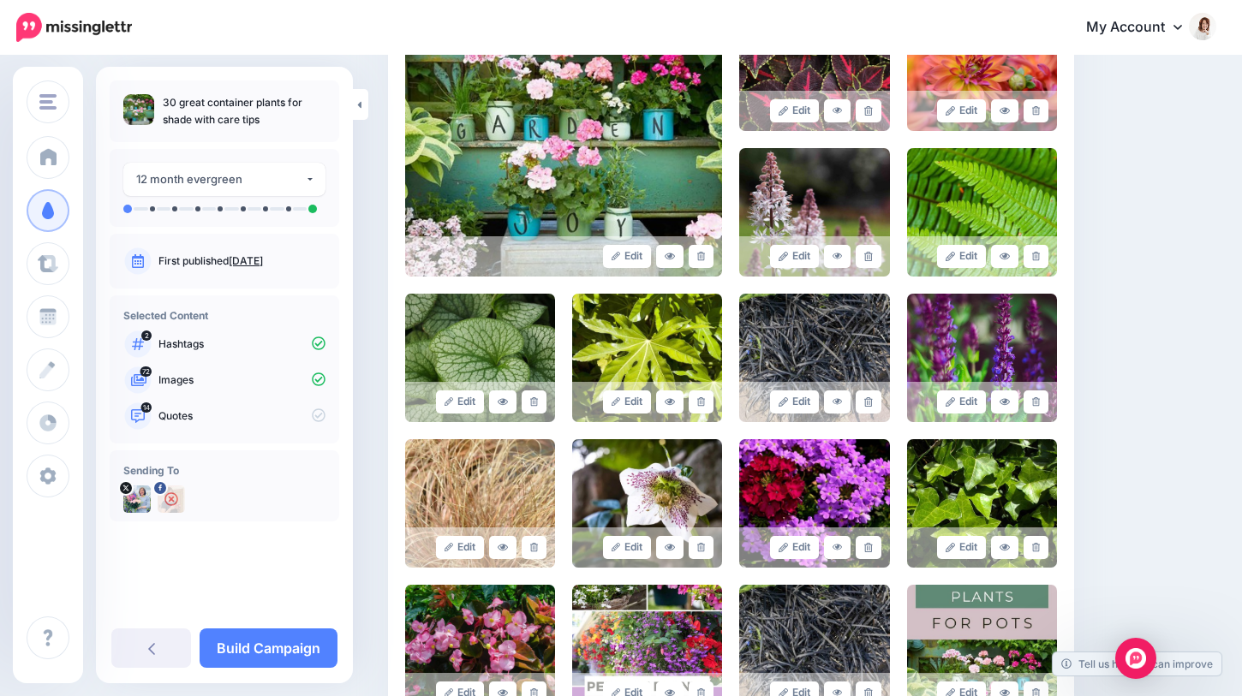
click at [703, 401] on icon at bounding box center [701, 401] width 8 height 9
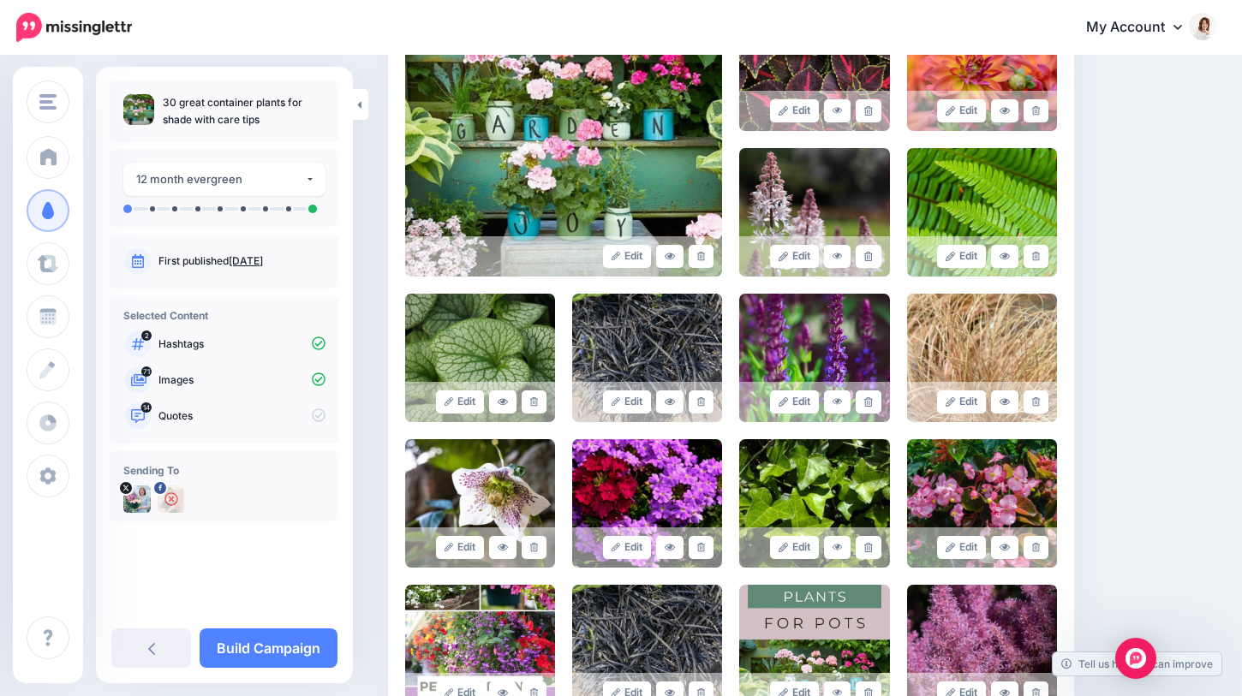
click at [703, 401] on icon at bounding box center [701, 401] width 8 height 9
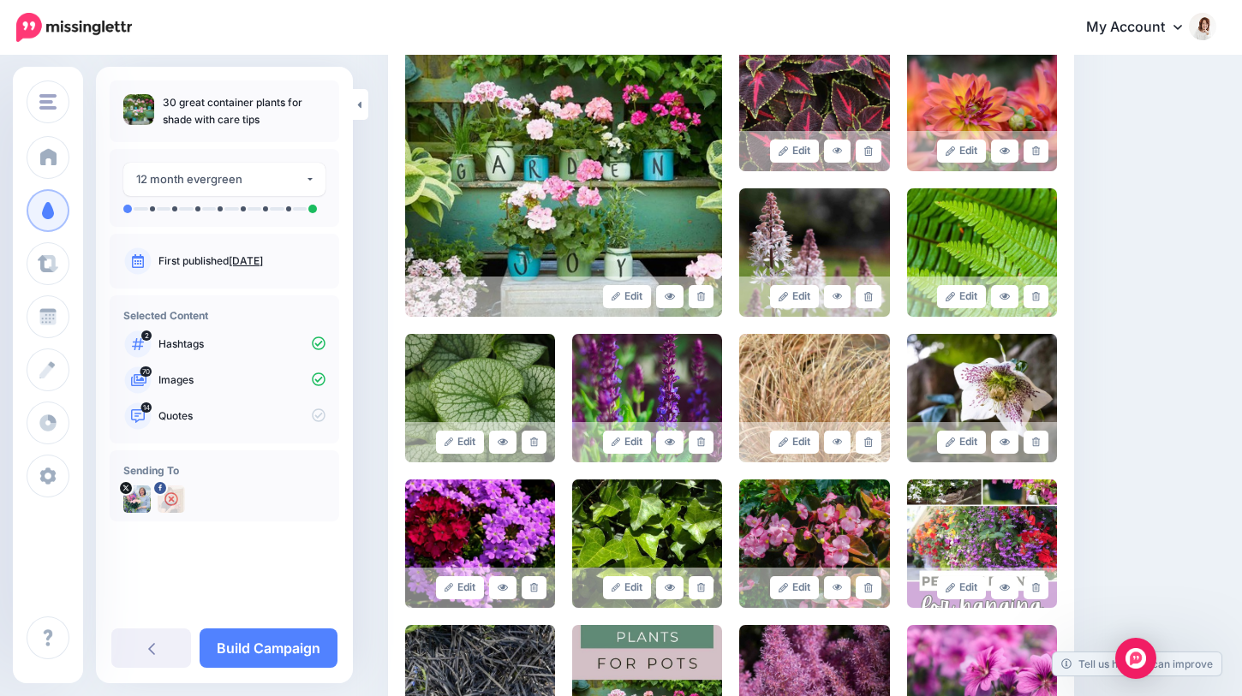
scroll to position [393, 0]
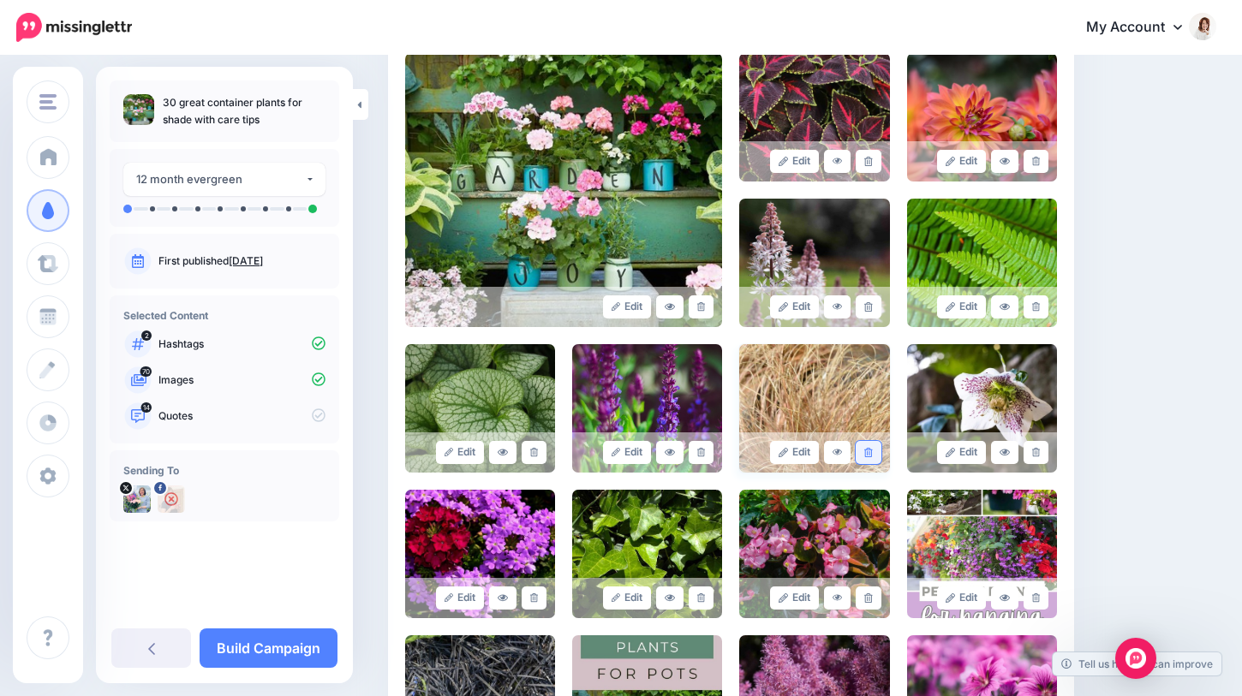
click at [861, 454] on link at bounding box center [867, 452] width 25 height 23
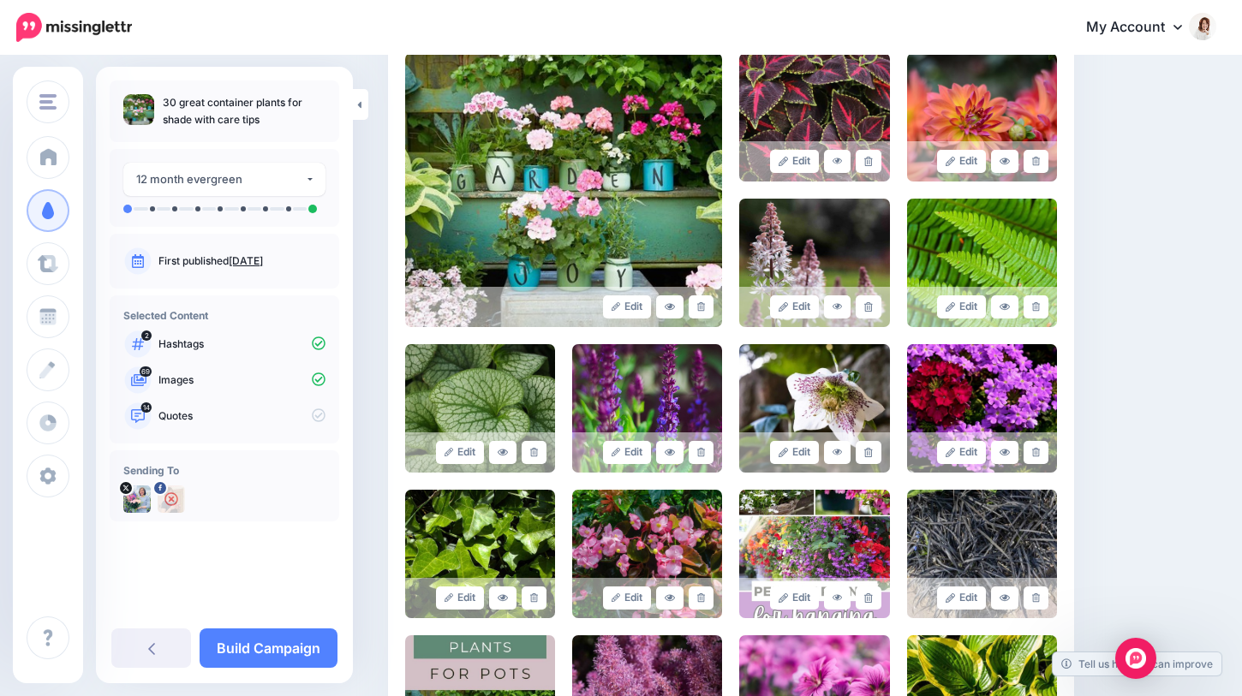
click at [861, 454] on link at bounding box center [867, 452] width 25 height 23
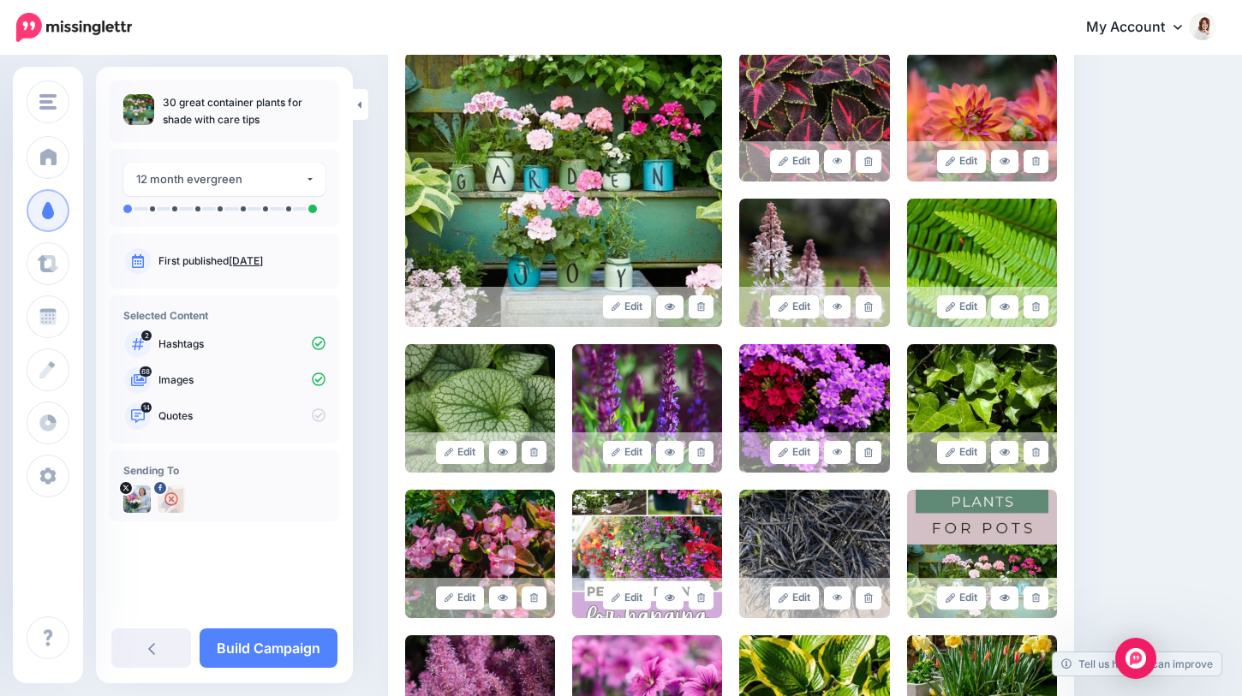
click at [861, 454] on link at bounding box center [867, 452] width 25 height 23
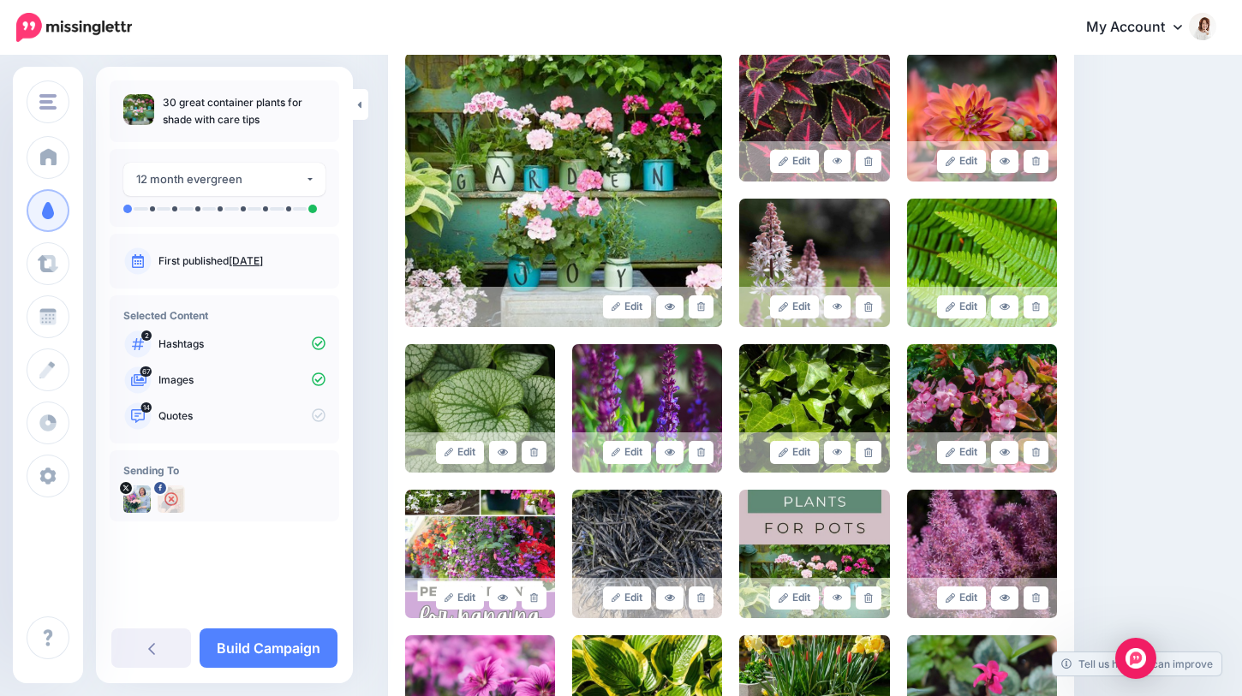
click at [865, 453] on icon at bounding box center [868, 452] width 8 height 9
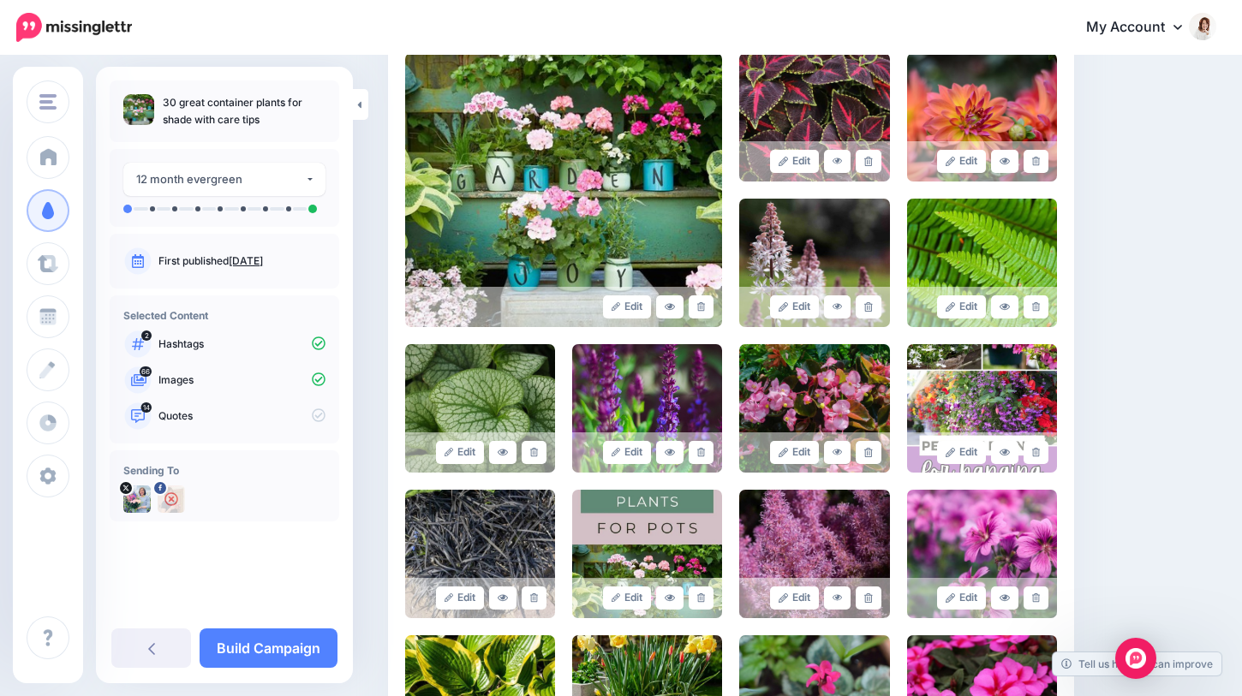
click at [865, 453] on icon at bounding box center [868, 452] width 8 height 9
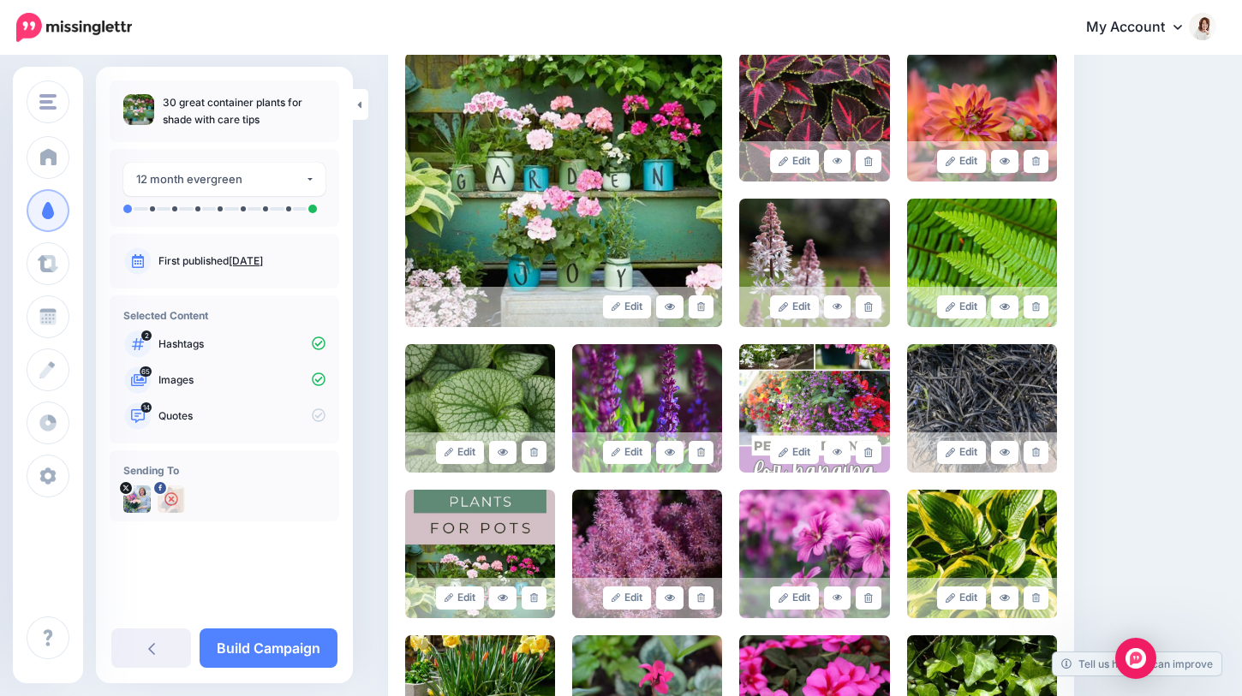
click at [865, 453] on icon at bounding box center [868, 452] width 8 height 9
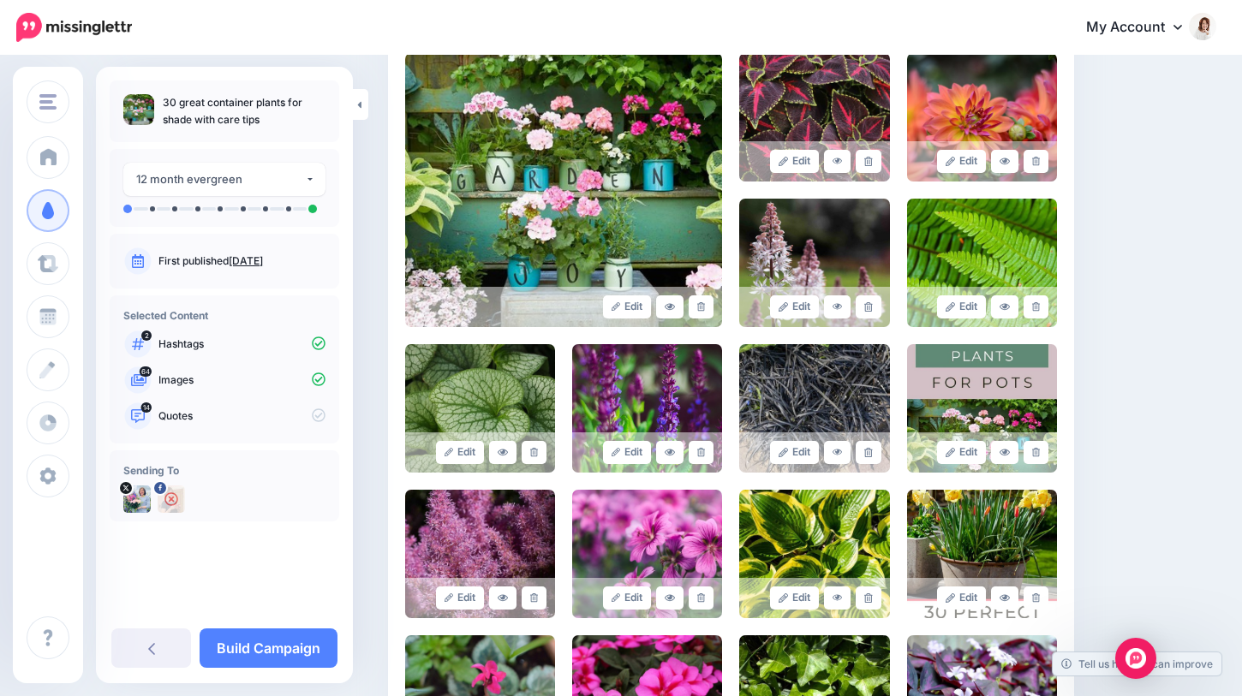
click at [865, 453] on icon at bounding box center [868, 452] width 8 height 9
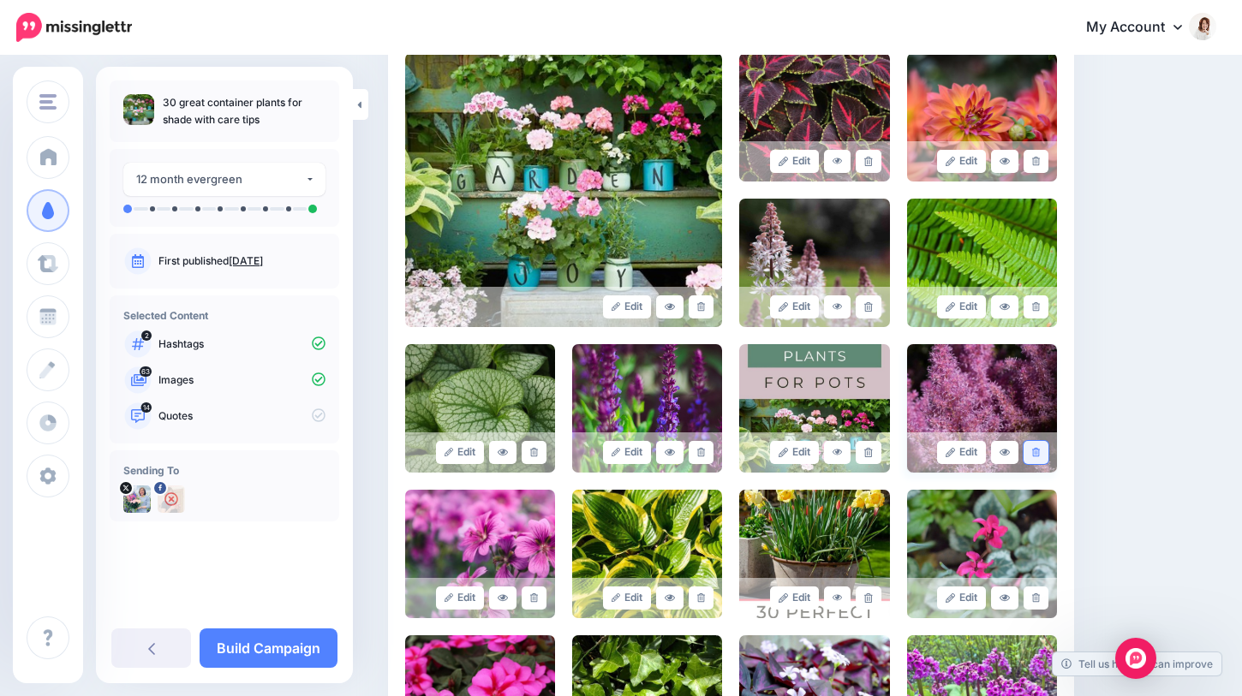
click at [1033, 445] on link at bounding box center [1035, 452] width 25 height 23
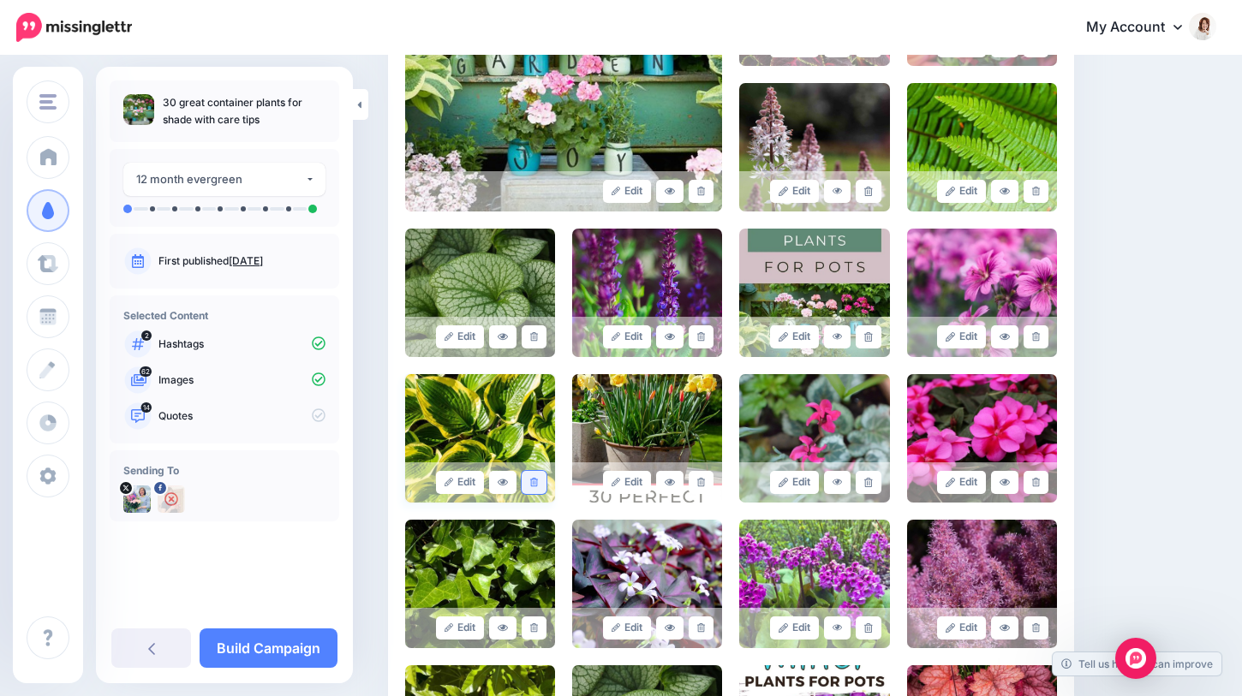
scroll to position [548, 0]
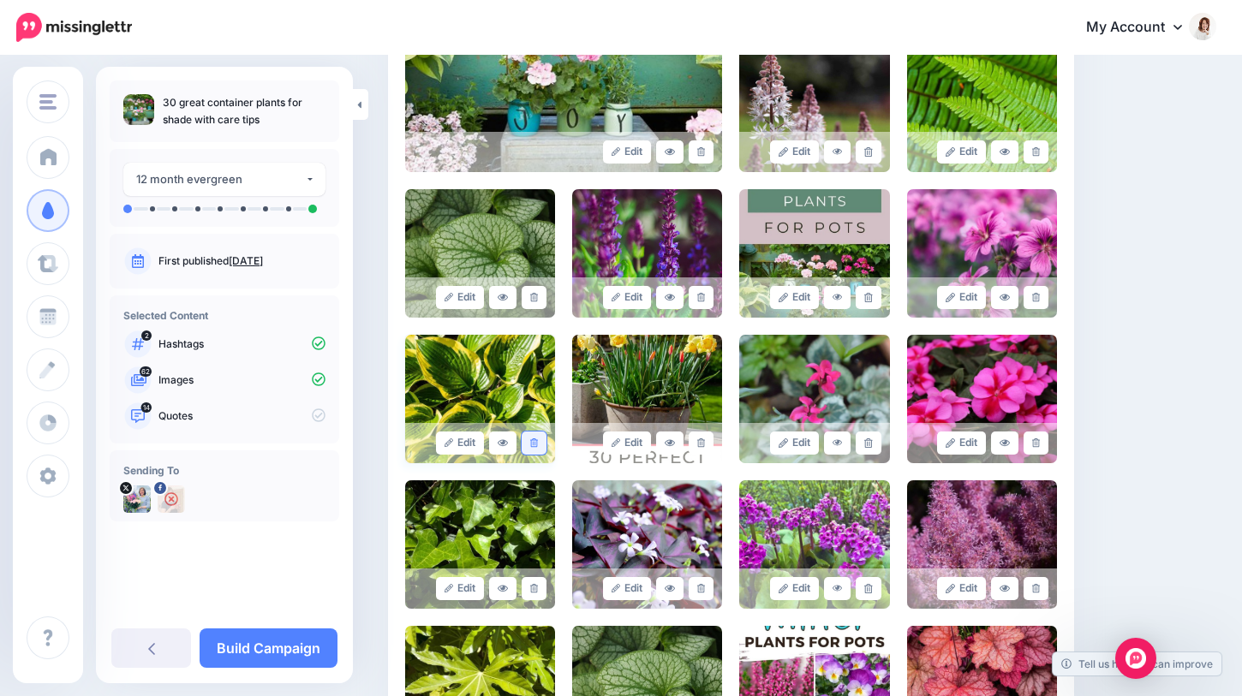
click at [528, 445] on link at bounding box center [534, 443] width 25 height 23
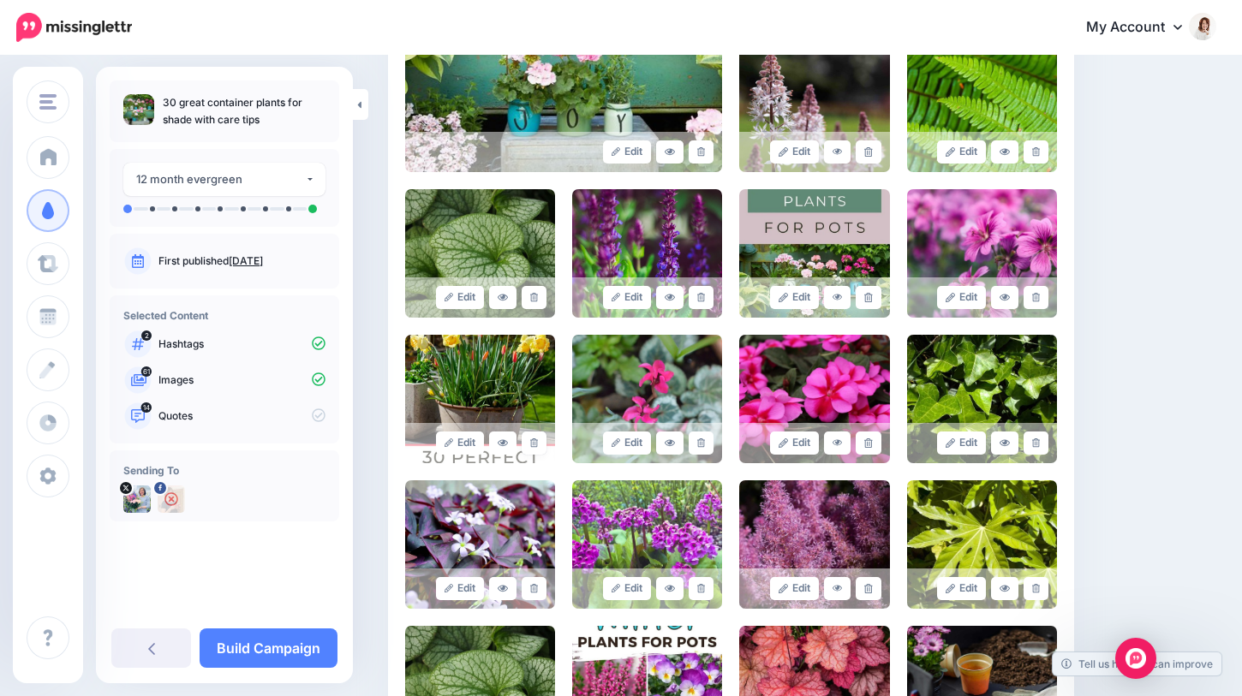
click at [528, 445] on link at bounding box center [534, 443] width 25 height 23
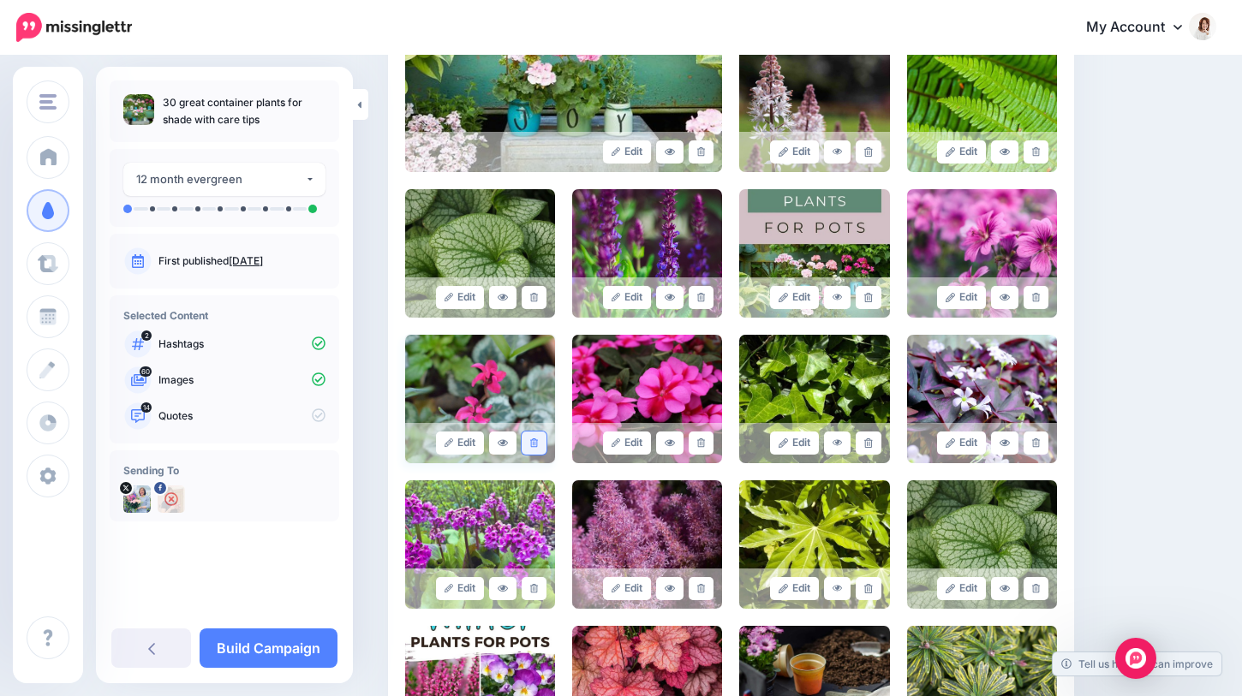
click at [530, 444] on icon at bounding box center [534, 442] width 8 height 9
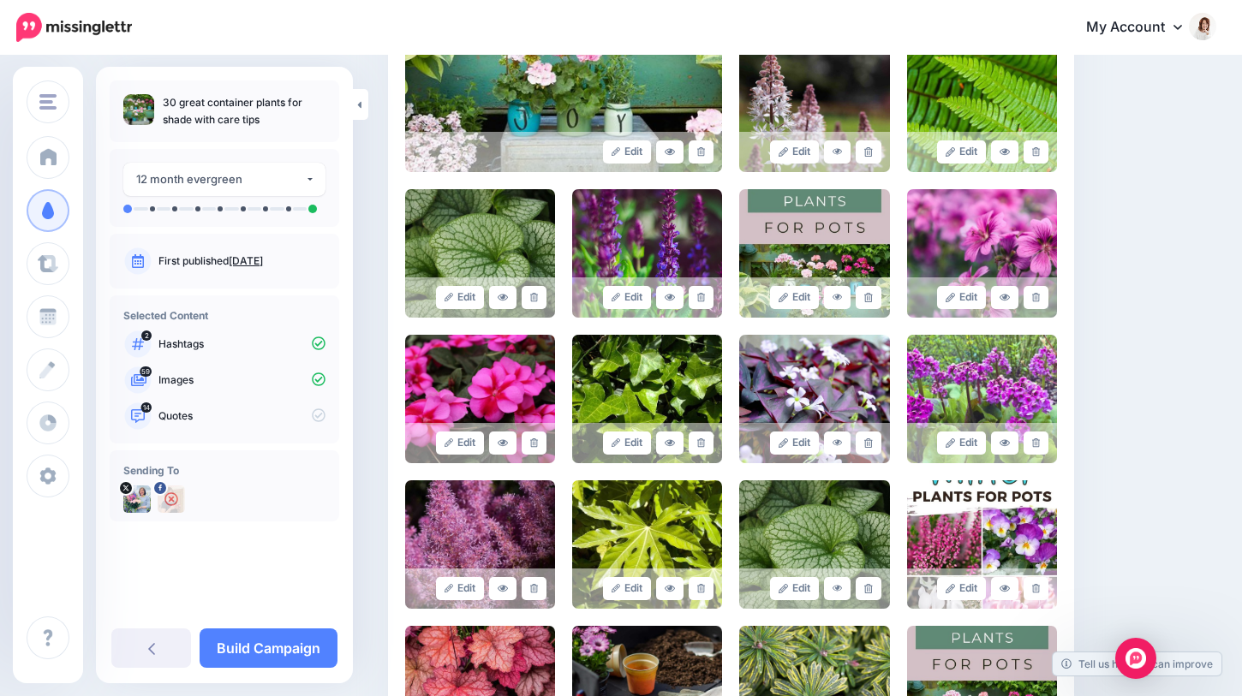
click at [530, 444] on icon at bounding box center [534, 442] width 8 height 9
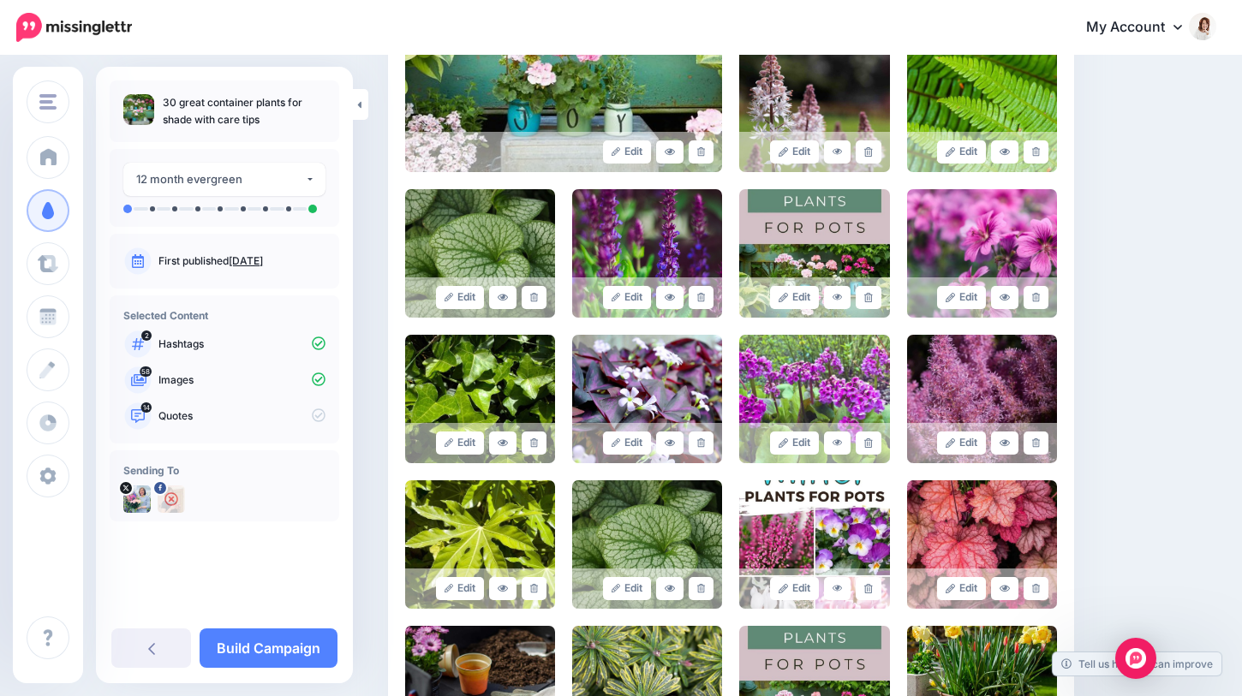
click at [530, 444] on icon at bounding box center [534, 442] width 8 height 9
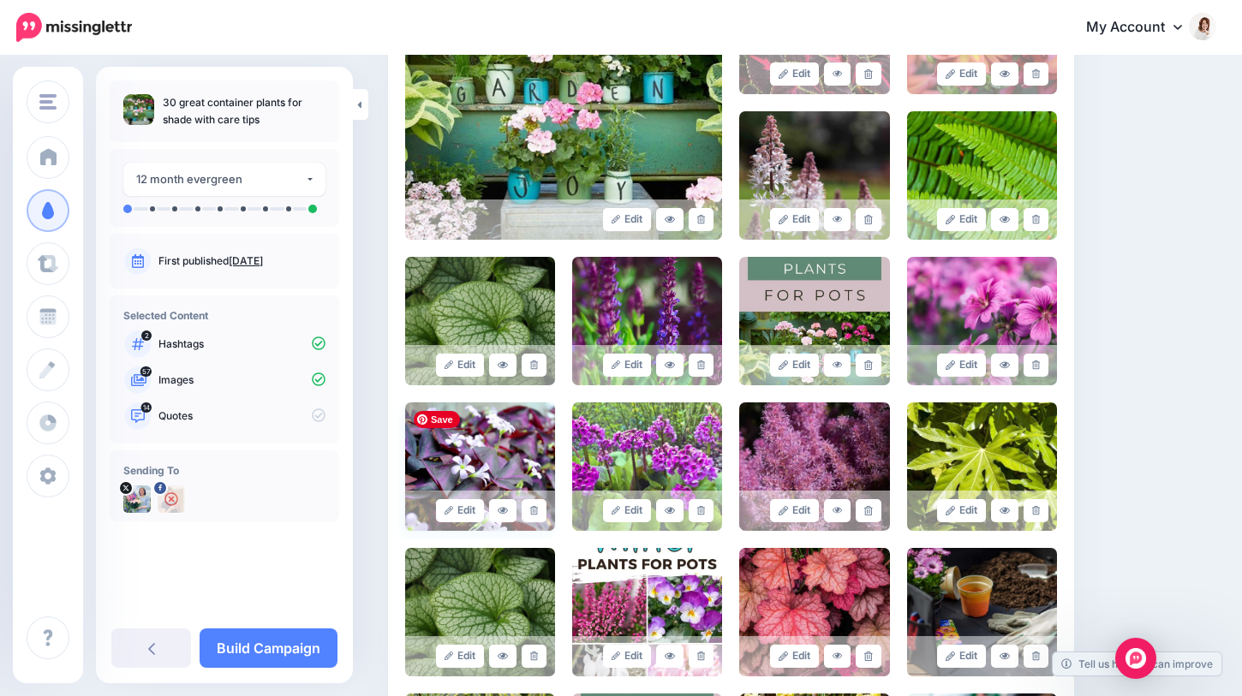
scroll to position [539, 0]
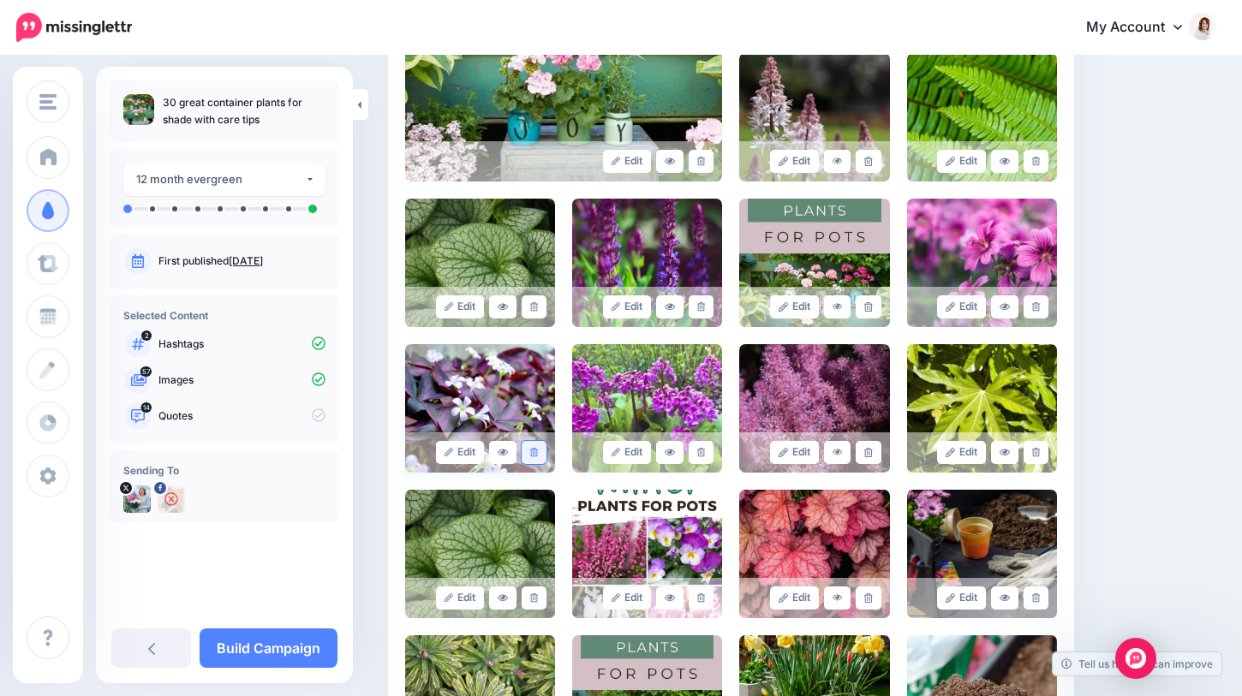
click at [531, 458] on link at bounding box center [534, 452] width 25 height 23
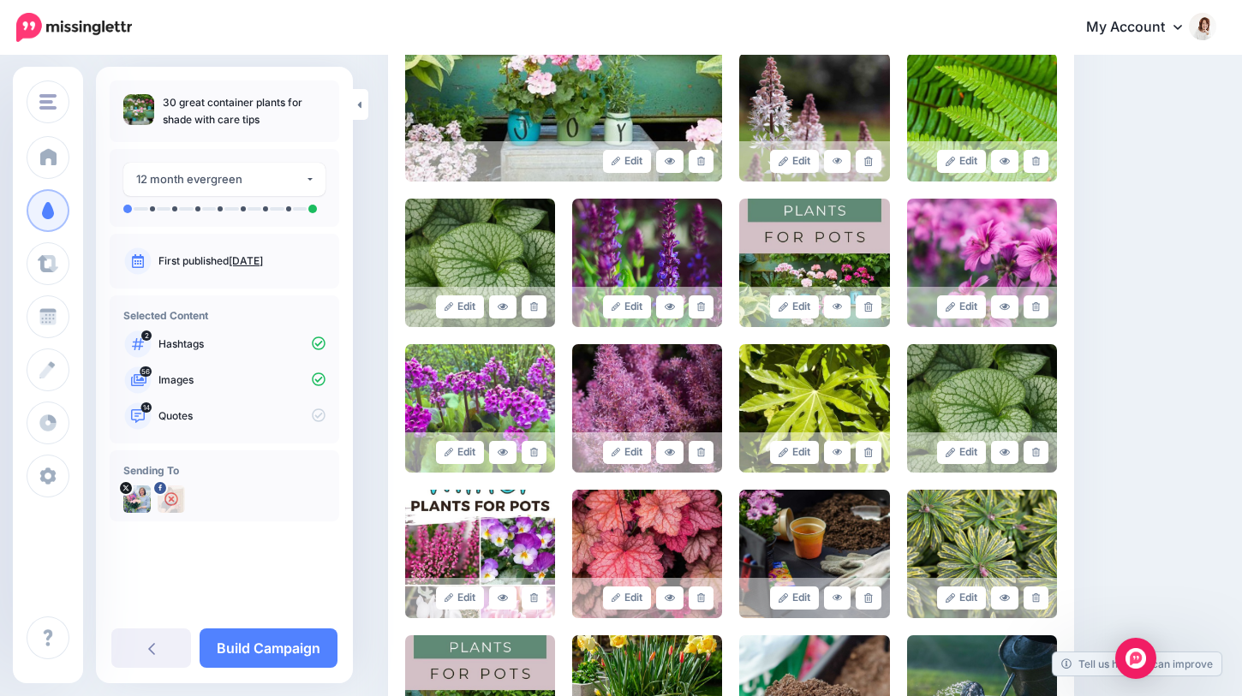
click at [531, 458] on link at bounding box center [534, 452] width 25 height 23
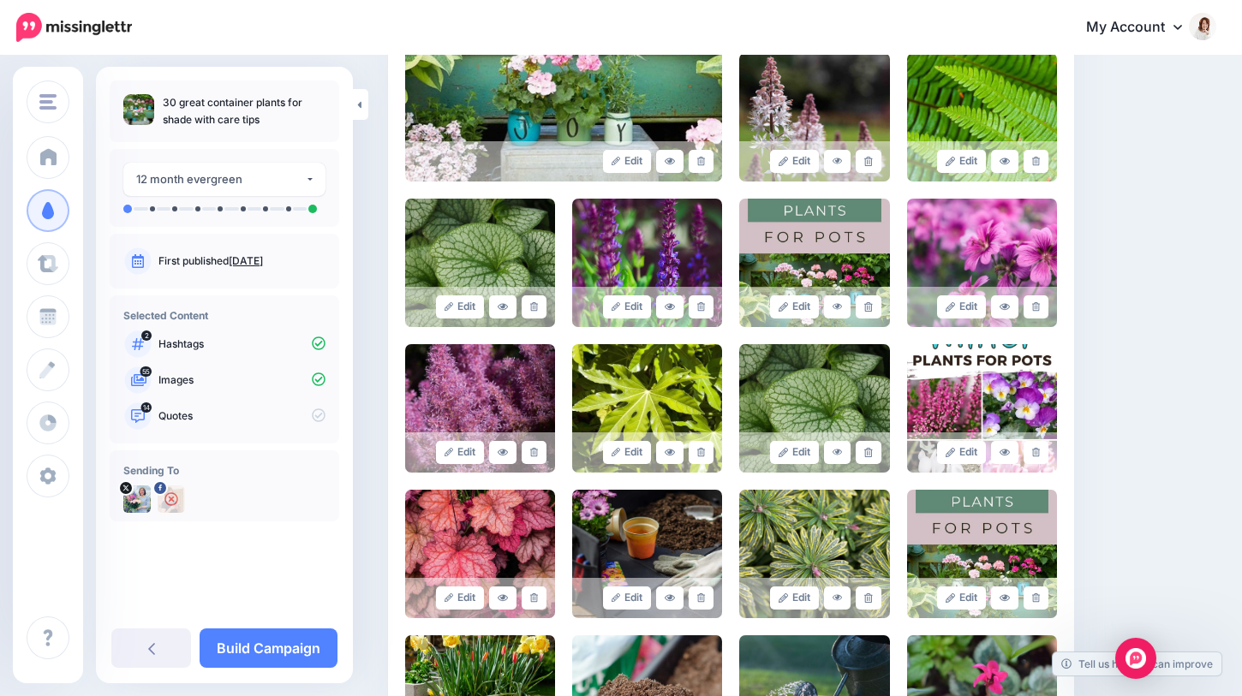
click at [531, 458] on link at bounding box center [534, 452] width 25 height 23
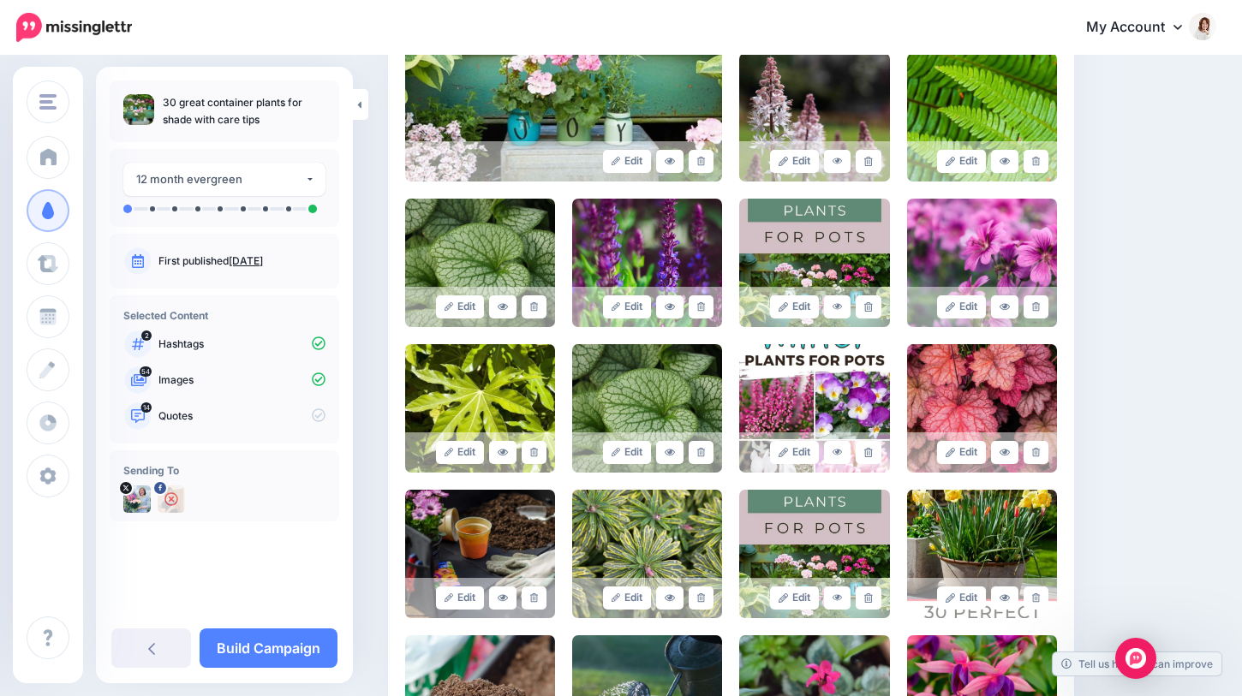
click at [531, 458] on link at bounding box center [534, 452] width 25 height 23
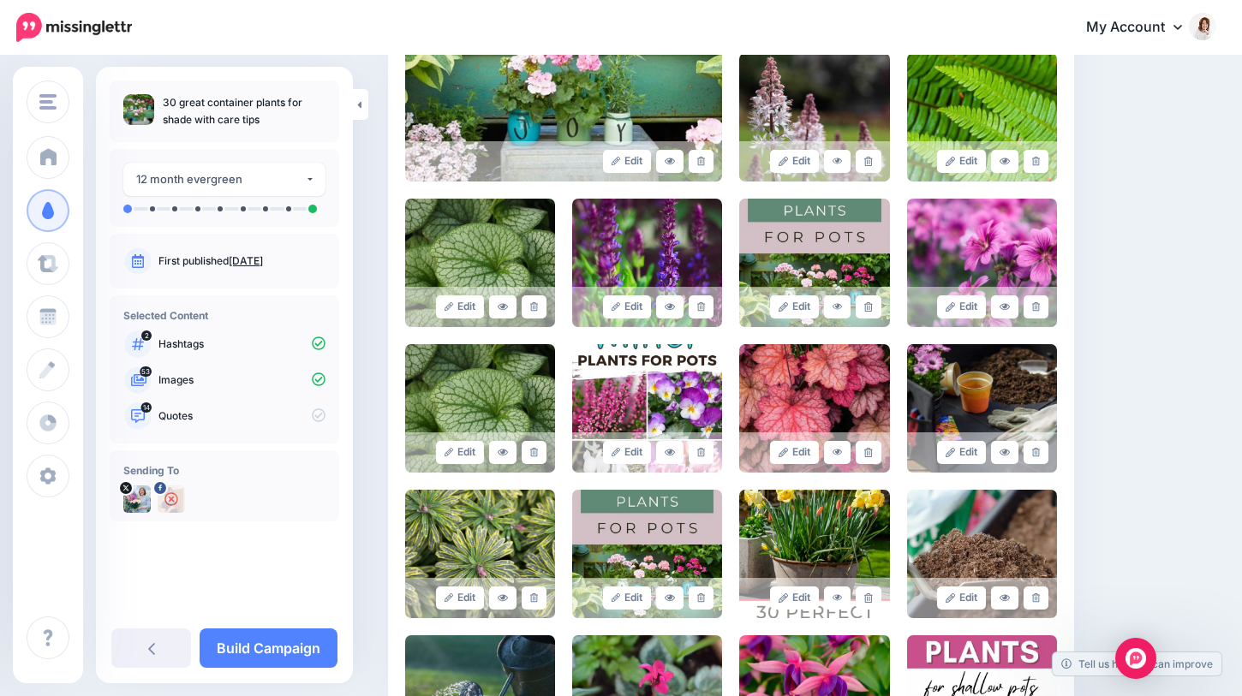
click at [531, 458] on link at bounding box center [534, 452] width 25 height 23
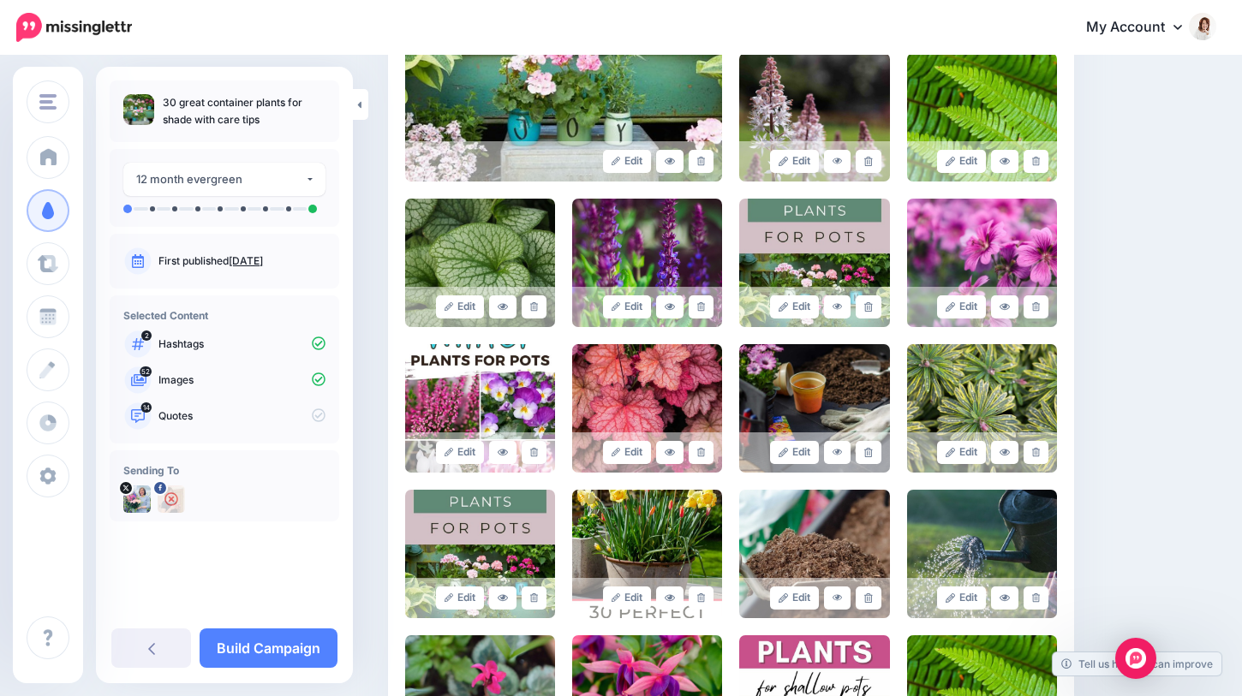
click at [531, 458] on link at bounding box center [534, 452] width 25 height 23
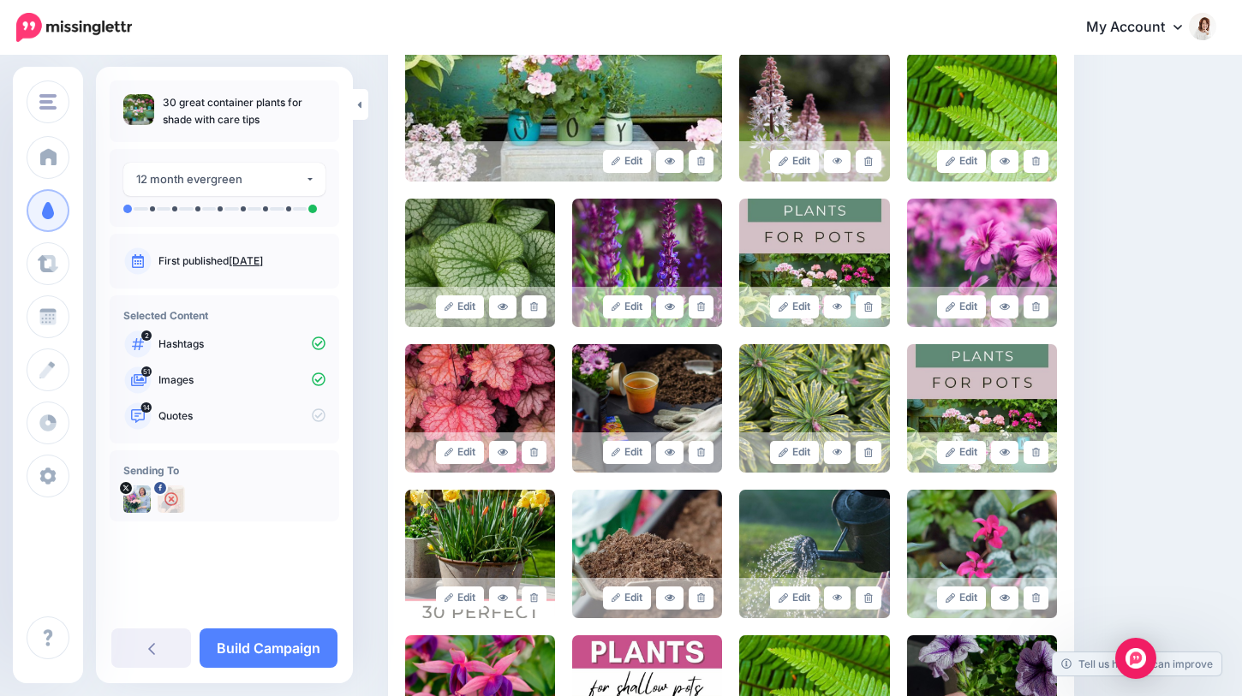
click at [531, 458] on link at bounding box center [534, 452] width 25 height 23
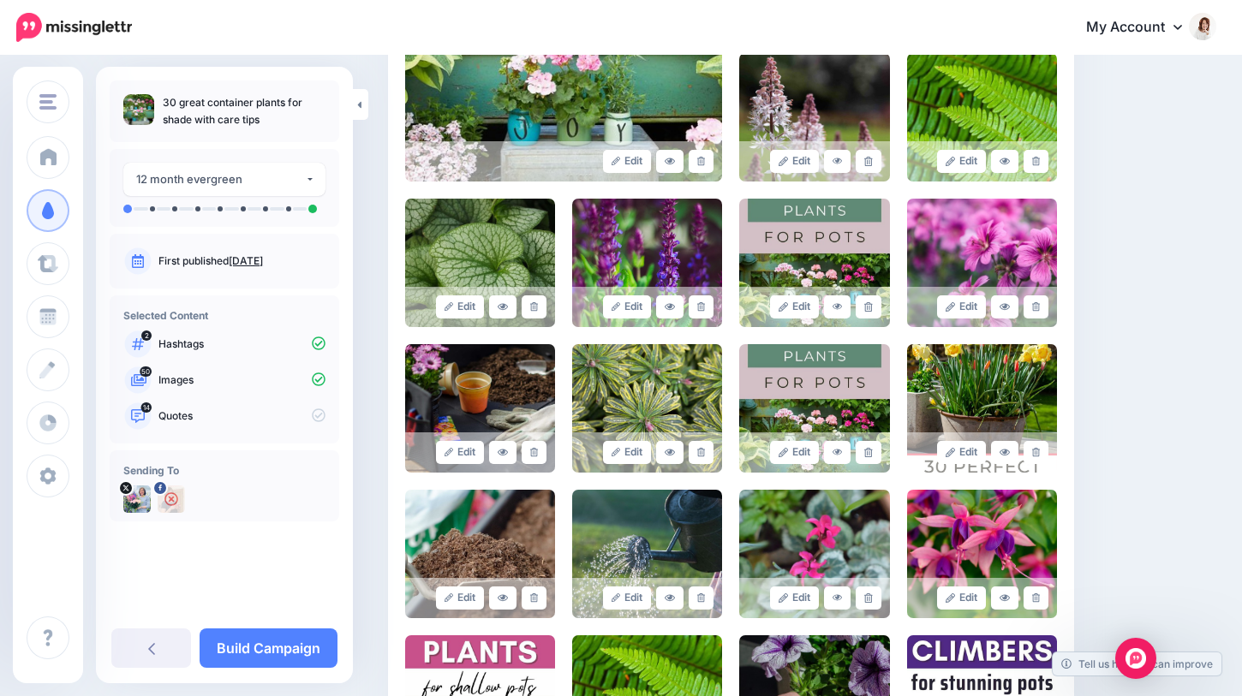
click at [531, 458] on link at bounding box center [534, 452] width 25 height 23
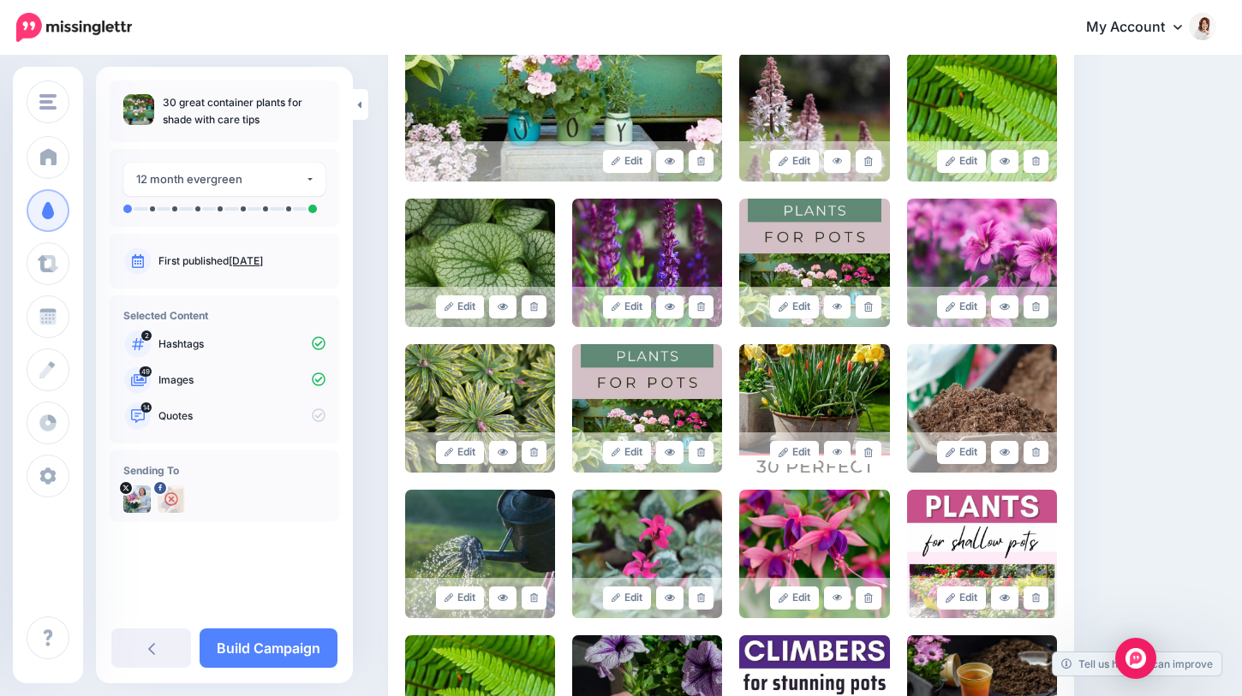
click at [531, 458] on link at bounding box center [534, 452] width 25 height 23
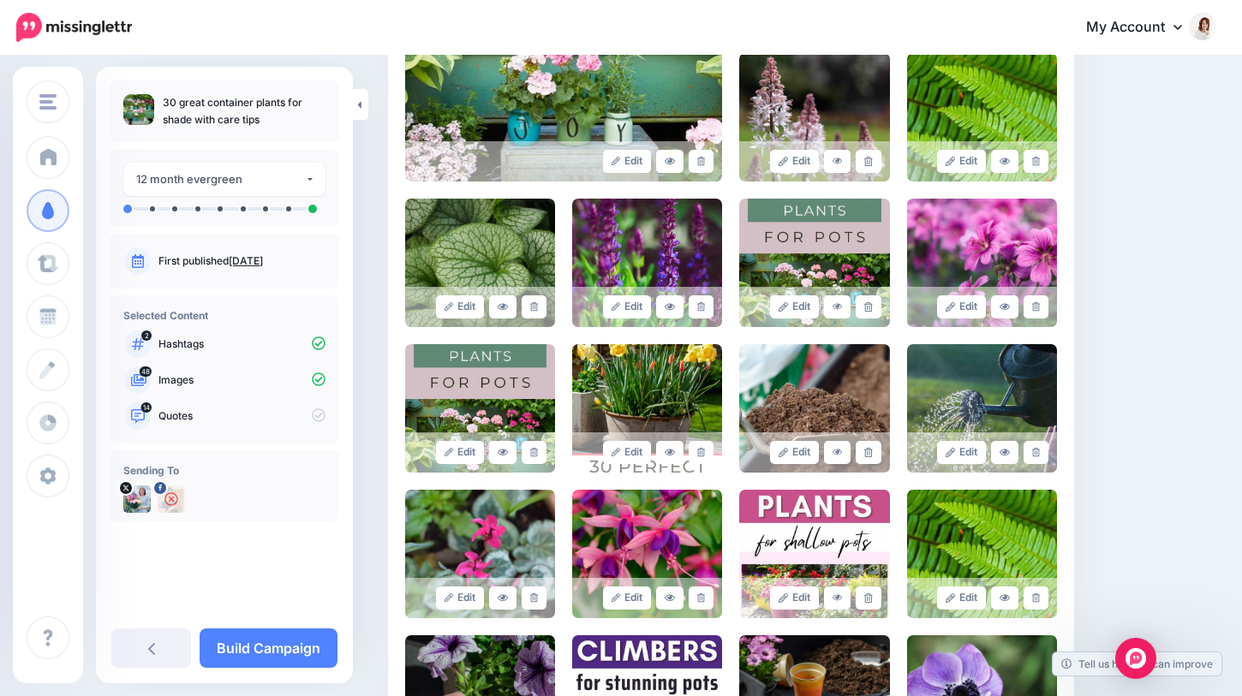
click at [531, 458] on link at bounding box center [534, 452] width 25 height 23
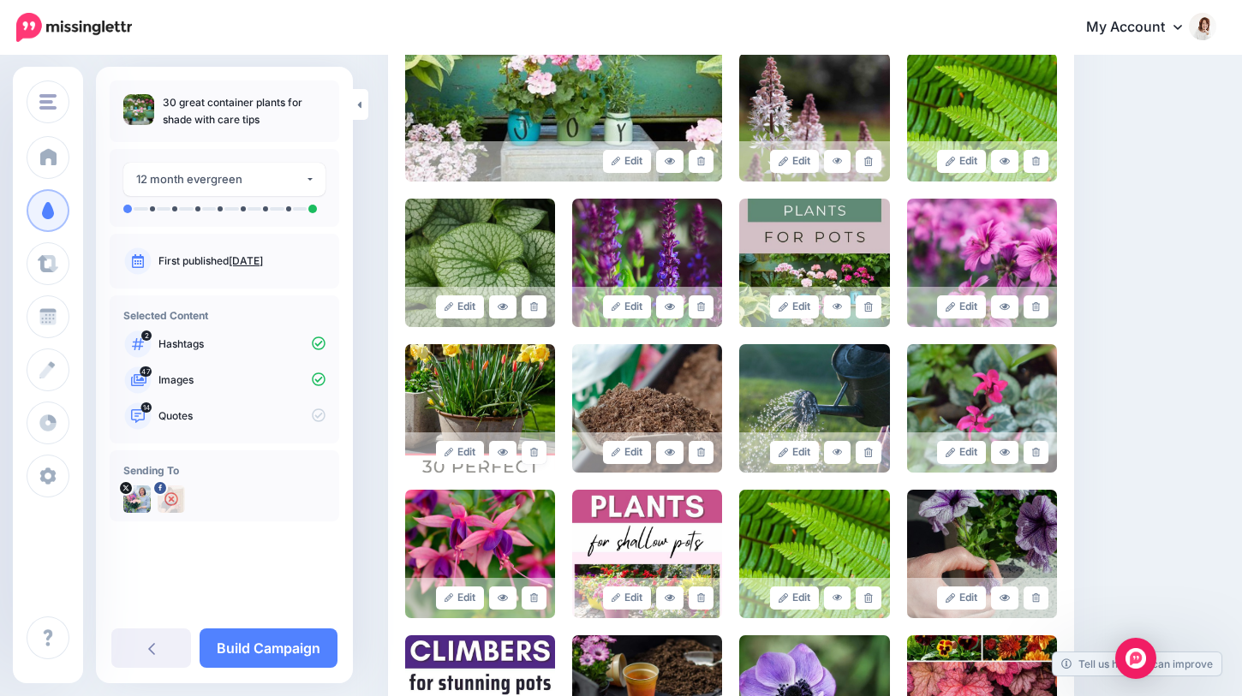
click at [531, 458] on link at bounding box center [534, 452] width 25 height 23
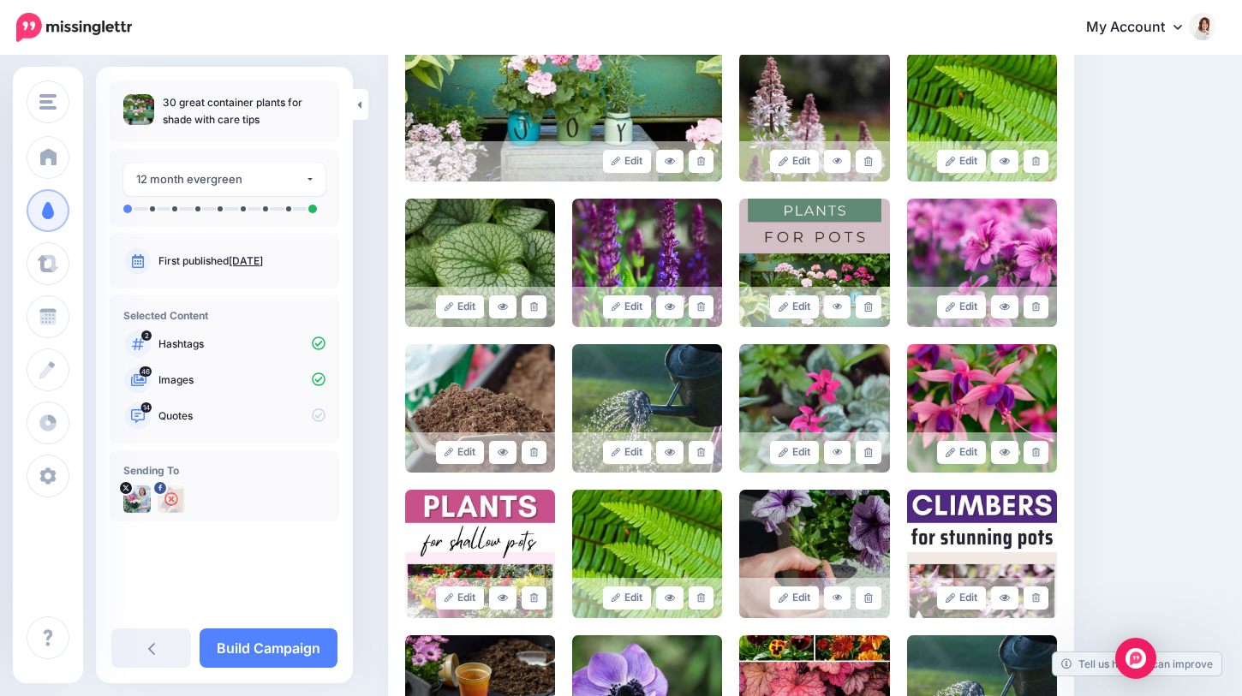
click at [531, 458] on link at bounding box center [534, 452] width 25 height 23
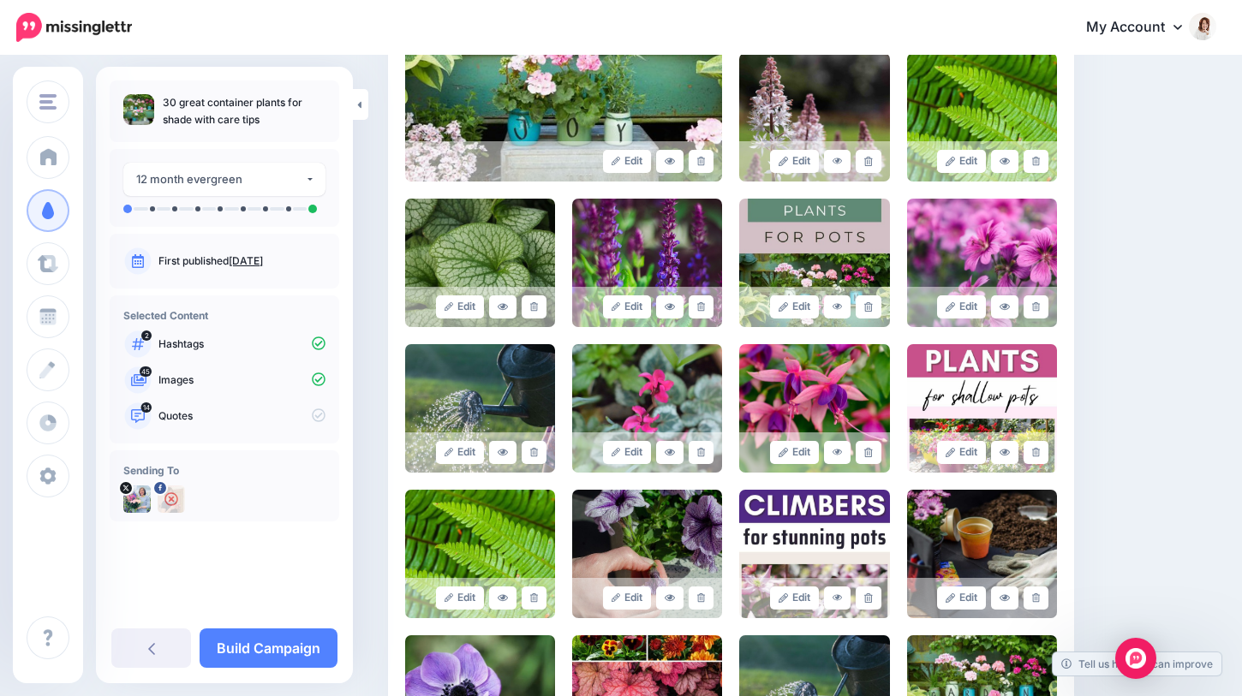
click at [531, 458] on link at bounding box center [534, 452] width 25 height 23
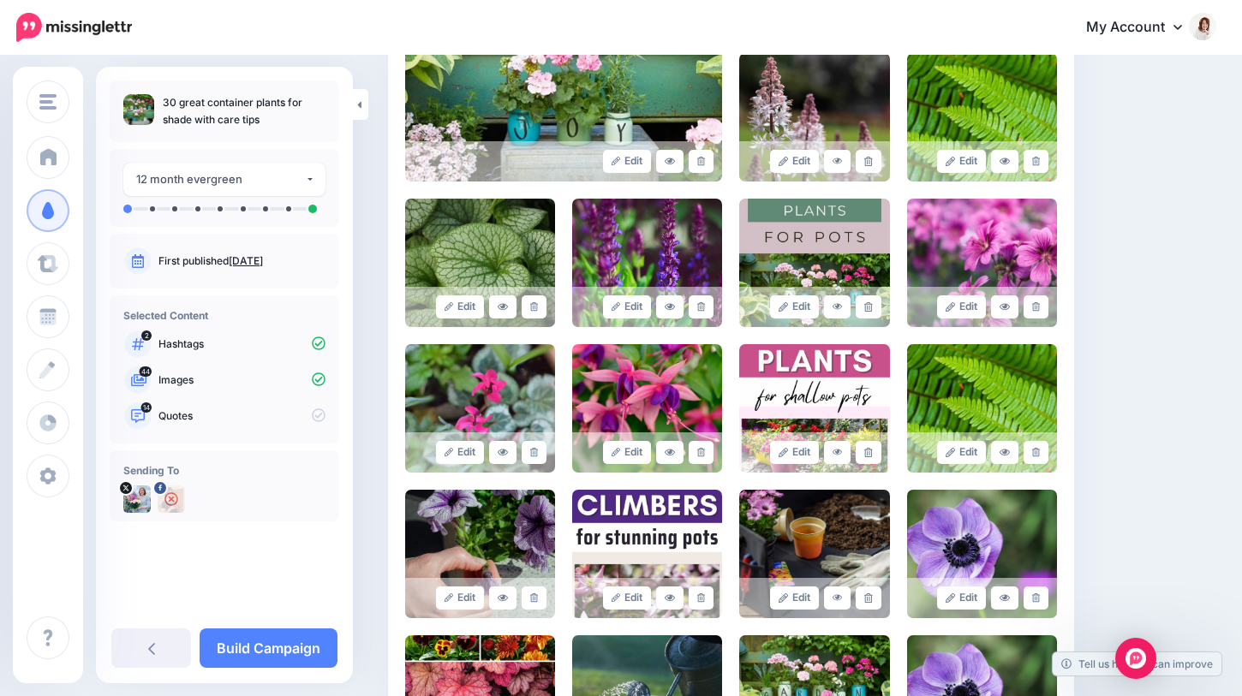
click at [531, 458] on link at bounding box center [534, 452] width 25 height 23
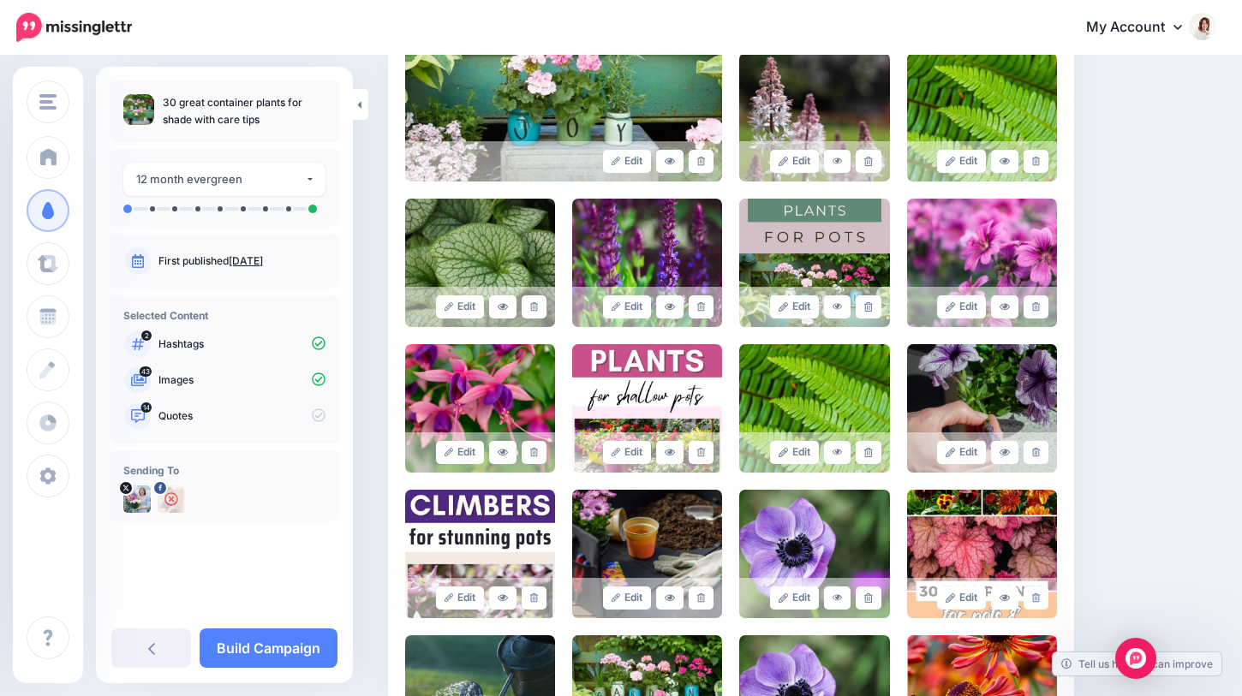
click at [531, 458] on link at bounding box center [534, 452] width 25 height 23
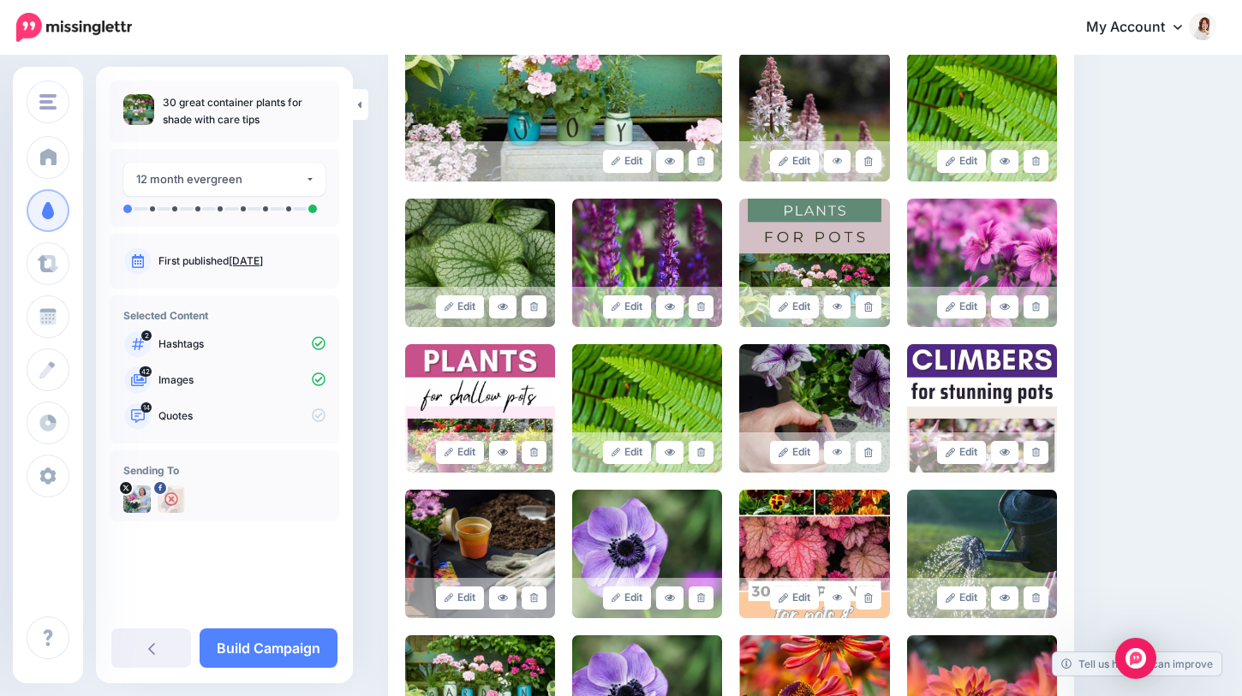
click at [531, 458] on link at bounding box center [534, 452] width 25 height 23
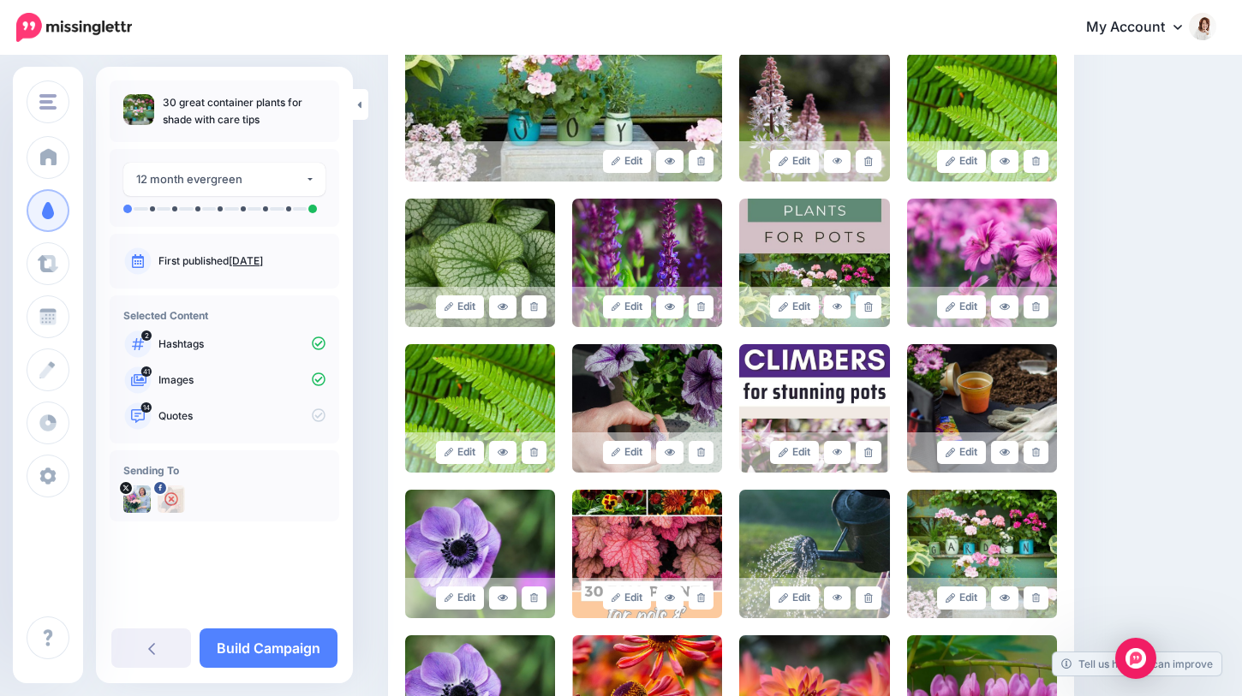
click at [531, 458] on link at bounding box center [534, 452] width 25 height 23
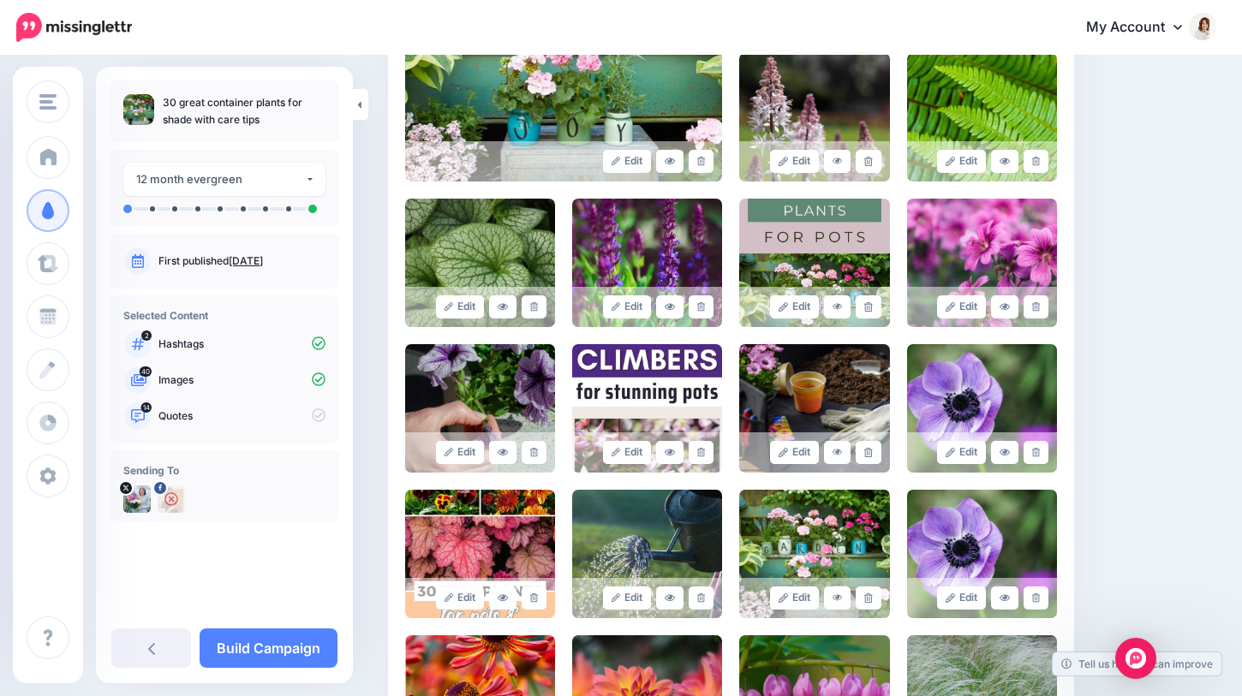
click at [531, 458] on link at bounding box center [534, 452] width 25 height 23
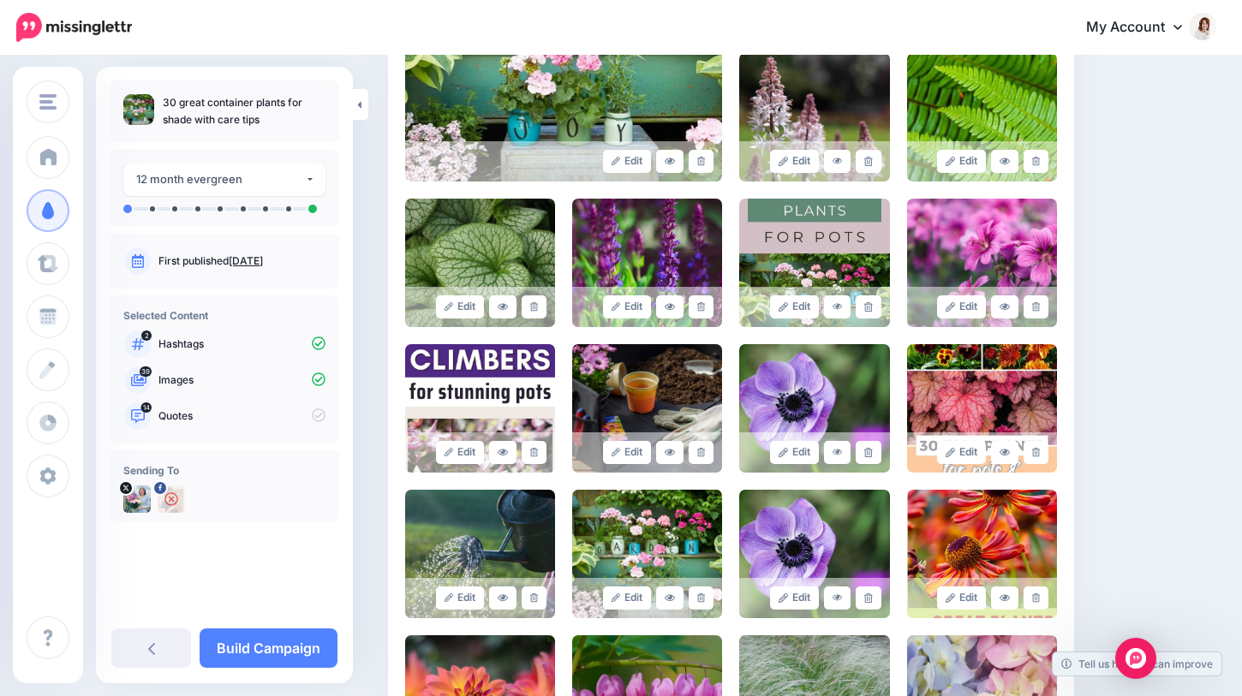
click at [531, 458] on link at bounding box center [534, 452] width 25 height 23
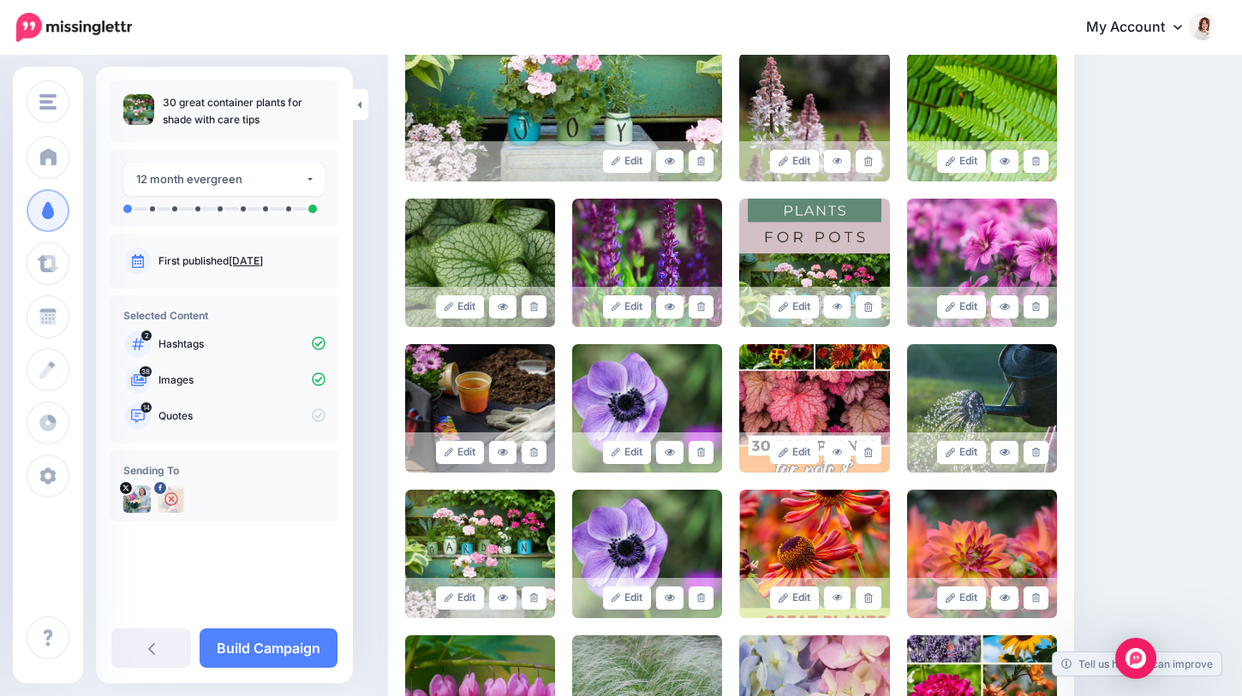
click at [531, 458] on link at bounding box center [534, 452] width 25 height 23
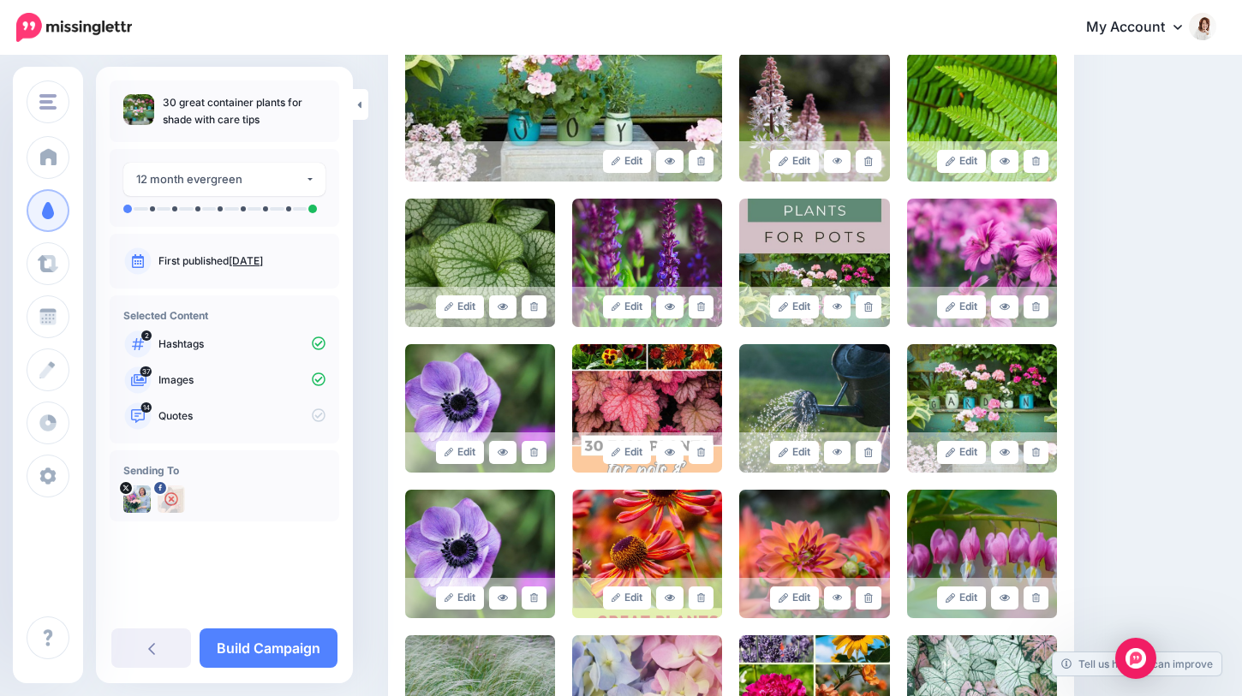
click at [531, 458] on link at bounding box center [534, 452] width 25 height 23
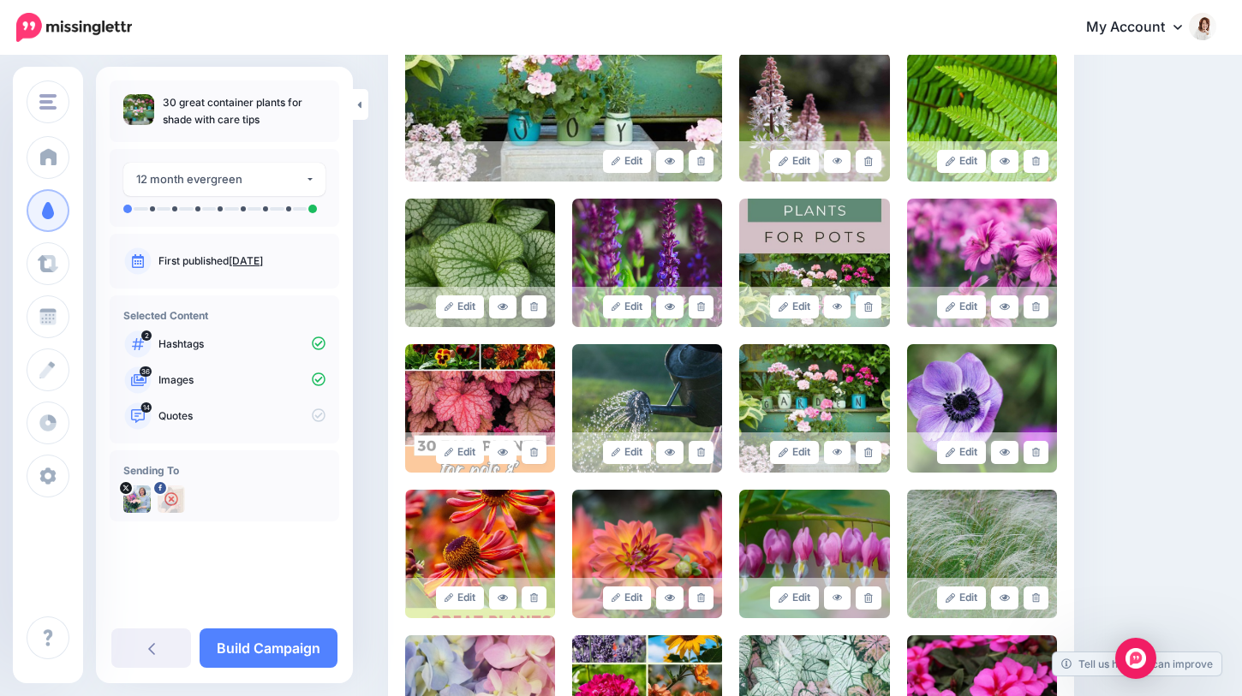
click at [531, 458] on link at bounding box center [534, 452] width 25 height 23
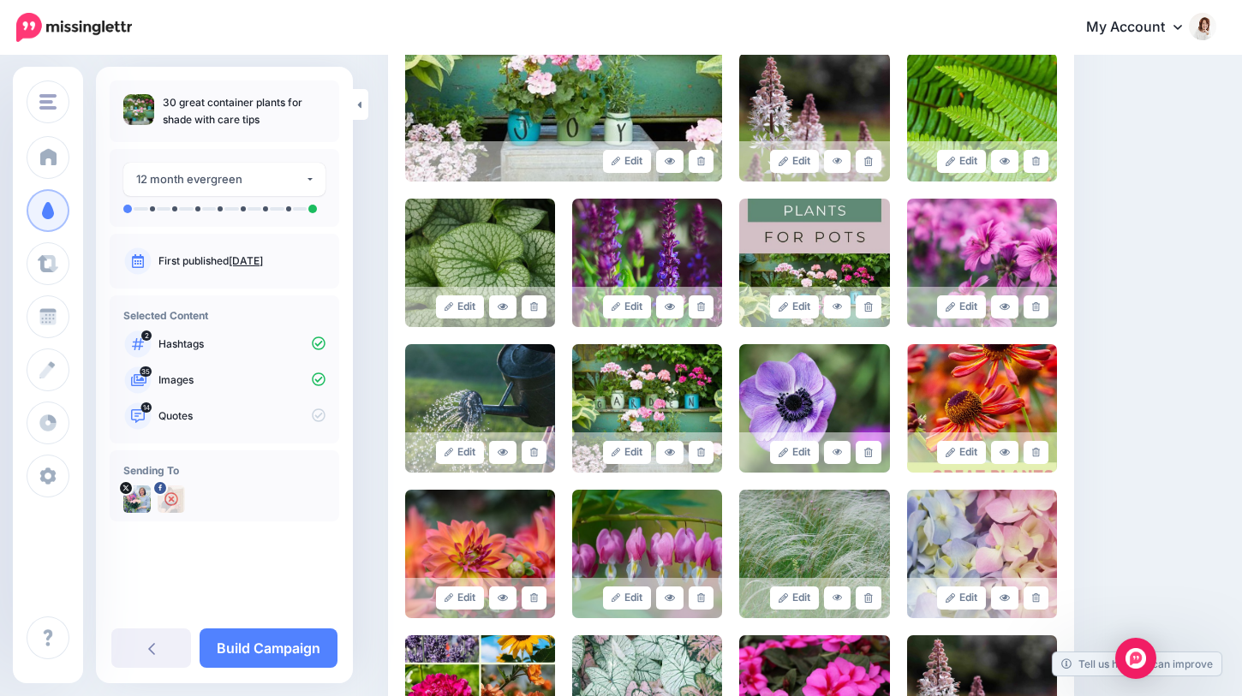
click at [531, 458] on link at bounding box center [534, 452] width 25 height 23
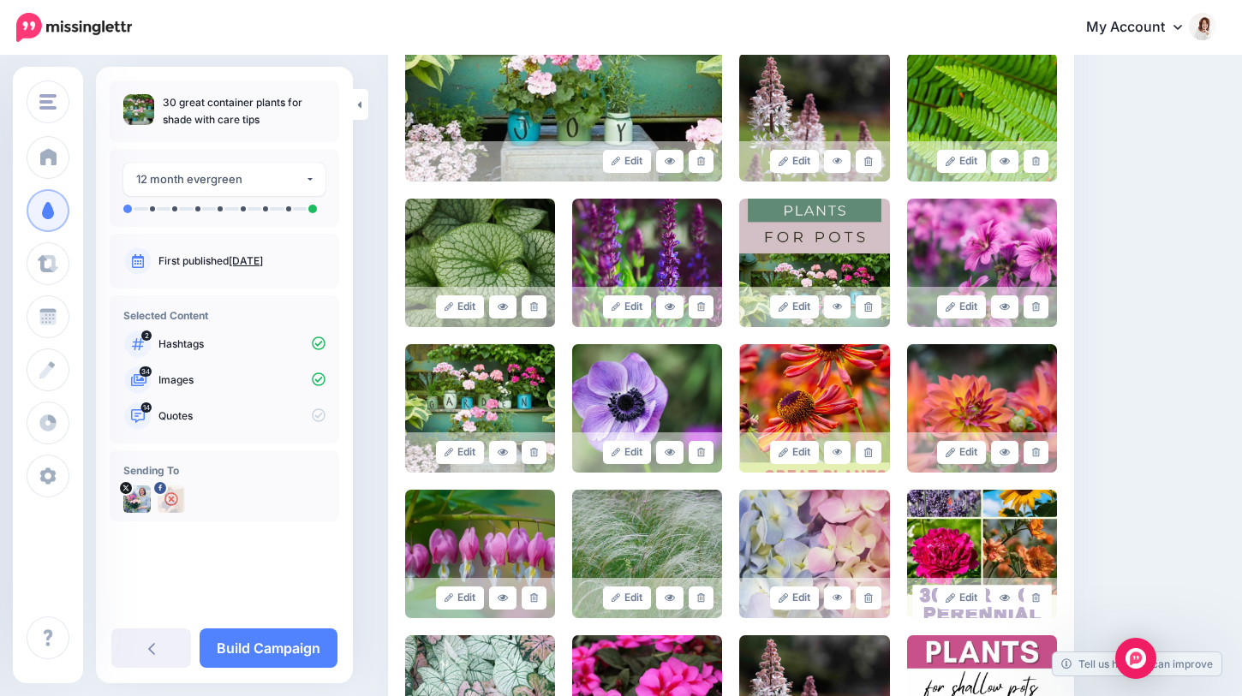
click at [531, 458] on link at bounding box center [534, 452] width 25 height 23
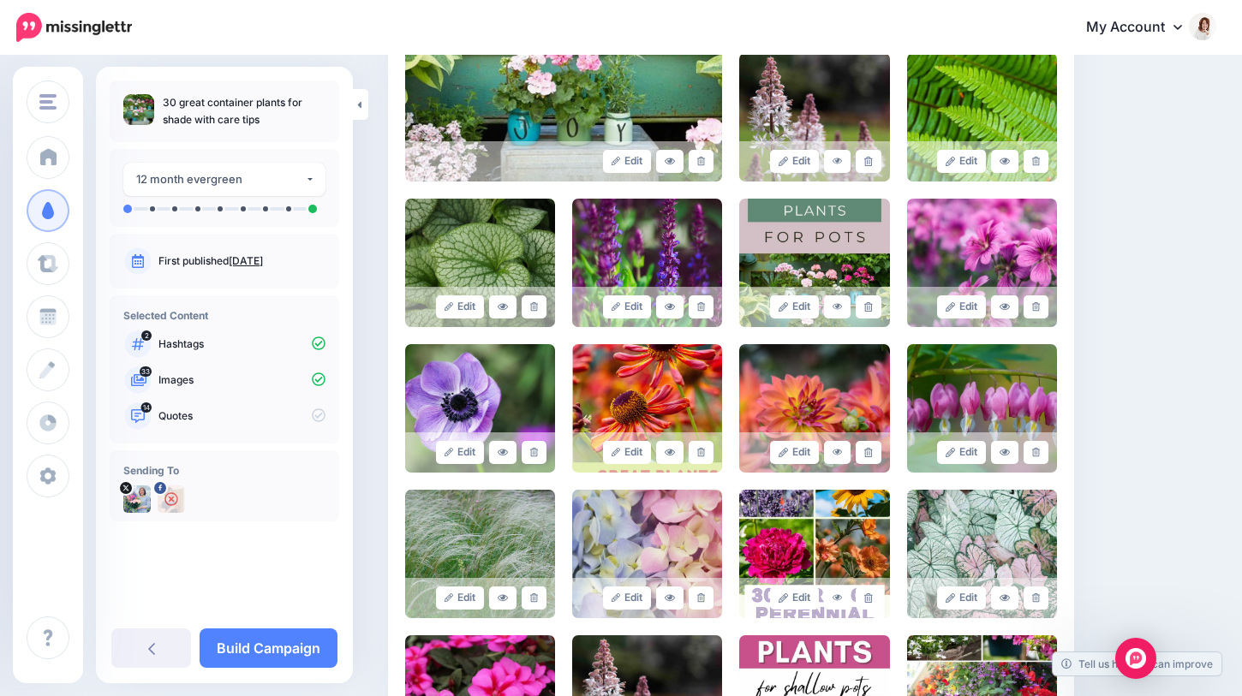
click at [531, 458] on link at bounding box center [534, 452] width 25 height 23
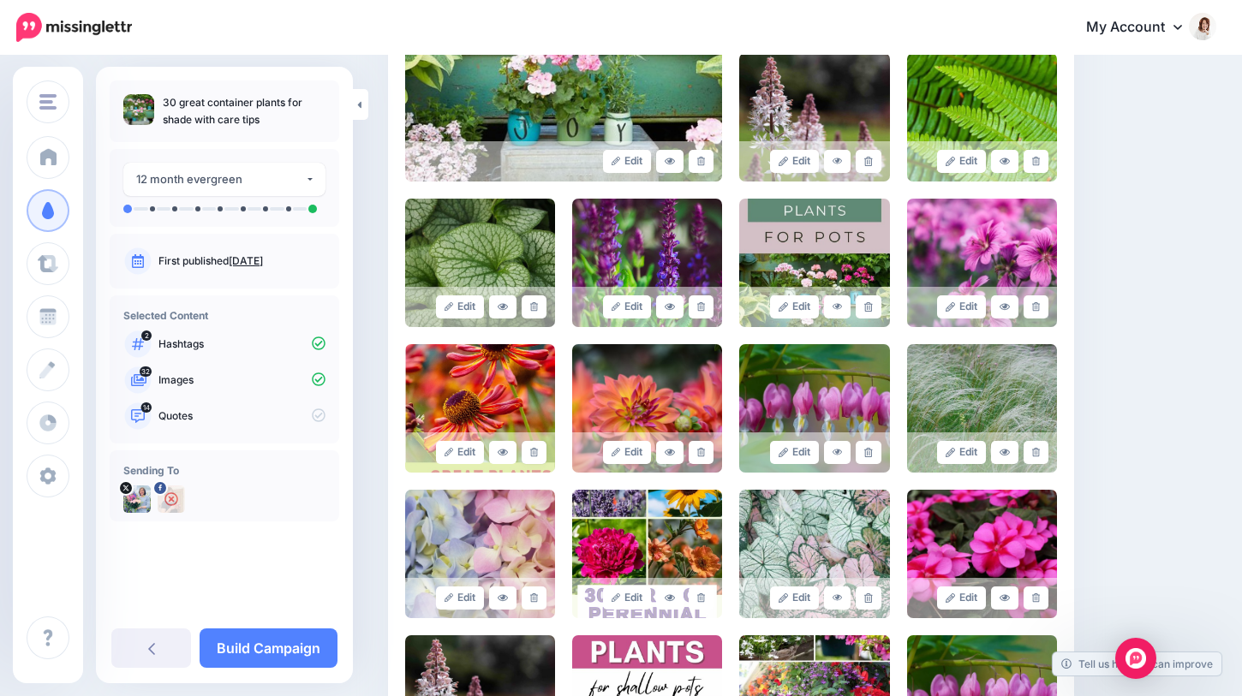
click at [531, 458] on link at bounding box center [534, 452] width 25 height 23
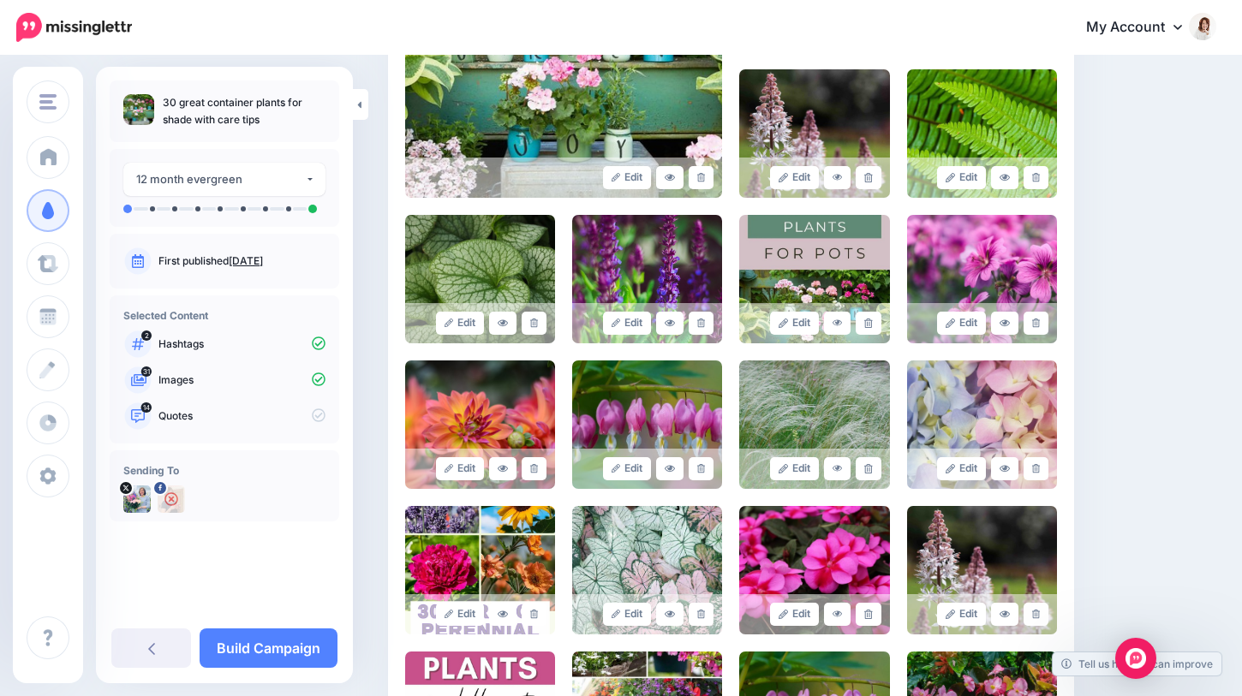
scroll to position [522, 0]
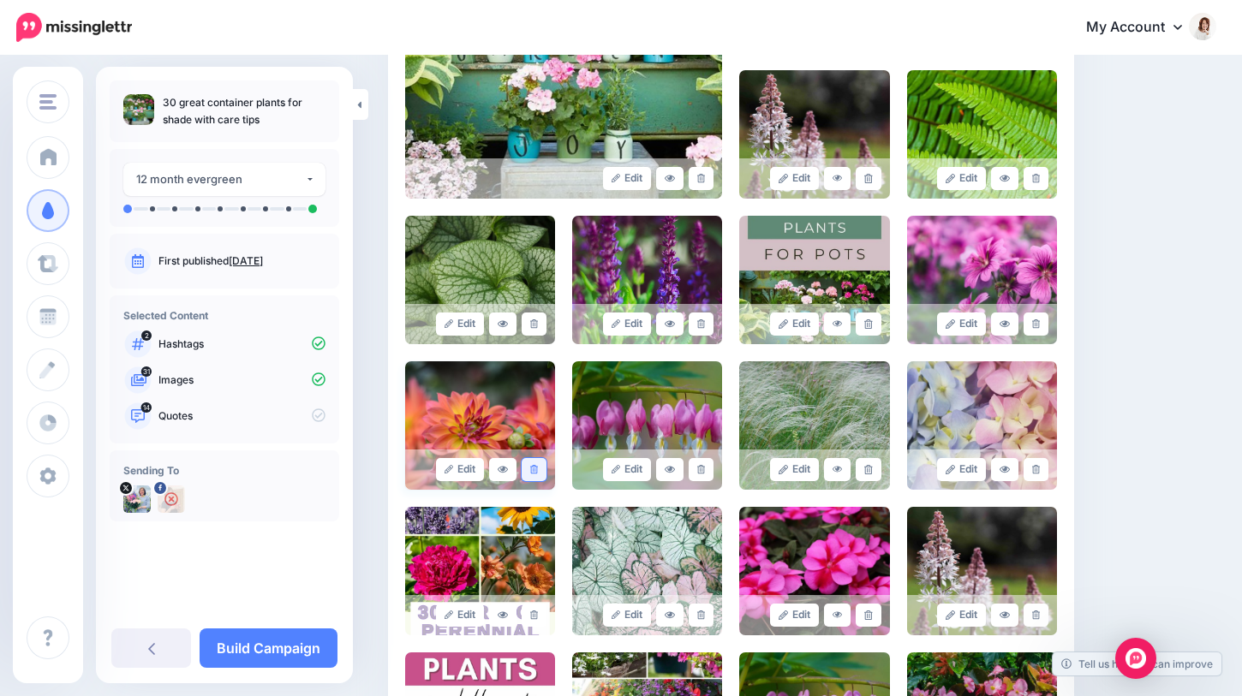
click at [532, 464] on link at bounding box center [534, 469] width 25 height 23
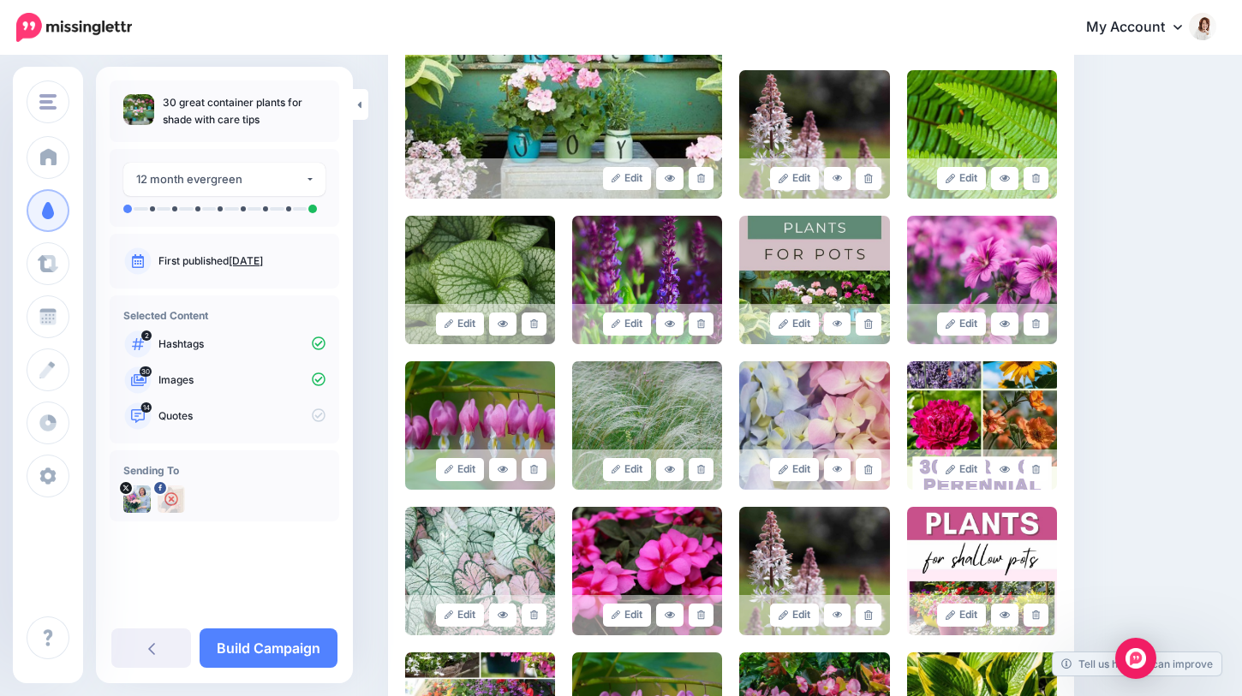
click at [532, 464] on link at bounding box center [534, 469] width 25 height 23
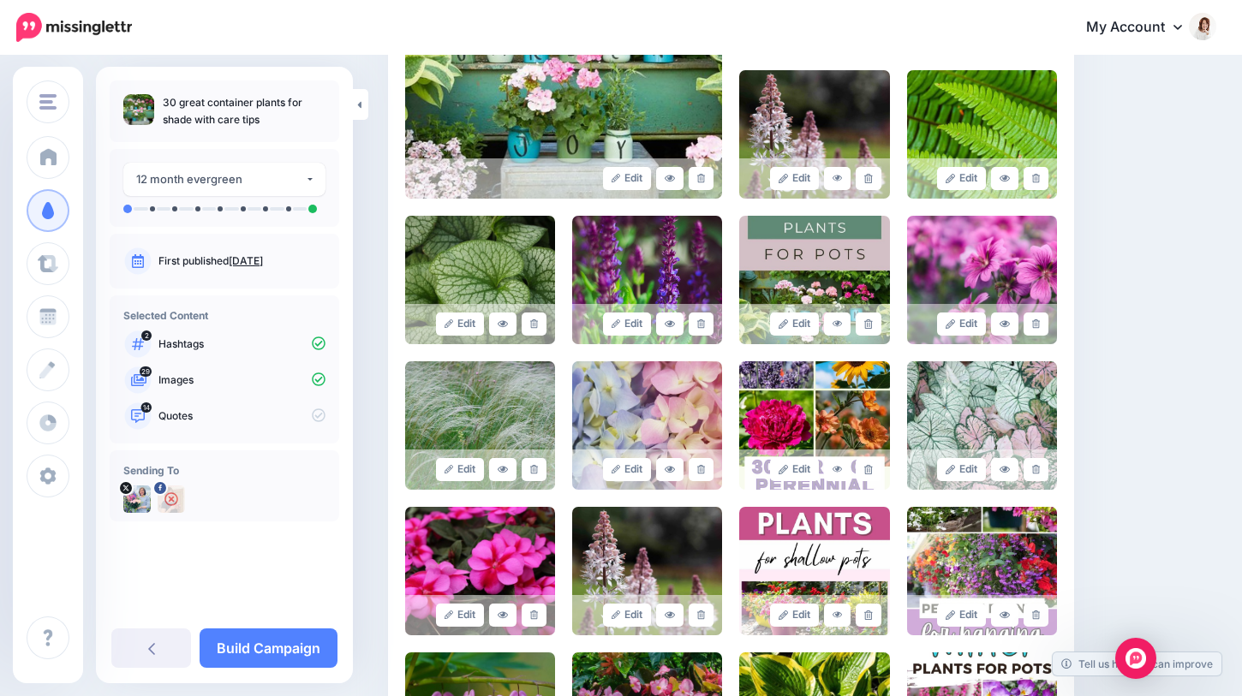
click at [532, 464] on link at bounding box center [534, 469] width 25 height 23
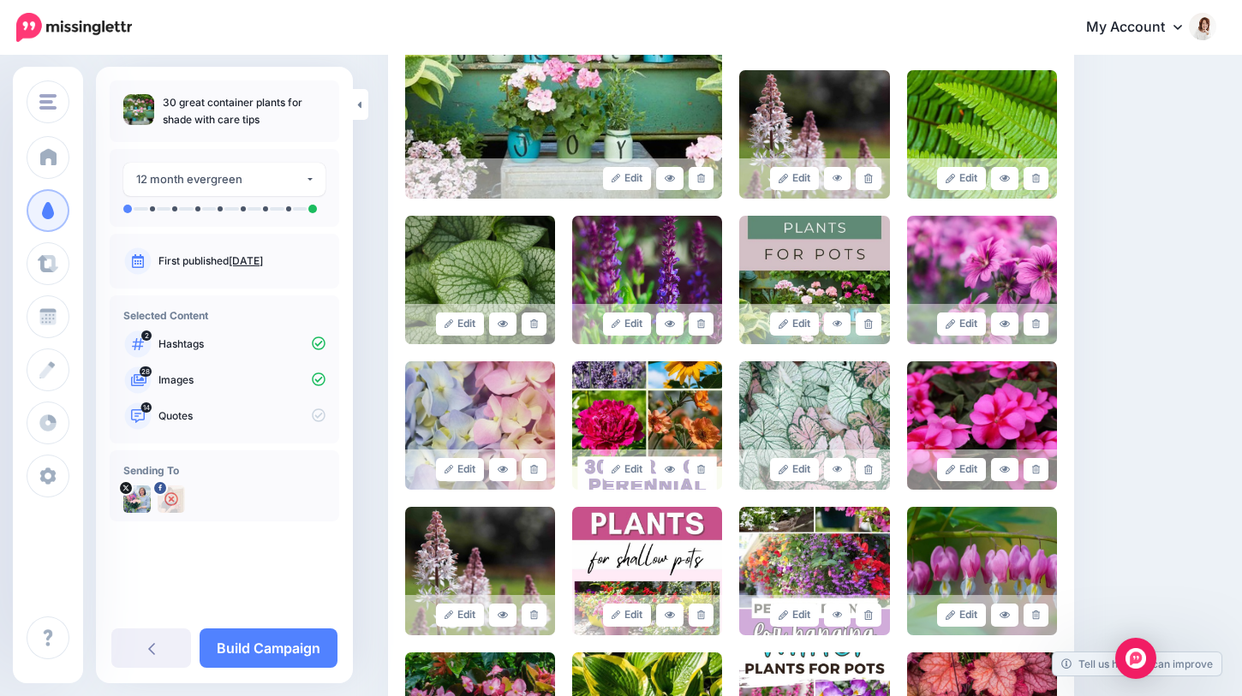
click at [532, 464] on link at bounding box center [534, 469] width 25 height 23
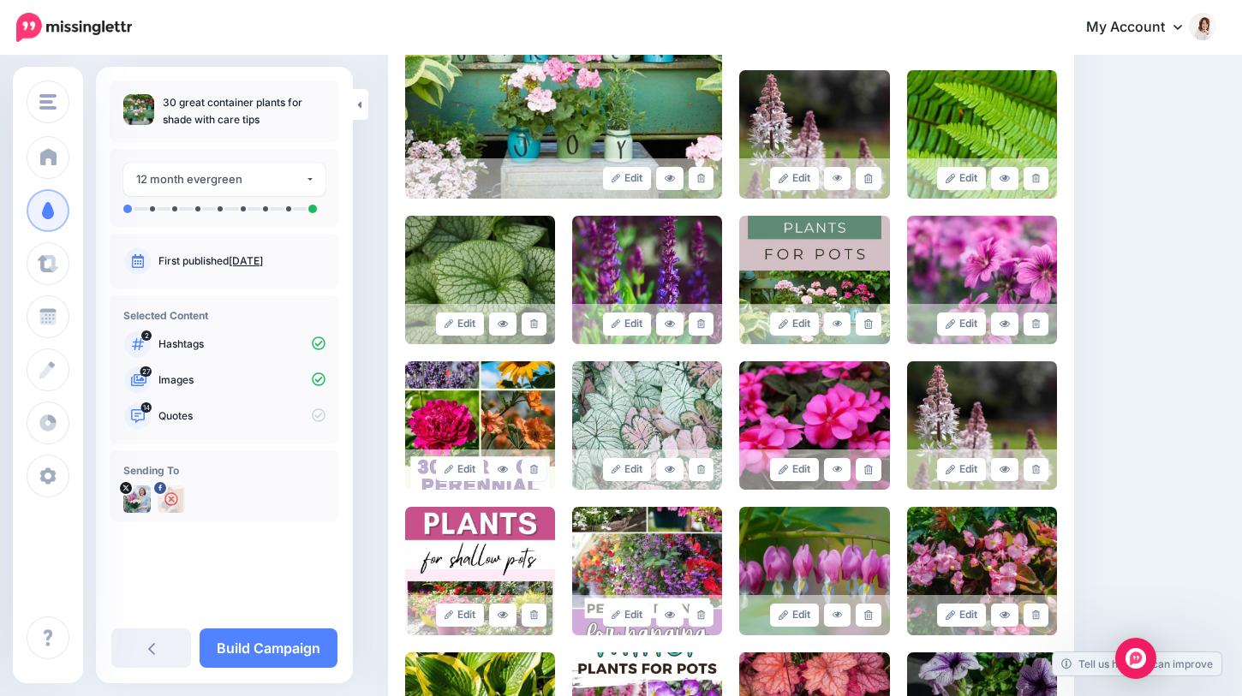
click at [532, 464] on link at bounding box center [534, 469] width 25 height 23
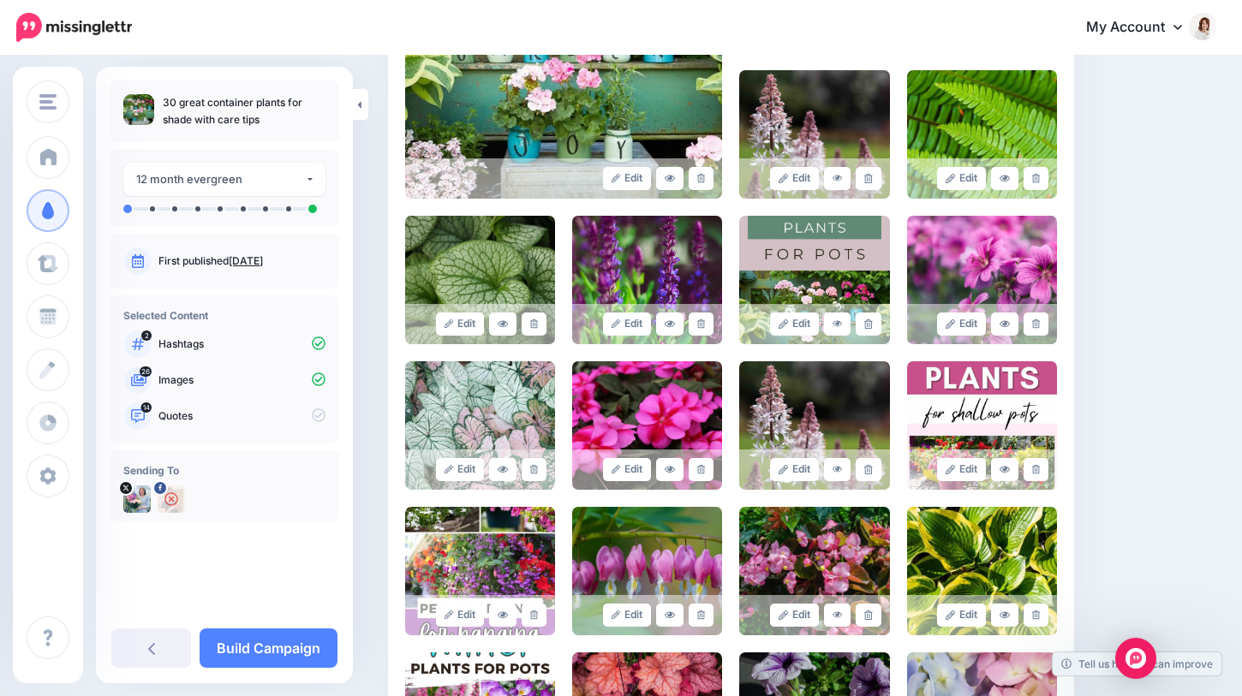
click at [532, 464] on link at bounding box center [534, 469] width 25 height 23
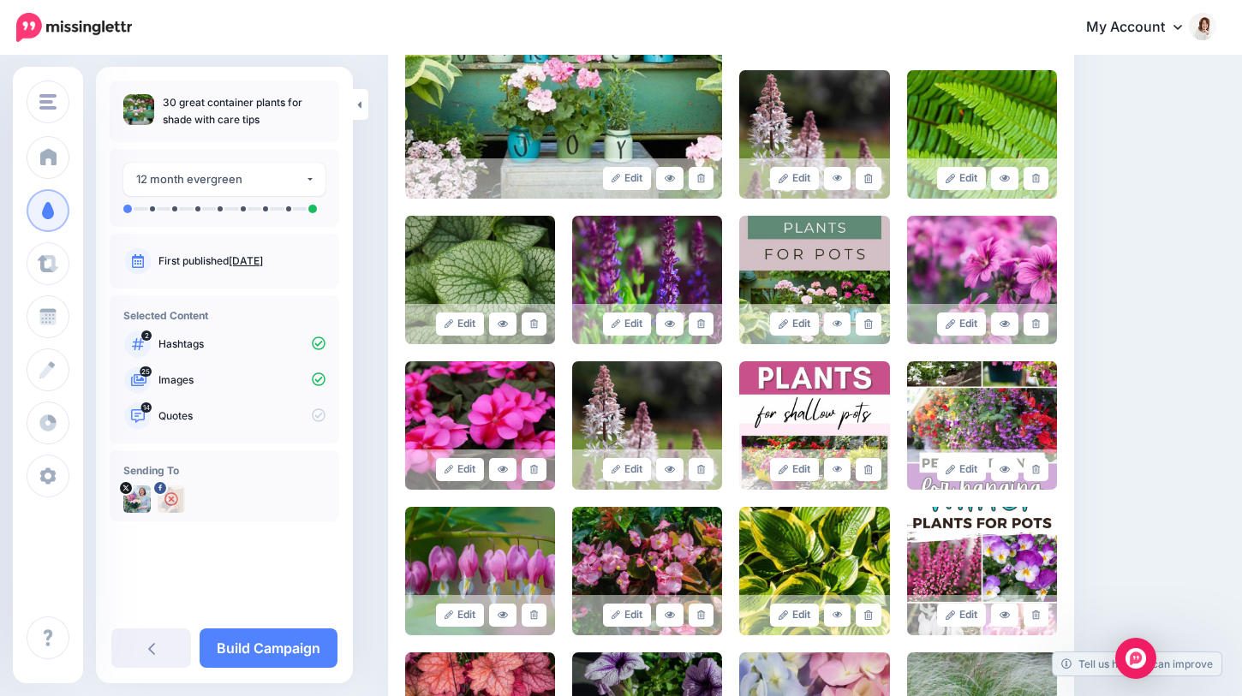
click at [532, 464] on link at bounding box center [534, 469] width 25 height 23
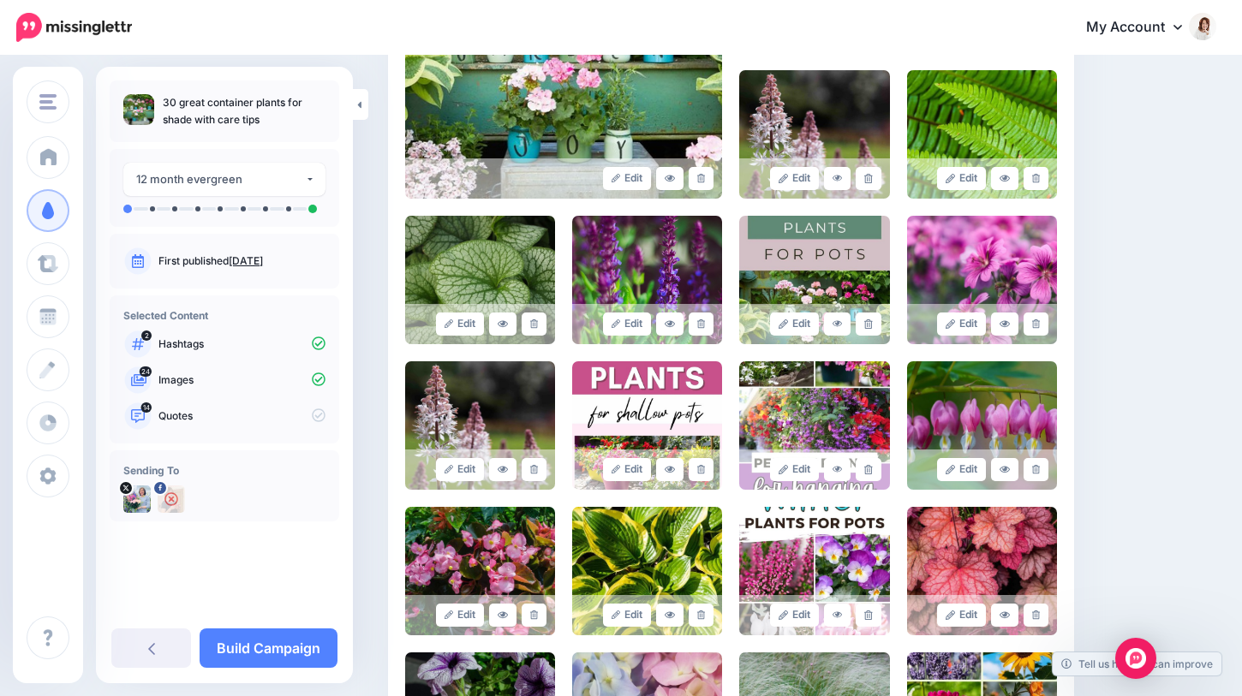
click at [532, 464] on link at bounding box center [534, 469] width 25 height 23
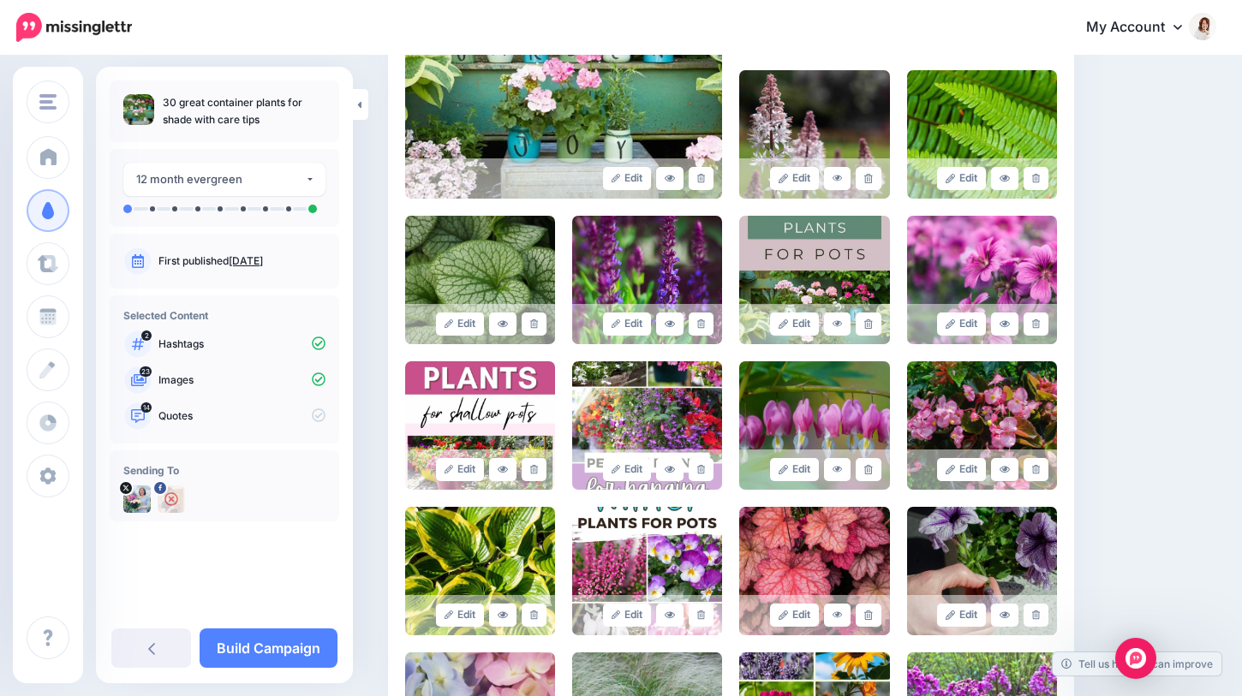
click at [532, 464] on link at bounding box center [534, 469] width 25 height 23
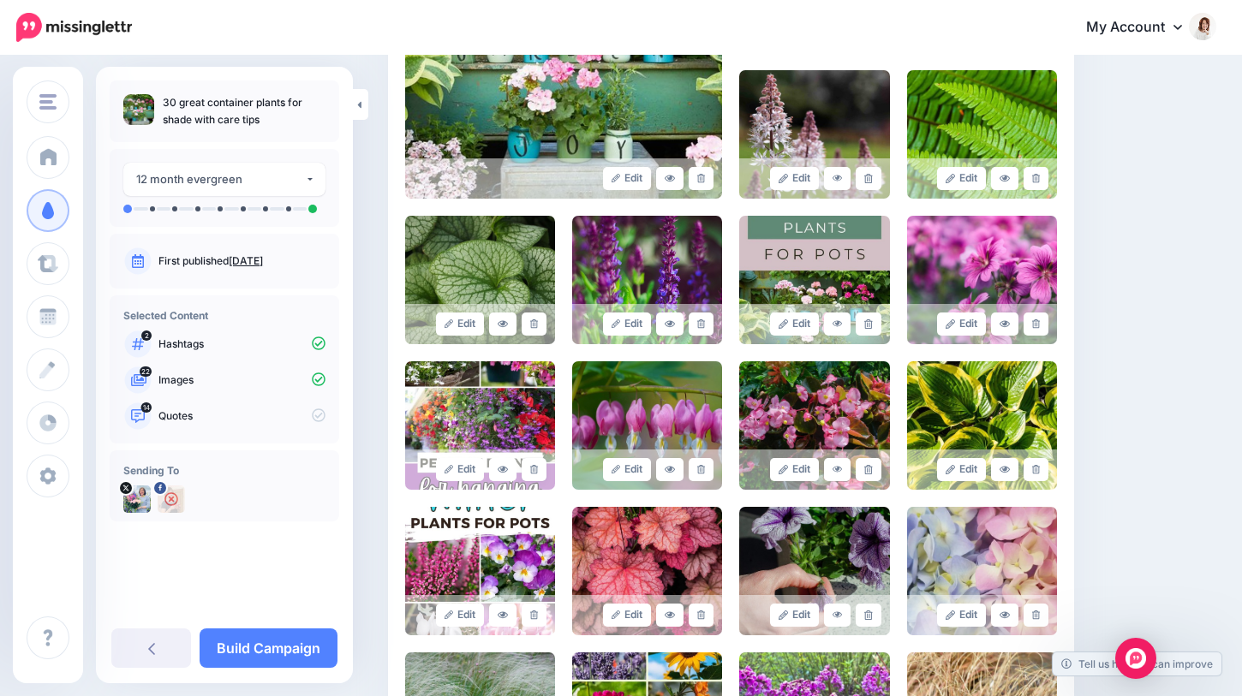
click at [532, 464] on link at bounding box center [534, 469] width 25 height 23
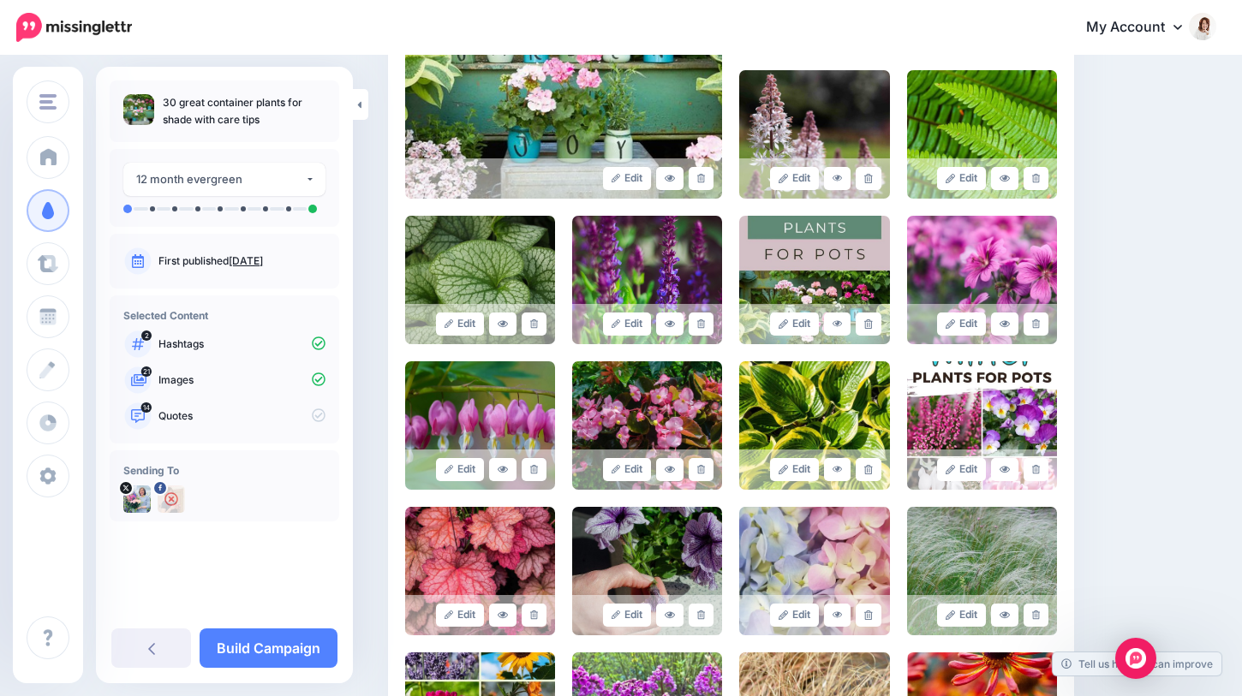
click at [532, 464] on link at bounding box center [534, 469] width 25 height 23
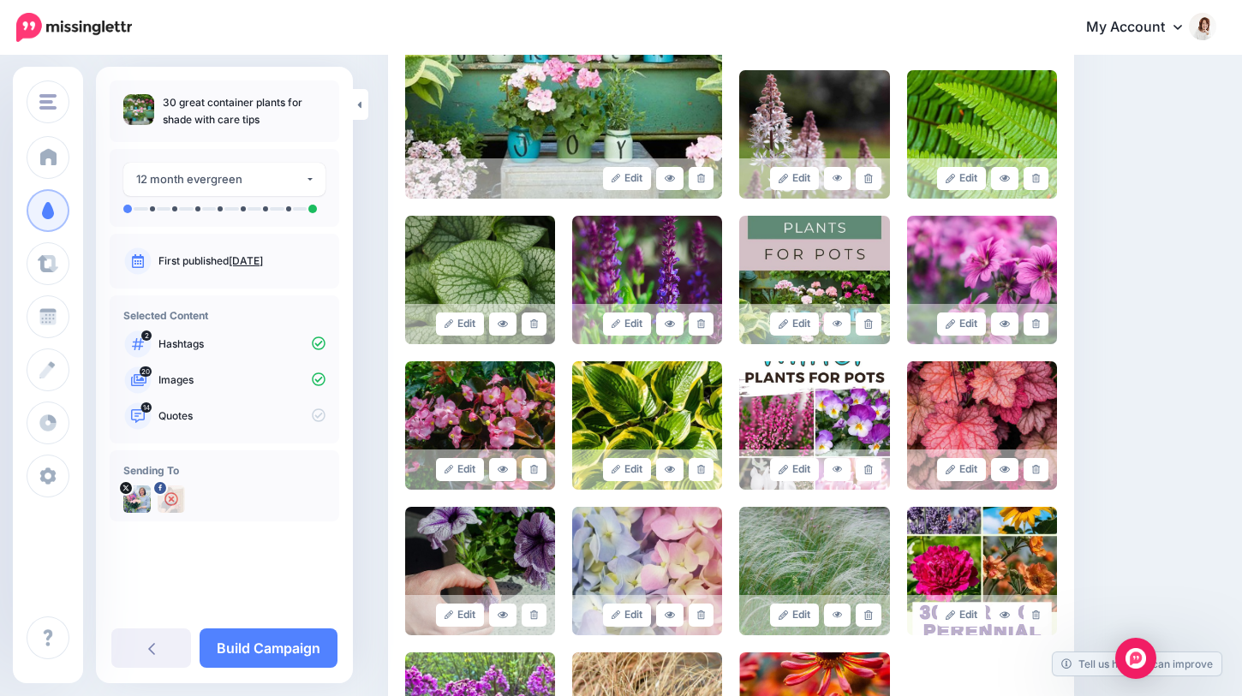
click at [532, 464] on link at bounding box center [534, 469] width 25 height 23
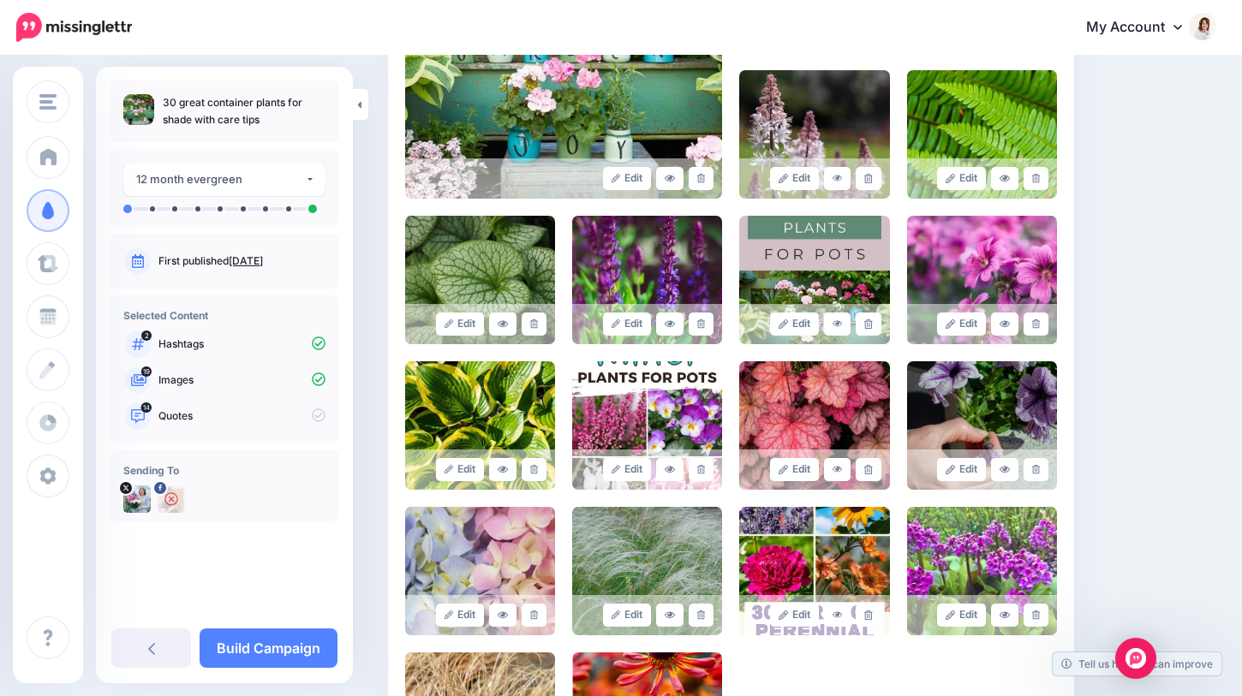
click at [532, 464] on link at bounding box center [534, 469] width 25 height 23
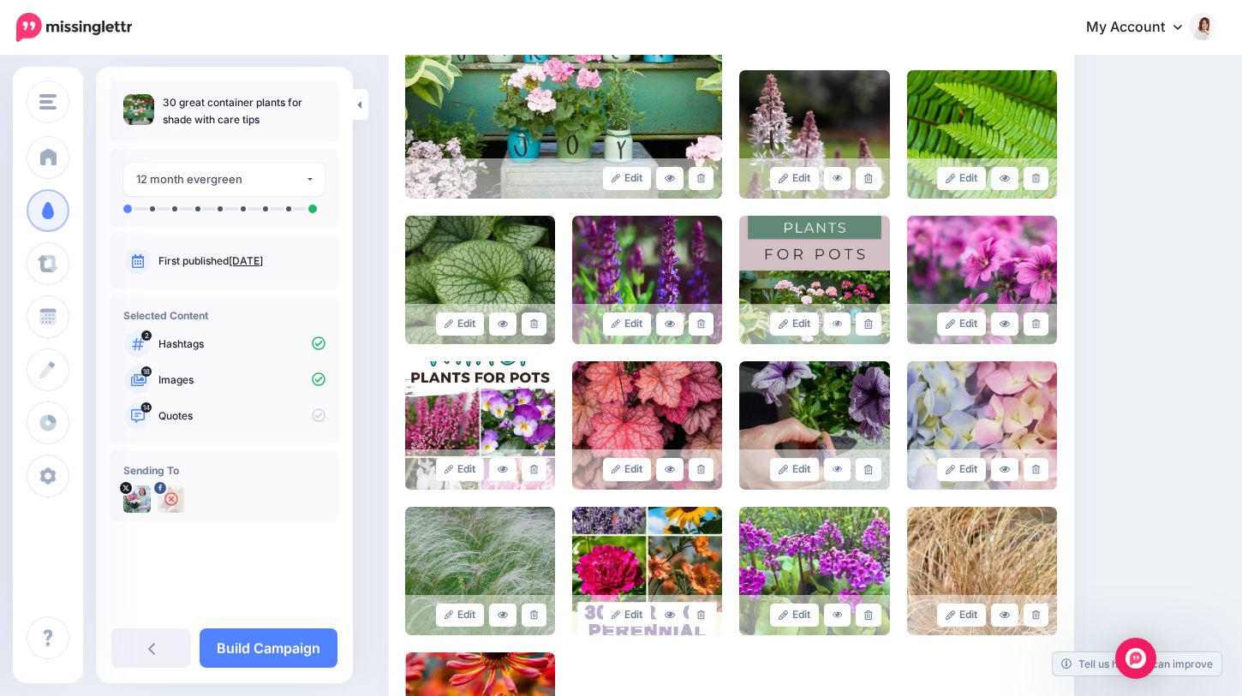
click at [532, 464] on link at bounding box center [534, 469] width 25 height 23
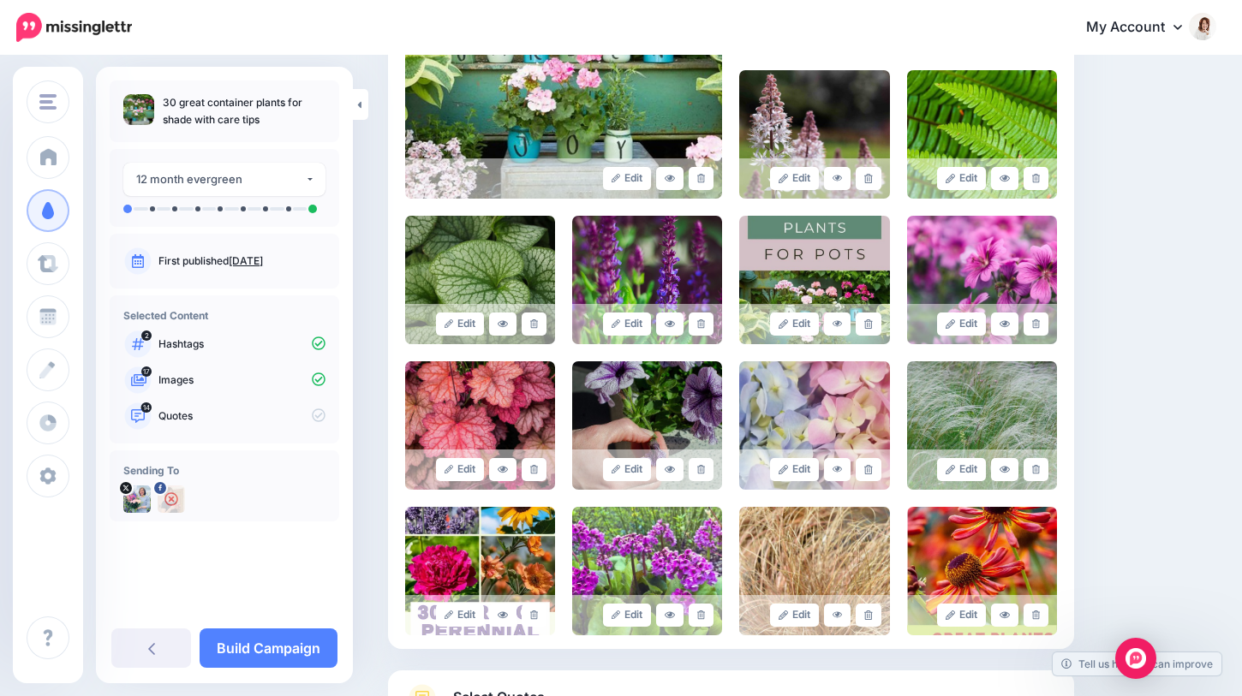
click at [532, 464] on link at bounding box center [534, 469] width 25 height 23
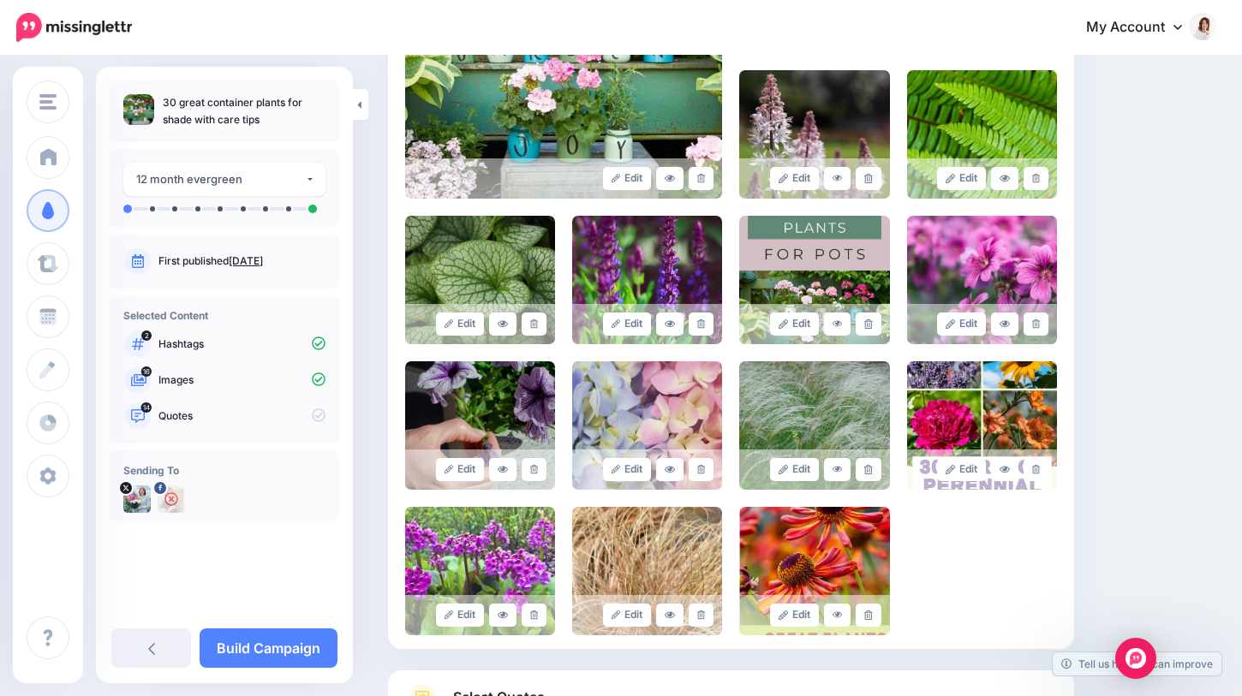
click at [532, 464] on link at bounding box center [534, 469] width 25 height 23
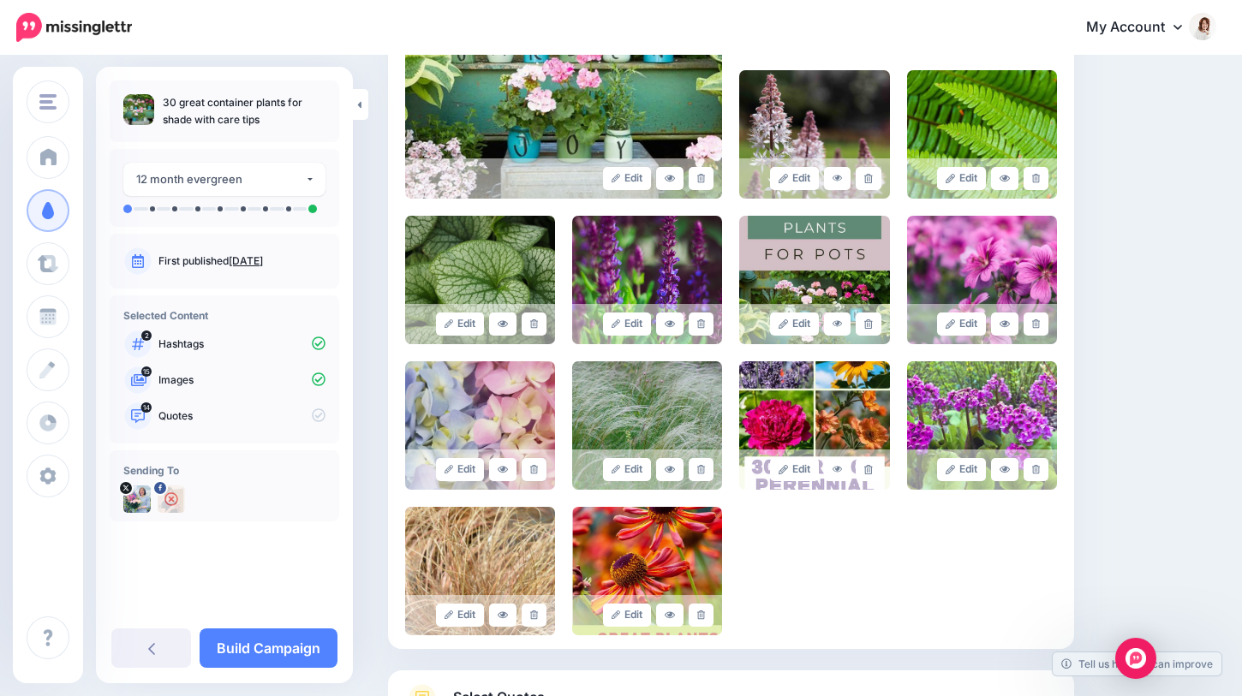
click at [532, 464] on link at bounding box center [534, 469] width 25 height 23
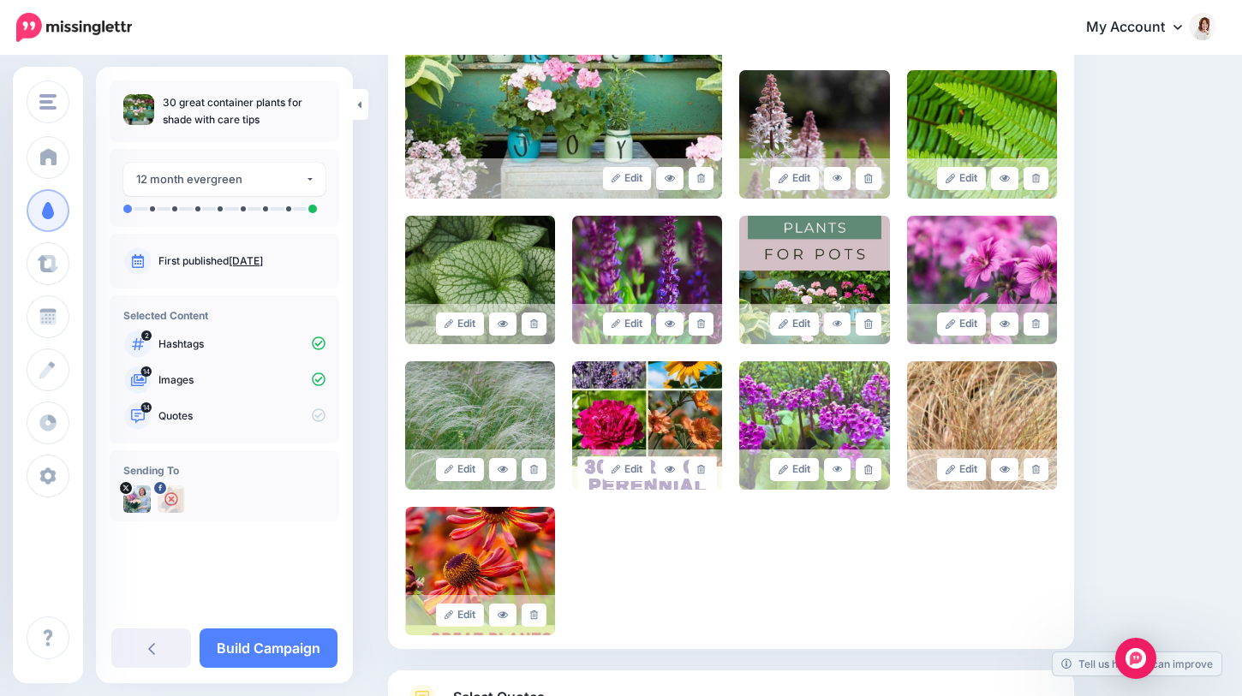
click at [532, 464] on link at bounding box center [534, 469] width 25 height 23
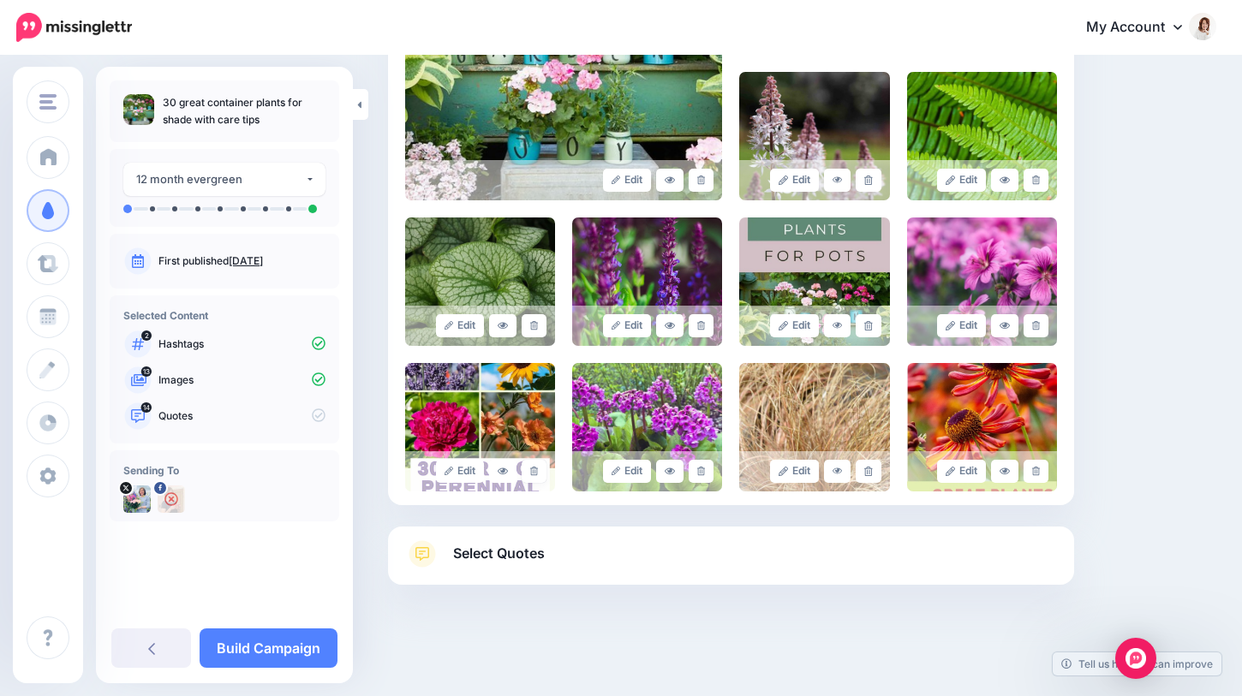
click at [532, 464] on link at bounding box center [534, 471] width 25 height 23
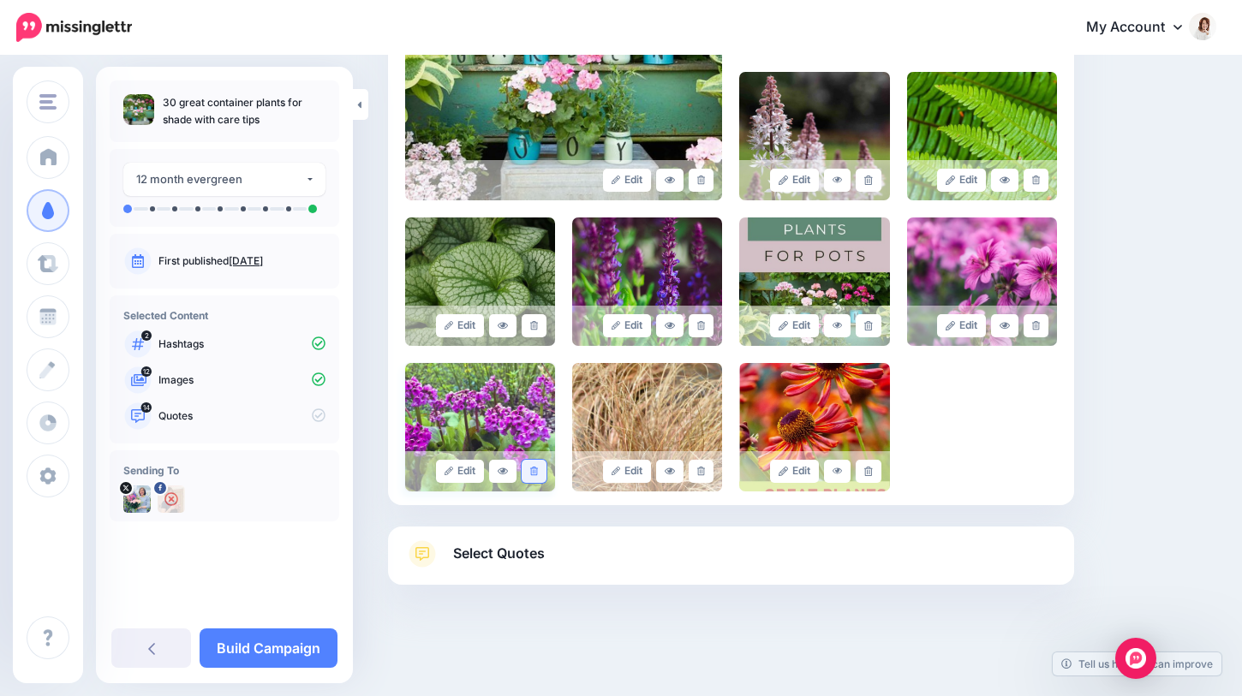
click at [533, 470] on icon at bounding box center [534, 471] width 8 height 9
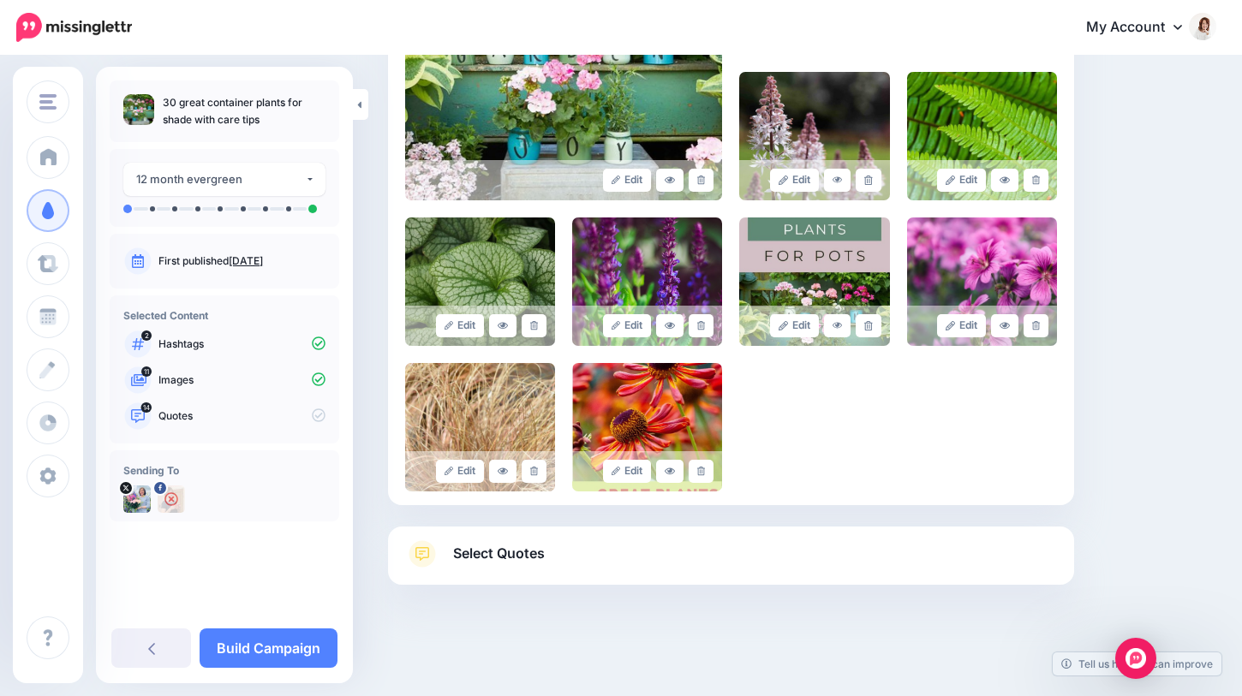
click at [533, 470] on icon at bounding box center [534, 471] width 8 height 9
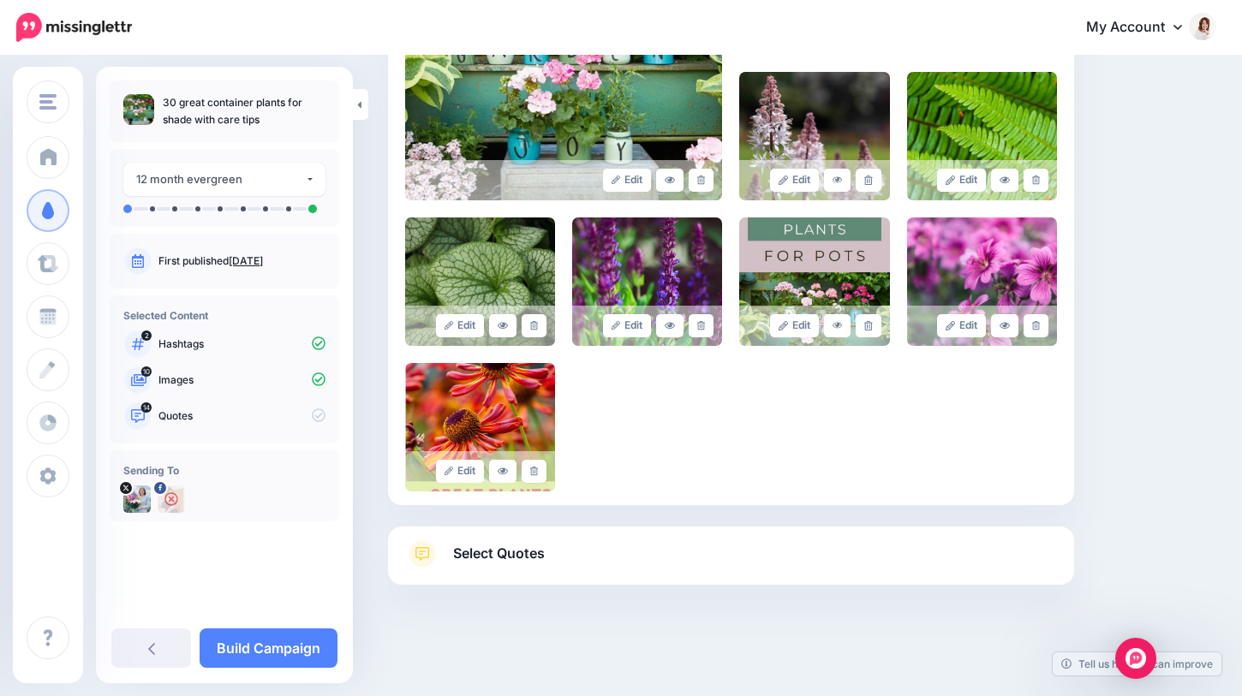
click at [533, 470] on icon at bounding box center [534, 471] width 8 height 9
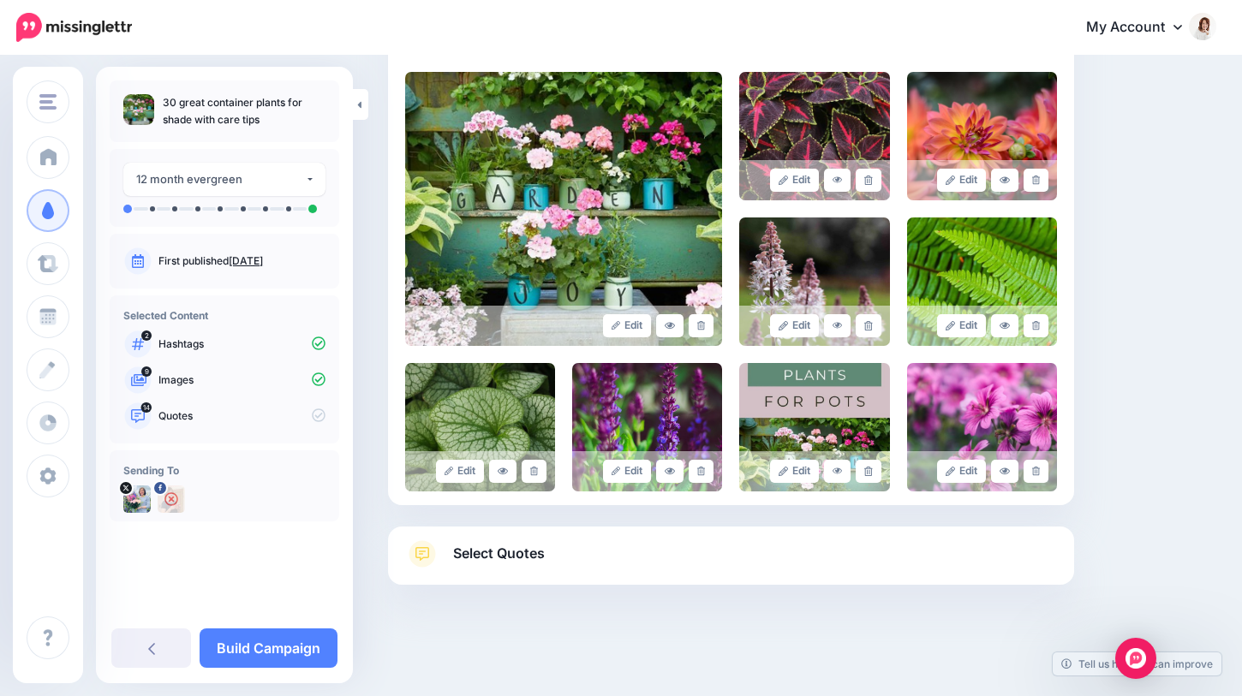
click at [528, 553] on span "Select Quotes" at bounding box center [499, 553] width 92 height 23
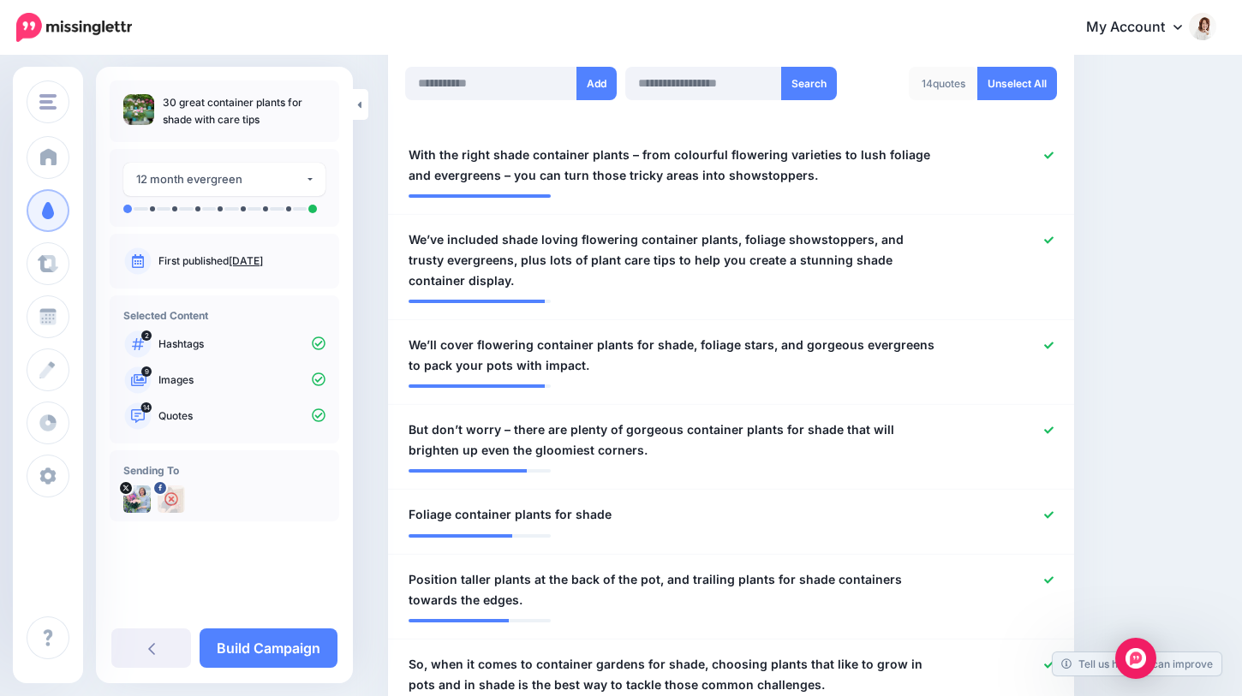
scroll to position [474, 0]
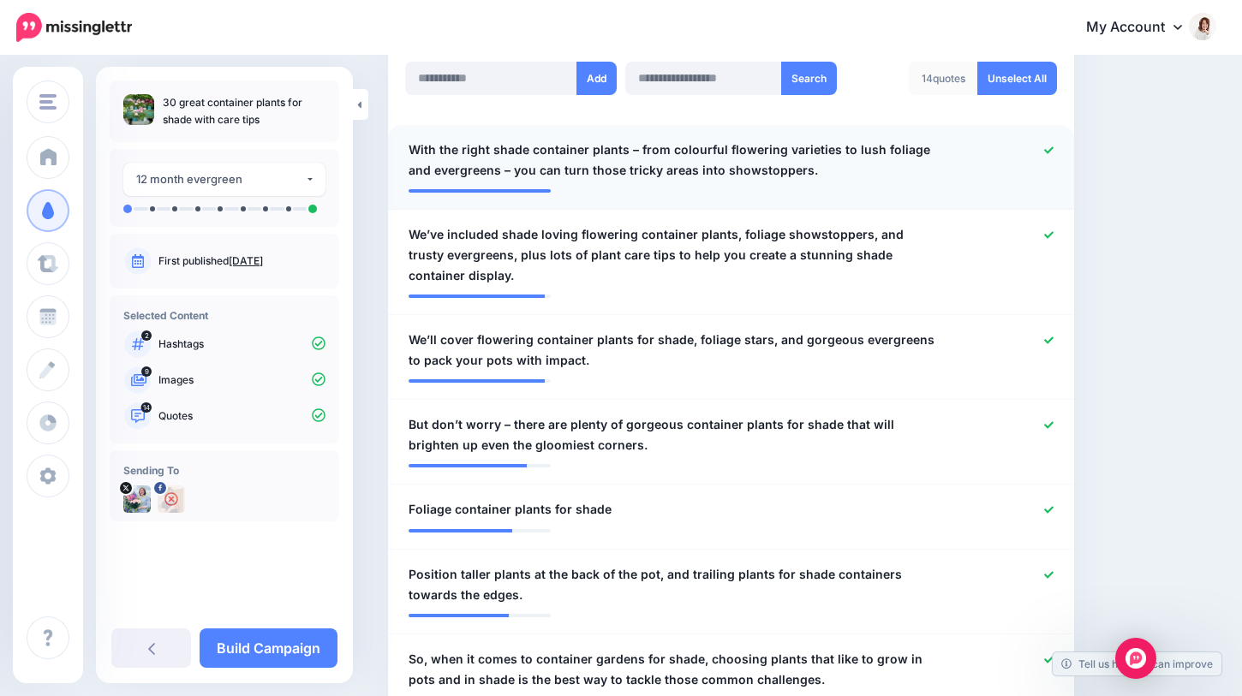
click at [1049, 146] on icon at bounding box center [1048, 150] width 9 height 9
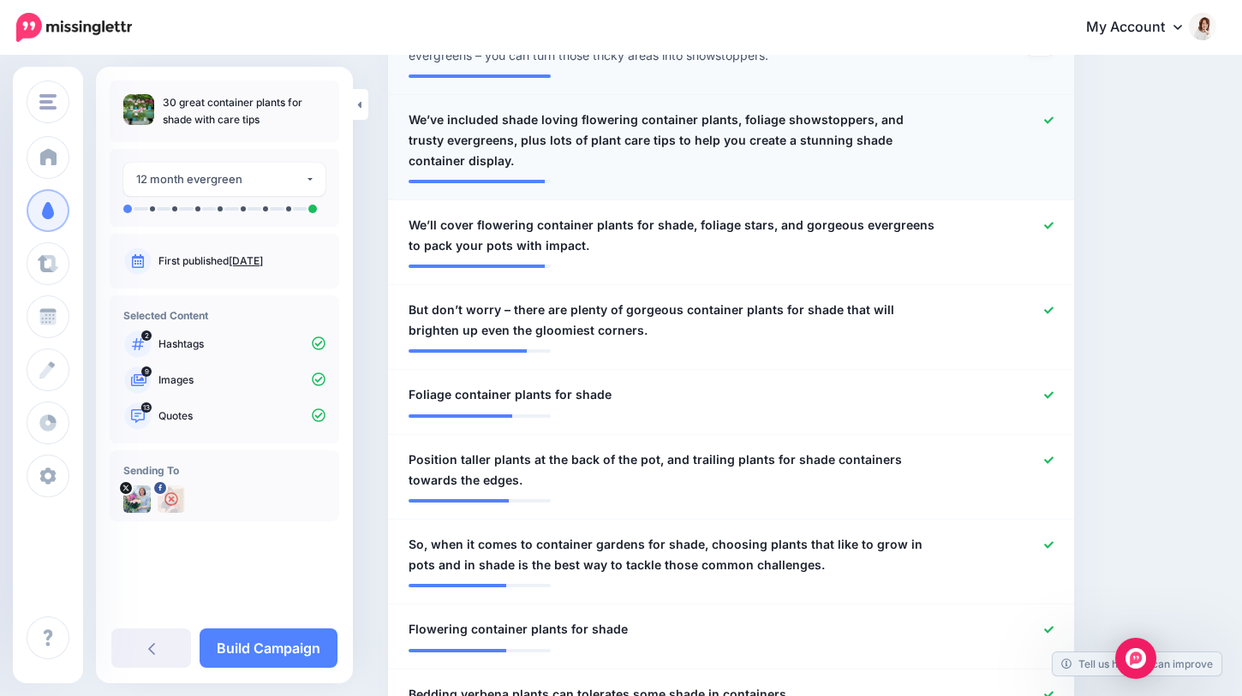
scroll to position [629, 0]
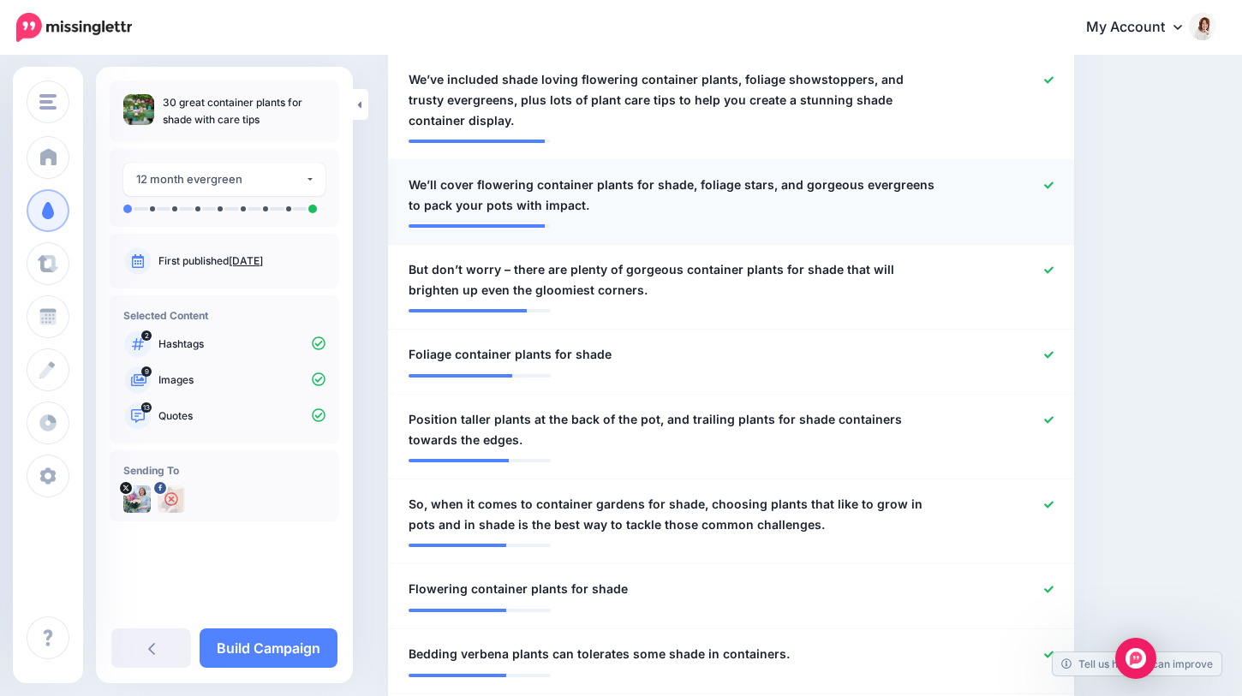
click at [1052, 182] on icon at bounding box center [1048, 185] width 9 height 7
click at [1046, 271] on icon at bounding box center [1048, 269] width 9 height 9
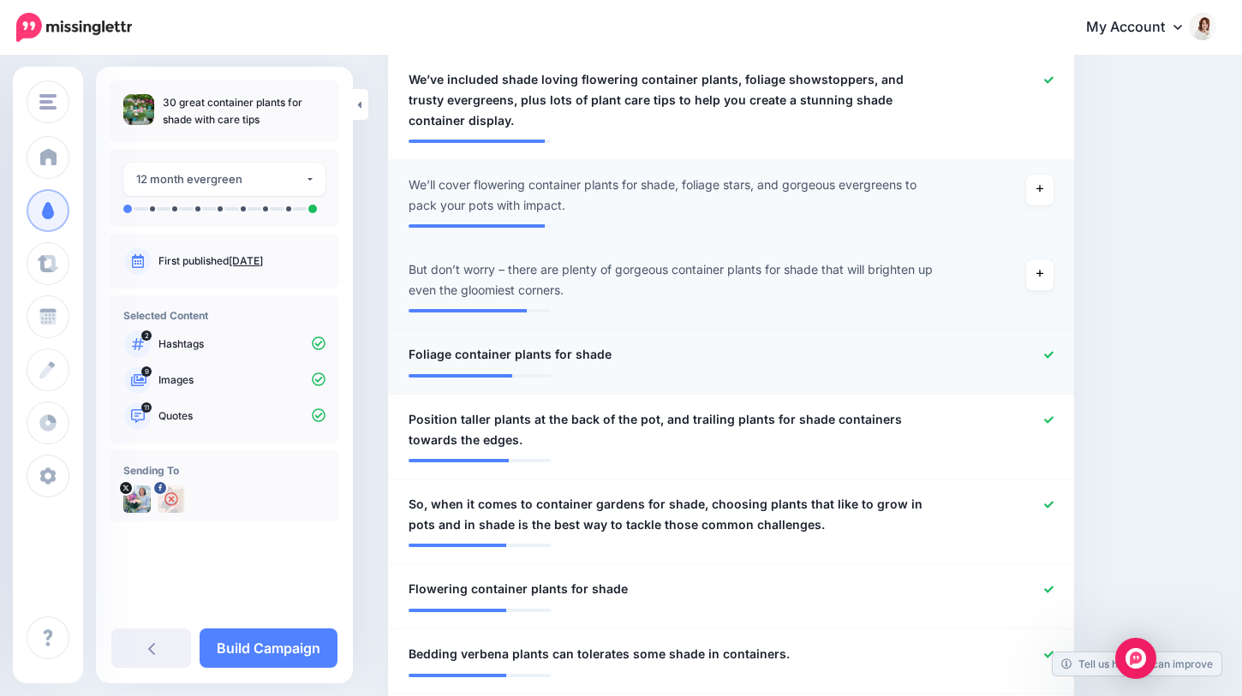
click at [1048, 355] on icon at bounding box center [1048, 354] width 9 height 7
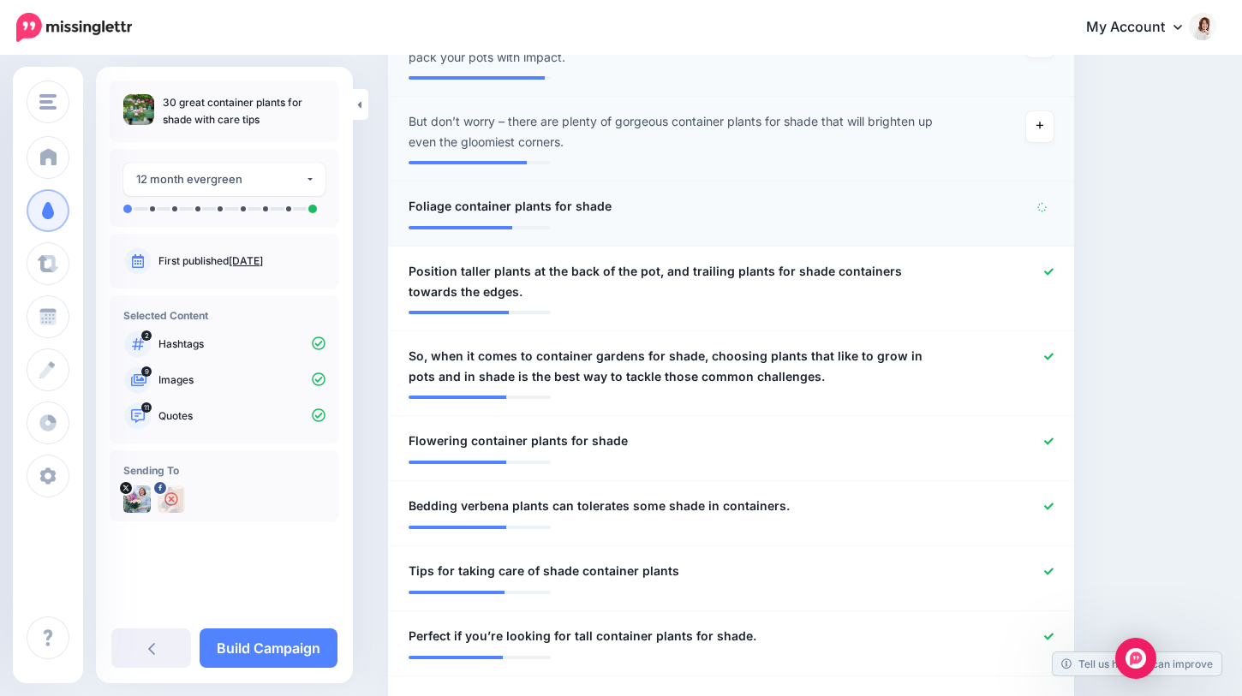
scroll to position [789, 0]
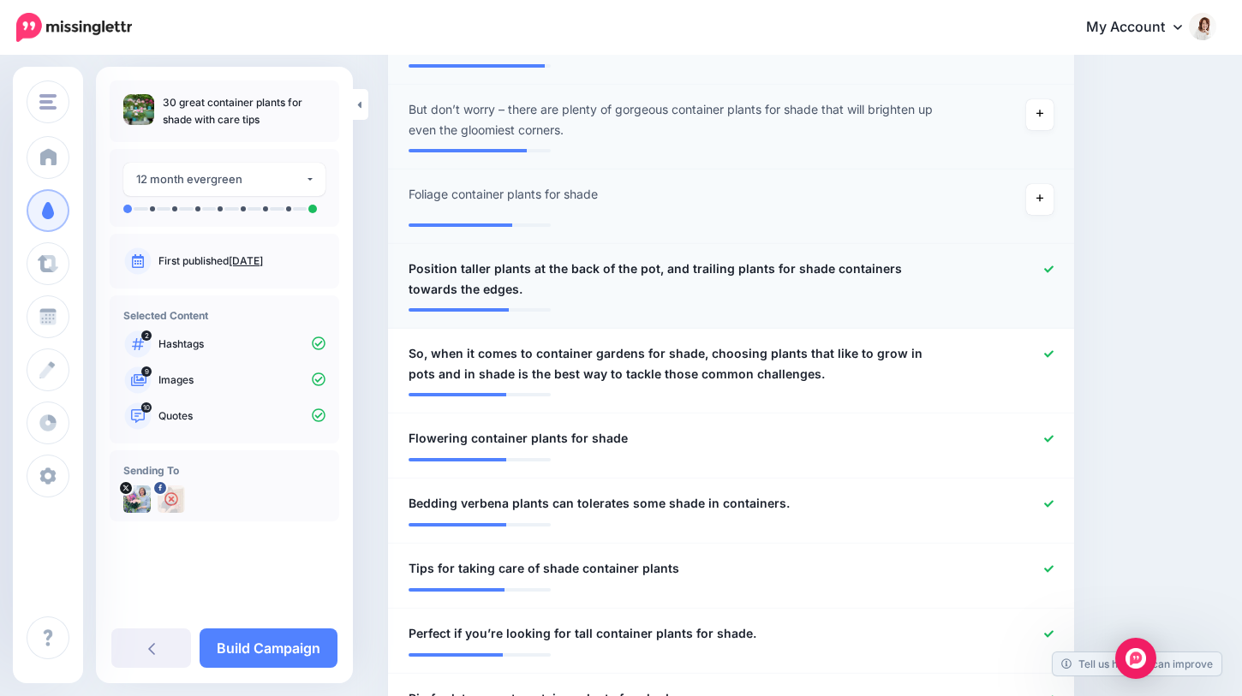
click at [1050, 270] on icon at bounding box center [1048, 269] width 9 height 9
click at [1046, 354] on icon at bounding box center [1048, 353] width 9 height 9
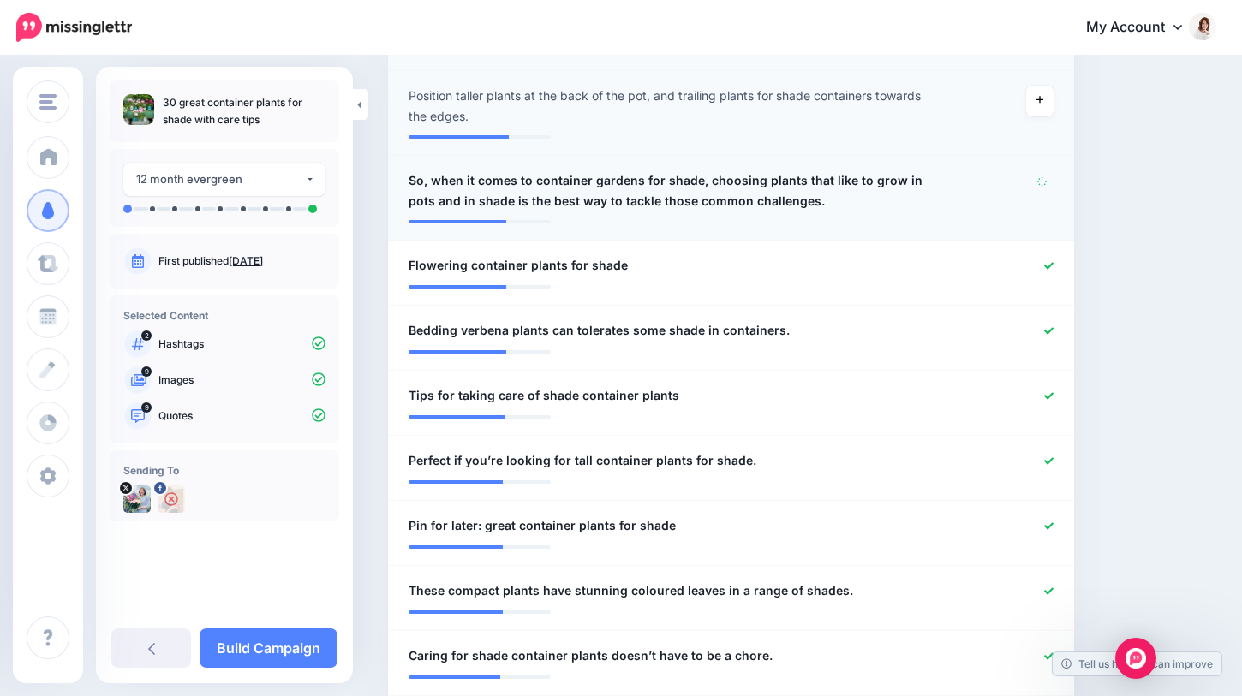
scroll to position [1043, 0]
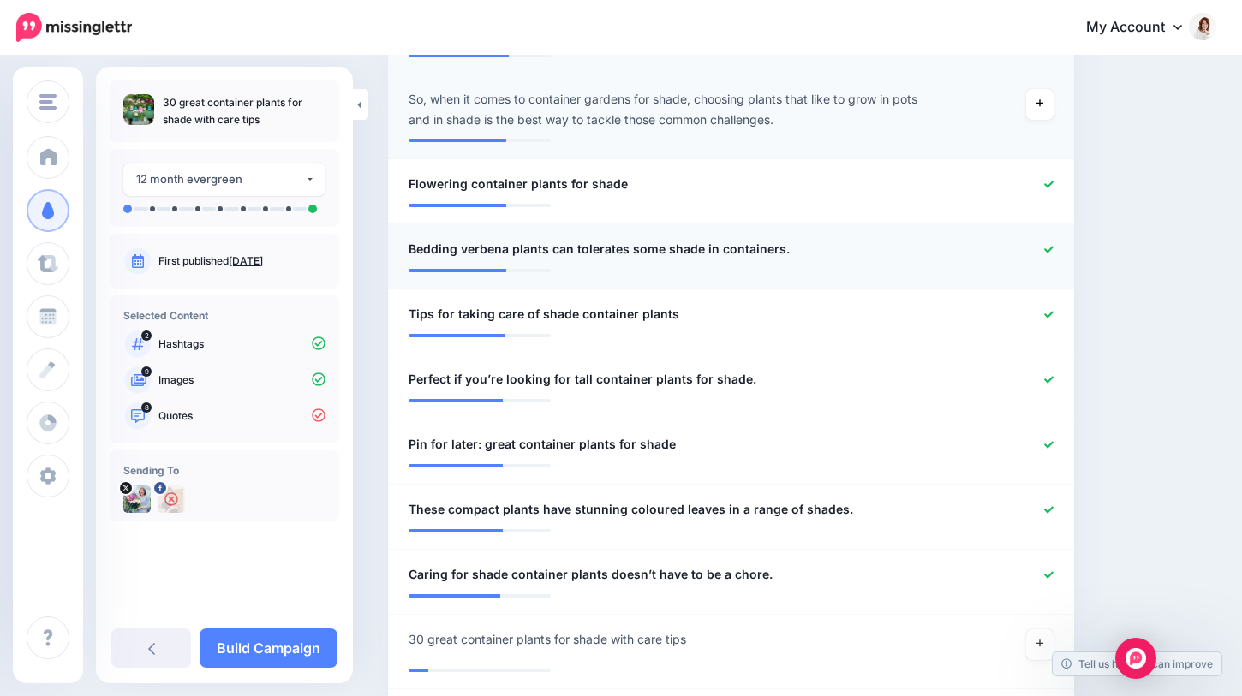
click at [1042, 251] on div at bounding box center [1009, 249] width 111 height 21
click at [1046, 317] on icon at bounding box center [1048, 314] width 9 height 7
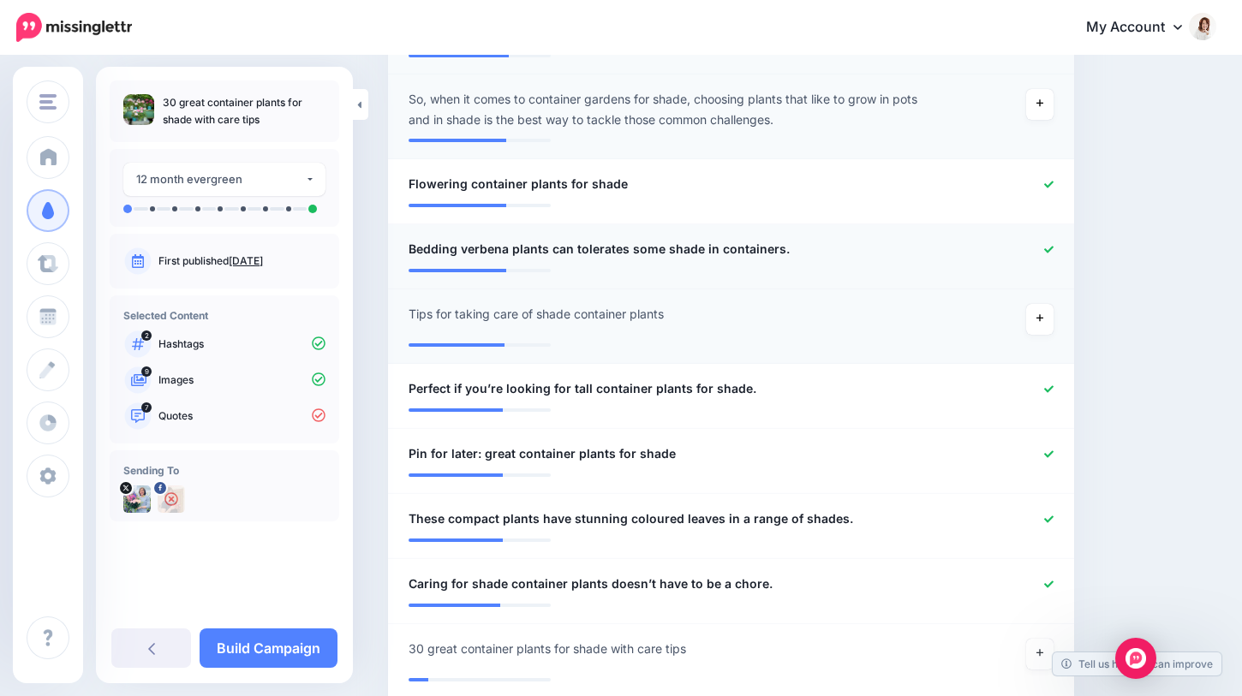
click at [1046, 249] on icon at bounding box center [1048, 249] width 9 height 9
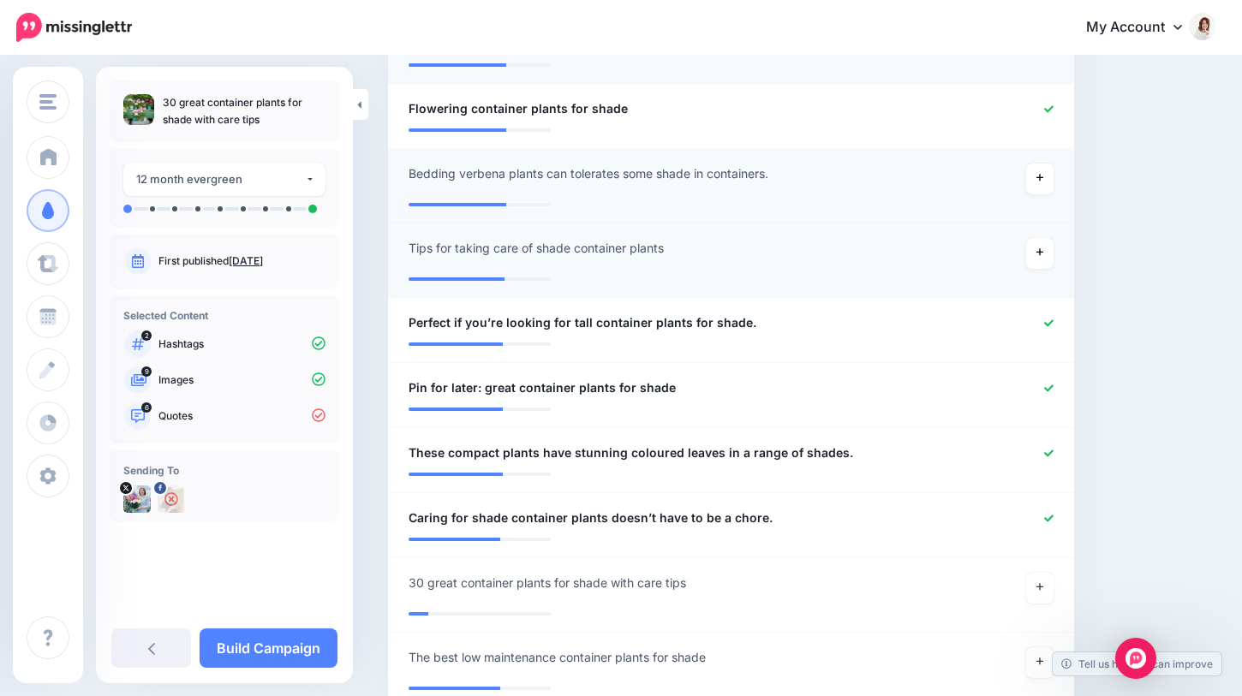
scroll to position [1172, 0]
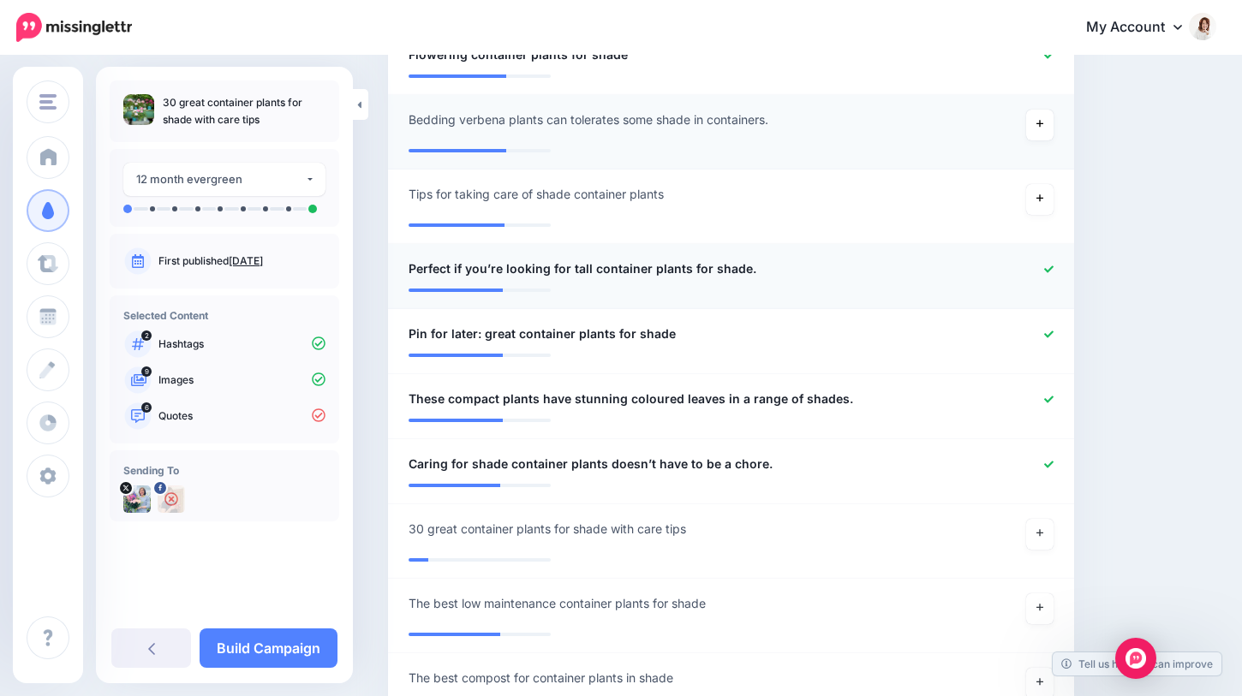
click at [1048, 271] on icon at bounding box center [1048, 268] width 9 height 7
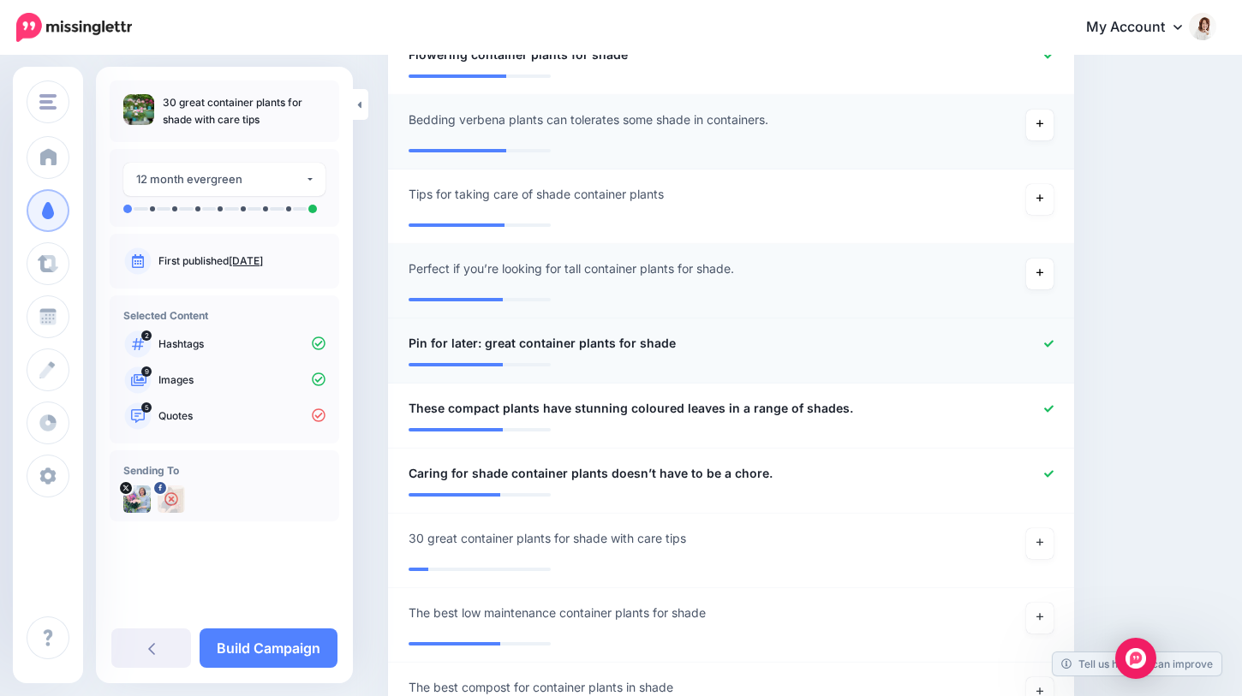
click at [1046, 335] on div at bounding box center [1009, 343] width 111 height 21
click at [1049, 408] on icon at bounding box center [1048, 408] width 9 height 7
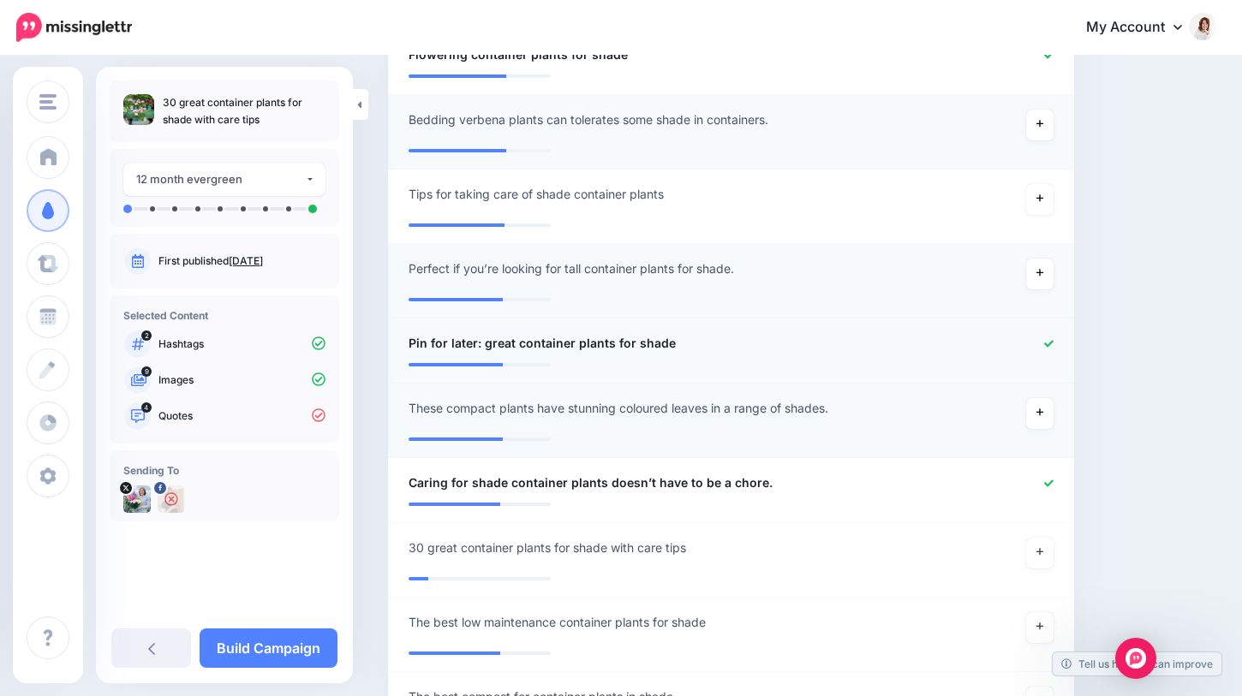
click at [1047, 343] on icon at bounding box center [1048, 343] width 9 height 7
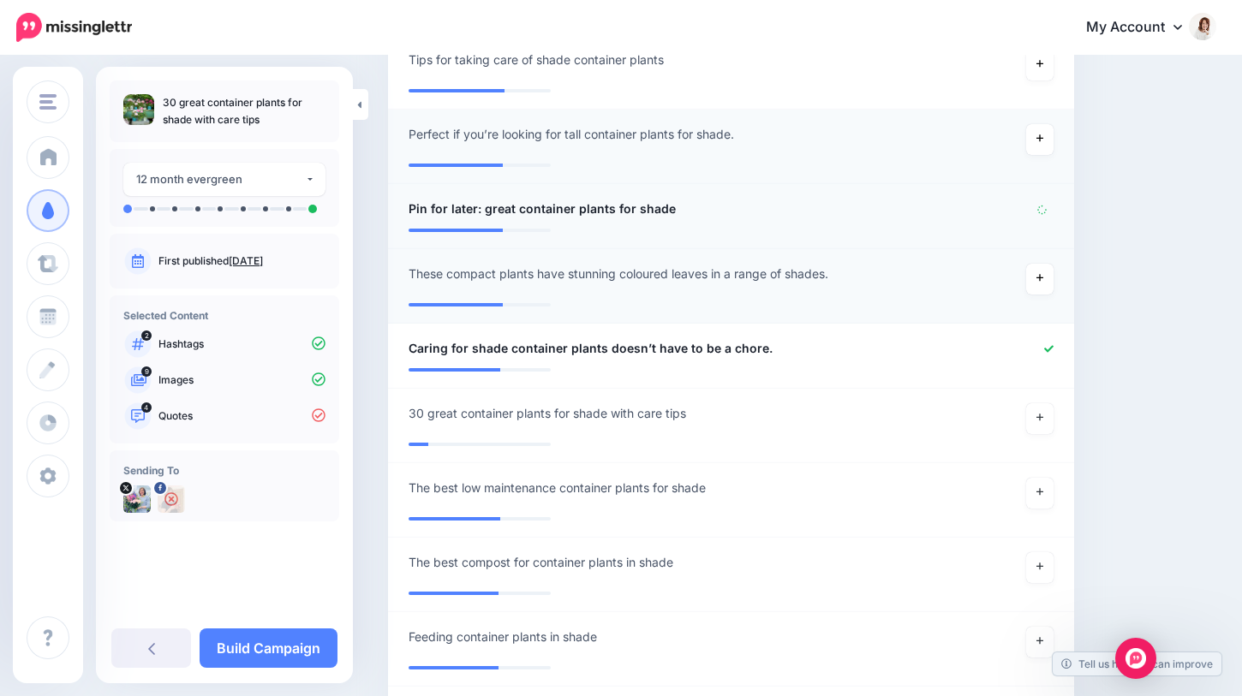
scroll to position [1318, 0]
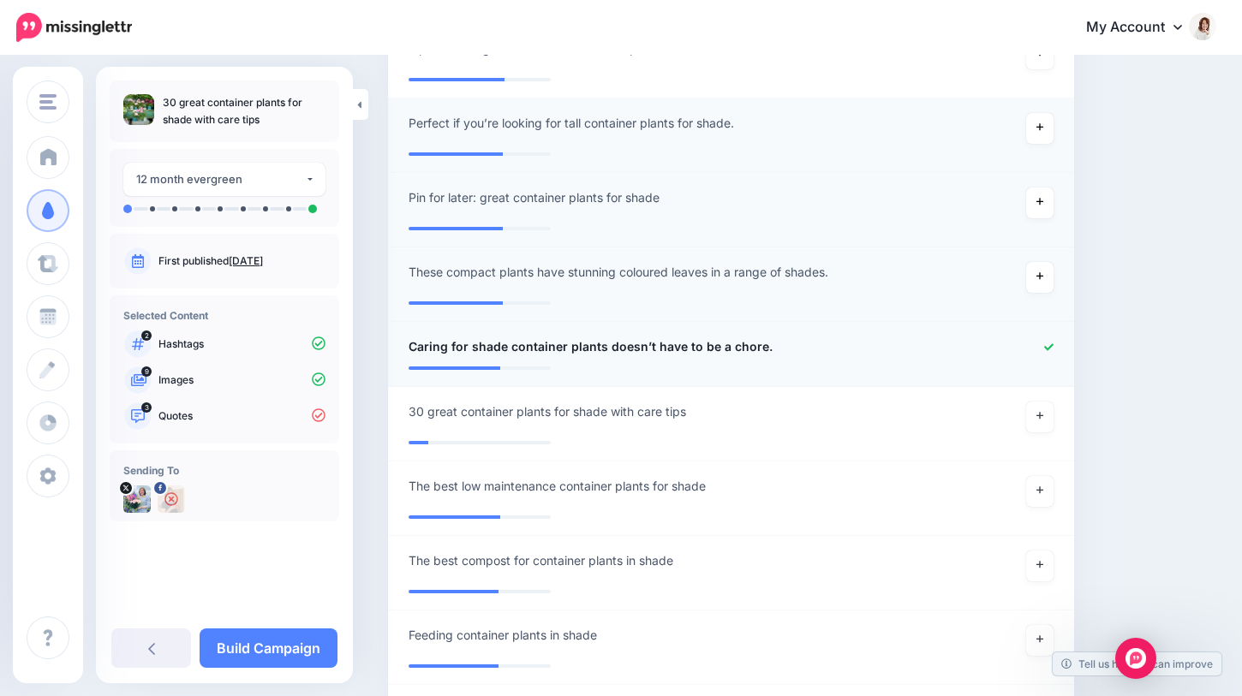
click at [1048, 347] on icon at bounding box center [1048, 346] width 9 height 7
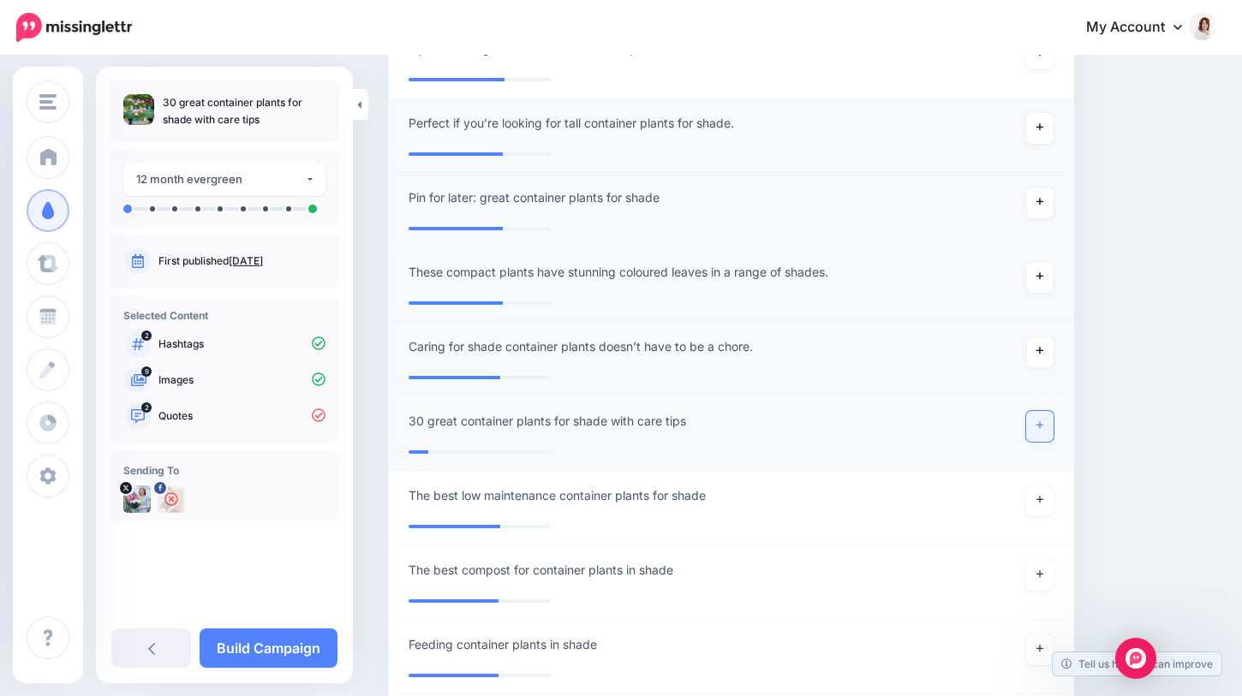
click at [1041, 414] on link at bounding box center [1039, 426] width 27 height 31
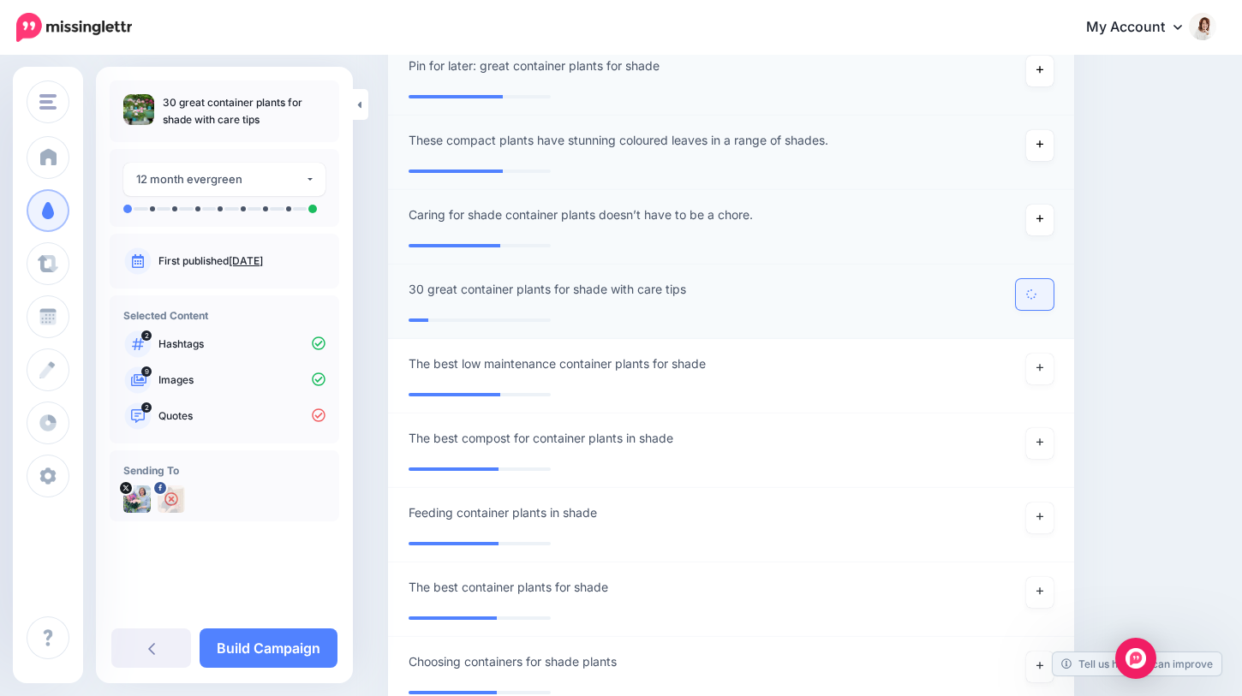
scroll to position [1492, 0]
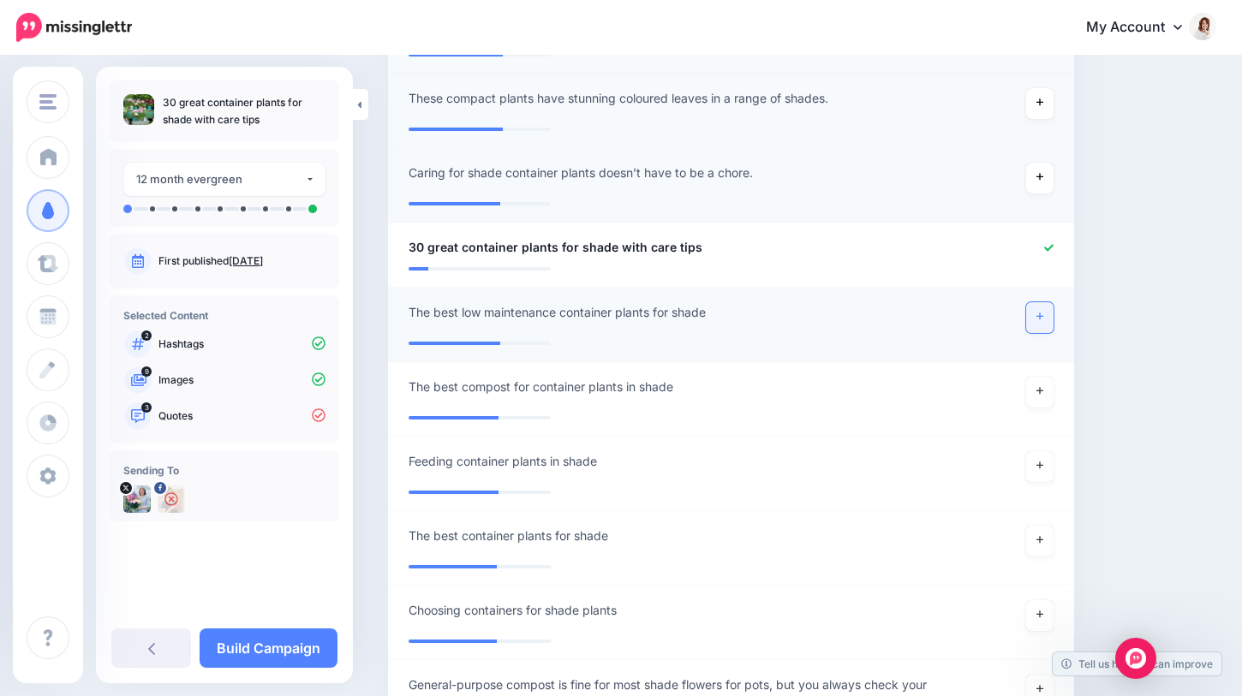
click at [1038, 323] on link at bounding box center [1039, 317] width 27 height 31
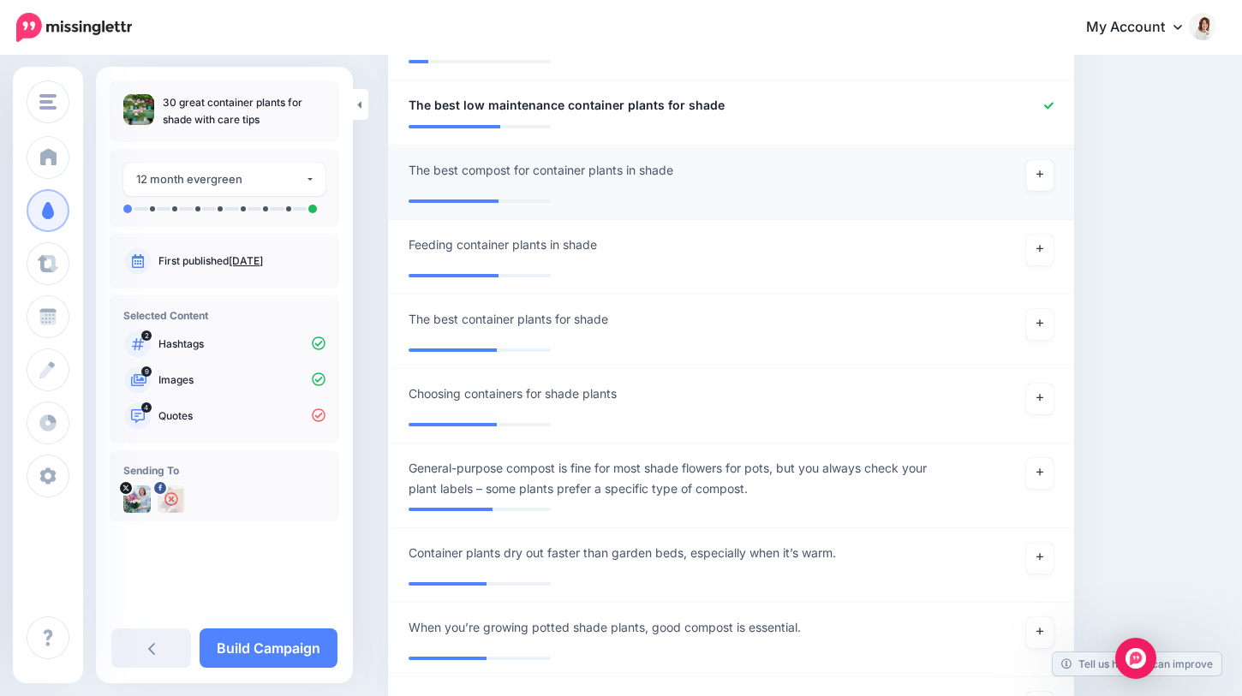
scroll to position [1702, 0]
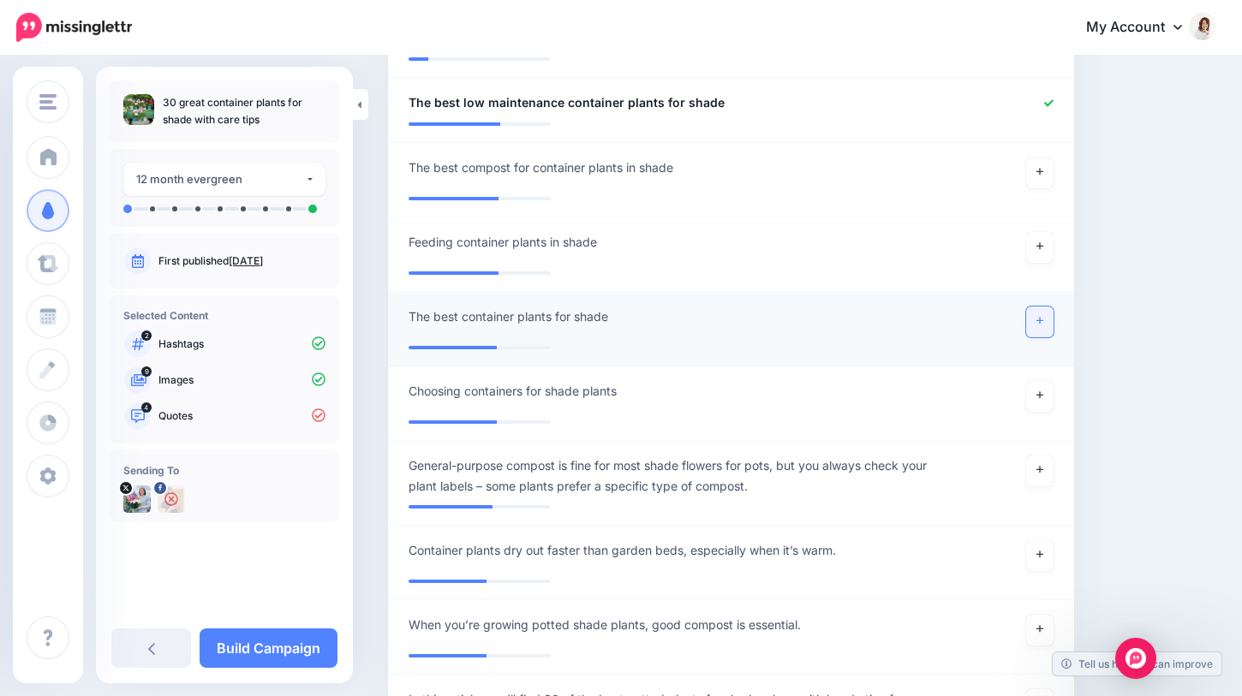
click at [1034, 325] on link at bounding box center [1039, 322] width 27 height 31
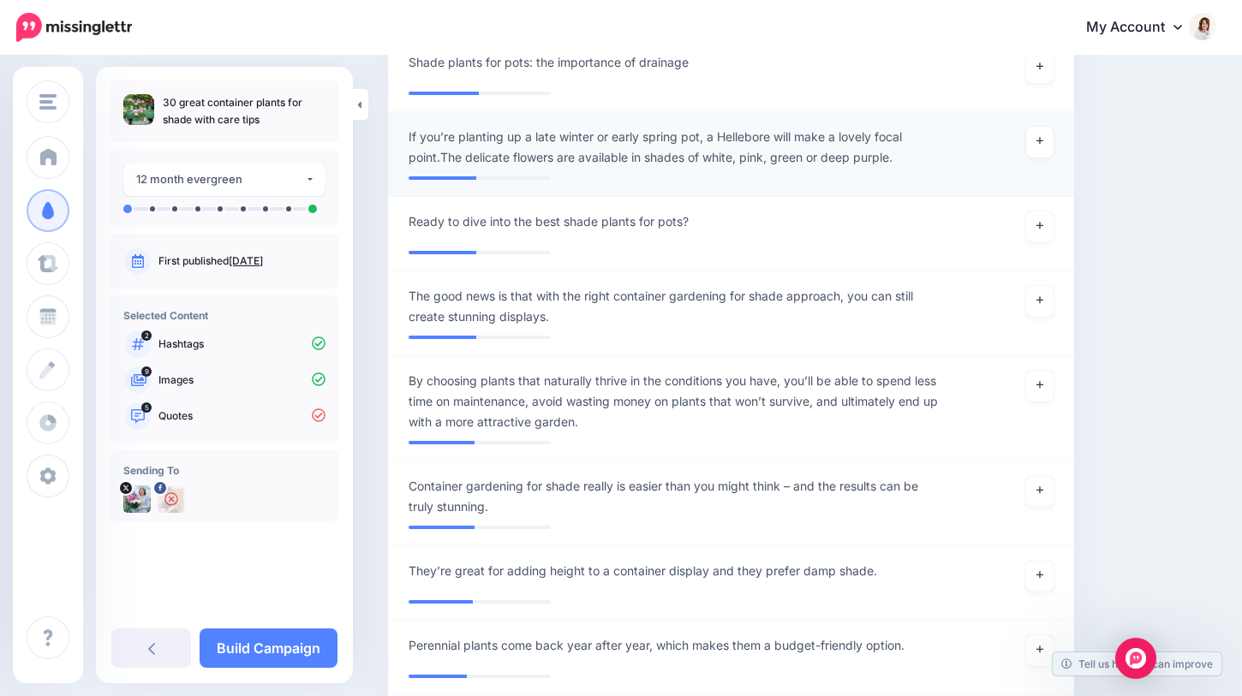
scroll to position [2859, 0]
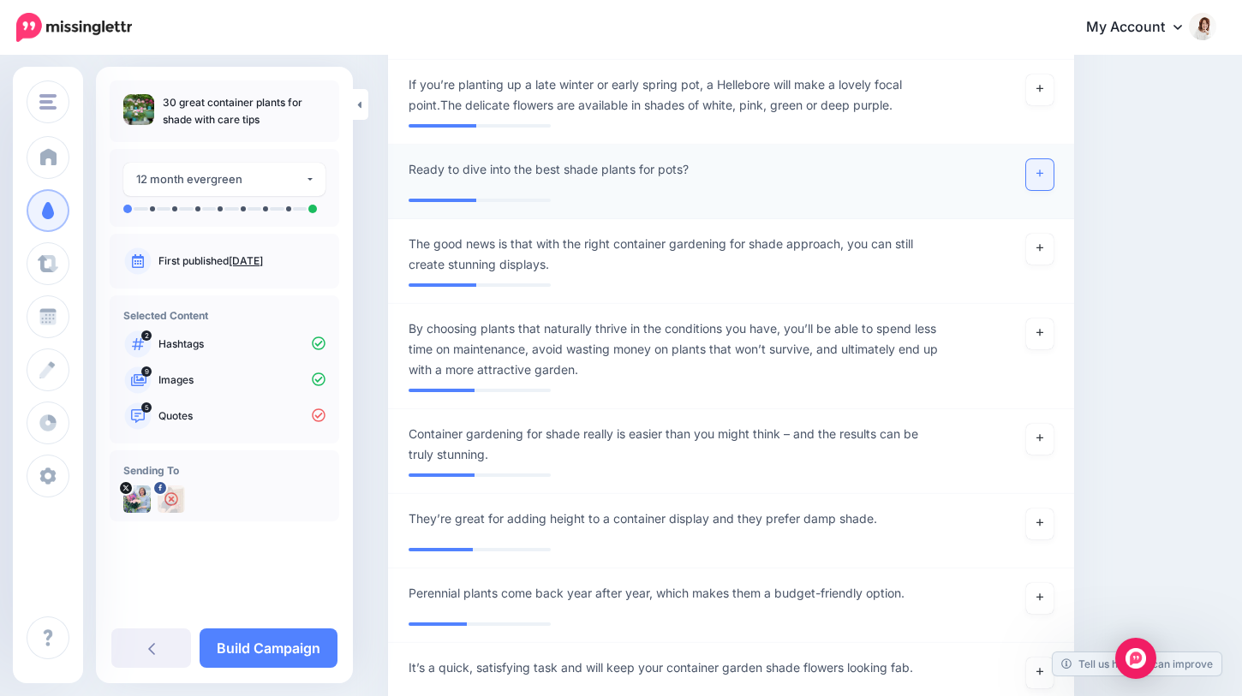
click at [1043, 171] on link at bounding box center [1039, 174] width 27 height 31
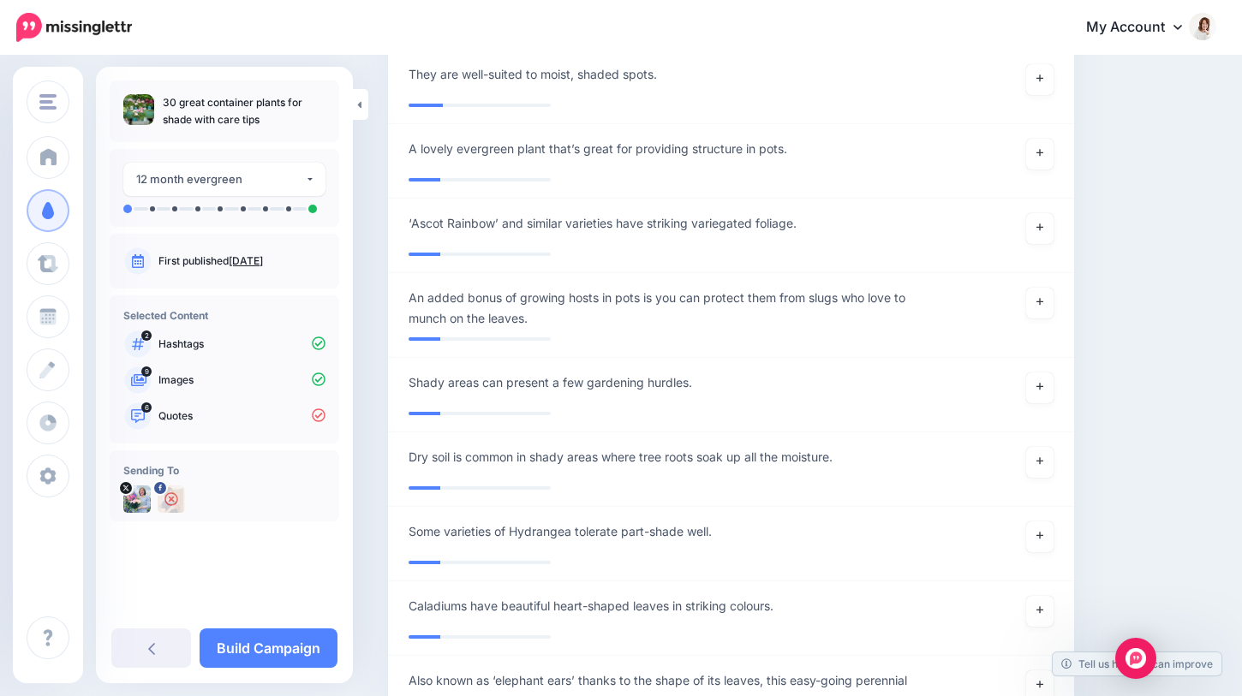
scroll to position [5907, 0]
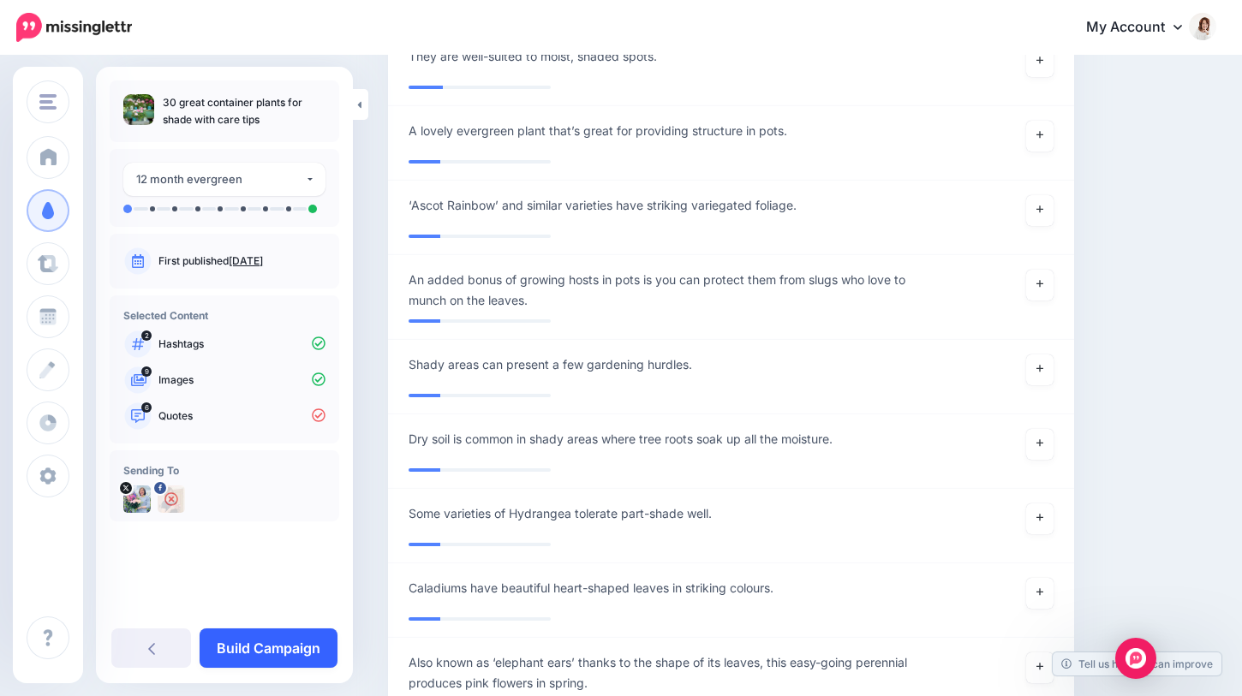
click at [293, 639] on link "Build Campaign" at bounding box center [269, 648] width 138 height 39
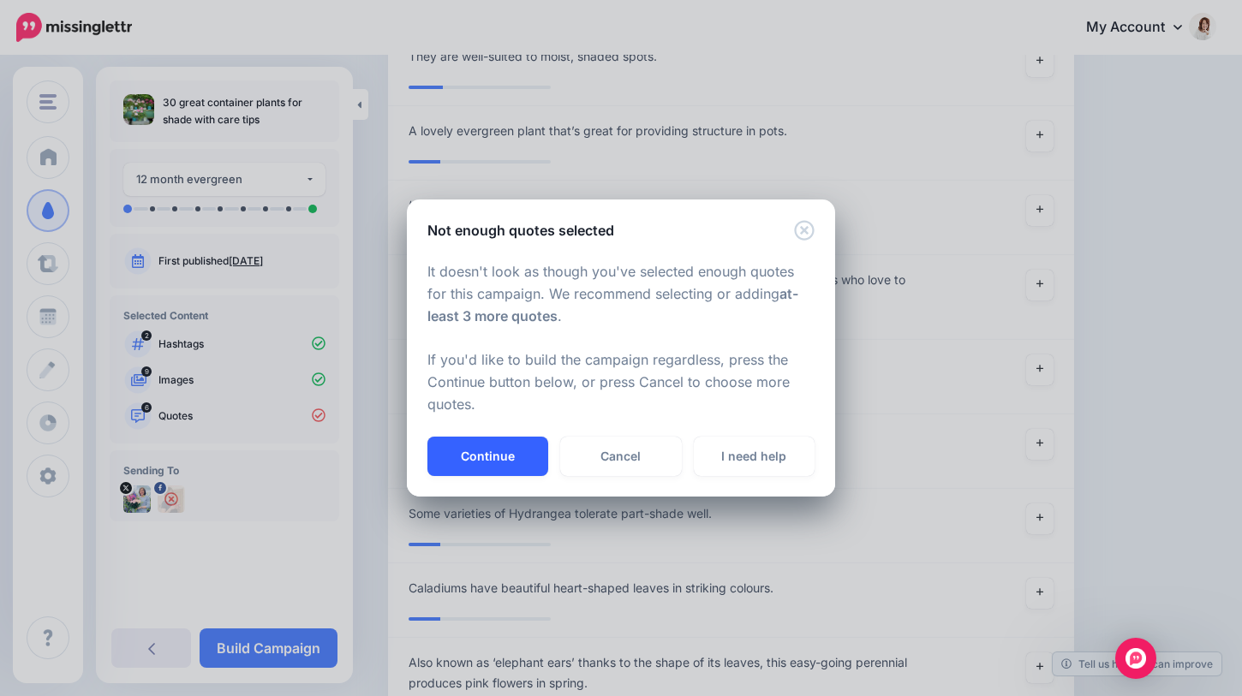
click at [480, 450] on button "Continue" at bounding box center [487, 456] width 121 height 39
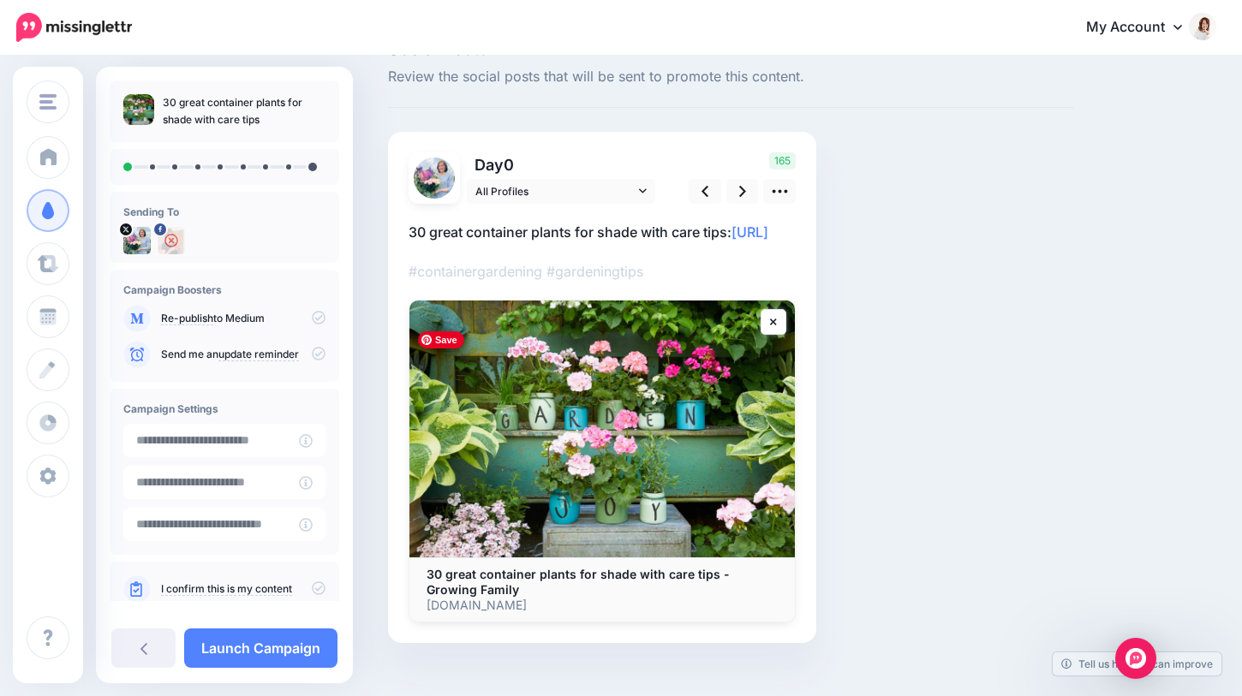
scroll to position [41, 0]
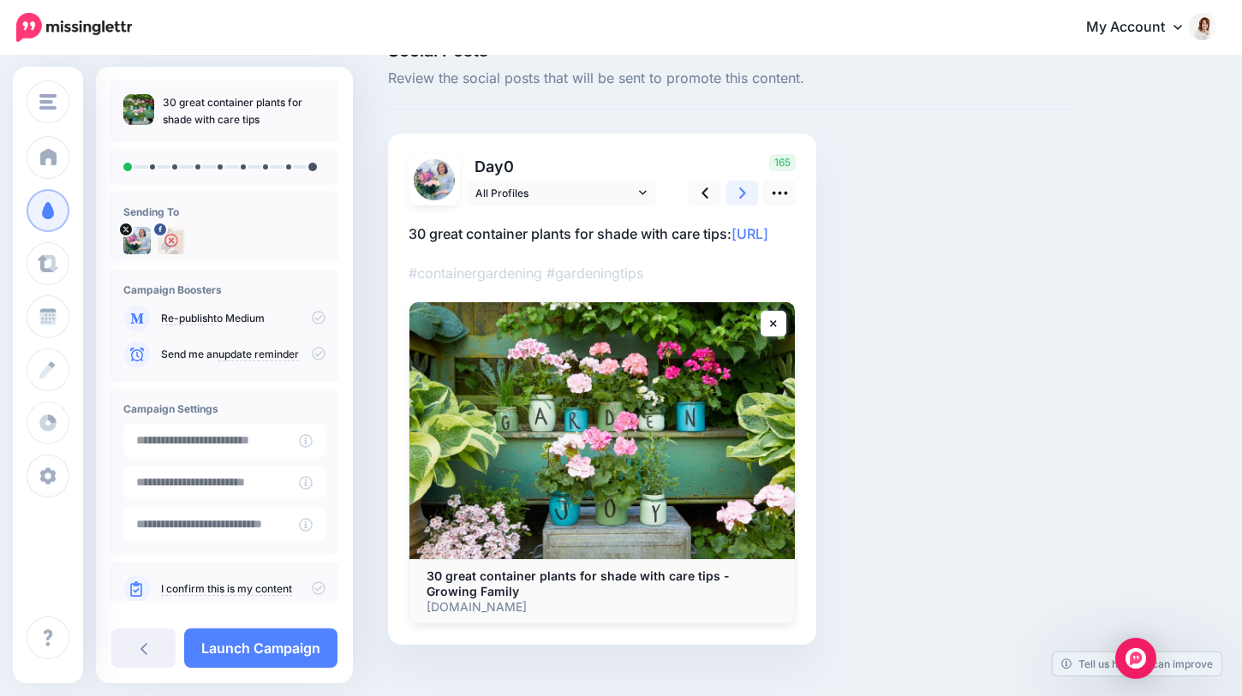
click at [735, 197] on link at bounding box center [742, 193] width 33 height 25
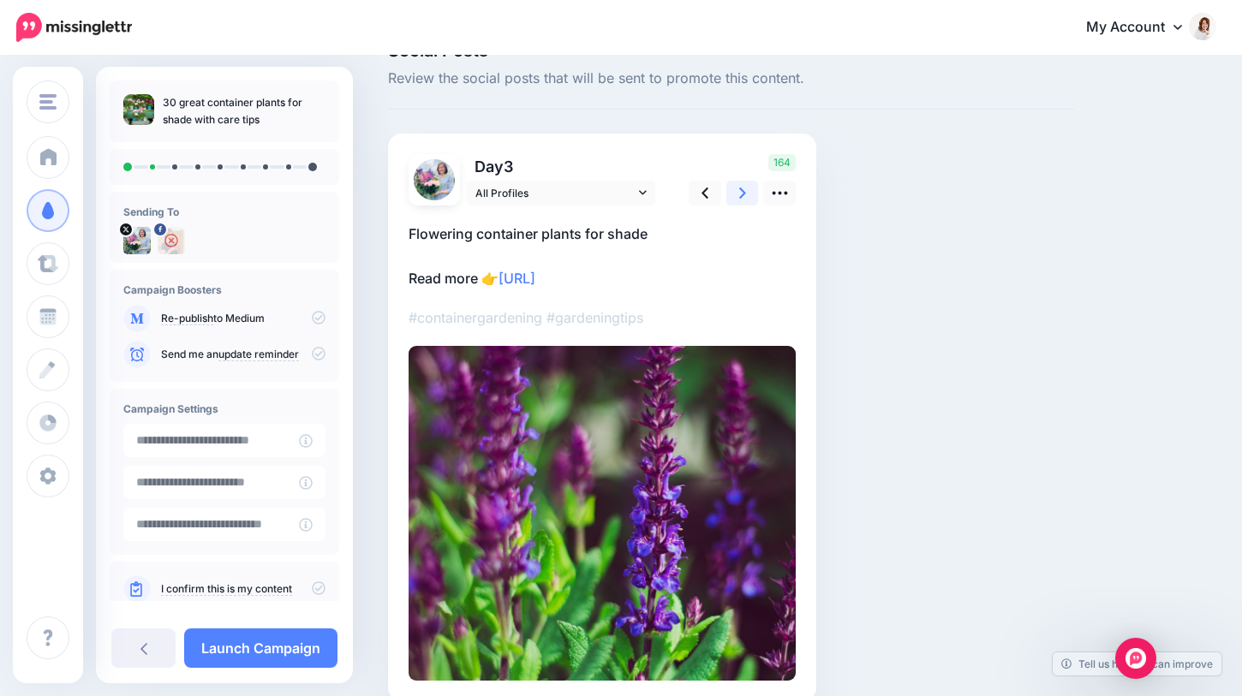
scroll to position [0, 0]
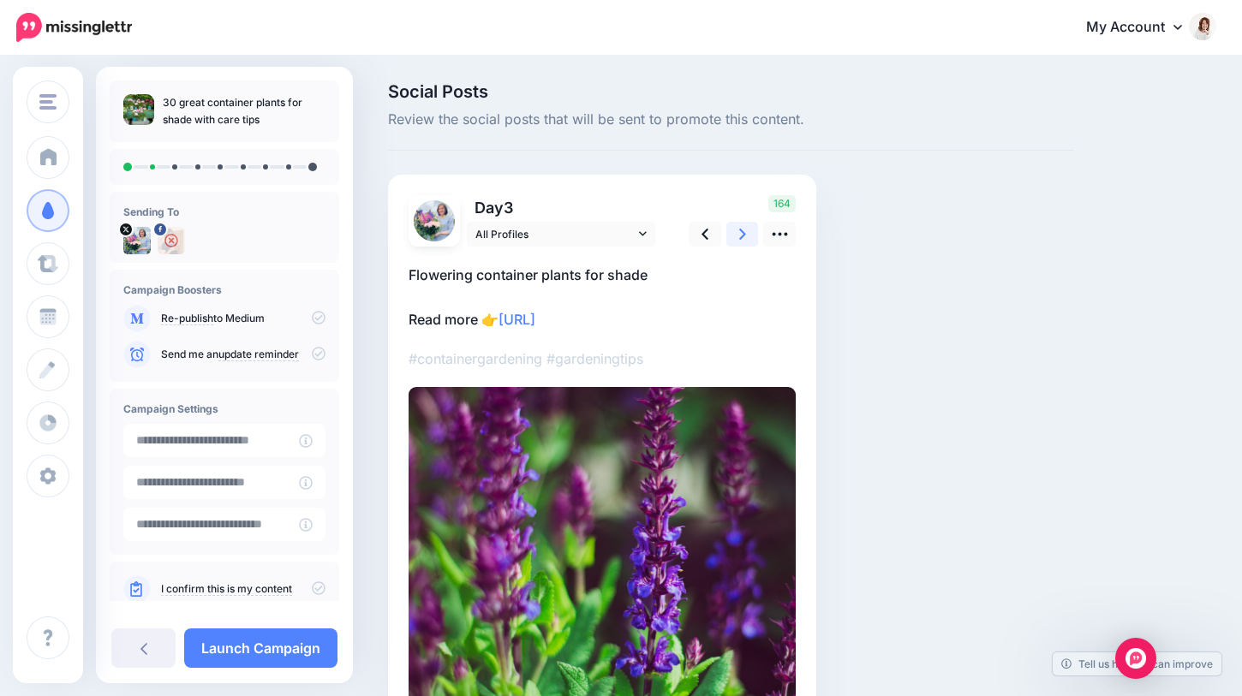
click at [747, 239] on link at bounding box center [742, 234] width 33 height 25
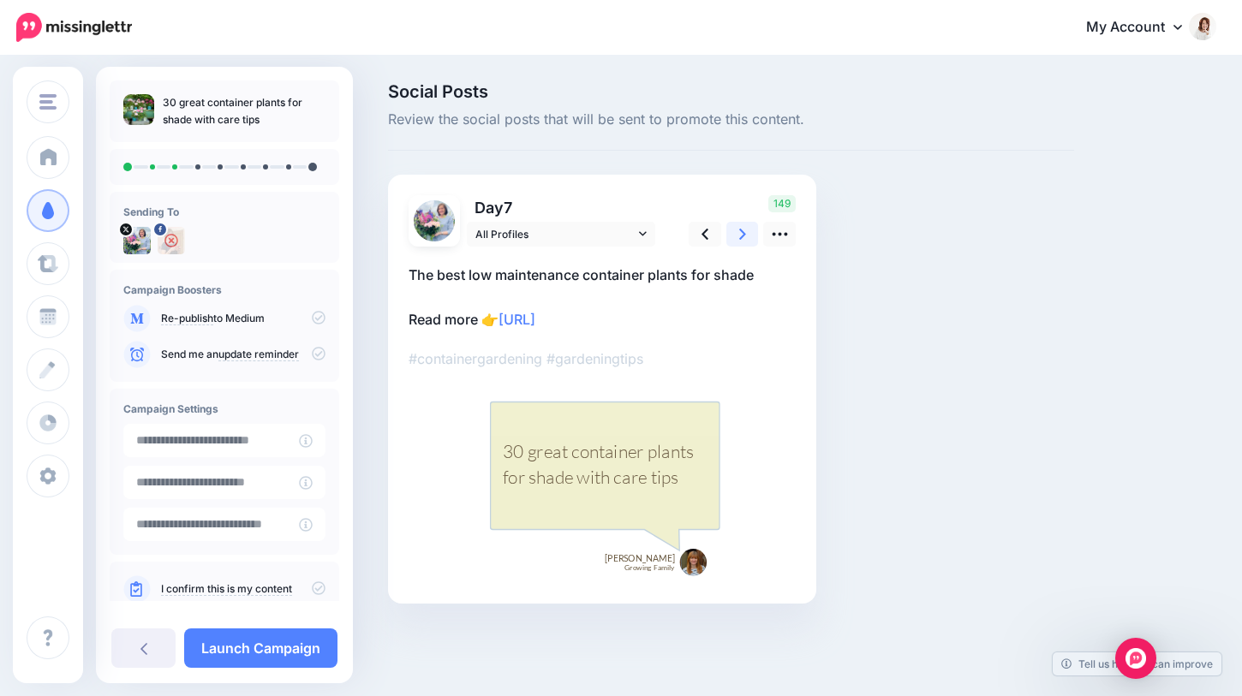
click at [748, 240] on link at bounding box center [742, 234] width 33 height 25
click at [777, 230] on icon at bounding box center [780, 234] width 18 height 18
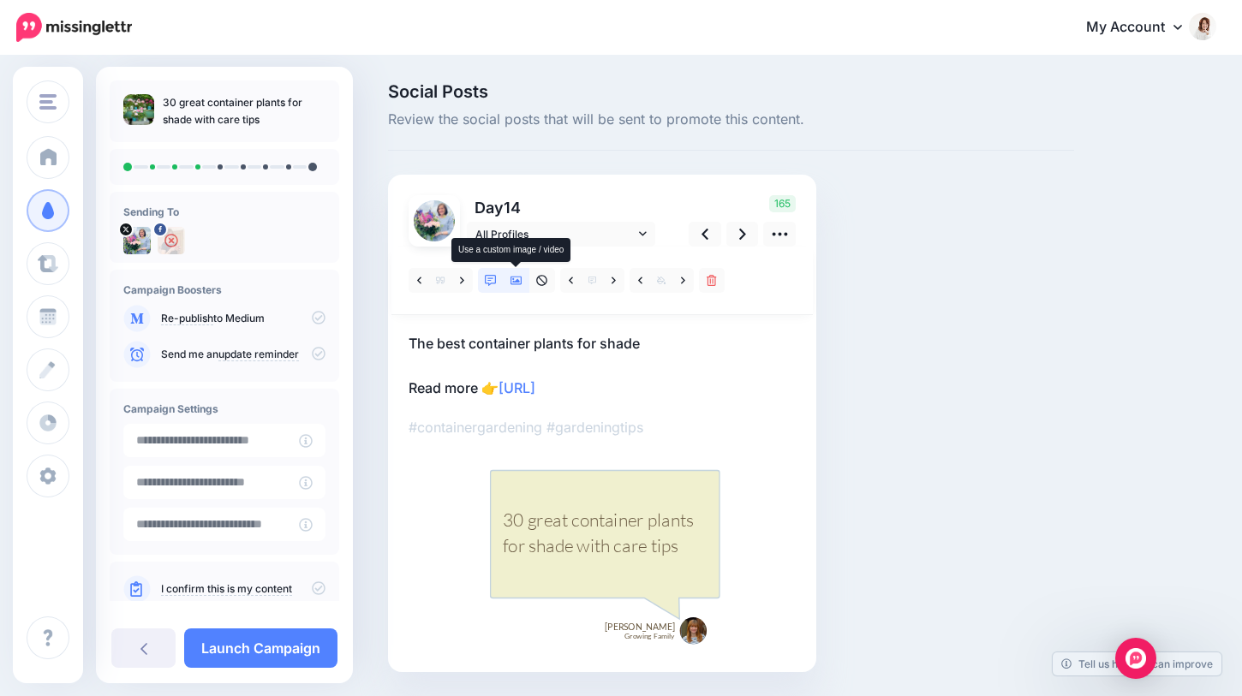
click at [519, 285] on icon at bounding box center [516, 281] width 12 height 12
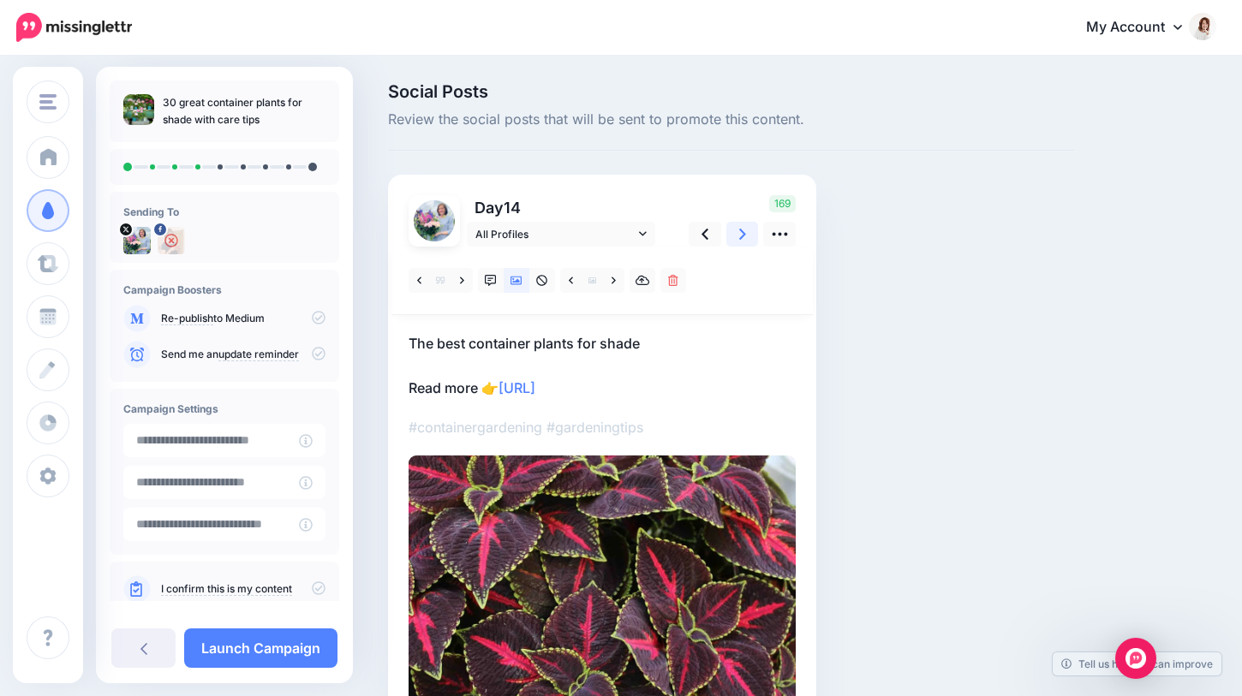
click at [735, 232] on link at bounding box center [742, 234] width 33 height 25
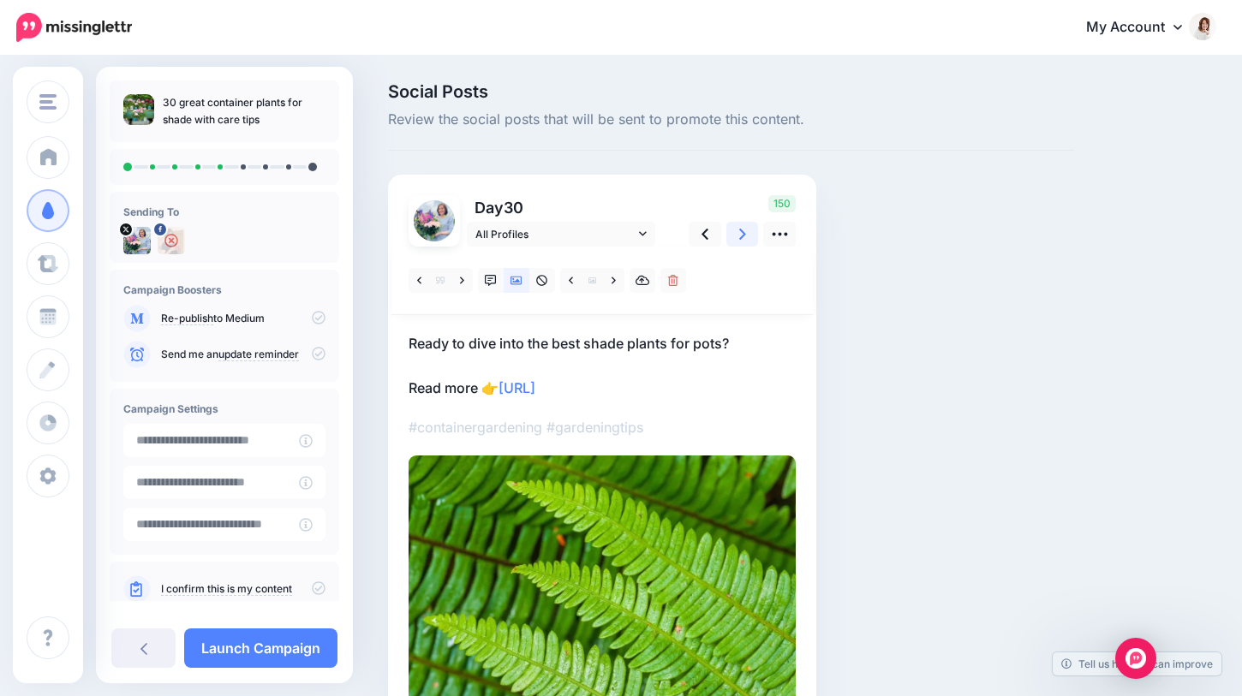
click at [735, 232] on link at bounding box center [742, 234] width 33 height 25
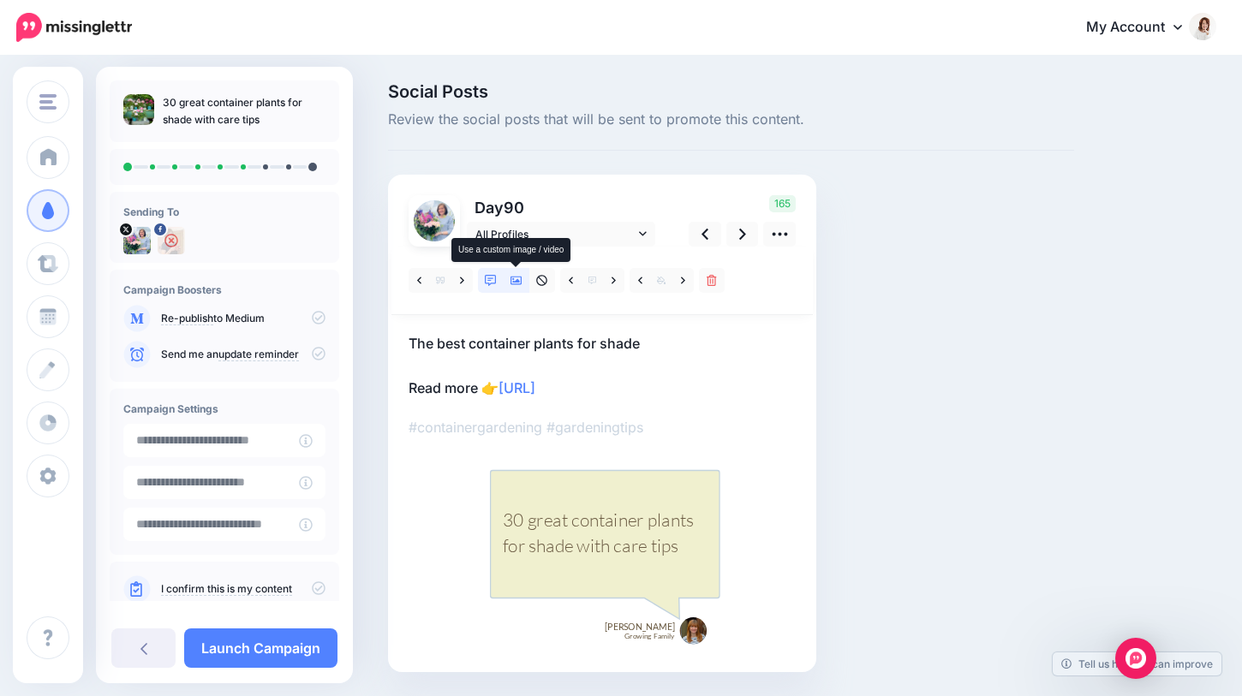
click at [505, 283] on link at bounding box center [517, 280] width 26 height 25
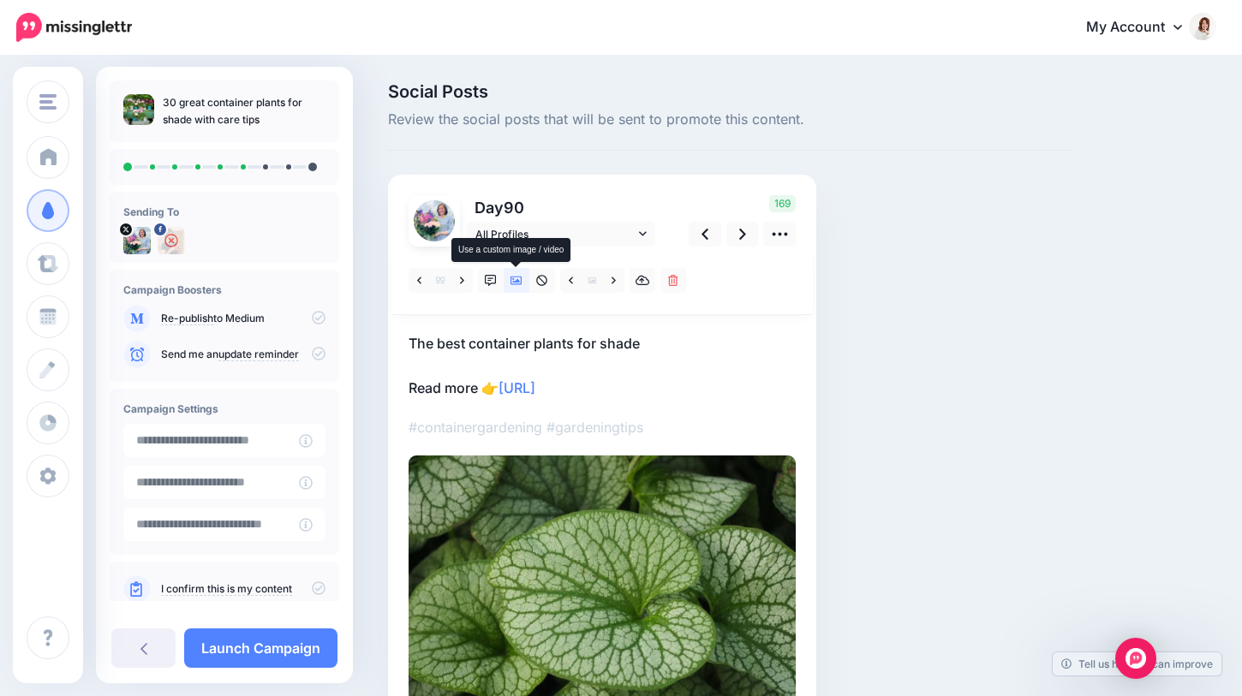
click at [519, 286] on link at bounding box center [517, 280] width 26 height 25
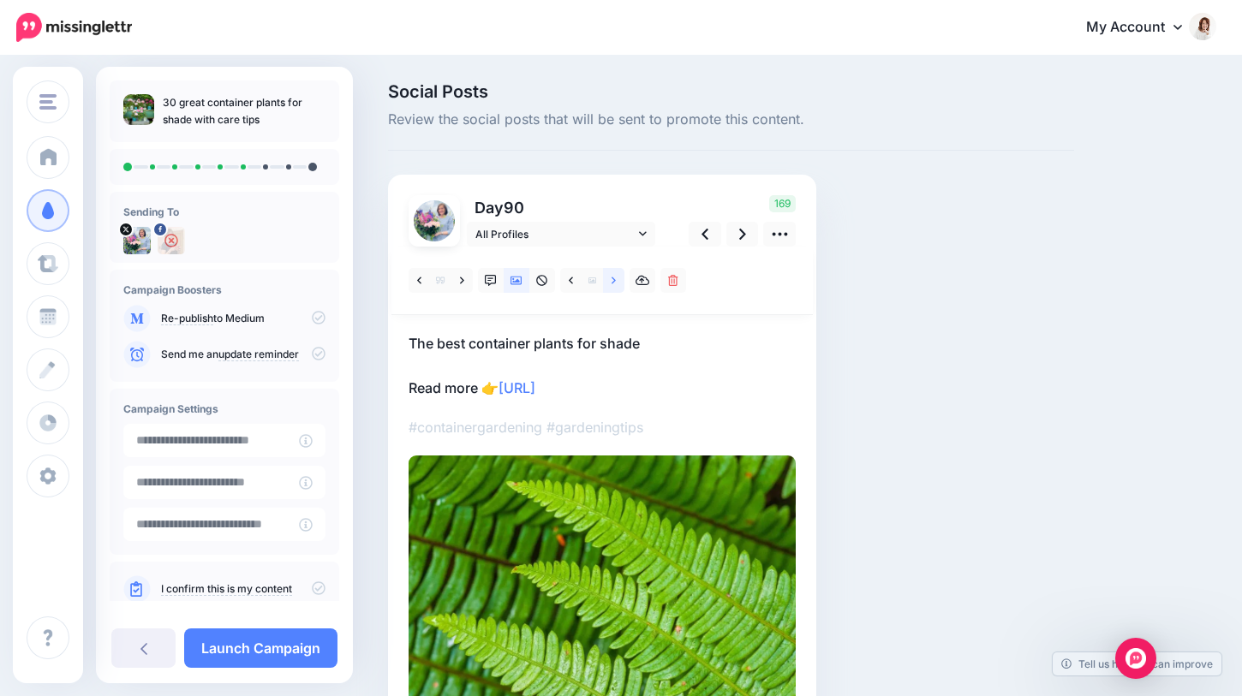
click at [614, 288] on link at bounding box center [613, 280] width 21 height 25
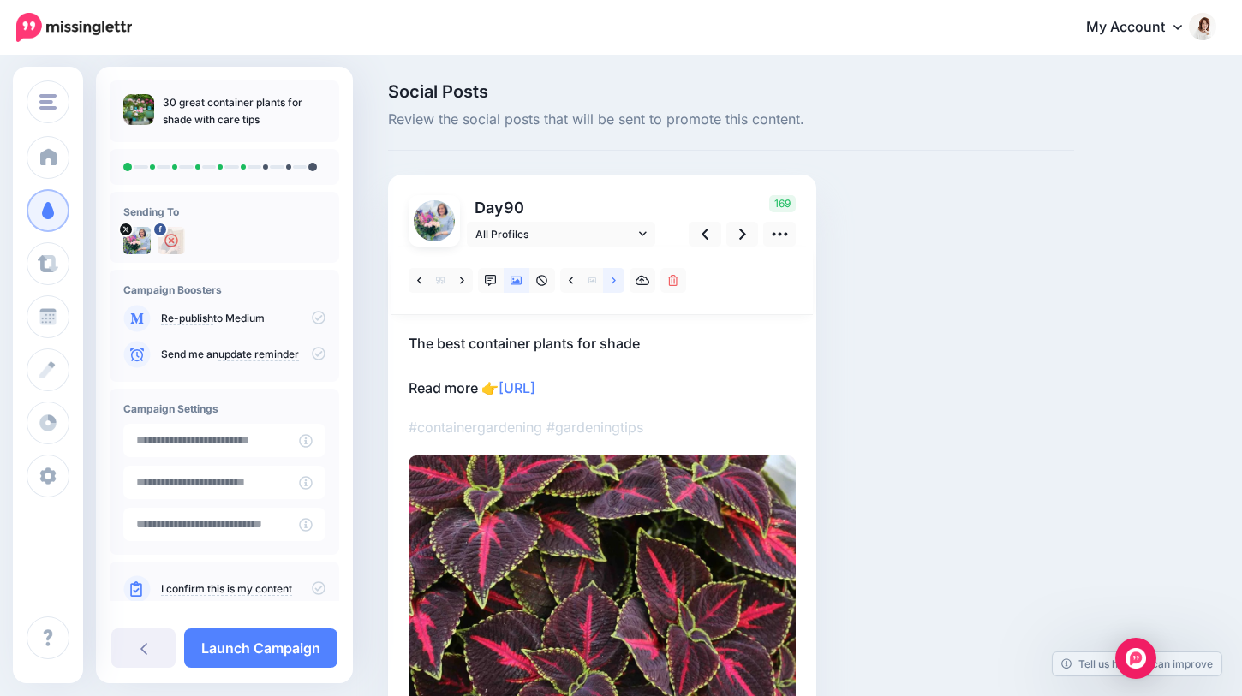
click at [614, 288] on link at bounding box center [613, 280] width 21 height 25
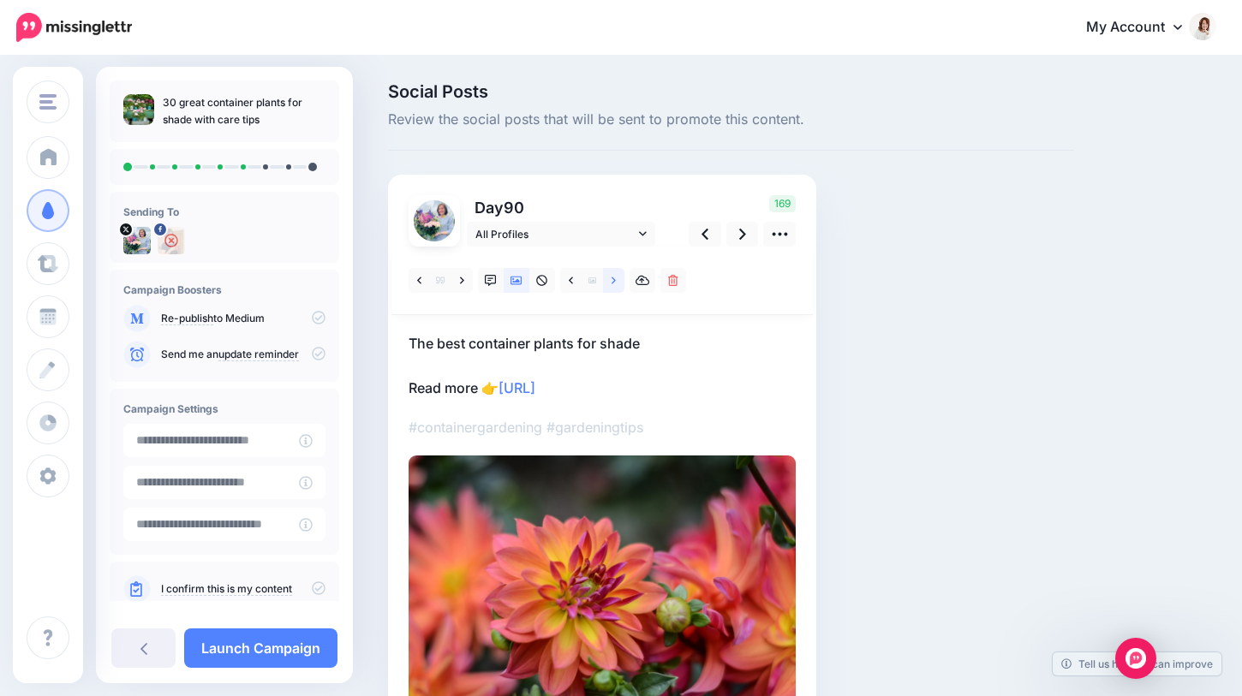
click at [614, 288] on link at bounding box center [613, 280] width 21 height 25
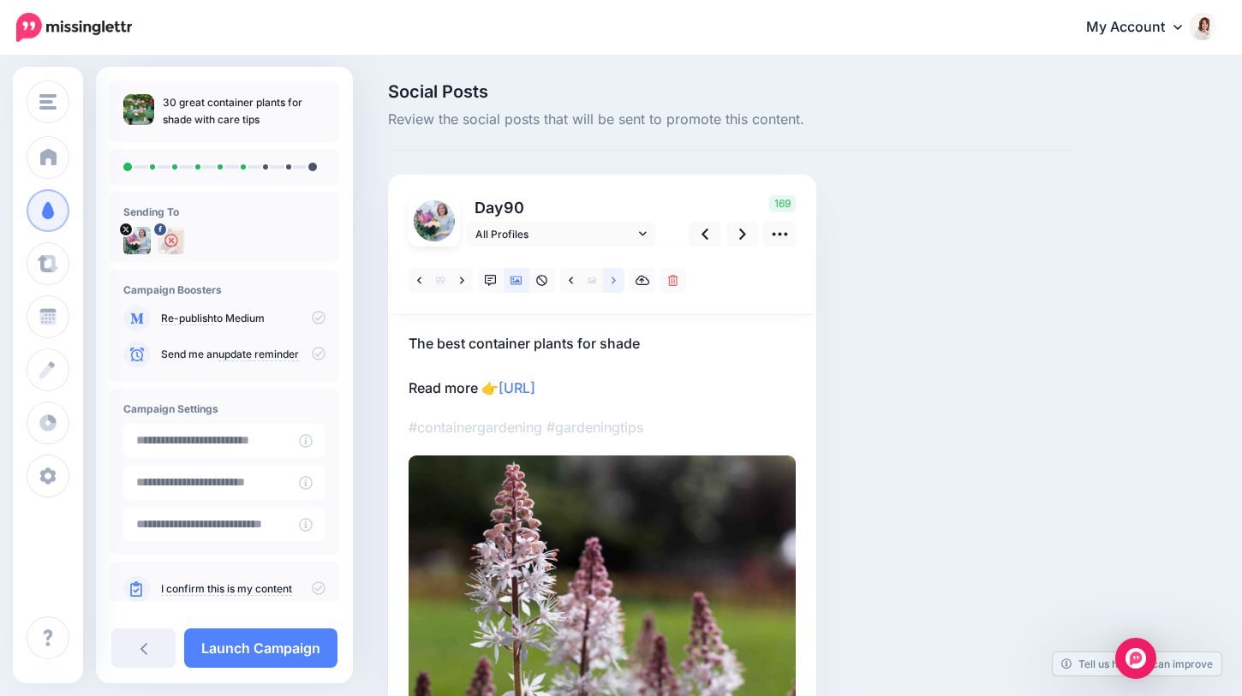
click at [614, 288] on link at bounding box center [613, 280] width 21 height 25
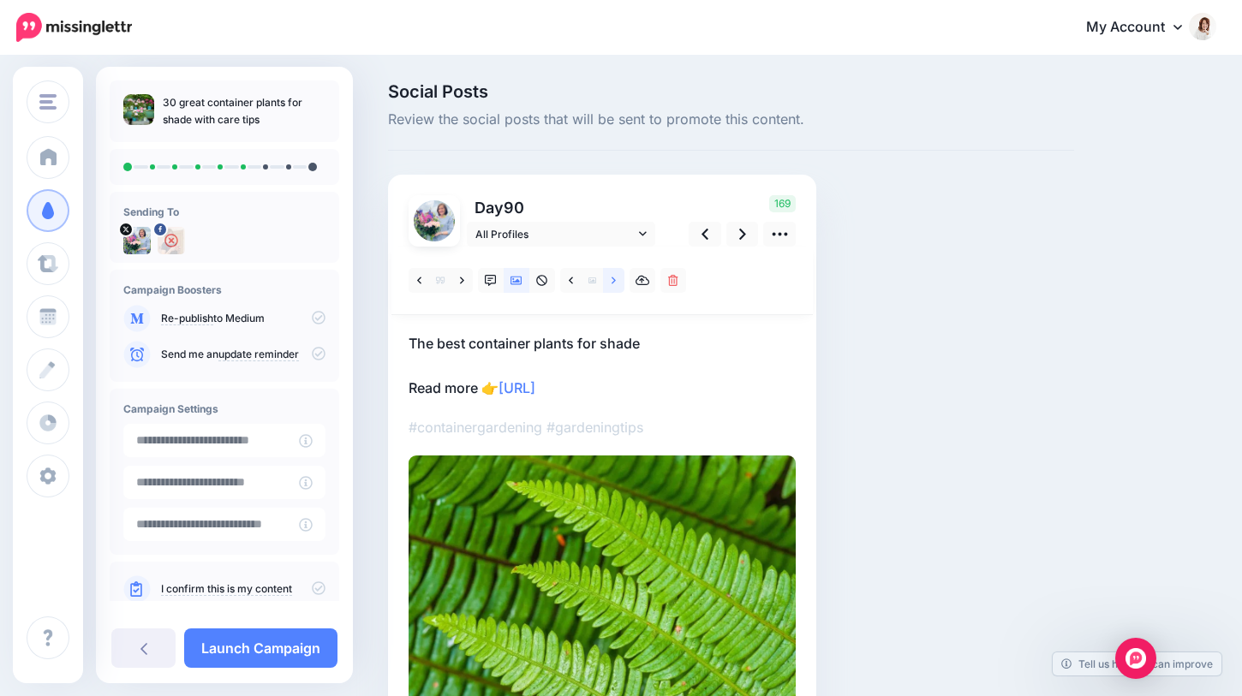
click at [614, 288] on link at bounding box center [613, 280] width 21 height 25
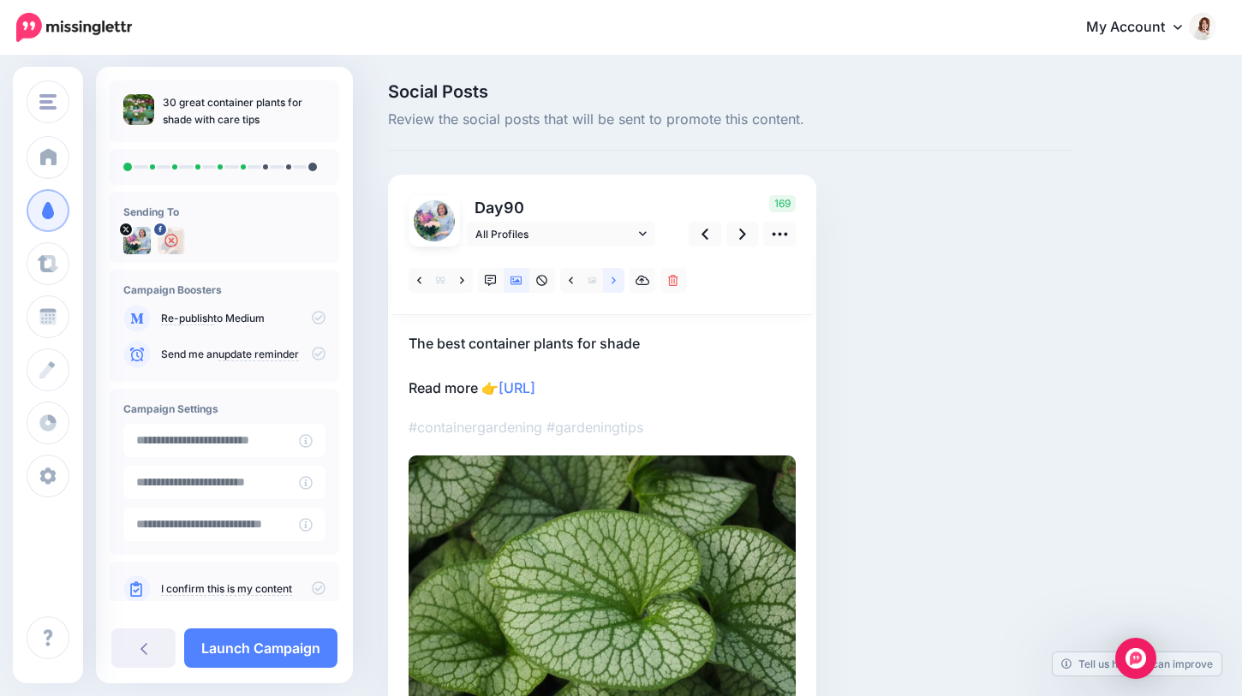
click at [614, 288] on link at bounding box center [613, 280] width 21 height 25
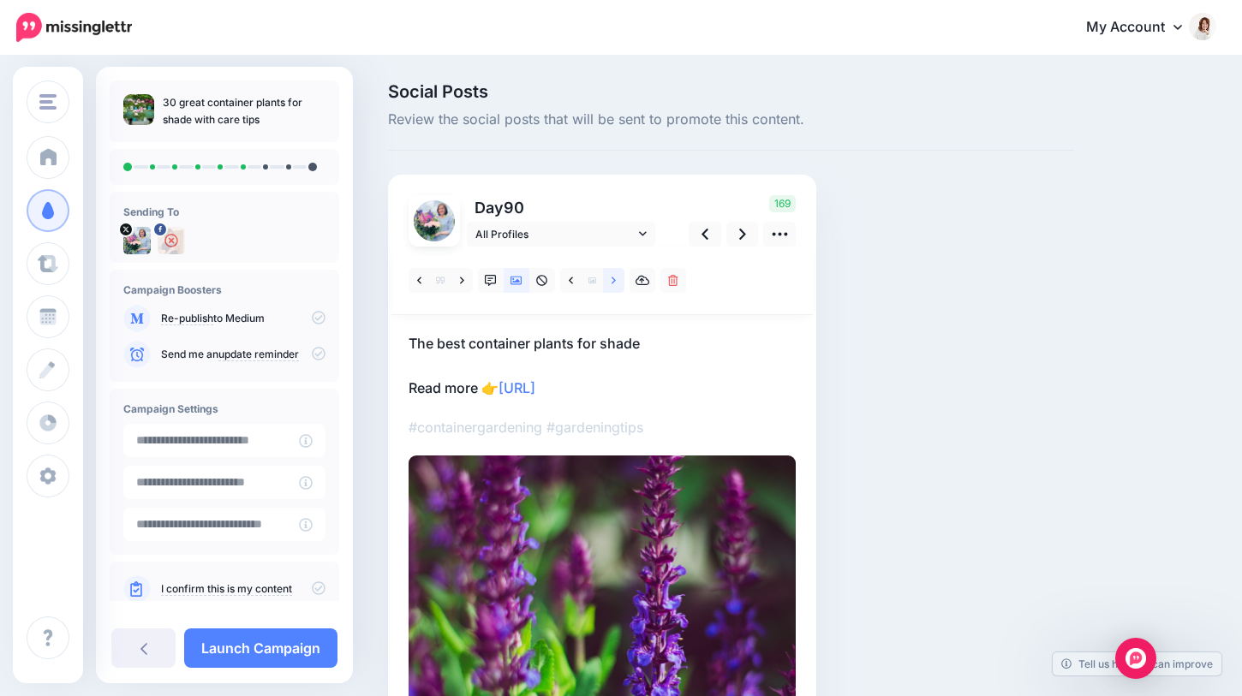
click at [614, 288] on link at bounding box center [613, 280] width 21 height 25
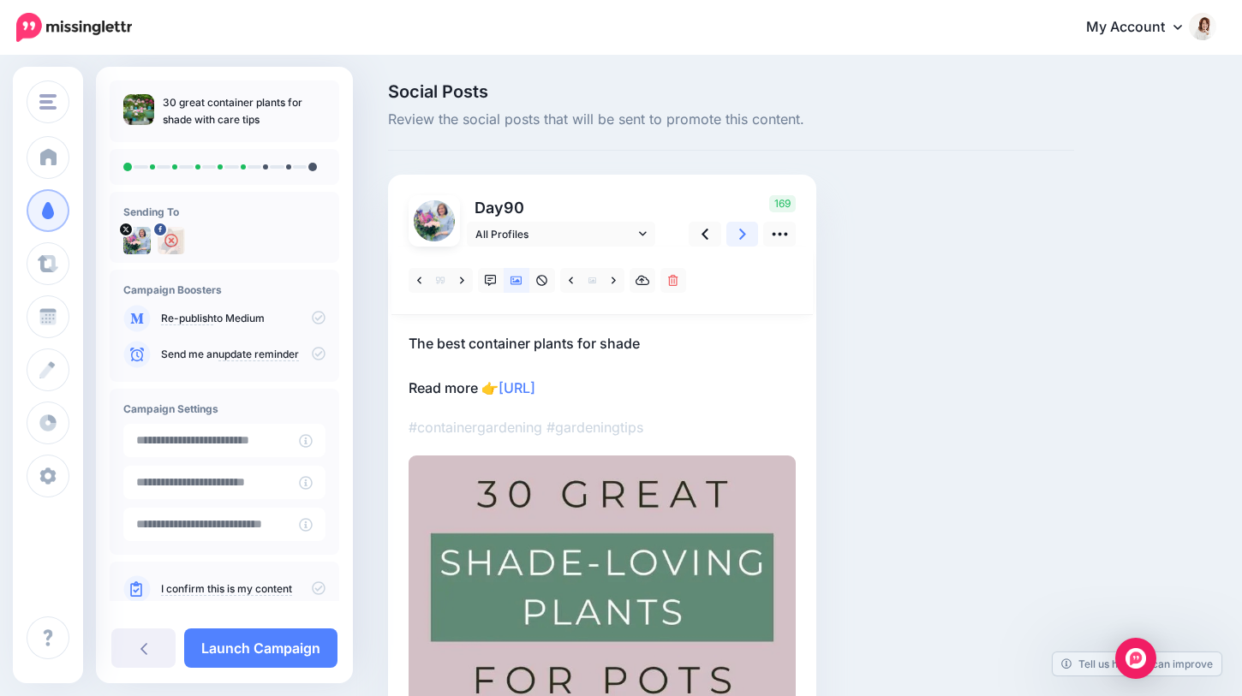
click at [747, 235] on link at bounding box center [742, 234] width 33 height 25
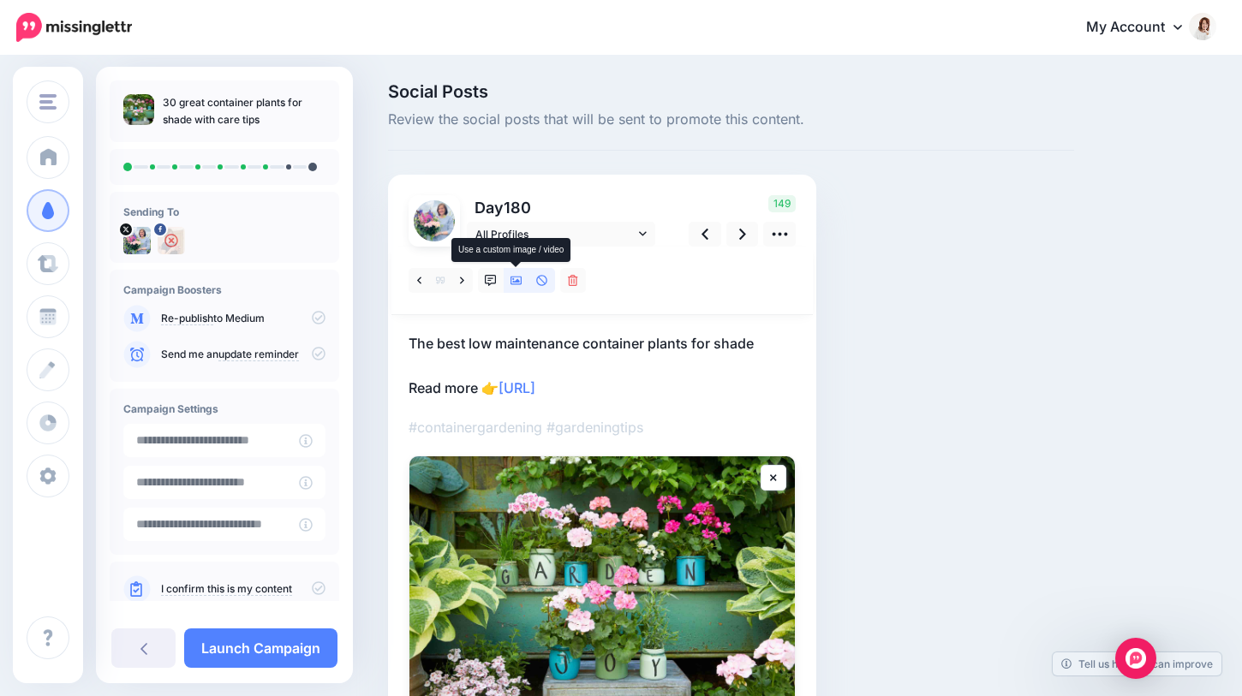
click at [511, 280] on icon at bounding box center [516, 281] width 12 height 12
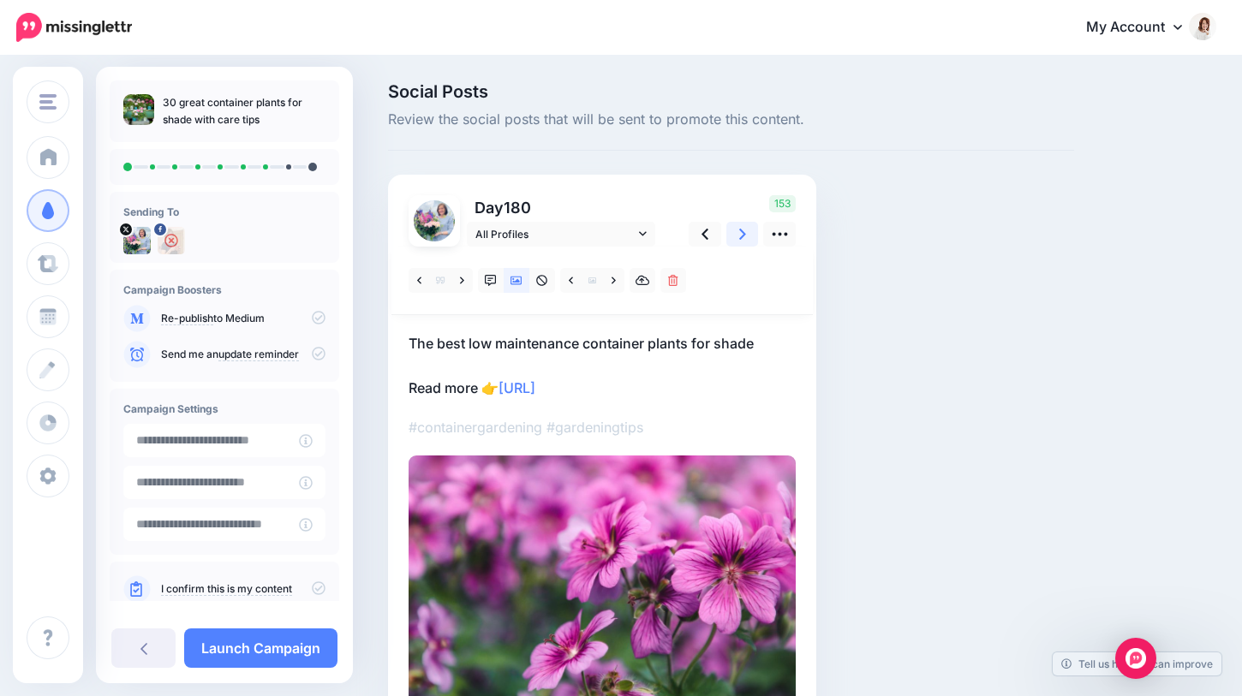
click at [737, 233] on link at bounding box center [742, 234] width 33 height 25
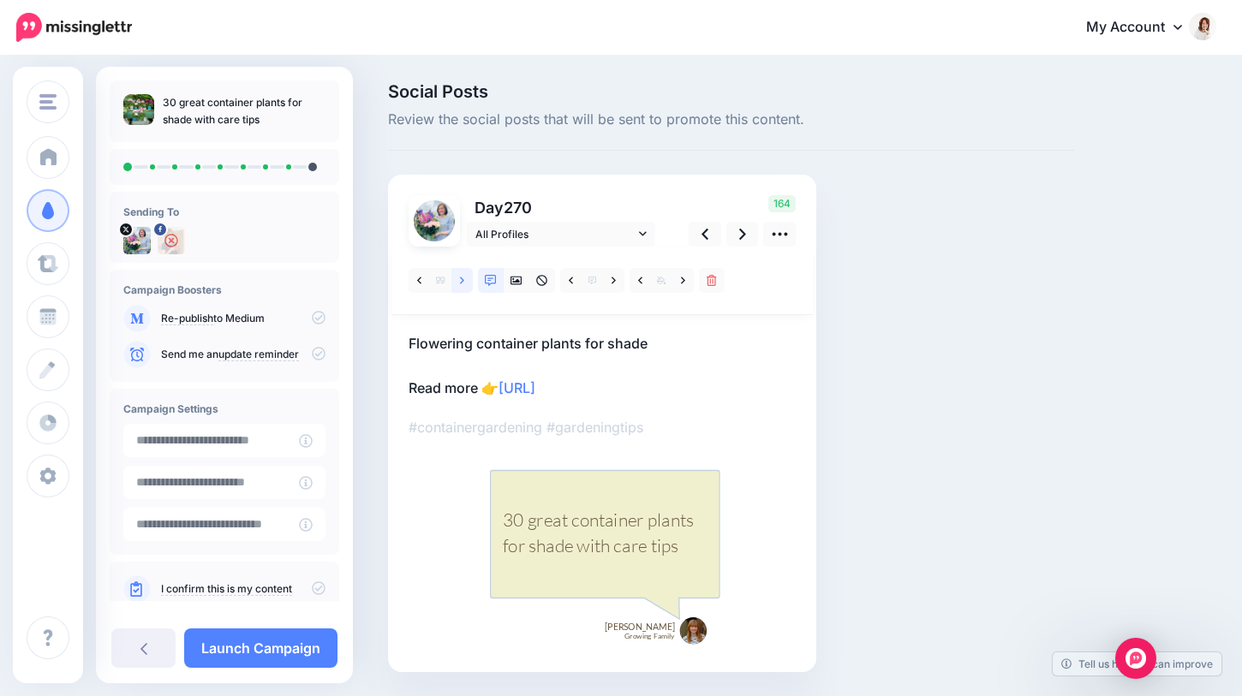
click at [462, 275] on icon at bounding box center [462, 281] width 4 height 12
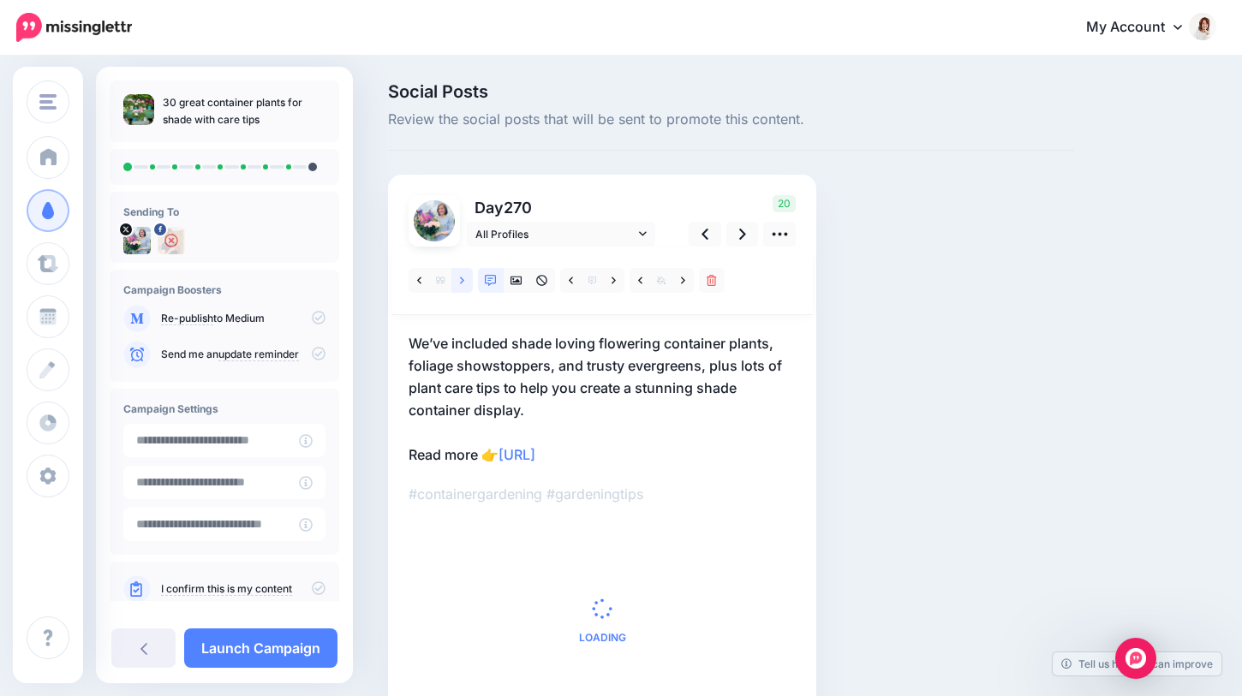
click at [462, 275] on icon at bounding box center [462, 281] width 4 height 12
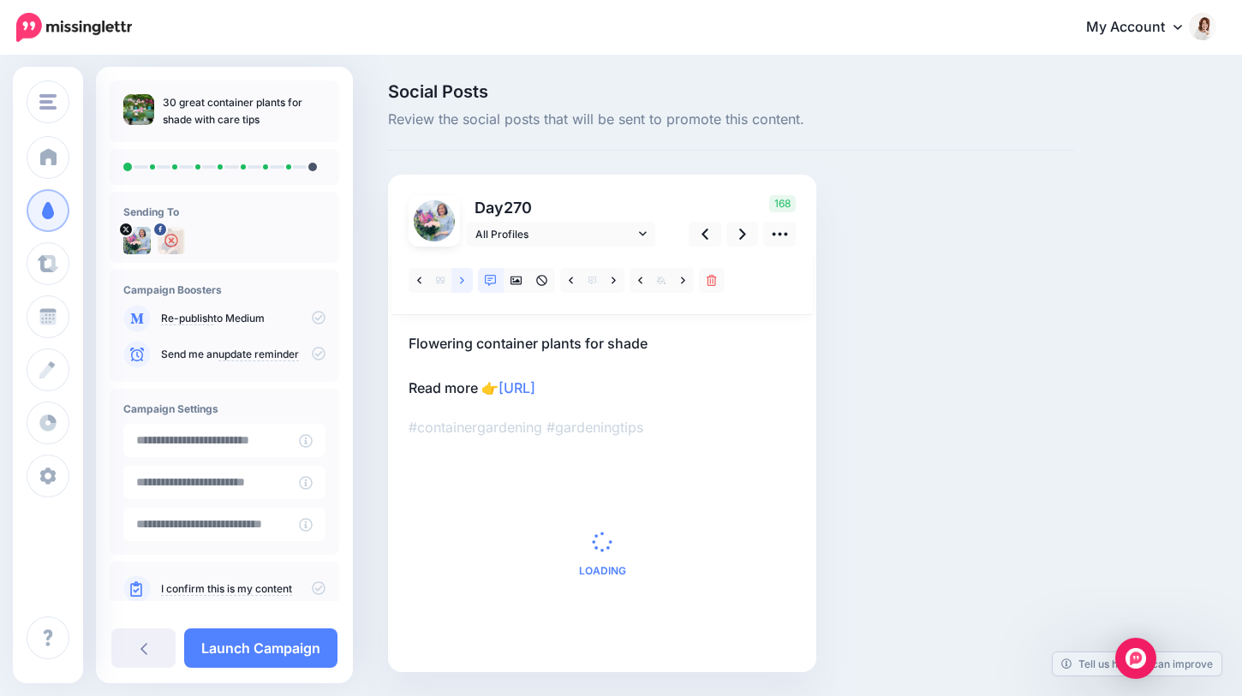
click at [462, 275] on icon at bounding box center [462, 281] width 4 height 12
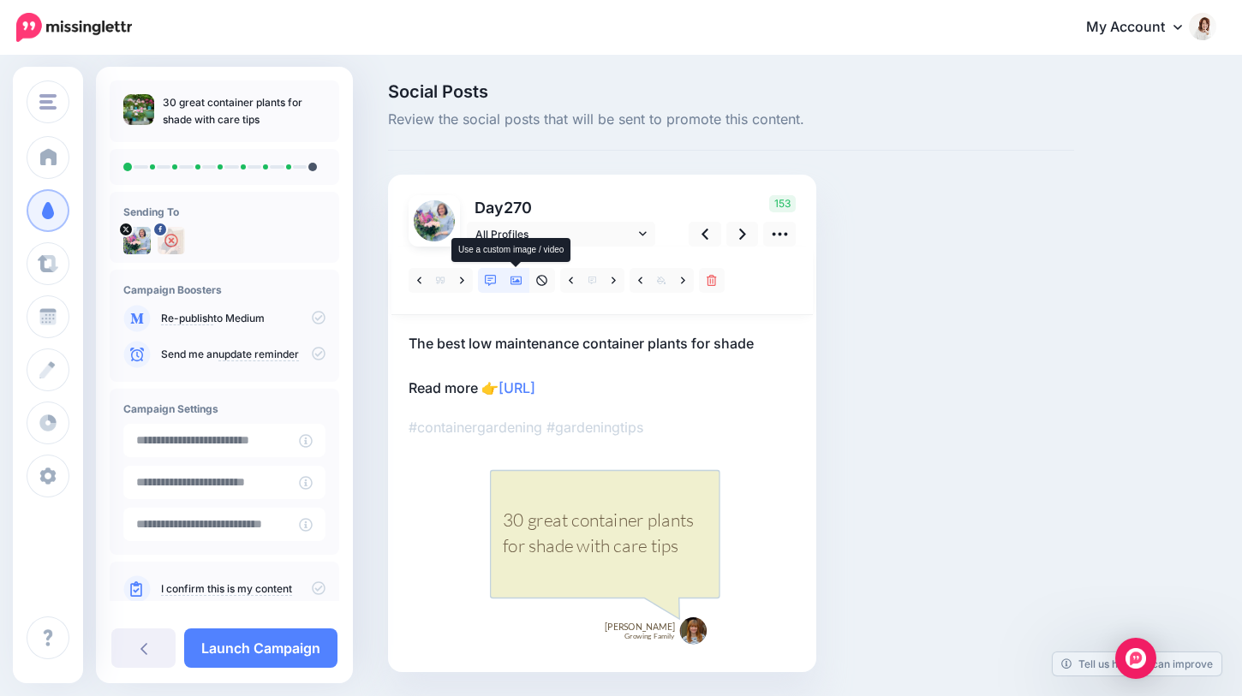
click at [520, 279] on icon at bounding box center [516, 281] width 12 height 12
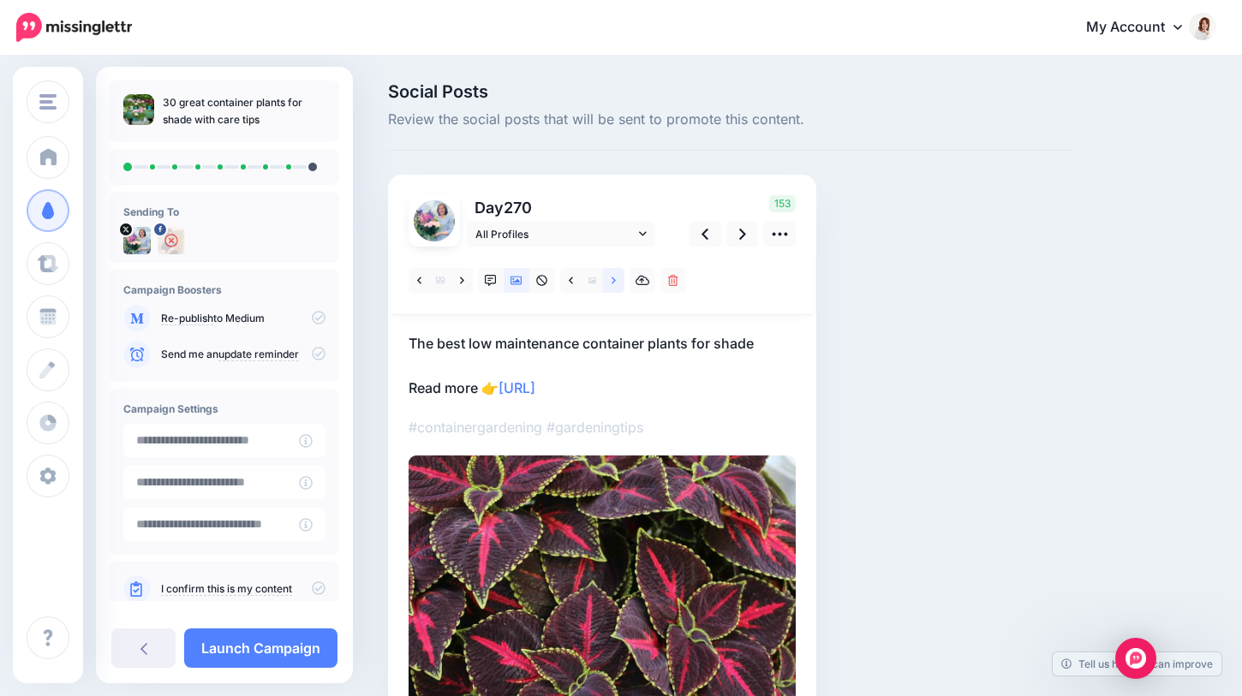
click at [609, 285] on link at bounding box center [613, 280] width 21 height 25
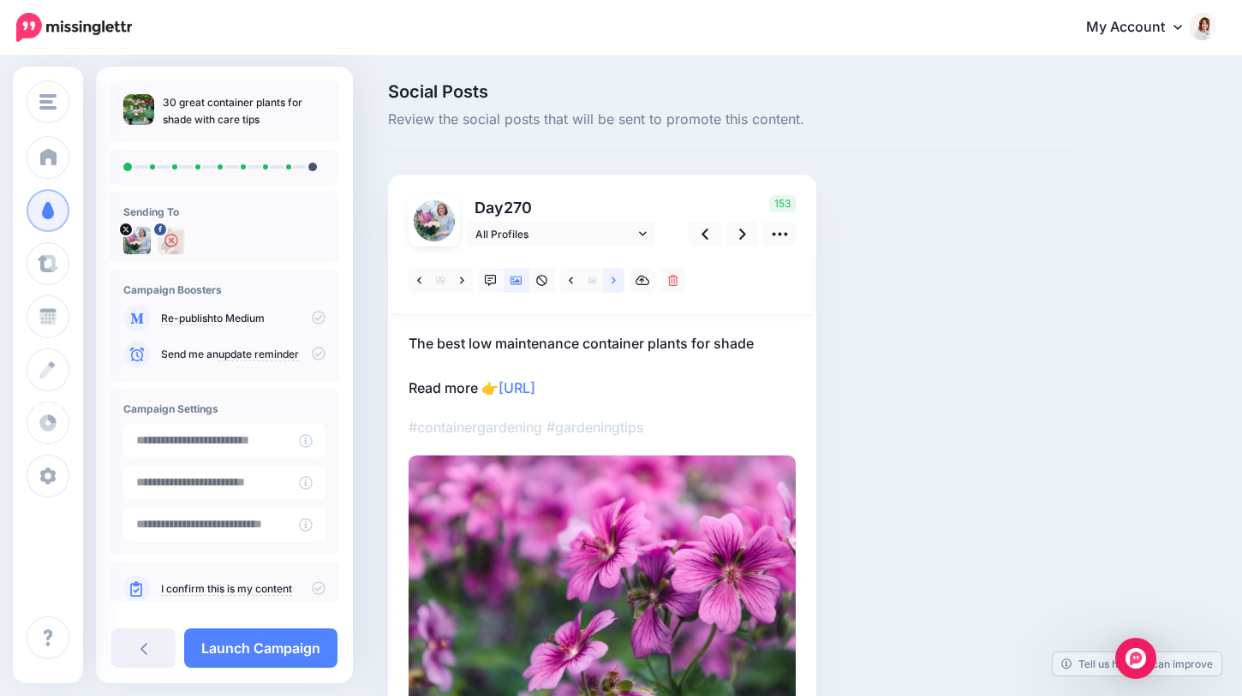
click at [610, 284] on link at bounding box center [613, 280] width 21 height 25
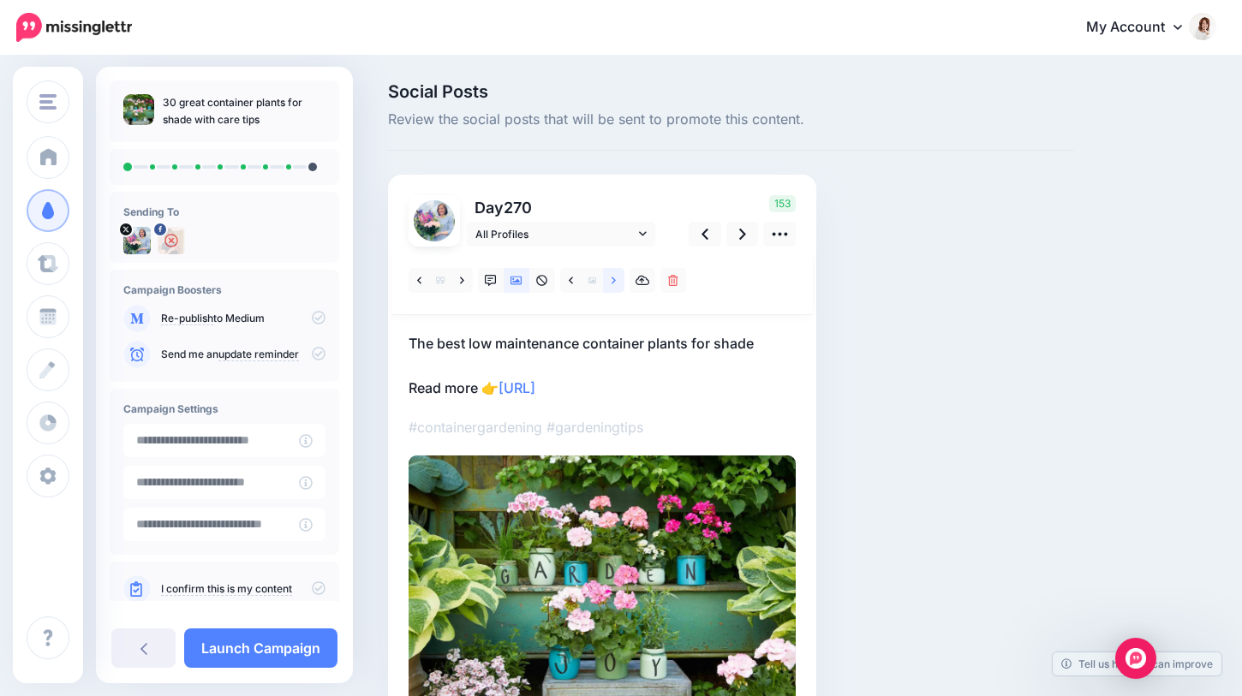
click at [613, 283] on icon at bounding box center [613, 281] width 4 height 12
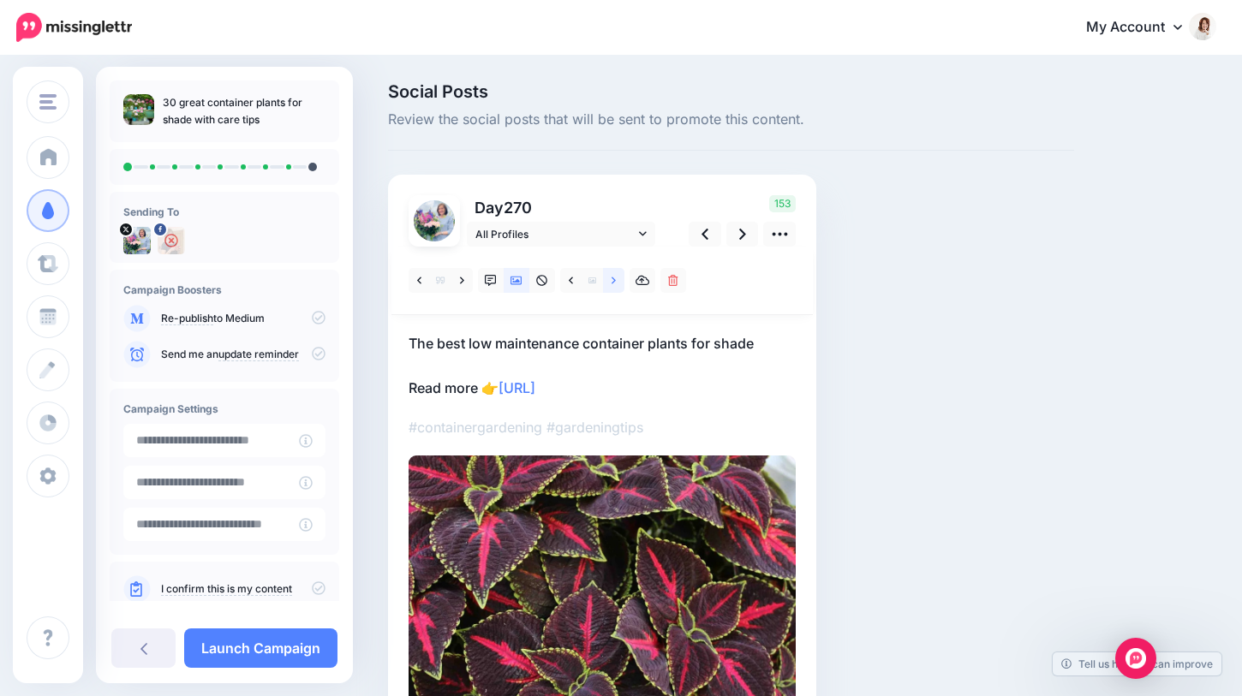
click at [613, 283] on icon at bounding box center [613, 281] width 4 height 12
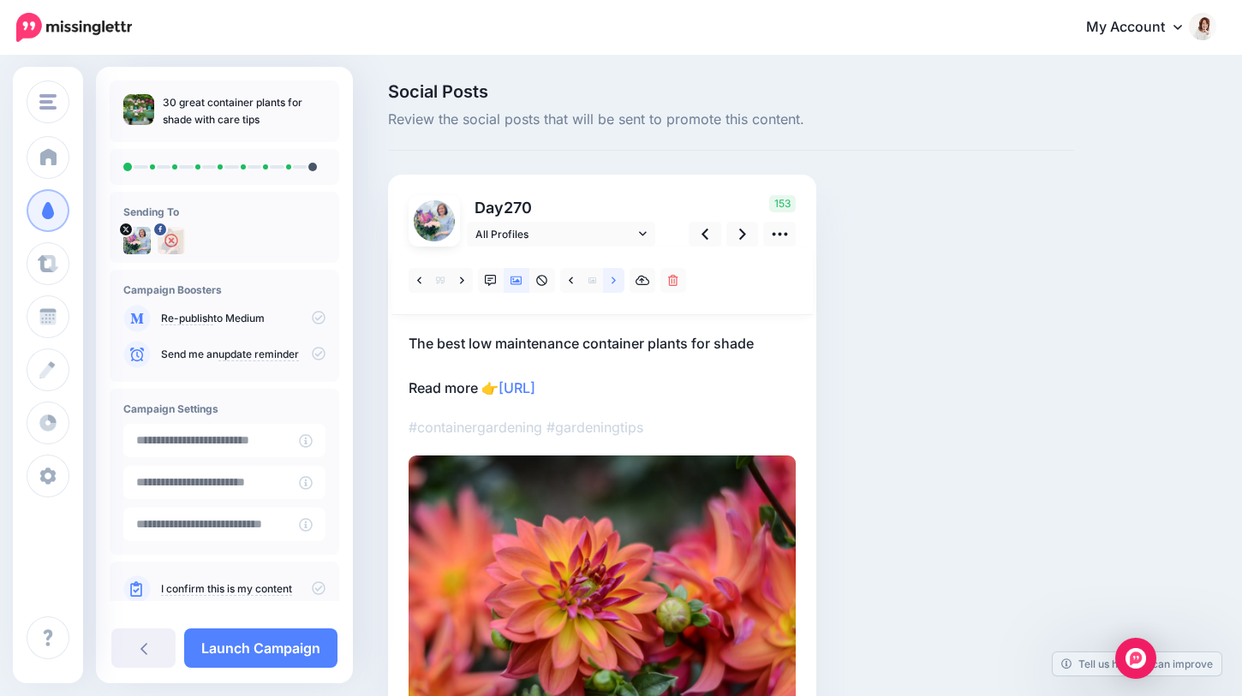
click at [613, 283] on icon at bounding box center [613, 281] width 4 height 12
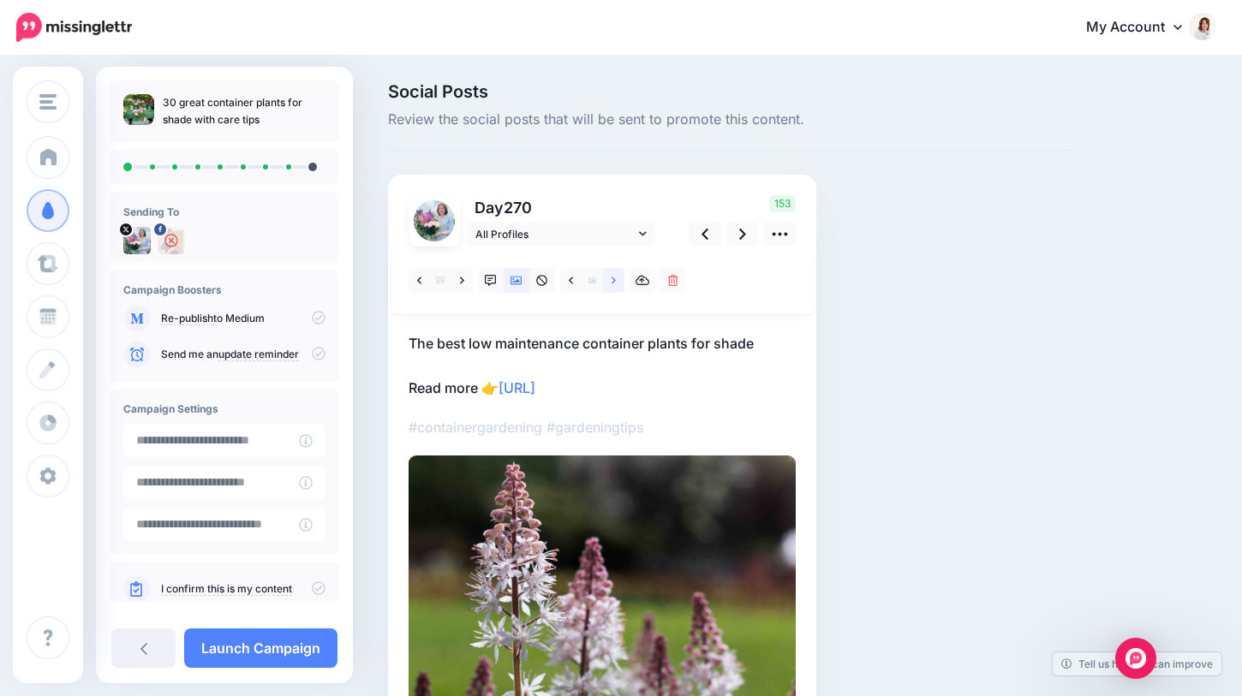
click at [613, 283] on icon at bounding box center [613, 281] width 4 height 12
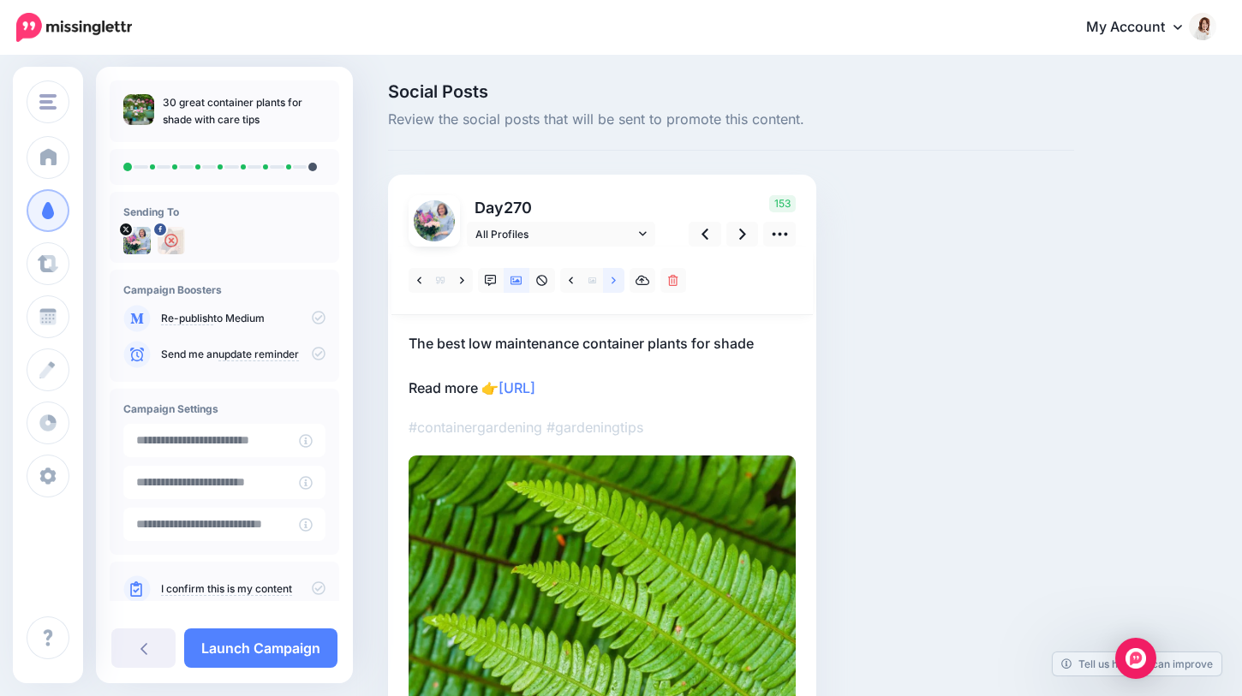
click at [613, 283] on icon at bounding box center [613, 281] width 4 height 12
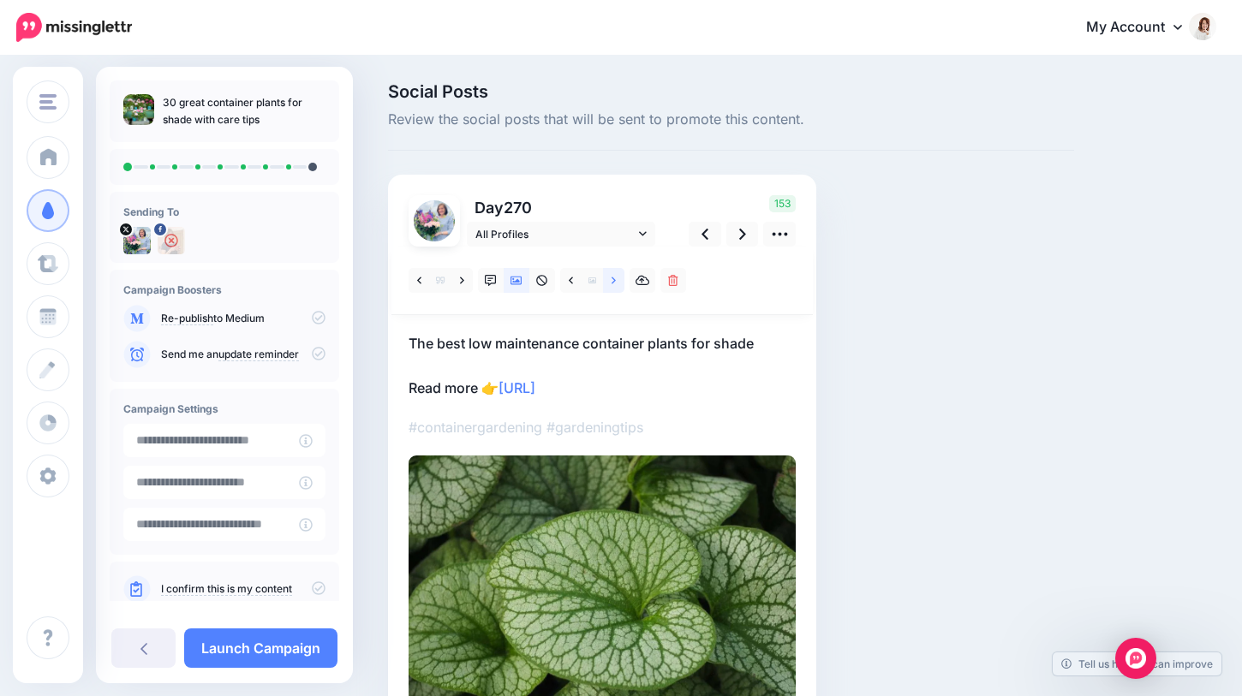
click at [613, 283] on icon at bounding box center [613, 281] width 4 height 12
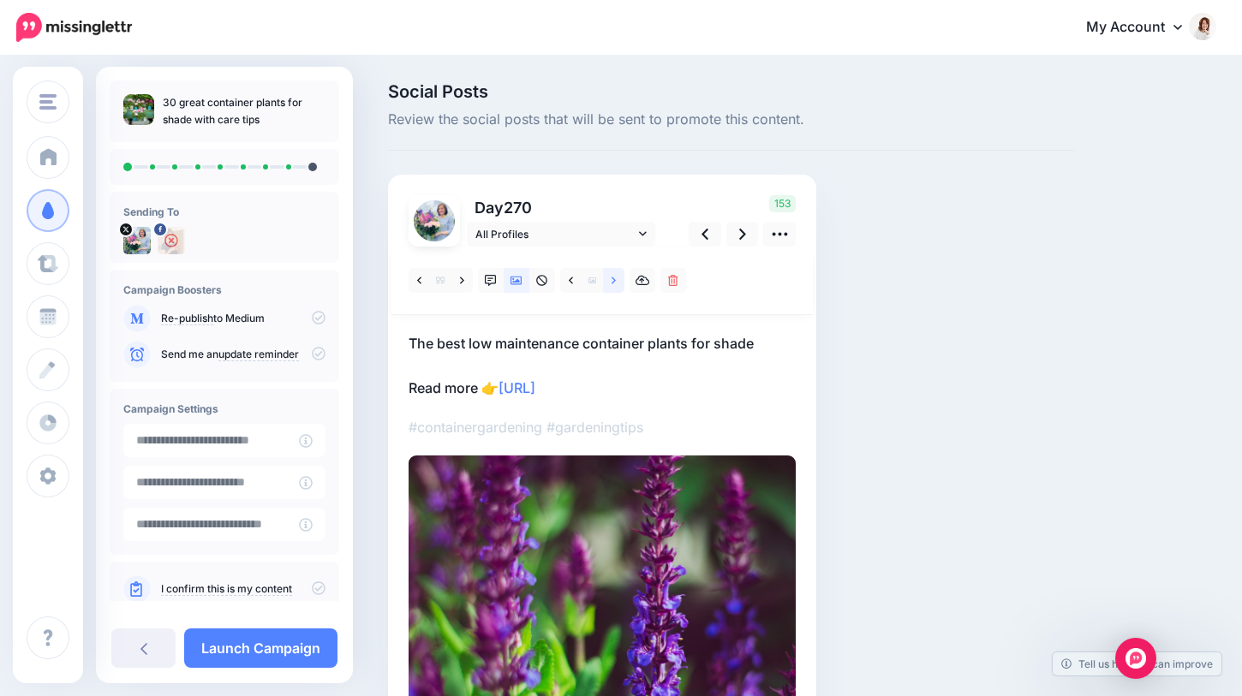
click at [613, 283] on icon at bounding box center [613, 281] width 4 height 12
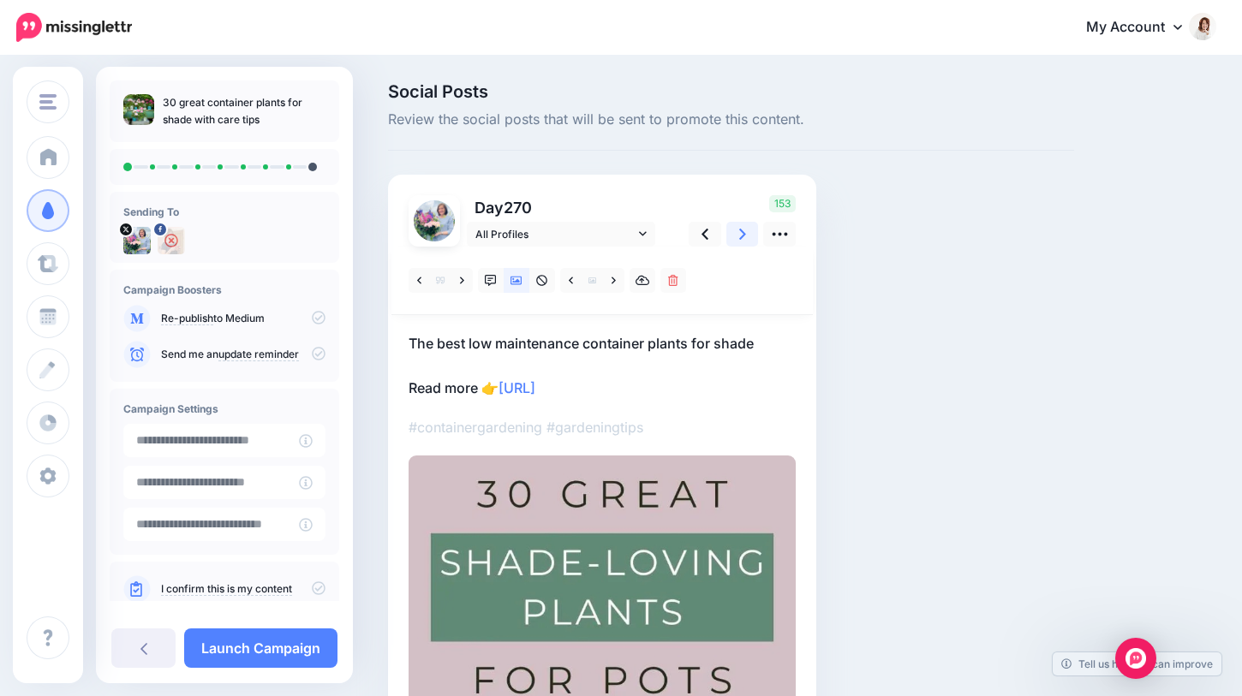
click at [739, 238] on icon at bounding box center [742, 234] width 7 height 11
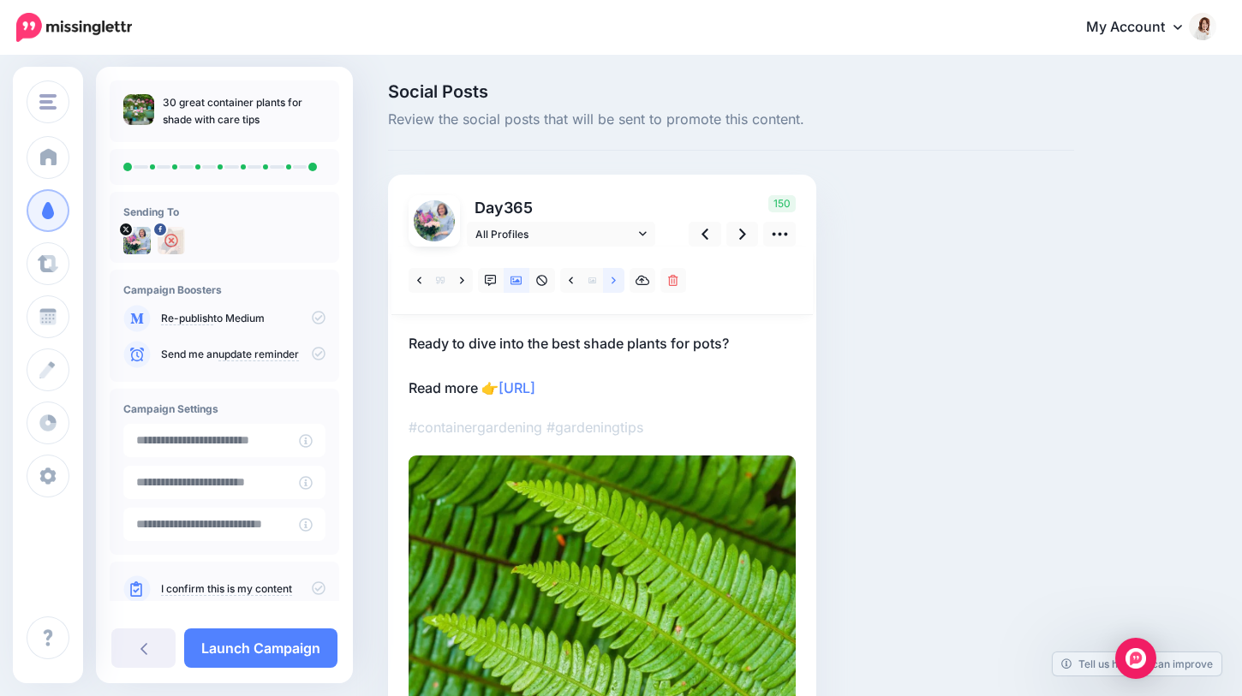
click at [607, 279] on link at bounding box center [613, 280] width 21 height 25
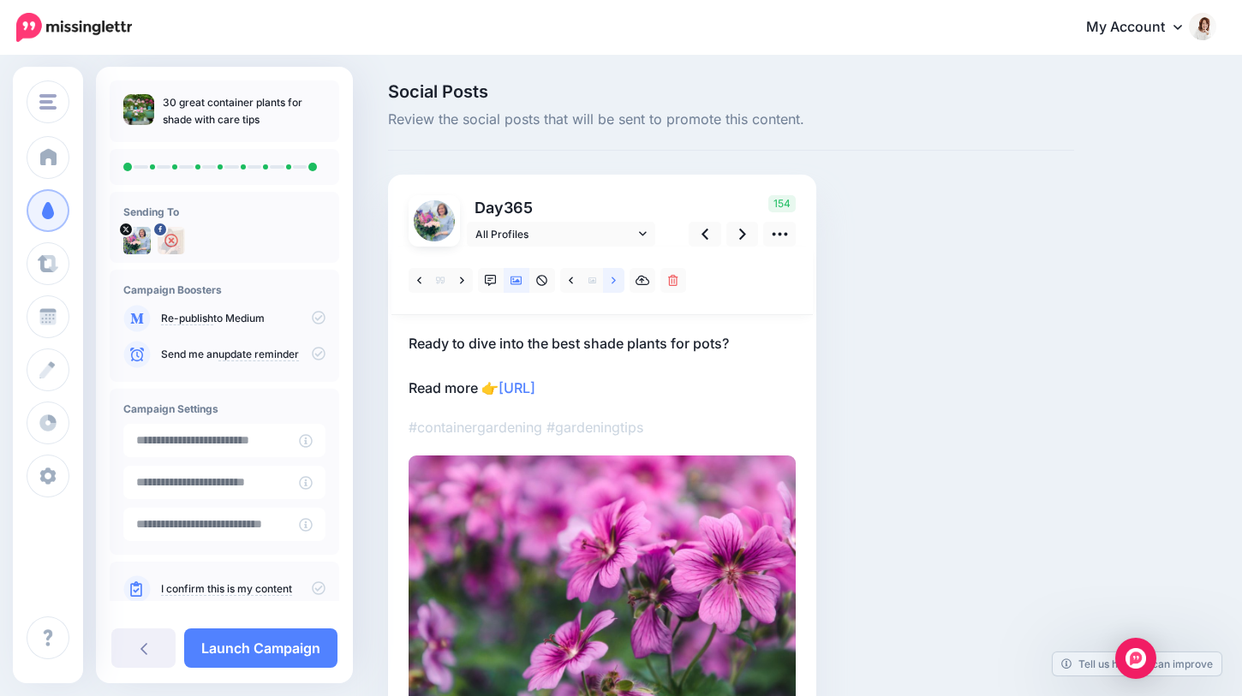
click at [607, 279] on link at bounding box center [613, 280] width 21 height 25
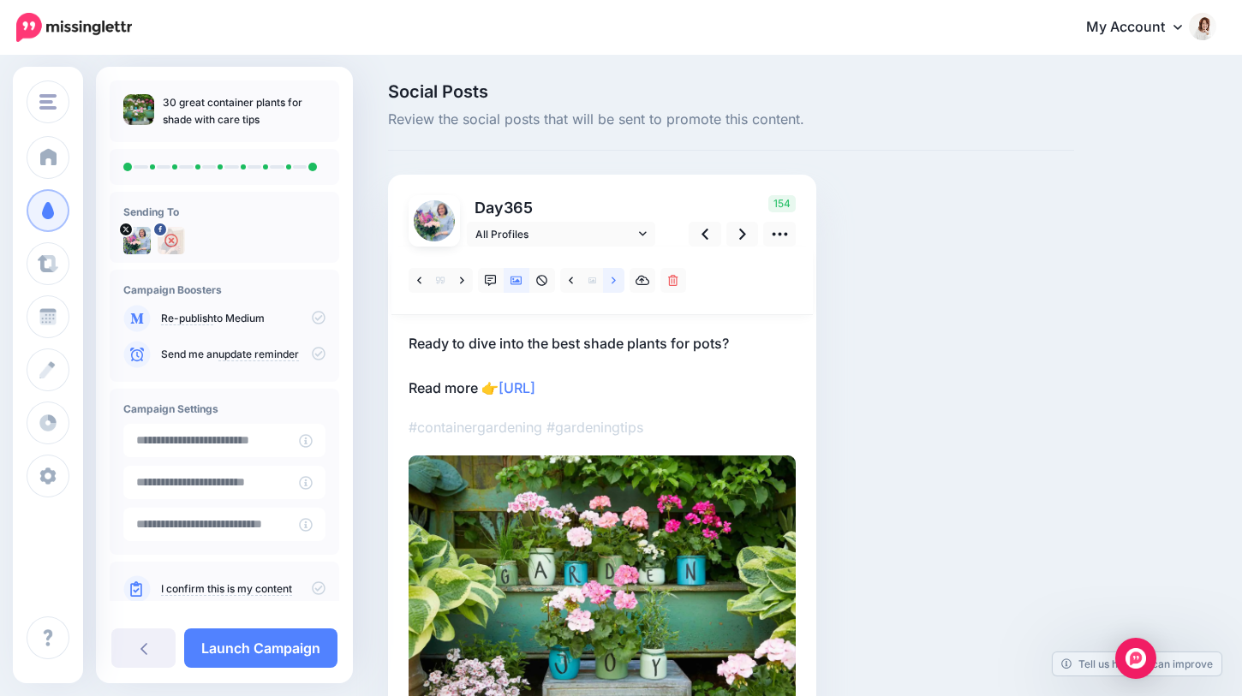
click at [607, 279] on link at bounding box center [613, 280] width 21 height 25
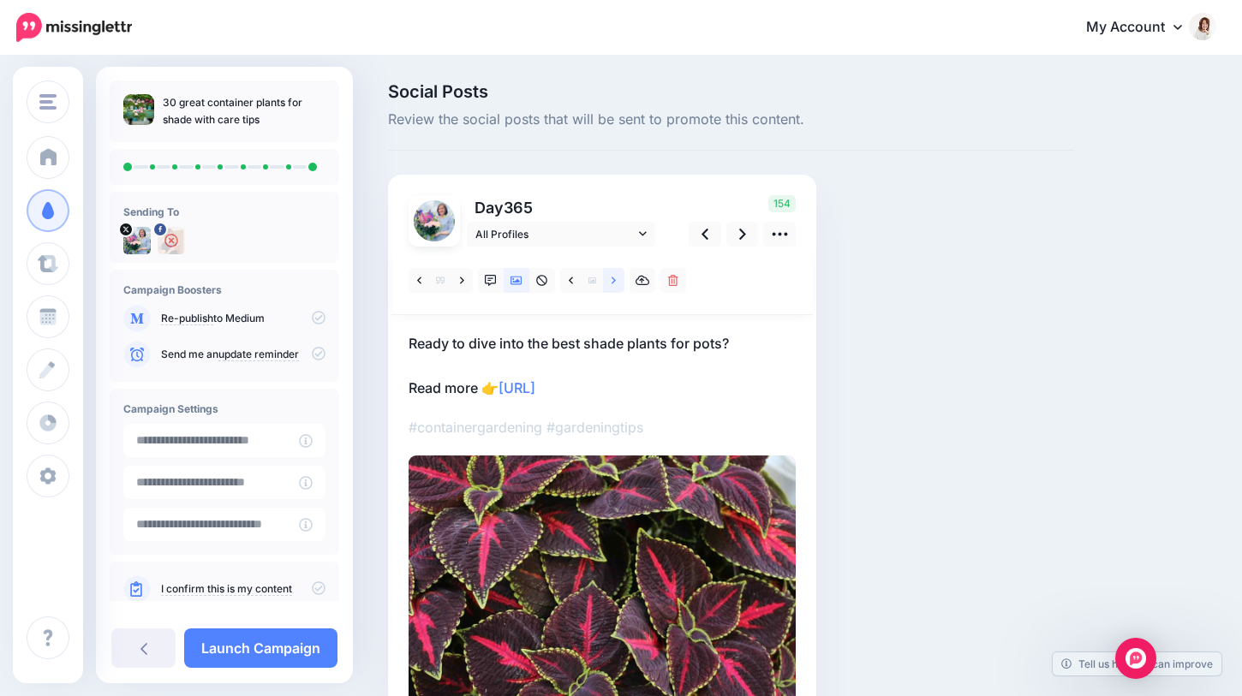
click at [607, 279] on link at bounding box center [613, 280] width 21 height 25
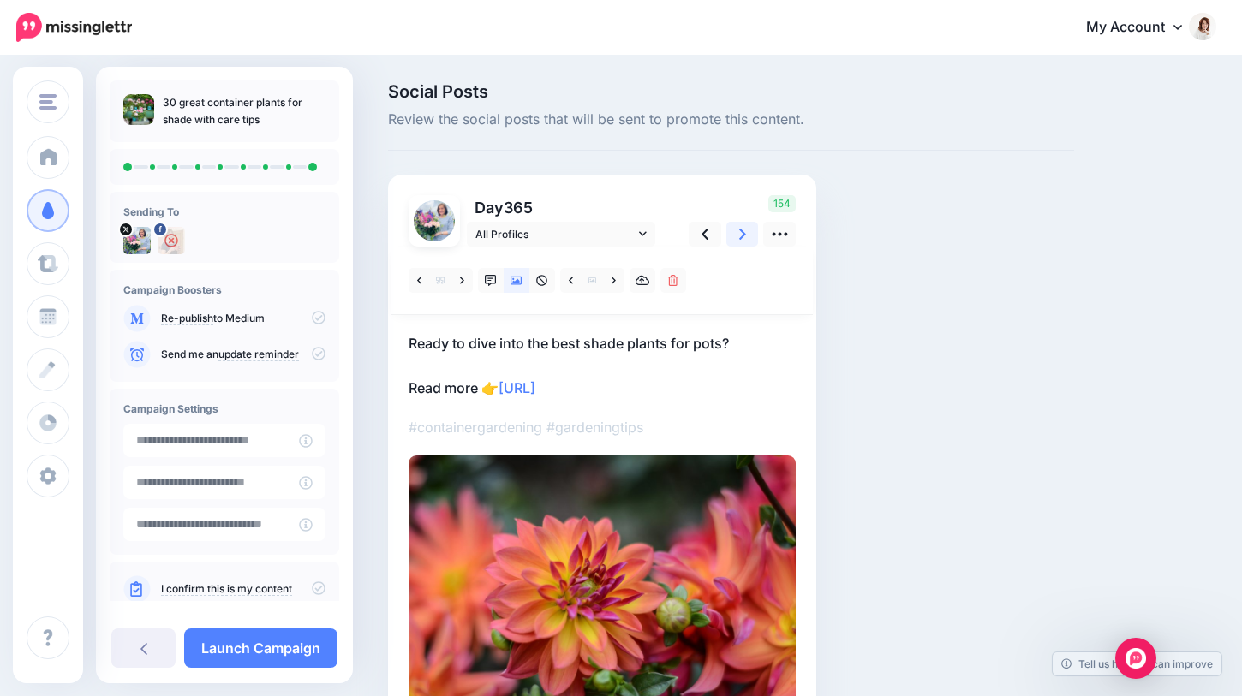
click at [746, 235] on link at bounding box center [742, 234] width 33 height 25
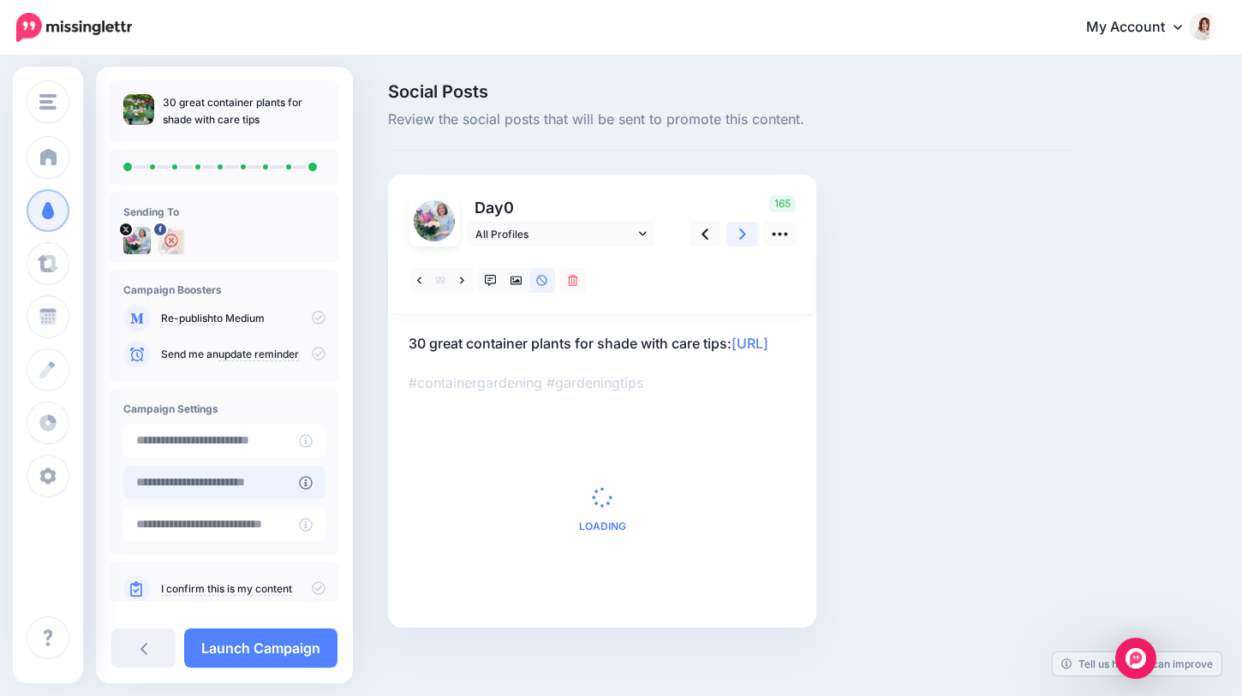
scroll to position [36, 0]
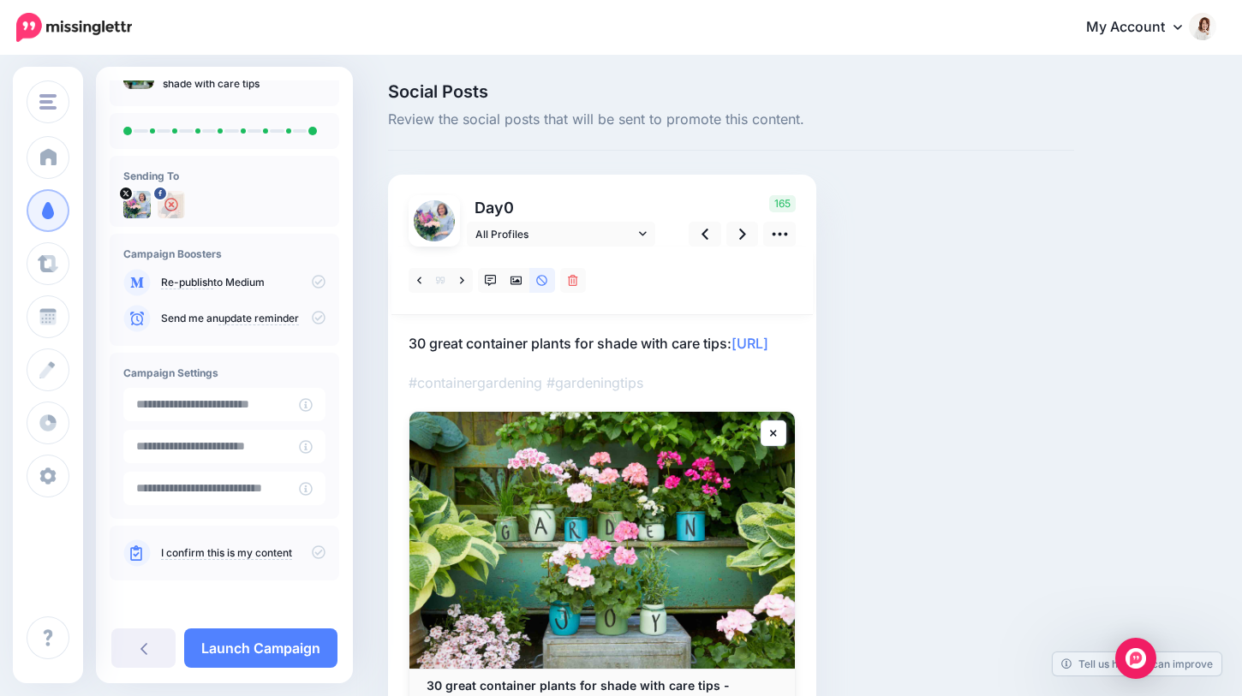
click at [312, 554] on icon at bounding box center [319, 552] width 14 height 14
click at [262, 644] on link "Launch Campaign" at bounding box center [260, 648] width 153 height 39
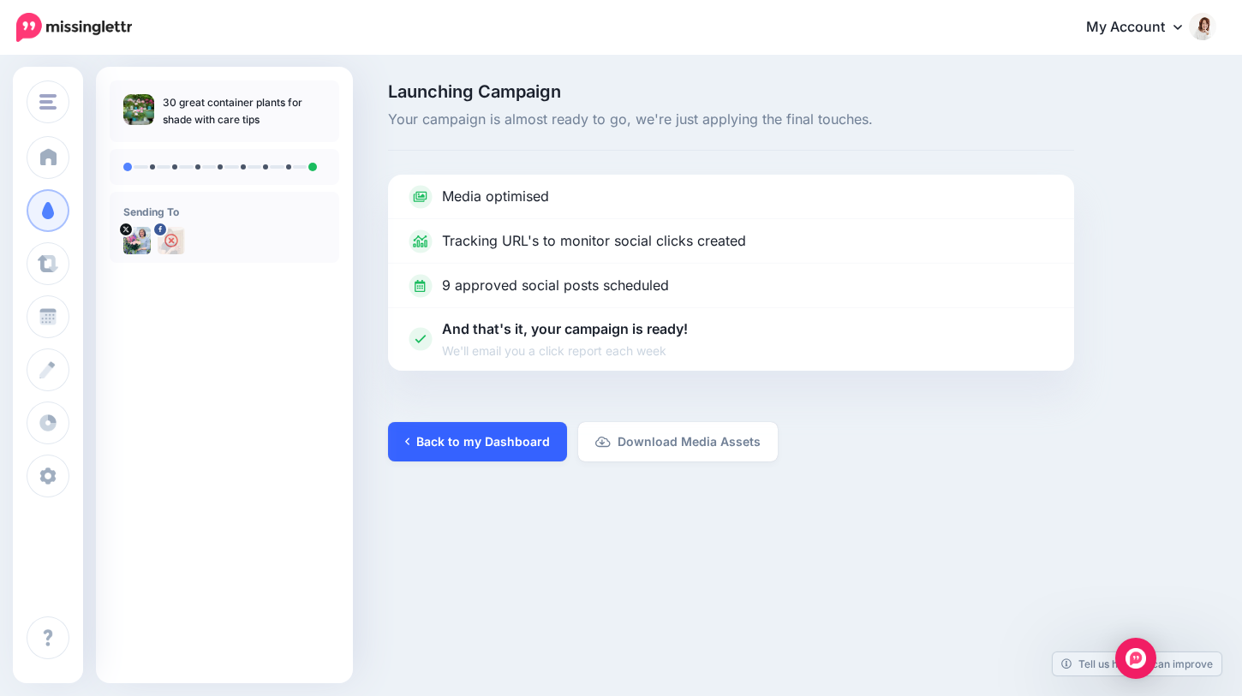
click at [519, 448] on link "Back to my Dashboard" at bounding box center [477, 441] width 179 height 39
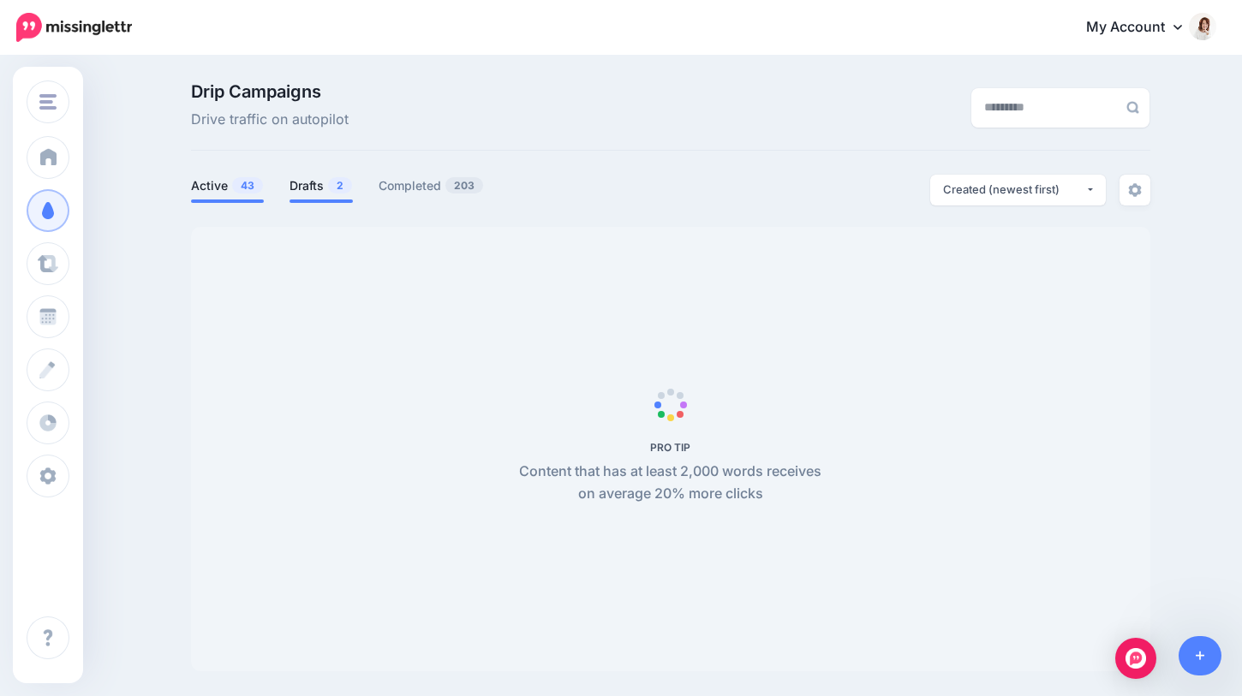
click at [323, 190] on link "Drafts 2" at bounding box center [320, 186] width 63 height 21
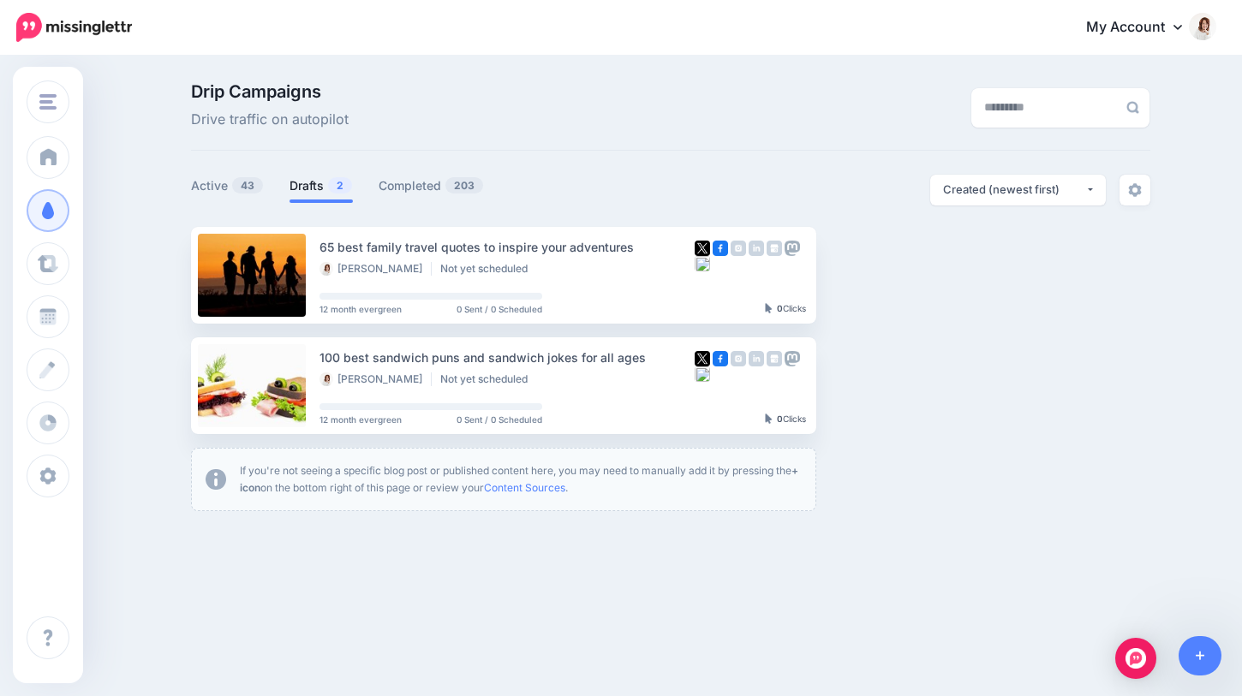
click at [1201, 23] on img at bounding box center [1202, 26] width 27 height 27
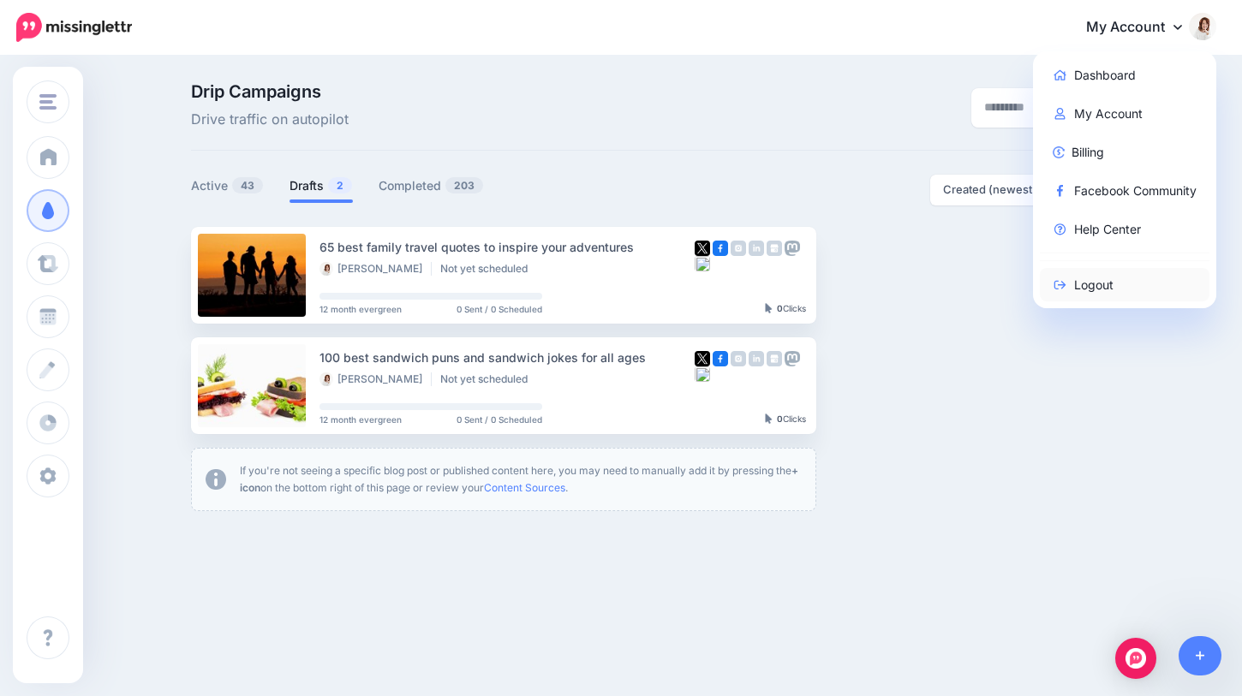
click at [1087, 281] on link "Logout" at bounding box center [1125, 284] width 170 height 33
